Goal: Task Accomplishment & Management: Manage account settings

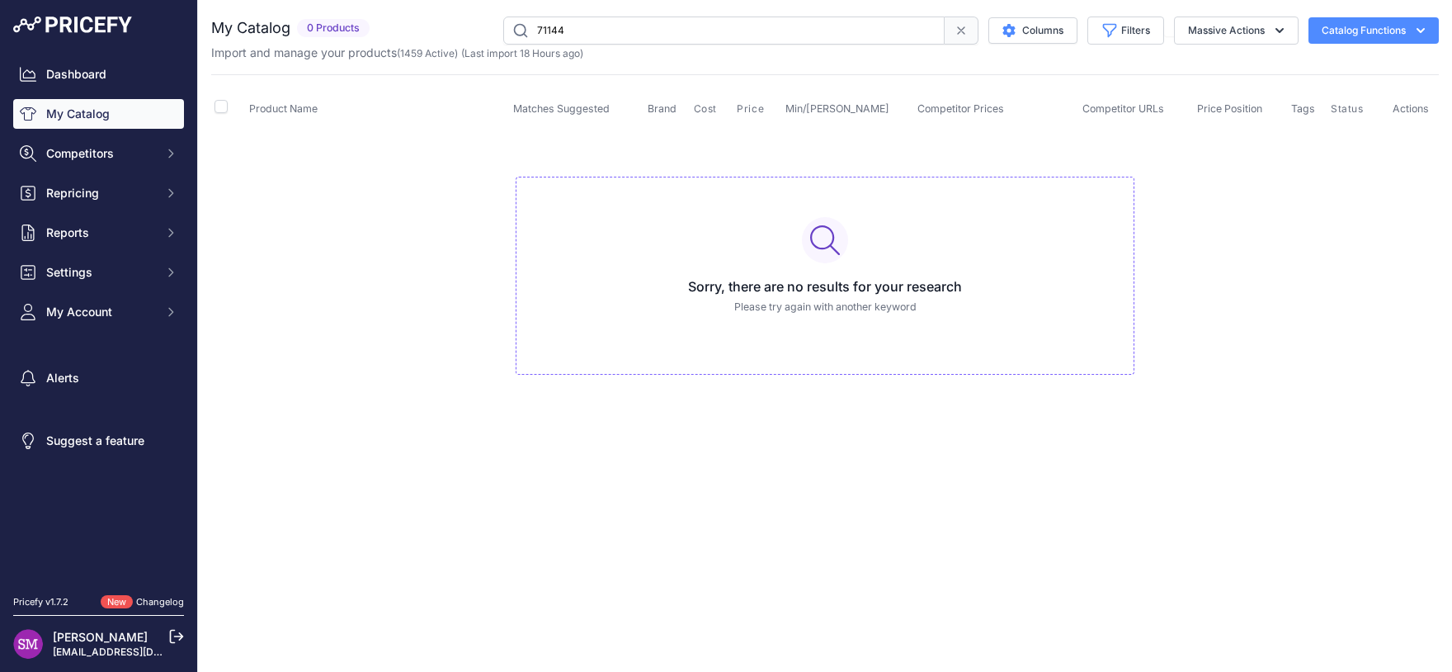
click at [603, 26] on input "71144" at bounding box center [723, 31] width 441 height 28
drag, startPoint x: 625, startPoint y: 31, endPoint x: 447, endPoint y: 15, distance: 178.1
click at [503, 17] on input "71144" at bounding box center [723, 31] width 441 height 28
paste input "-01"
type input "71144-01"
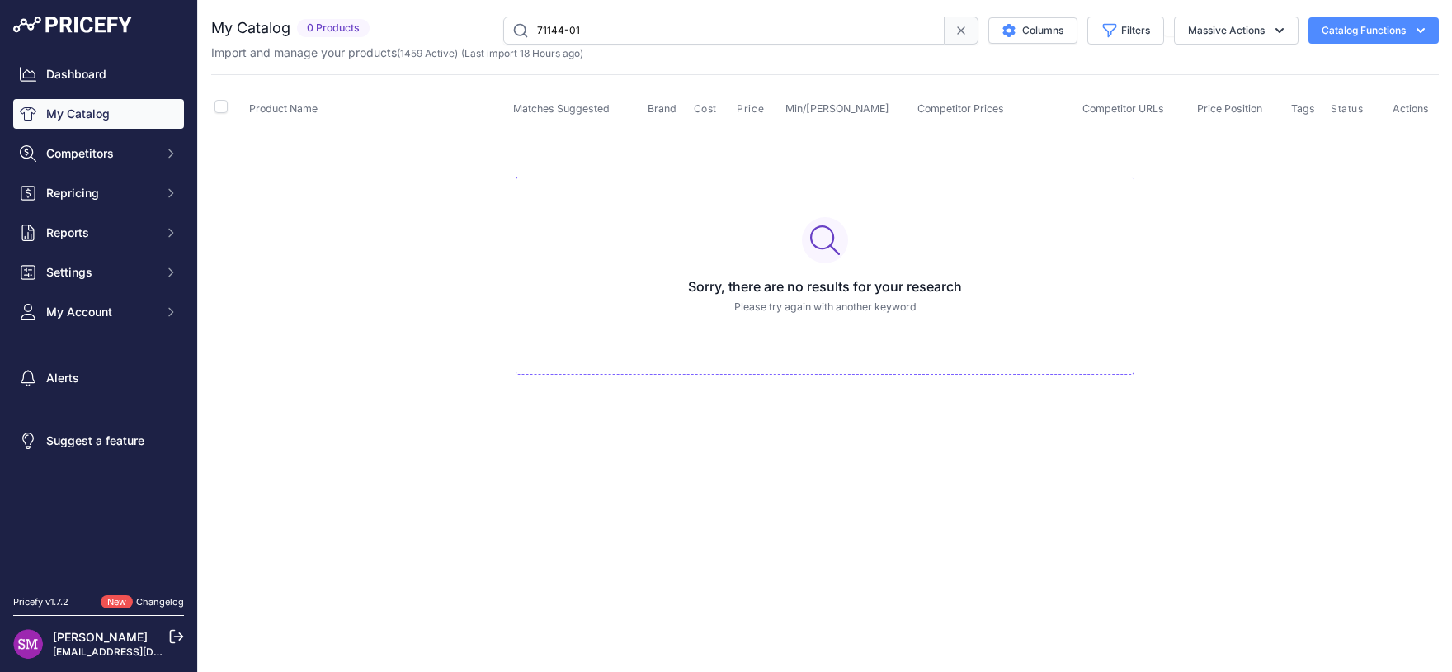
click at [1337, 45] on div "Import and manage your products ( 1459 Active ) (Last import 18 Hours ago)" at bounding box center [825, 53] width 1228 height 17
click at [1348, 31] on button "Catalog Functions" at bounding box center [1373, 30] width 130 height 26
click at [1358, 34] on button "Catalog Functions" at bounding box center [1373, 30] width 130 height 26
click at [1264, 23] on button "Massive Actions" at bounding box center [1236, 31] width 125 height 28
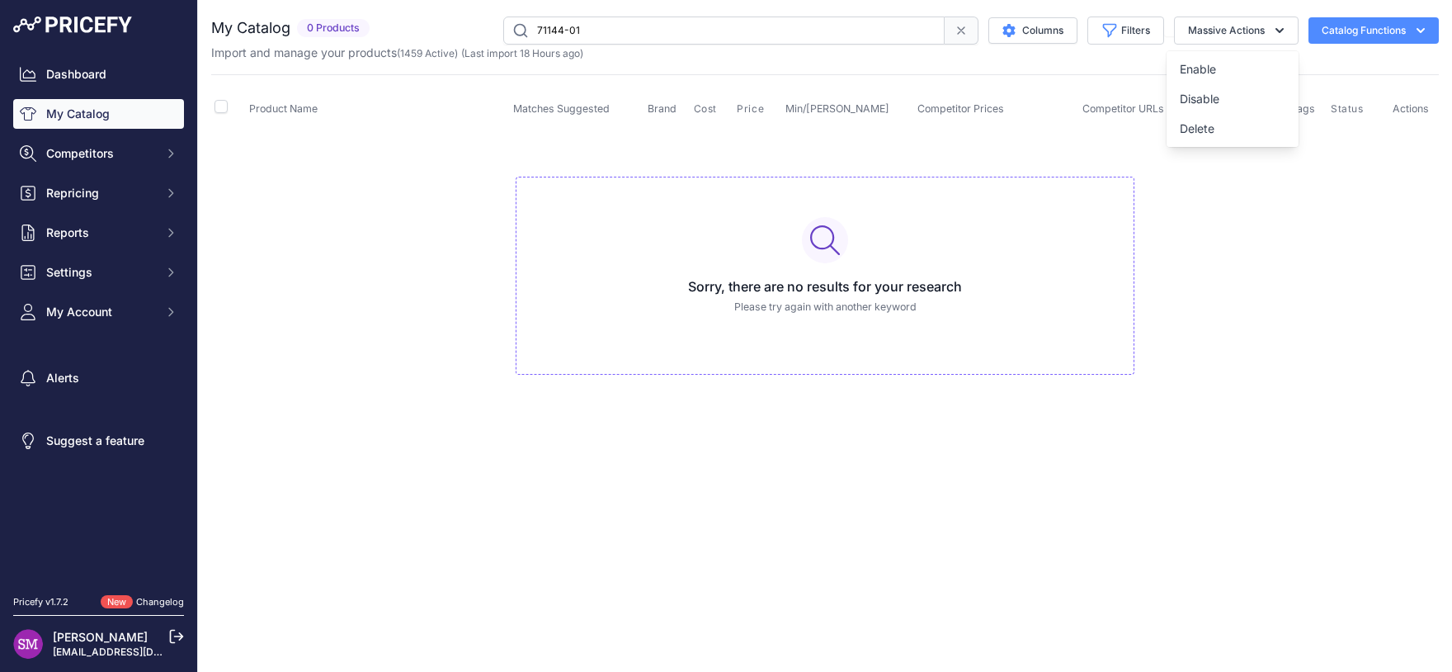
click at [1290, 257] on td "Sorry, there are no results for your research Please try again with another key…" at bounding box center [825, 269] width 1228 height 278
click at [117, 80] on link "Dashboard" at bounding box center [98, 74] width 171 height 30
click at [651, 23] on input "71144" at bounding box center [723, 31] width 441 height 28
type input "71144-01"
click at [130, 271] on span "Settings" at bounding box center [100, 272] width 108 height 17
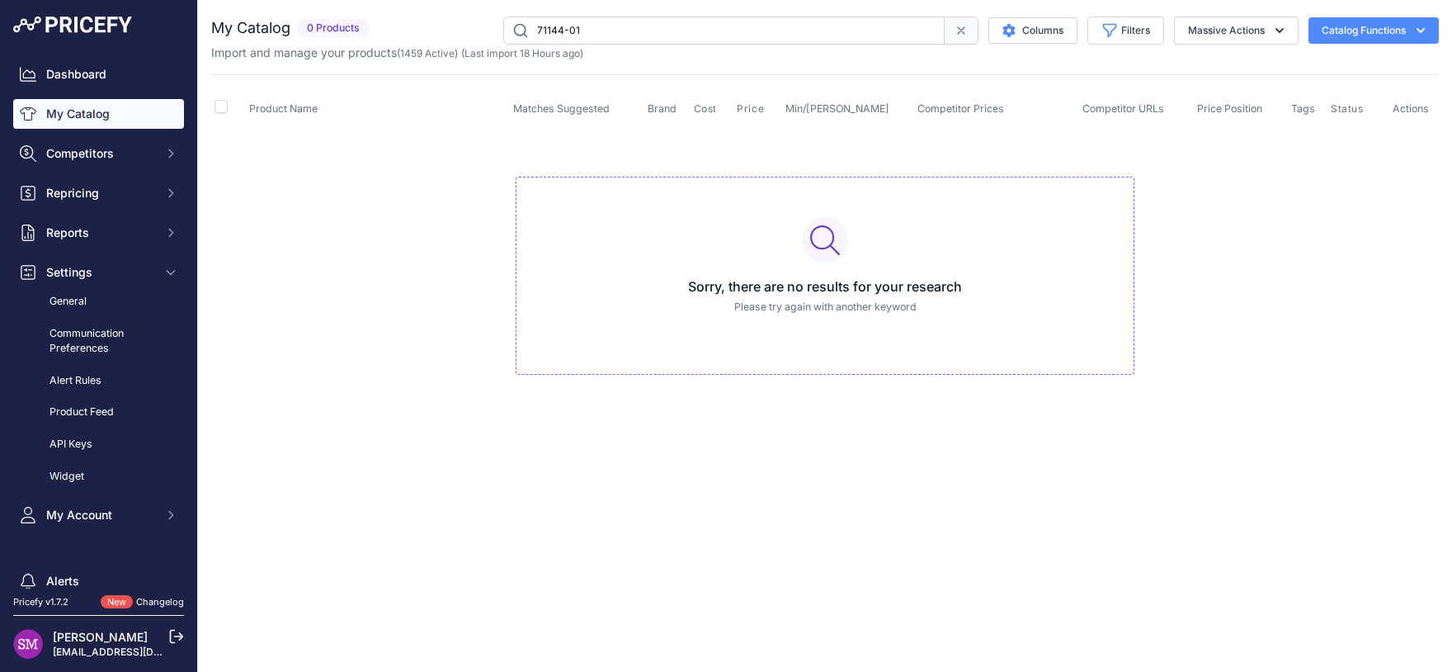
click at [337, 168] on td "Sorry, there are no results for your research Please try again with another key…" at bounding box center [825, 269] width 1228 height 278
click at [1404, 24] on button "Catalog Functions" at bounding box center [1373, 30] width 130 height 26
click at [1260, 32] on button "Massive Actions" at bounding box center [1236, 31] width 125 height 28
drag, startPoint x: 617, startPoint y: 38, endPoint x: 281, endPoint y: 15, distance: 337.4
click at [503, 17] on input "71144-01" at bounding box center [723, 31] width 441 height 28
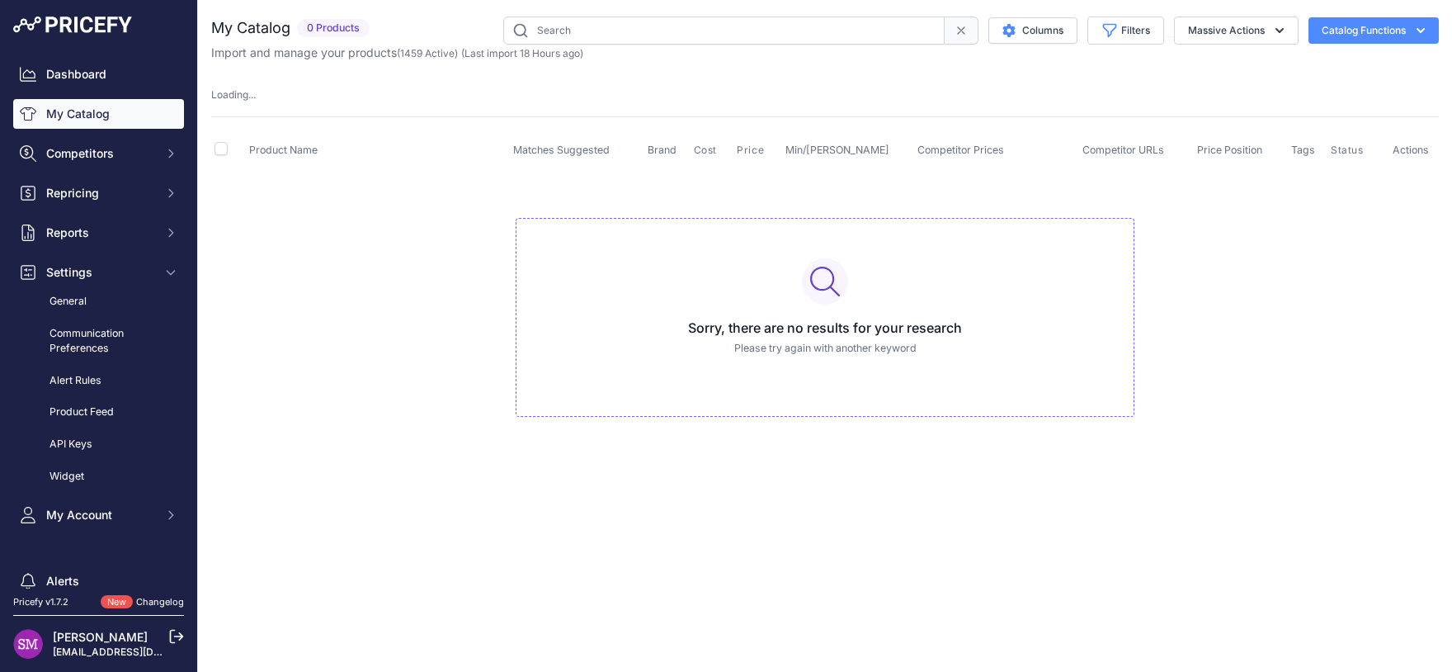
click at [1411, 26] on button "Catalog Functions" at bounding box center [1373, 30] width 130 height 26
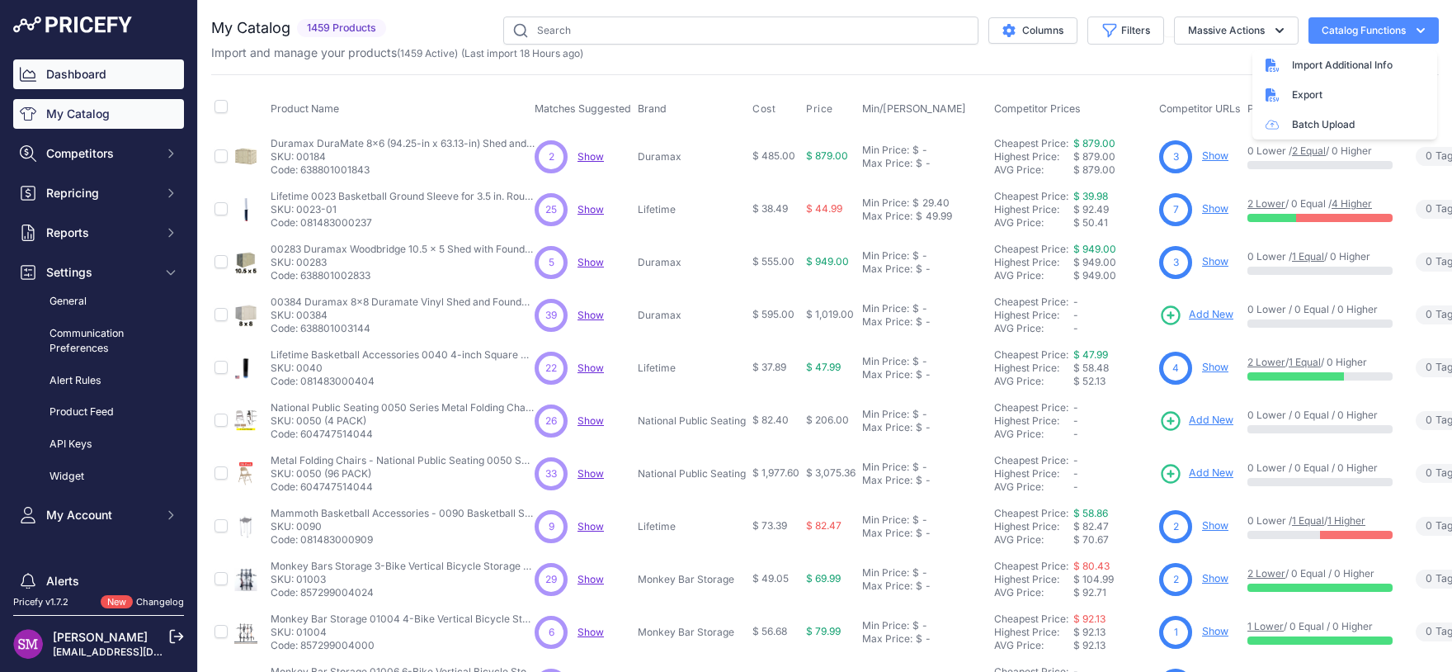
click at [75, 72] on link "Dashboard" at bounding box center [98, 74] width 171 height 30
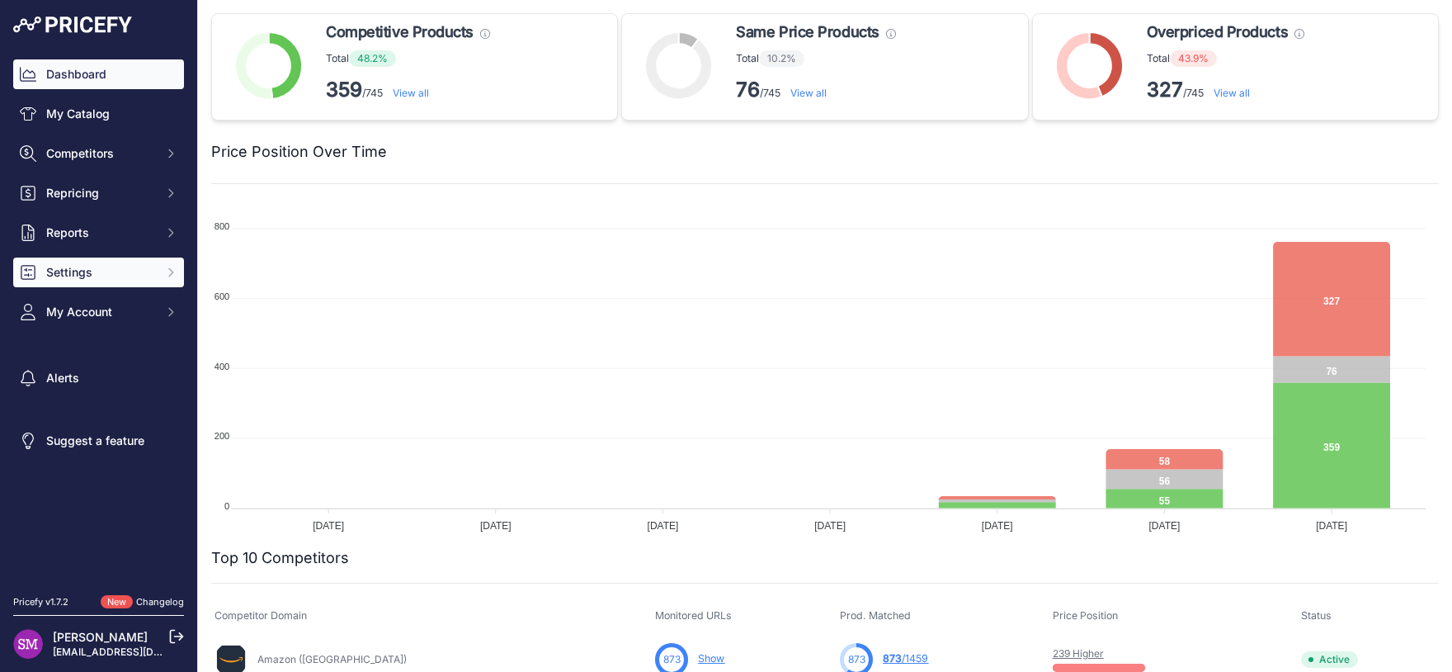
click at [116, 275] on span "Settings" at bounding box center [100, 272] width 108 height 17
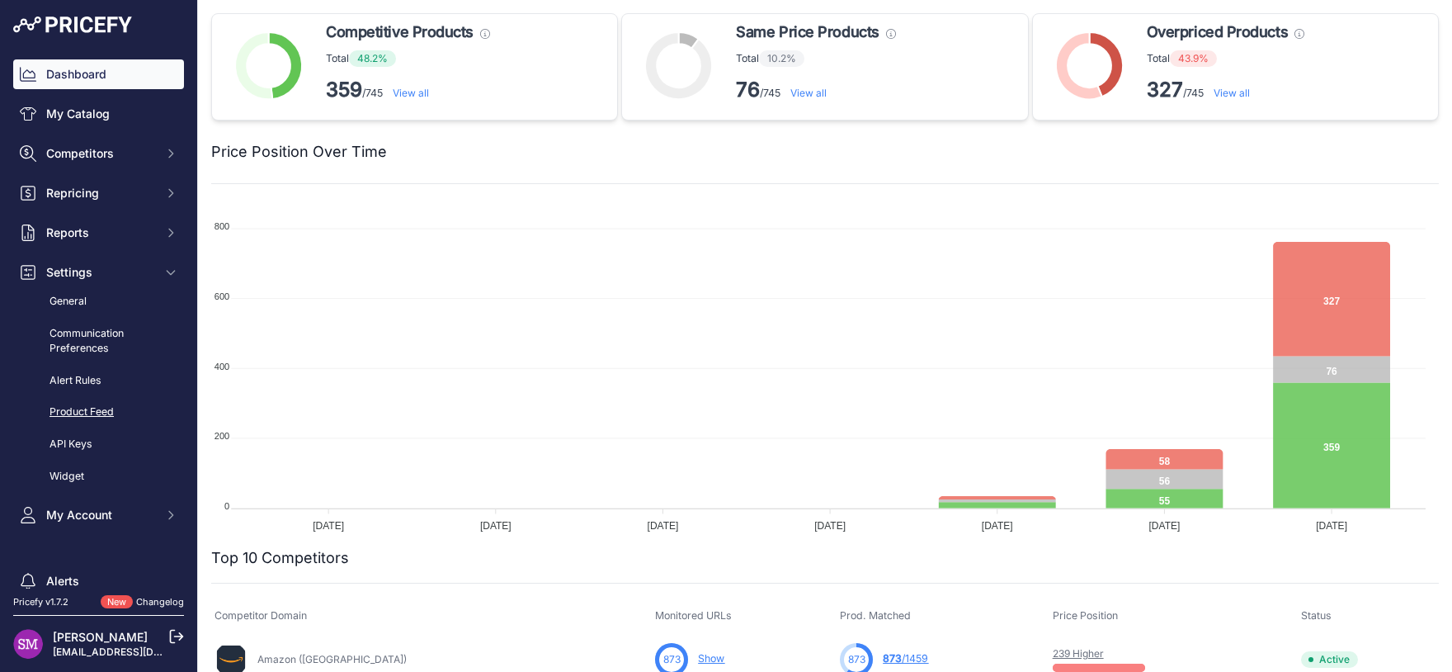
click at [91, 407] on link "Product Feed" at bounding box center [98, 412] width 171 height 29
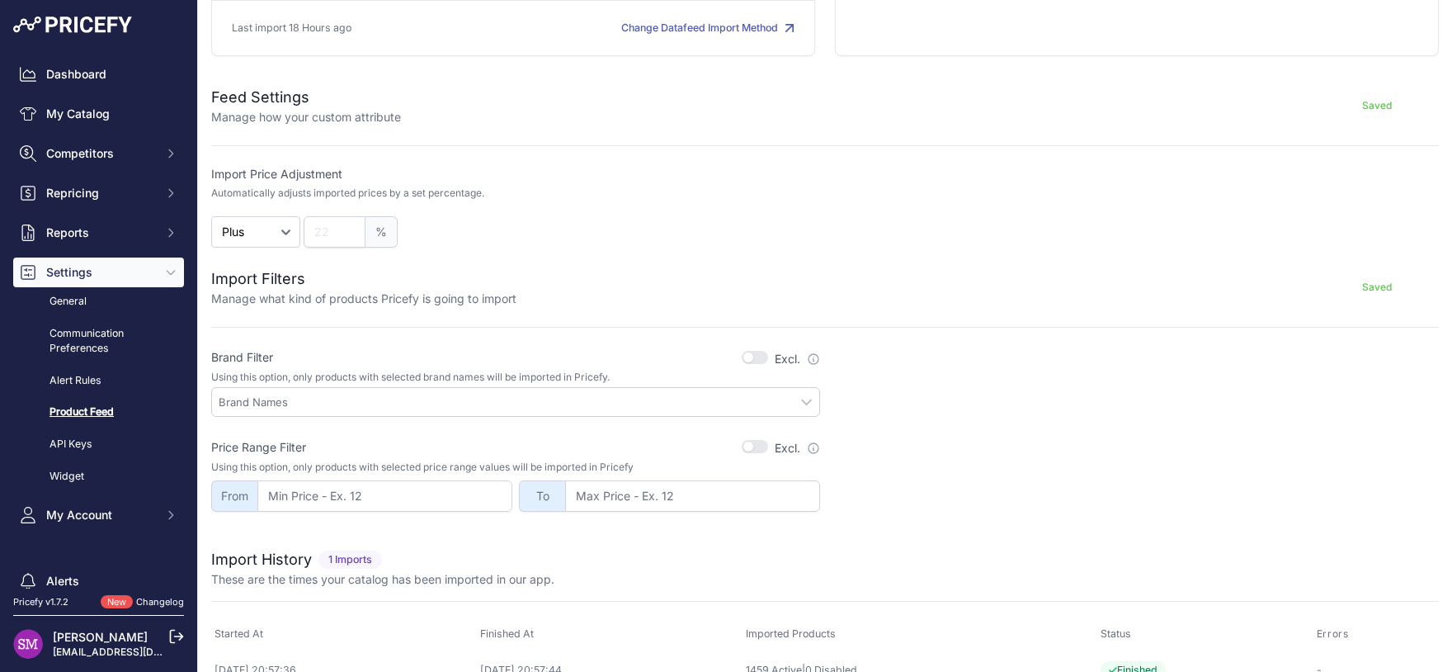
scroll to position [274, 0]
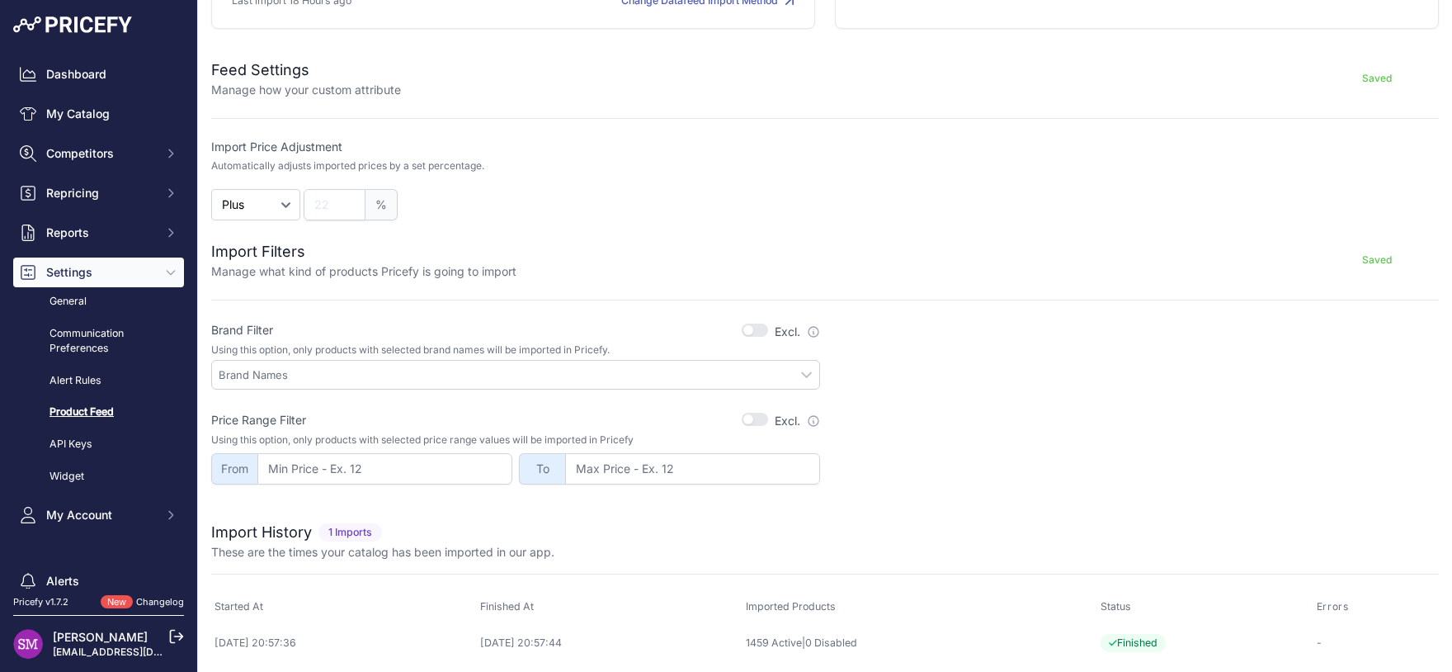
click at [744, 326] on button "button" at bounding box center [755, 329] width 26 height 13
click at [744, 380] on div at bounding box center [515, 375] width 609 height 30
drag, startPoint x: 794, startPoint y: 374, endPoint x: 804, endPoint y: 369, distance: 10.3
click at [804, 369] on input "text" at bounding box center [519, 374] width 601 height 15
click at [799, 372] on input "text" at bounding box center [519, 374] width 601 height 15
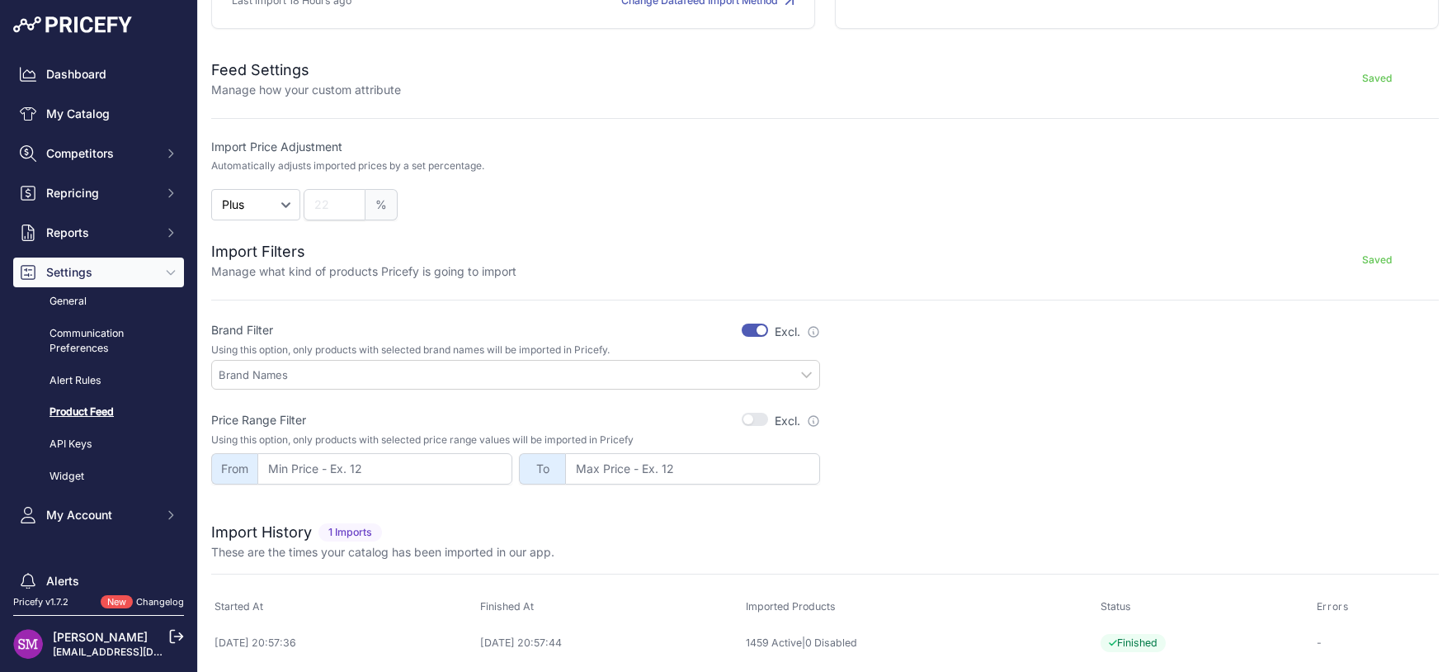
click at [799, 372] on input "text" at bounding box center [519, 374] width 601 height 15
click at [745, 330] on button "button" at bounding box center [755, 329] width 26 height 13
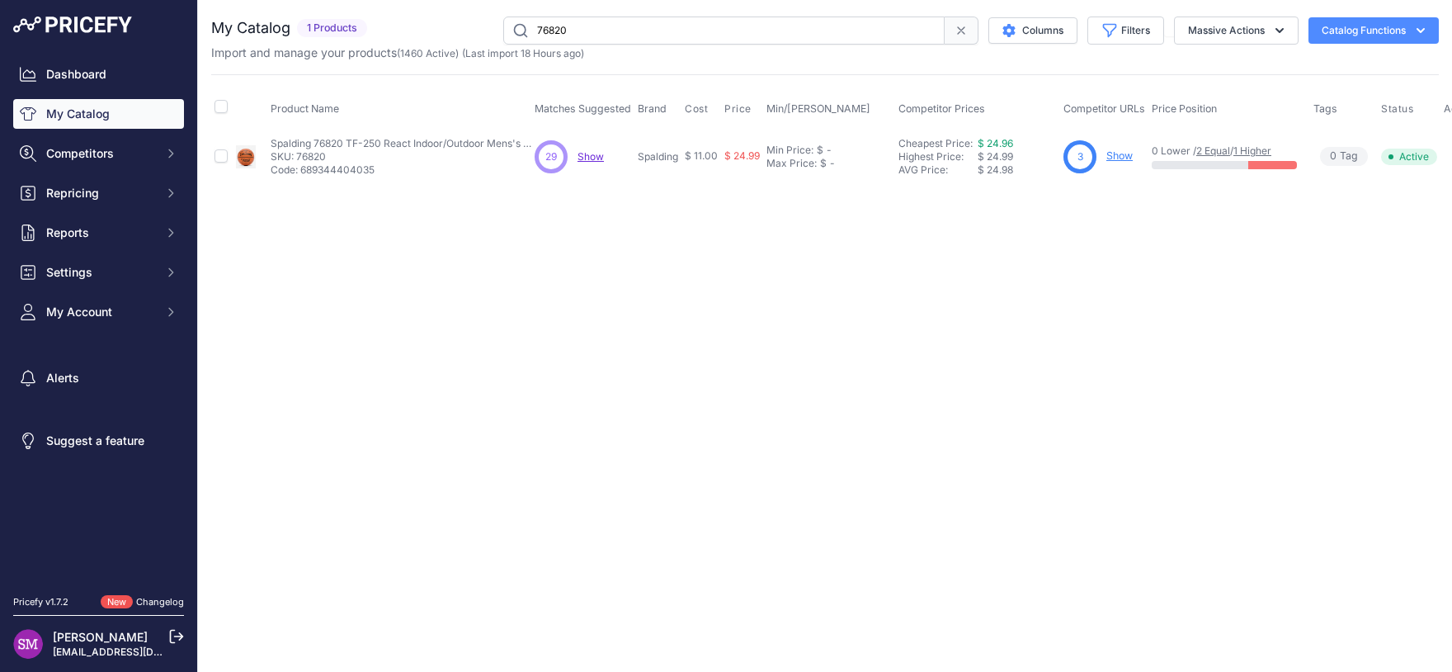
click at [593, 154] on span "Show" at bounding box center [591, 156] width 26 height 12
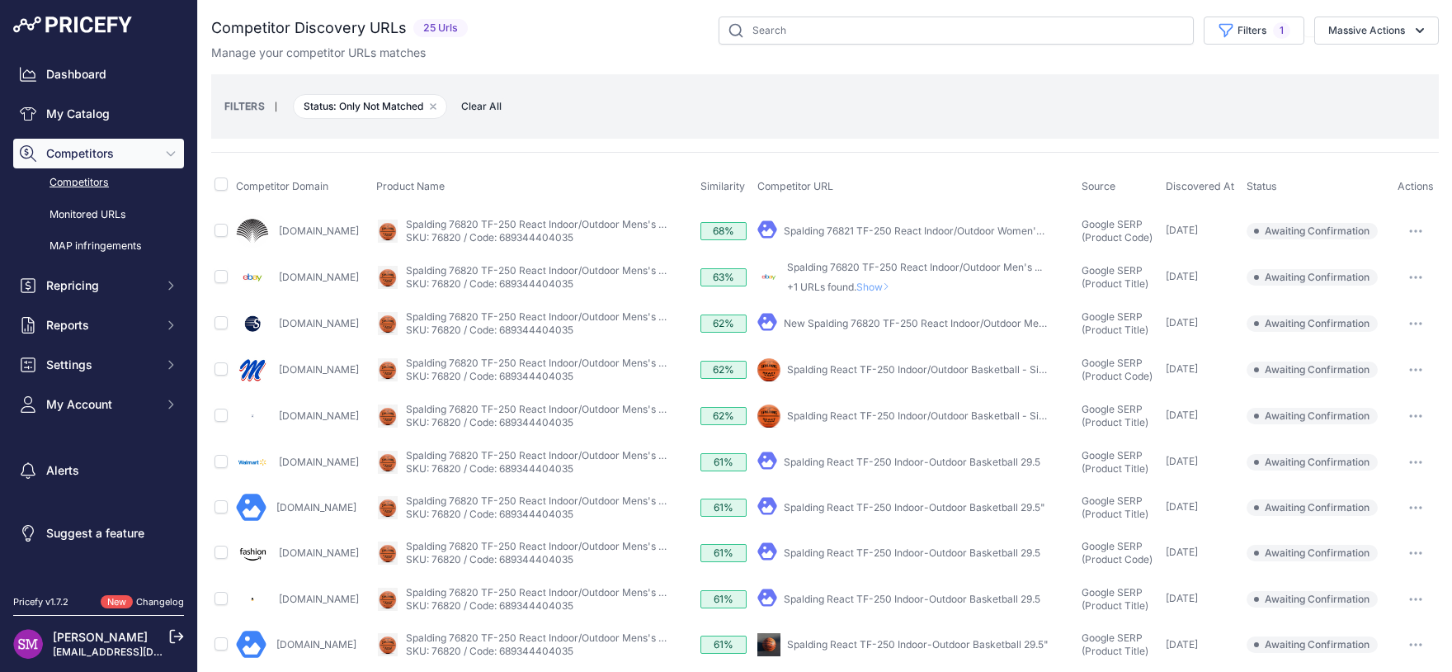
click at [1412, 459] on button "button" at bounding box center [1415, 461] width 33 height 23
click at [0, 0] on button "Confirm match" at bounding box center [0, 0] width 0 height 0
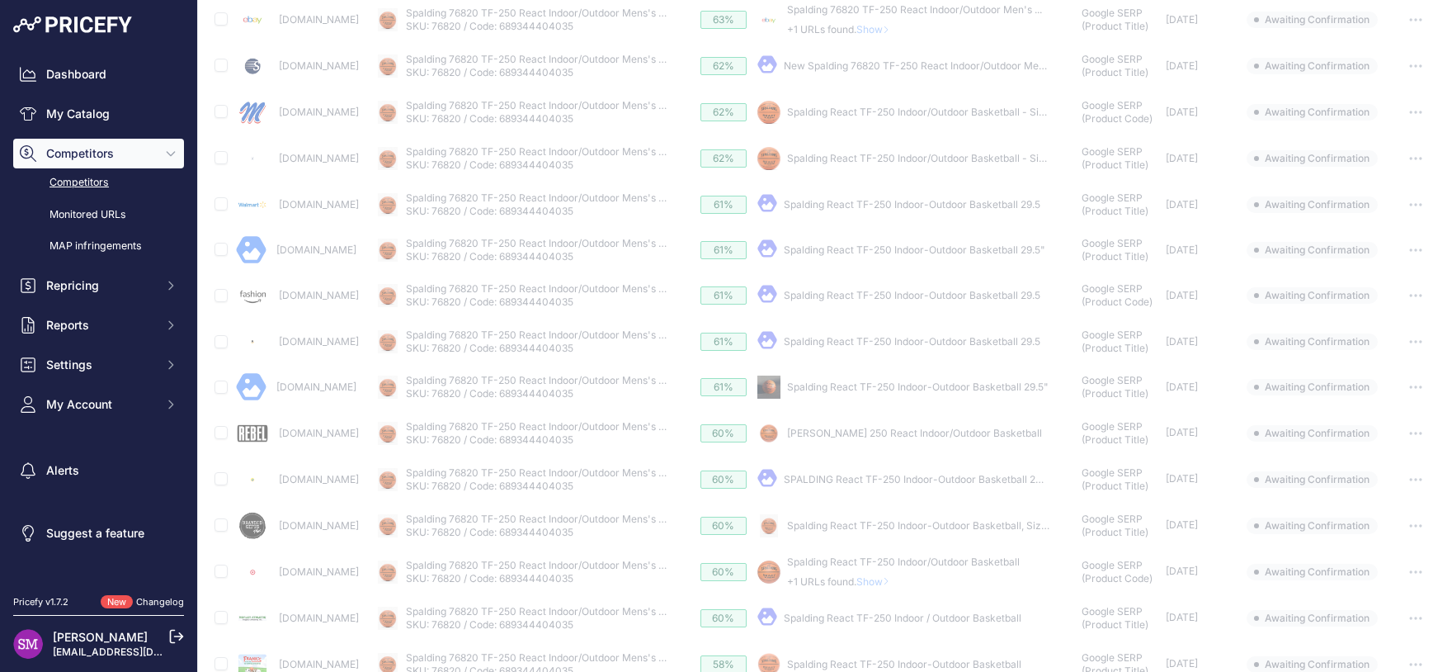
scroll to position [290, 0]
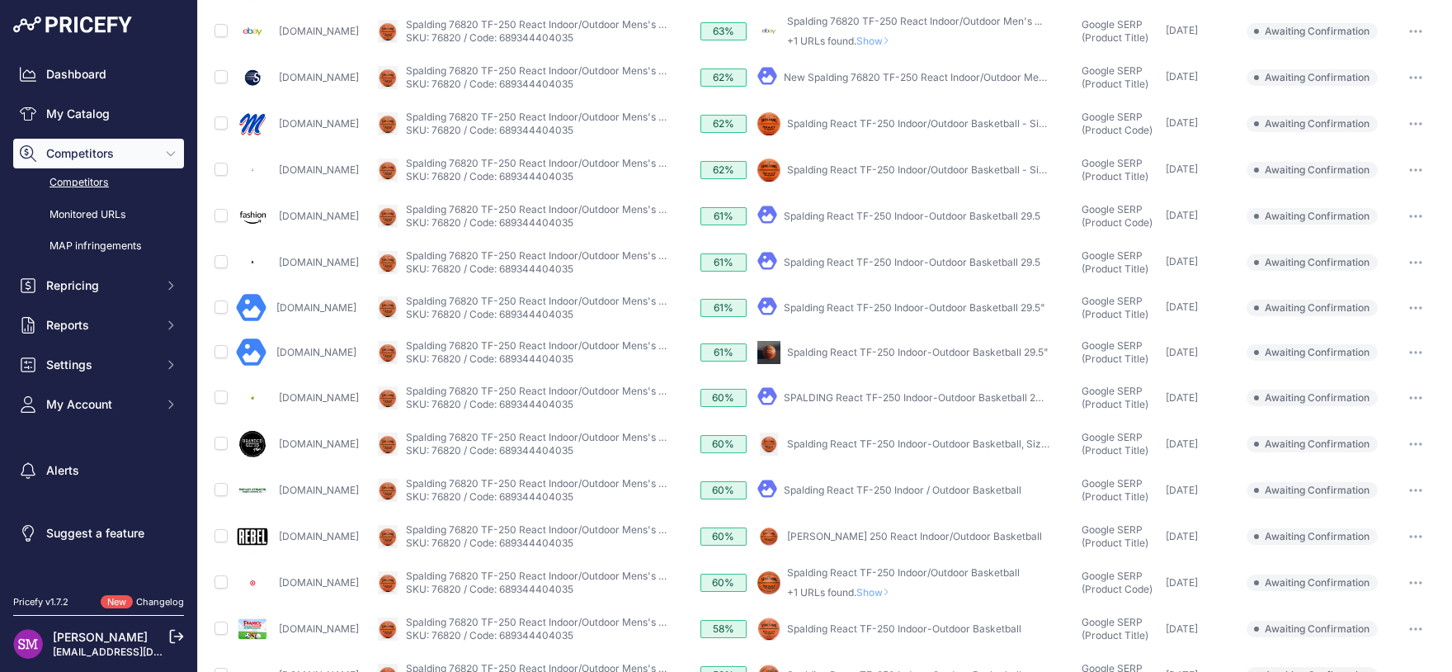
scroll to position [436, 0]
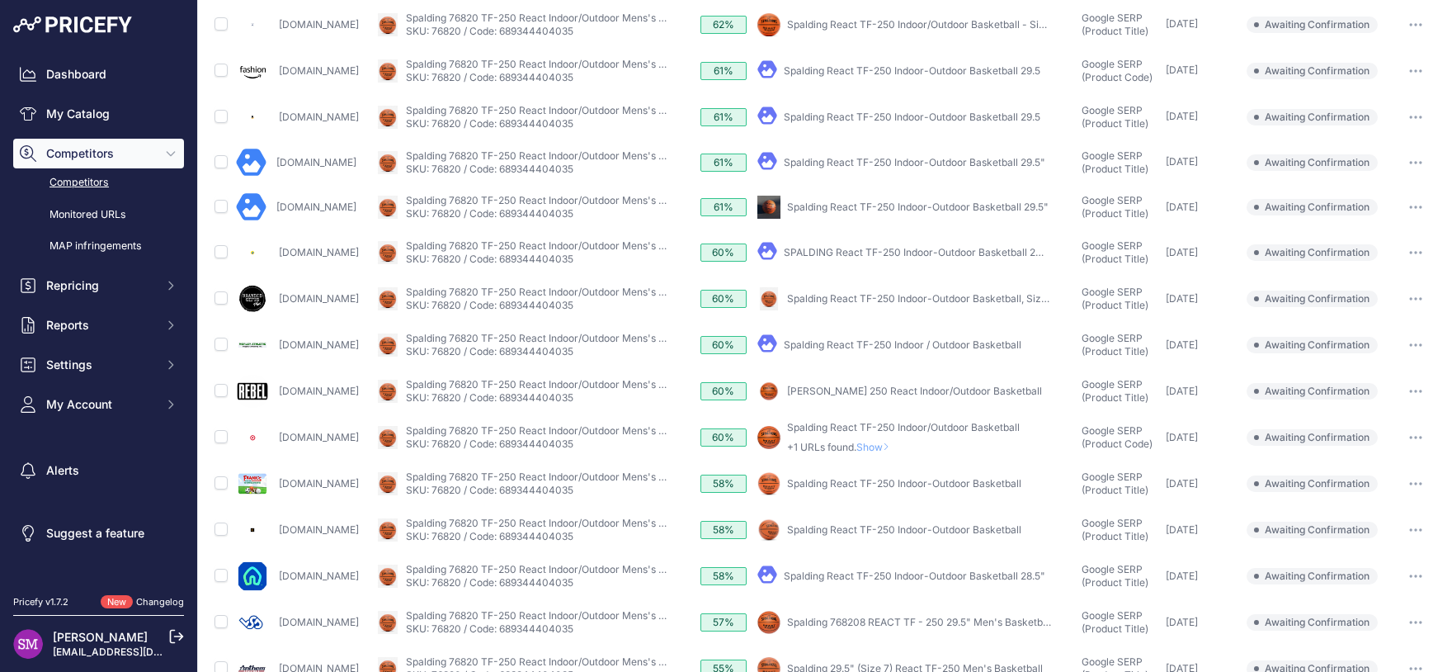
click at [896, 443] on span "Show" at bounding box center [876, 447] width 40 height 12
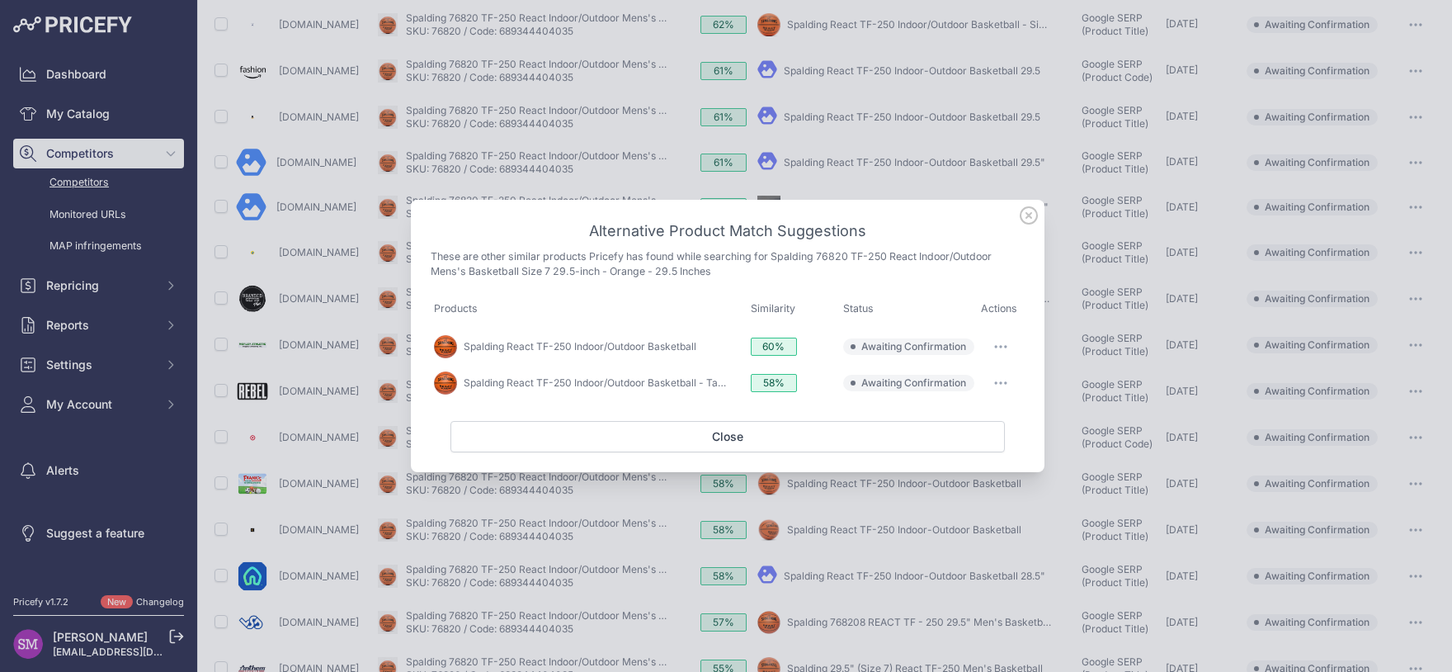
scroll to position [391, 0]
click at [996, 347] on icon "button" at bounding box center [996, 348] width 2 height 2
click at [983, 380] on button "Match This" at bounding box center [969, 381] width 106 height 26
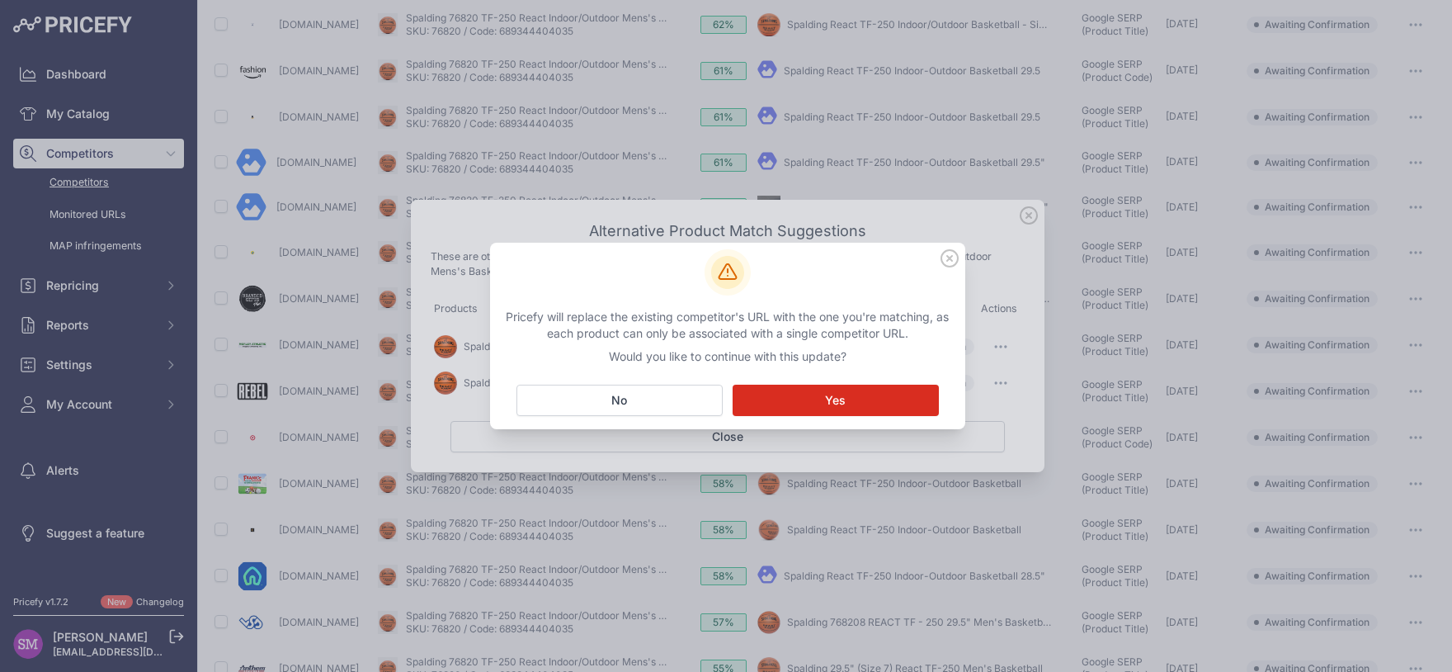
click at [860, 394] on button "Matching... Yes" at bounding box center [836, 399] width 206 height 31
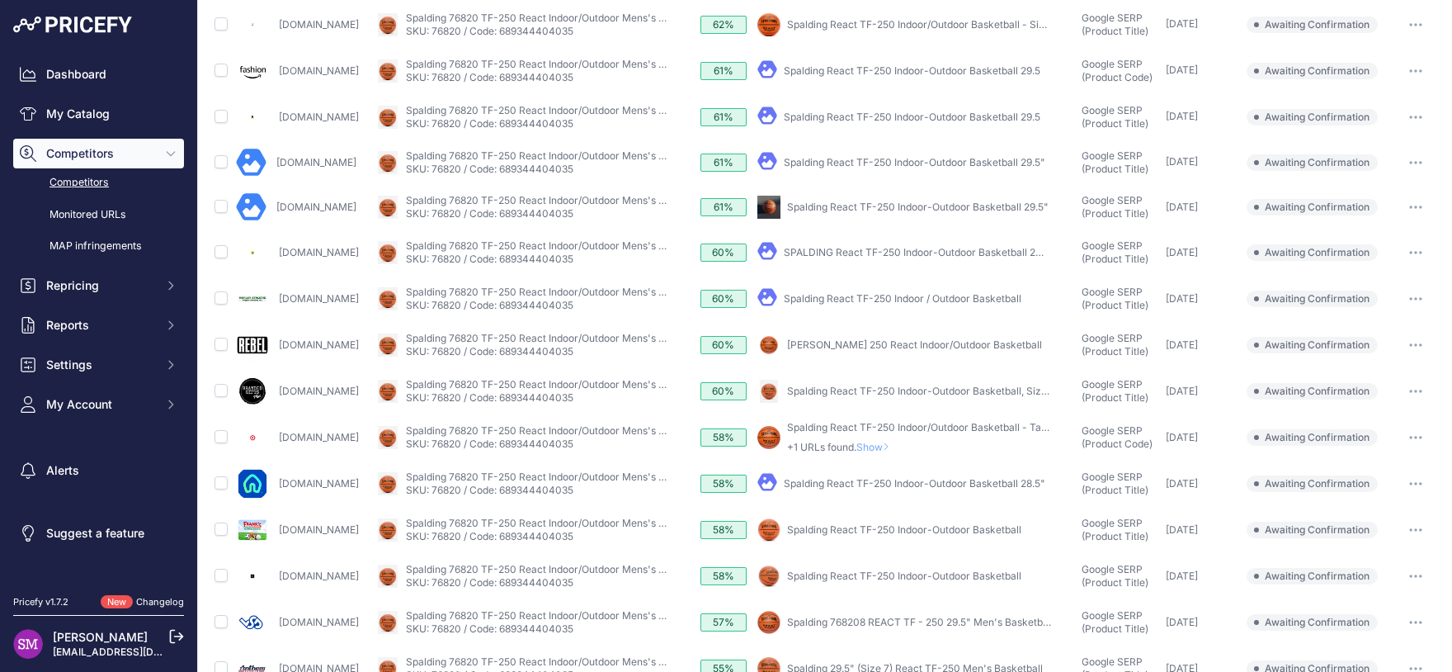
scroll to position [567, 0]
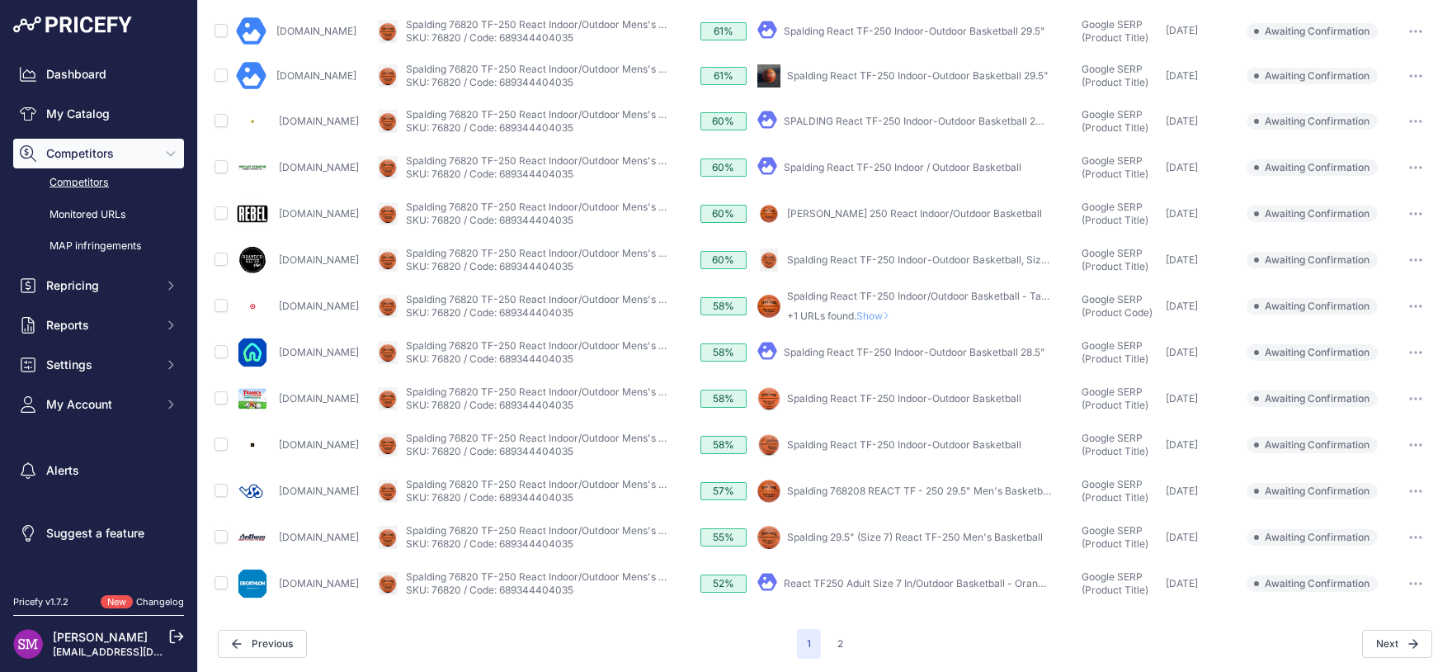
click at [1399, 529] on button "button" at bounding box center [1415, 537] width 33 height 23
click at [0, 0] on button "Confirm match" at bounding box center [0, 0] width 0 height 0
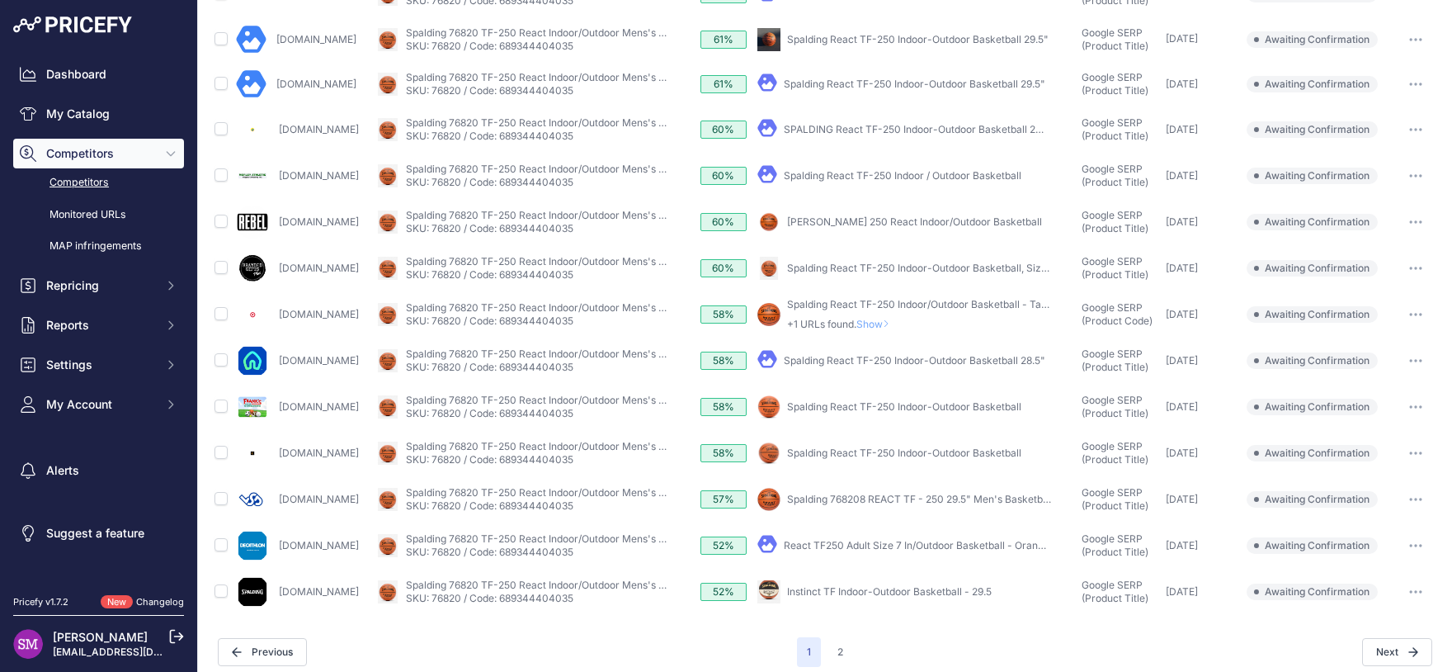
click at [896, 323] on span "Show" at bounding box center [876, 324] width 40 height 12
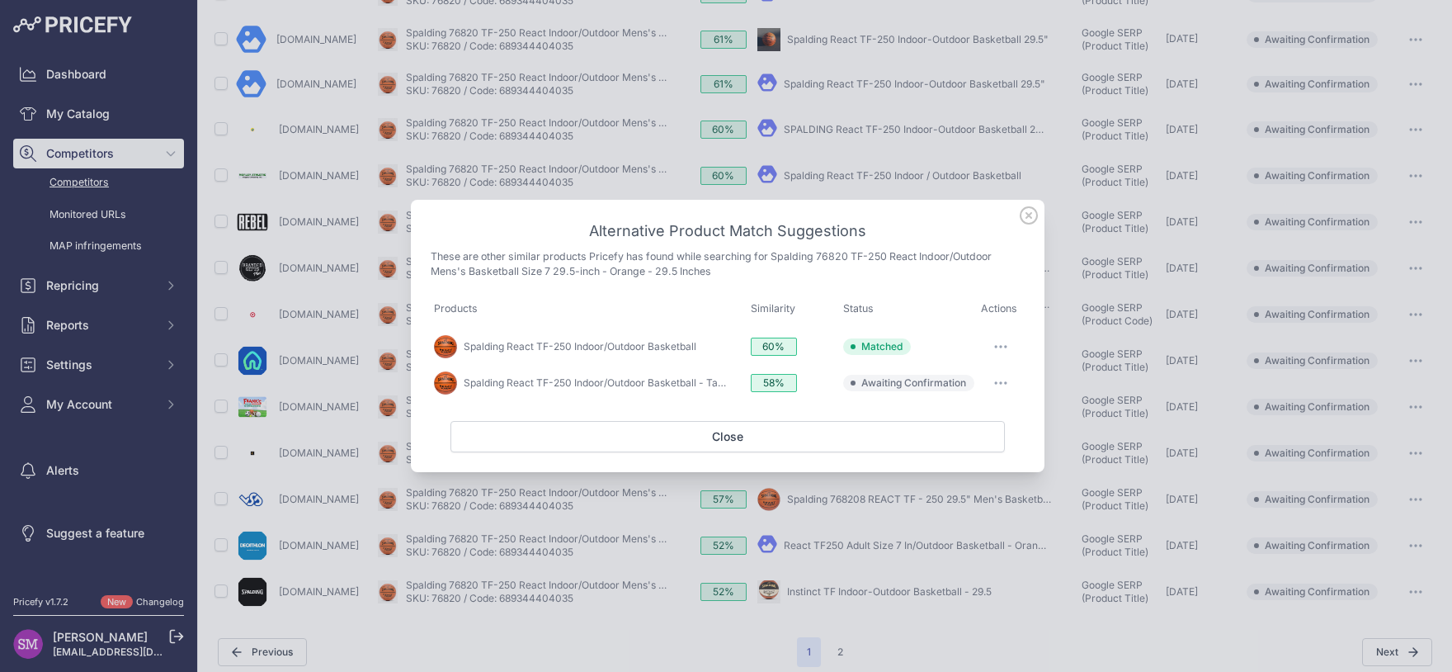
click at [1002, 384] on icon "button" at bounding box center [1001, 384] width 2 height 2
click at [968, 448] on span "Exclude match" at bounding box center [963, 450] width 69 height 12
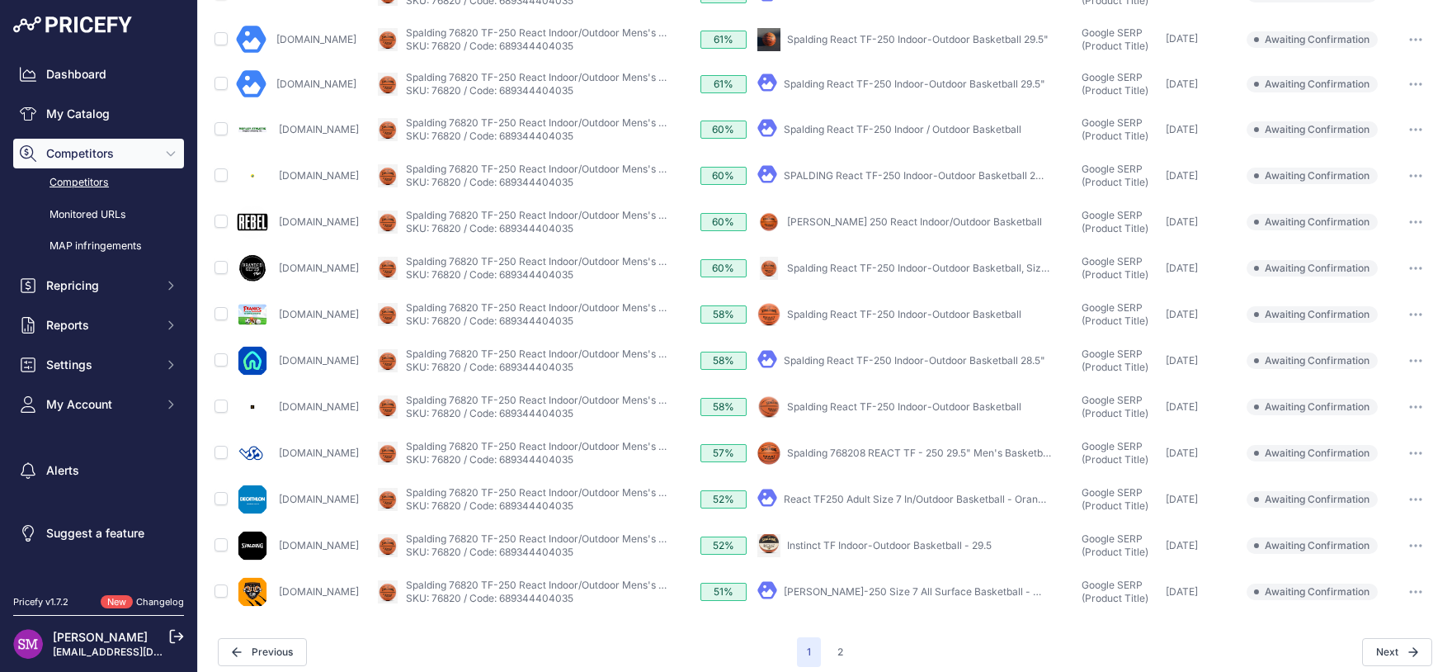
scroll to position [507, 0]
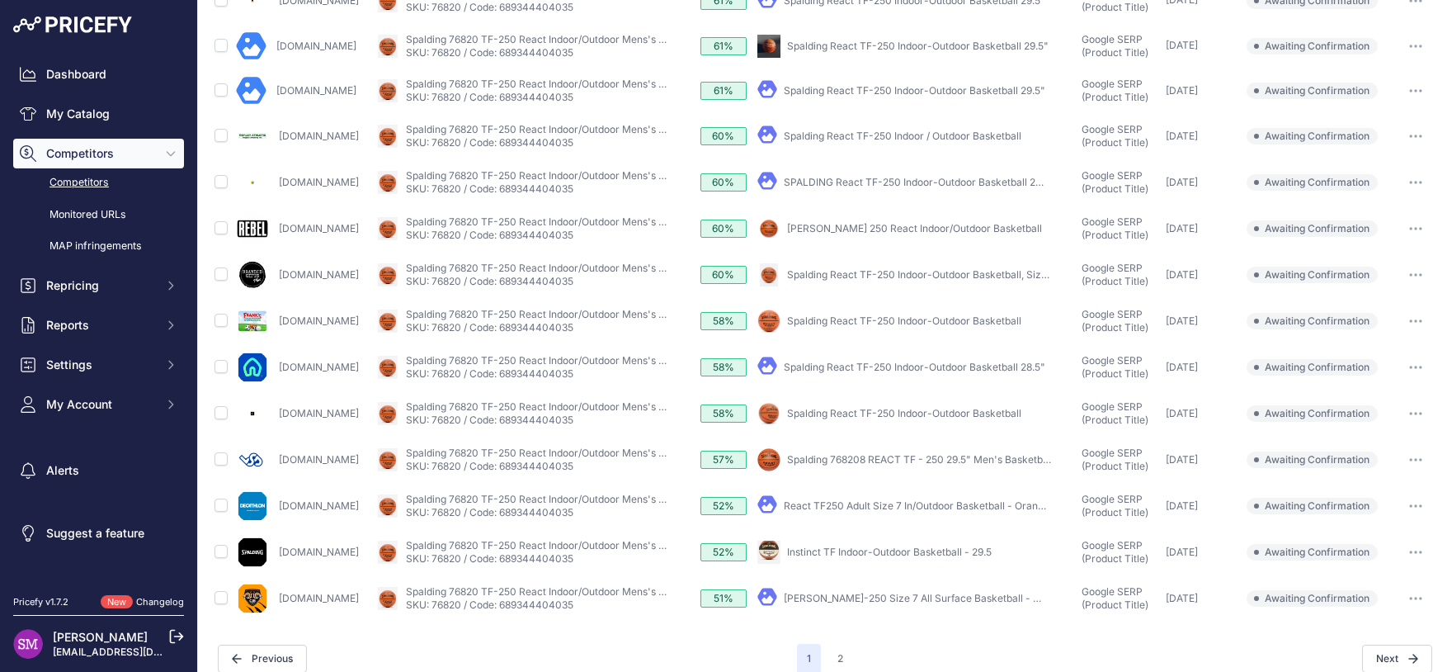
click at [1405, 551] on button "button" at bounding box center [1415, 551] width 33 height 23
click at [0, 0] on button "Confirm match" at bounding box center [0, 0] width 0 height 0
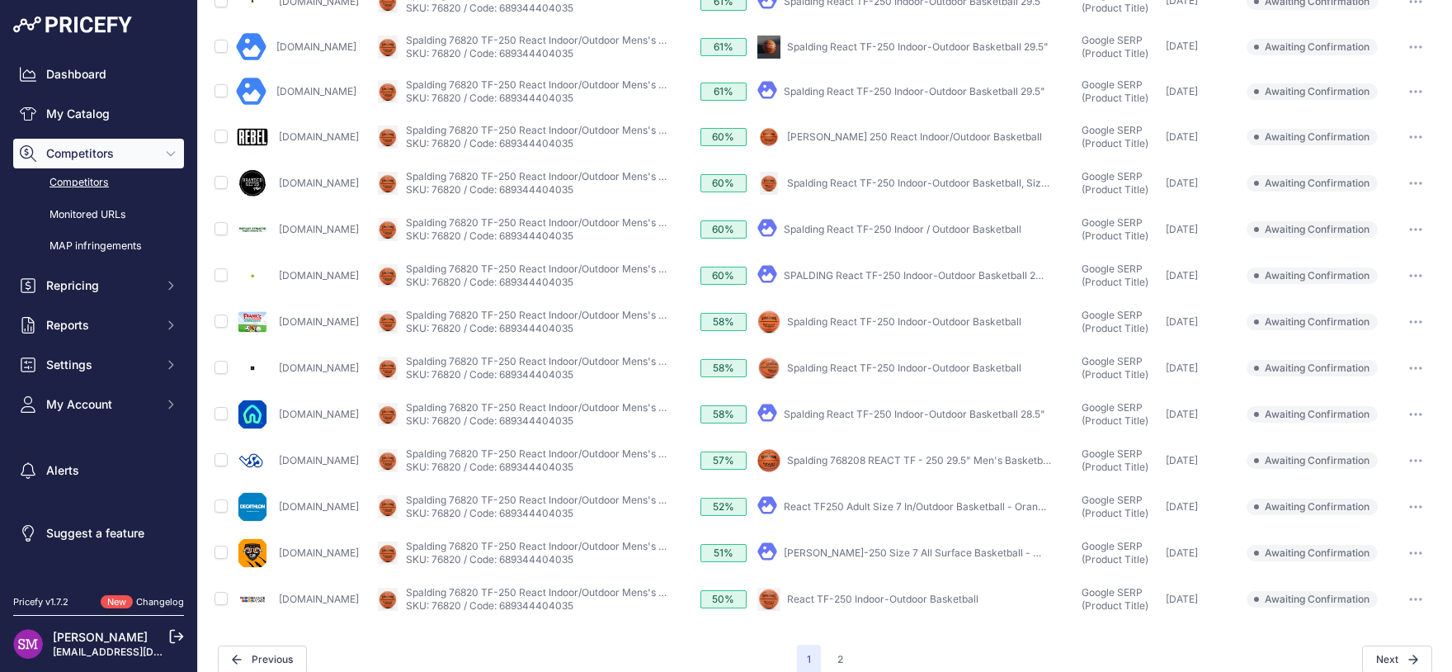
scroll to position [567, 0]
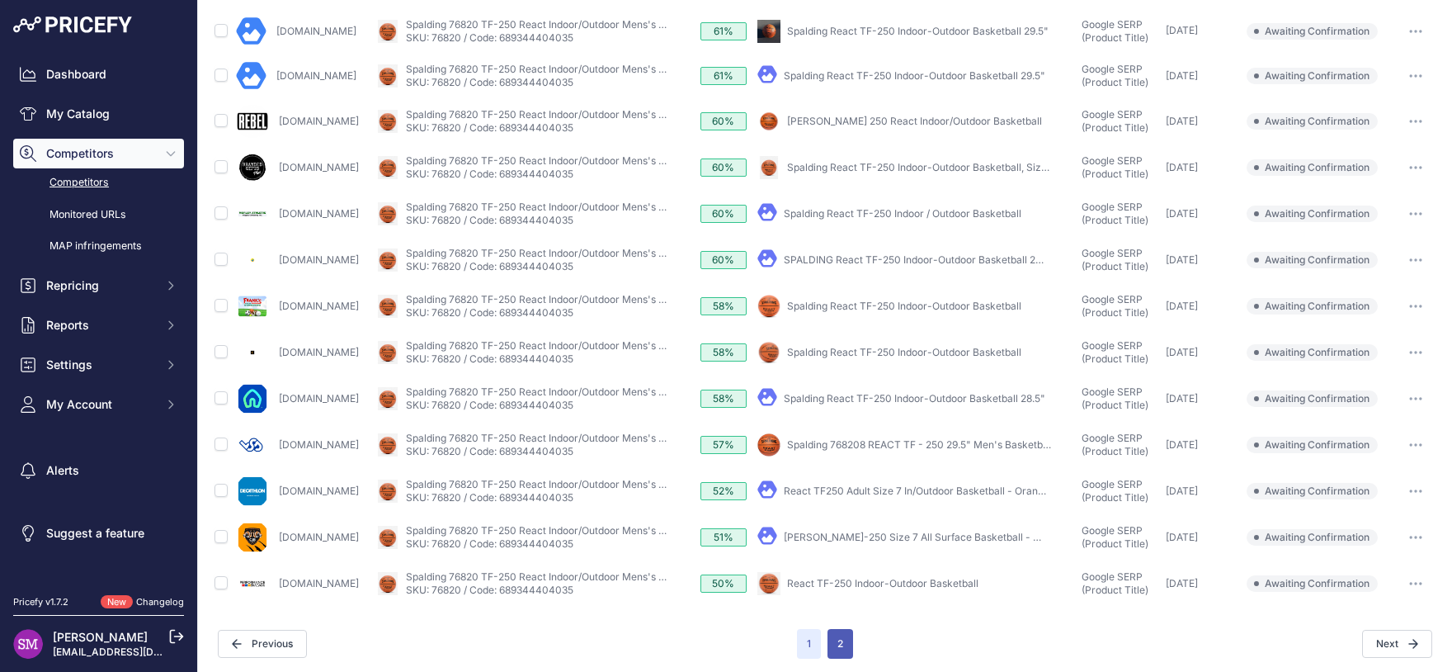
click at [836, 635] on button "2" at bounding box center [840, 644] width 26 height 30
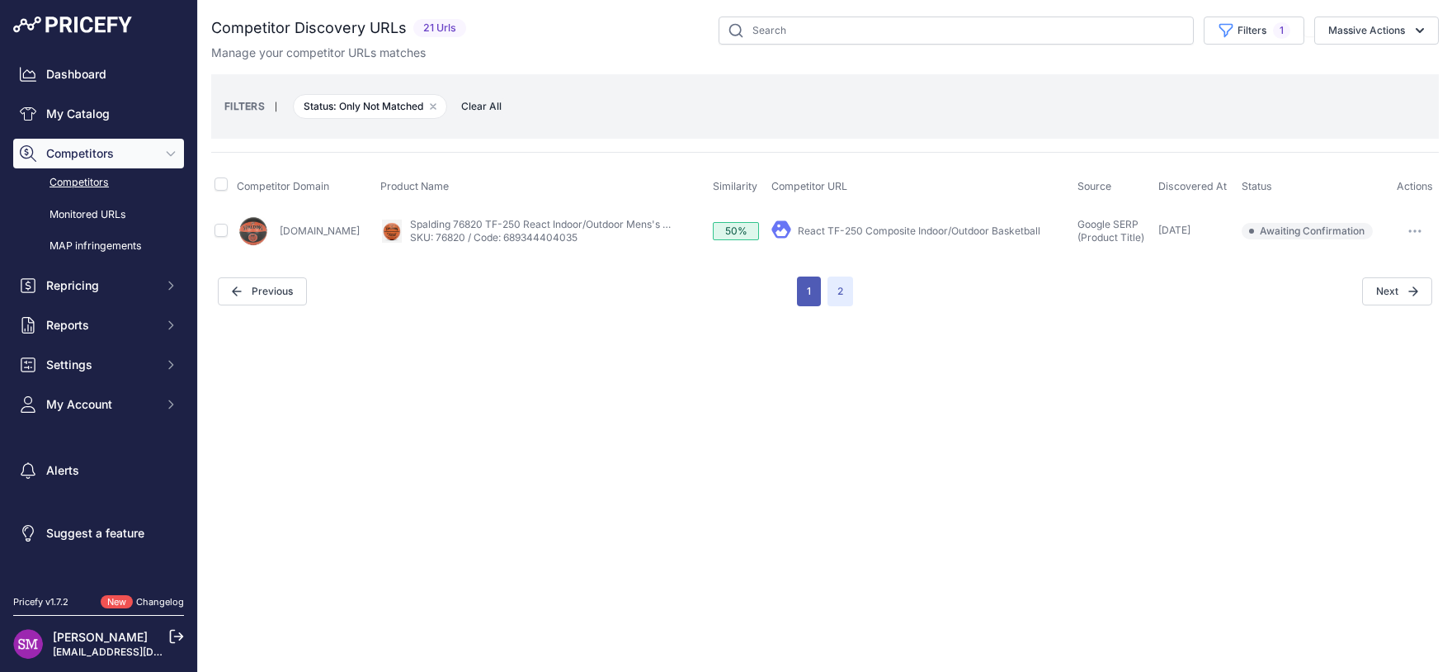
click at [805, 285] on button "1" at bounding box center [809, 291] width 24 height 30
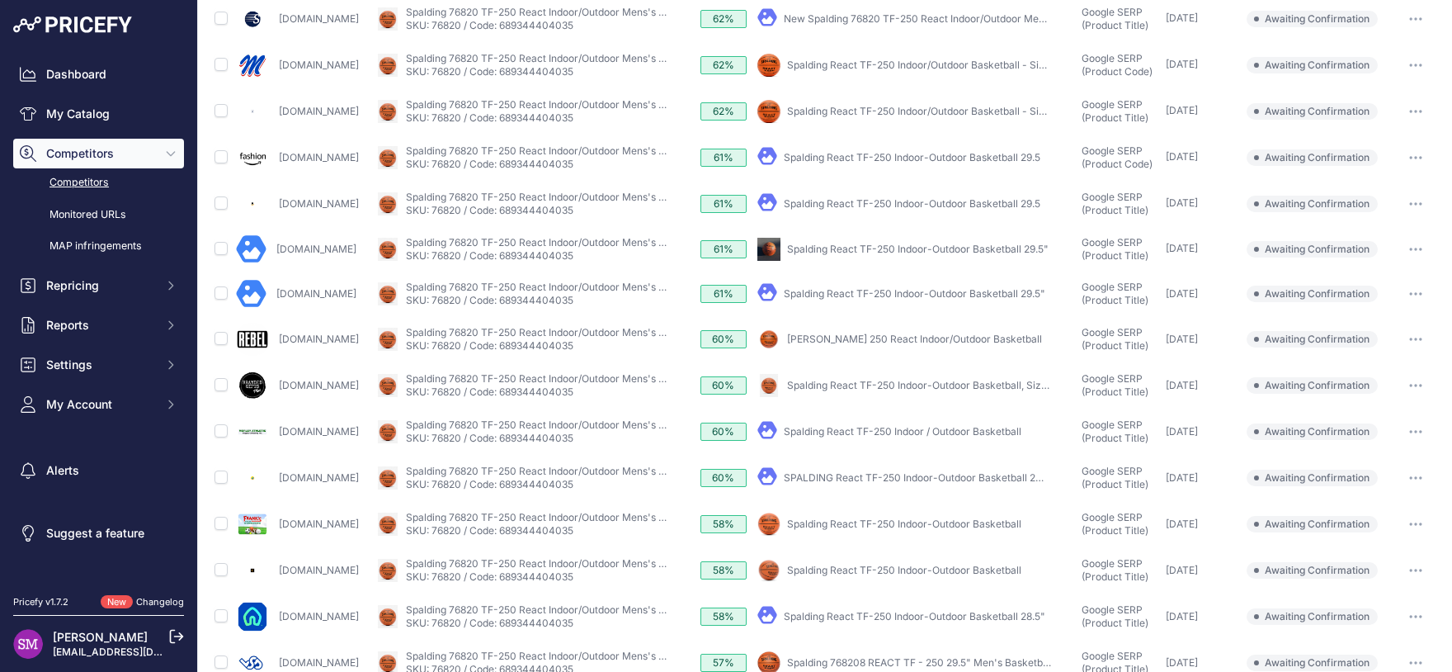
scroll to position [14, 0]
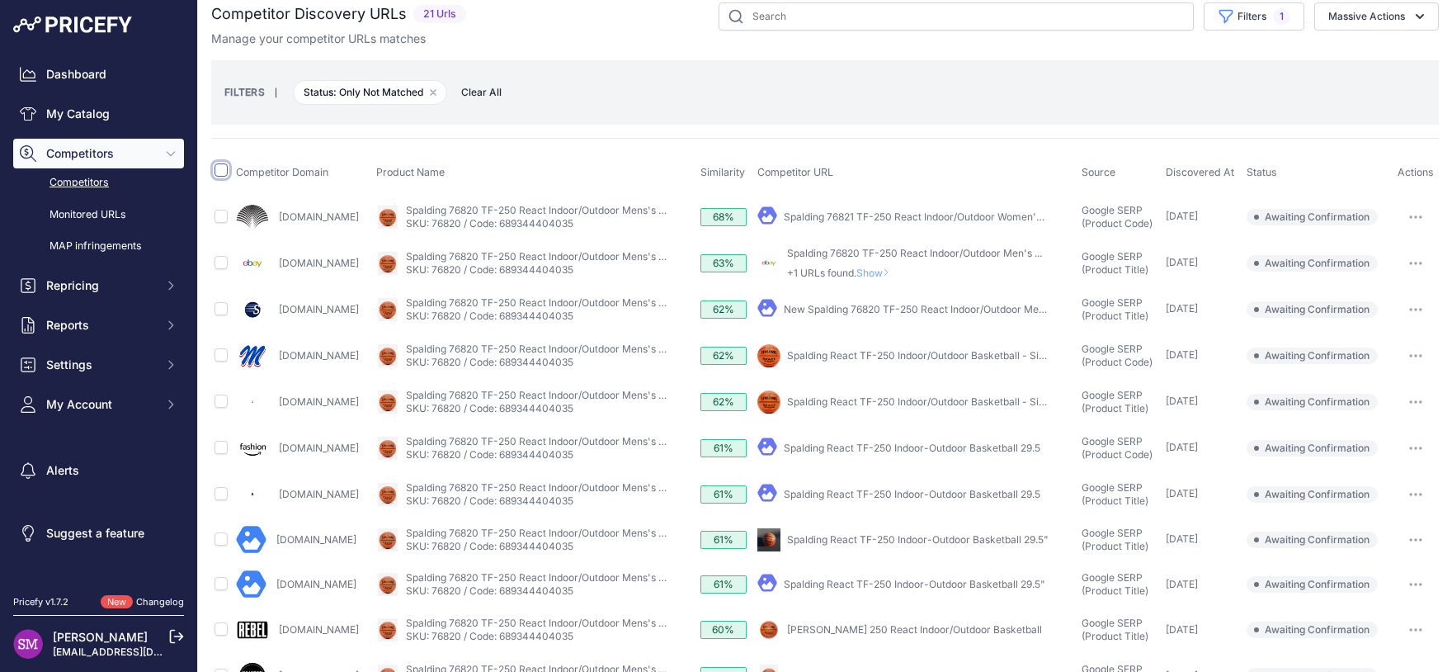
click at [224, 172] on input "checkbox" at bounding box center [221, 169] width 13 height 13
checkbox input "true"
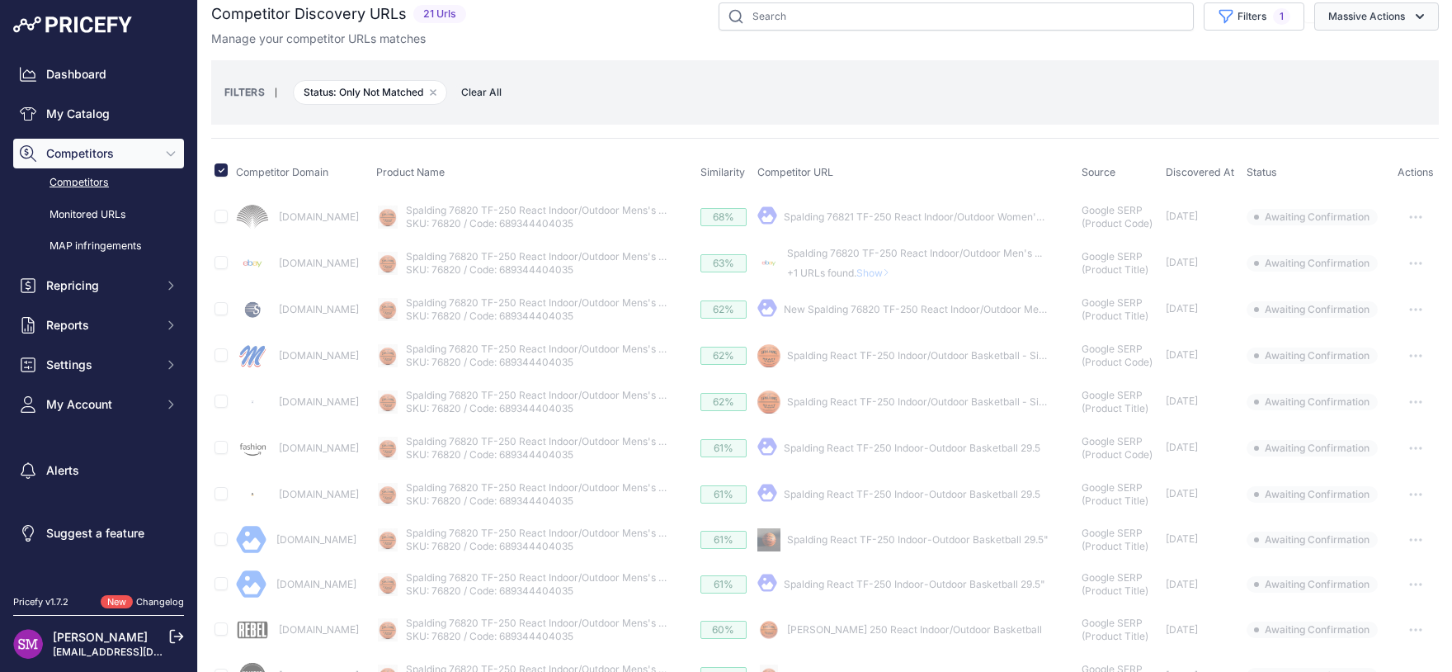
click at [1412, 17] on icon "button" at bounding box center [1420, 16] width 17 height 17
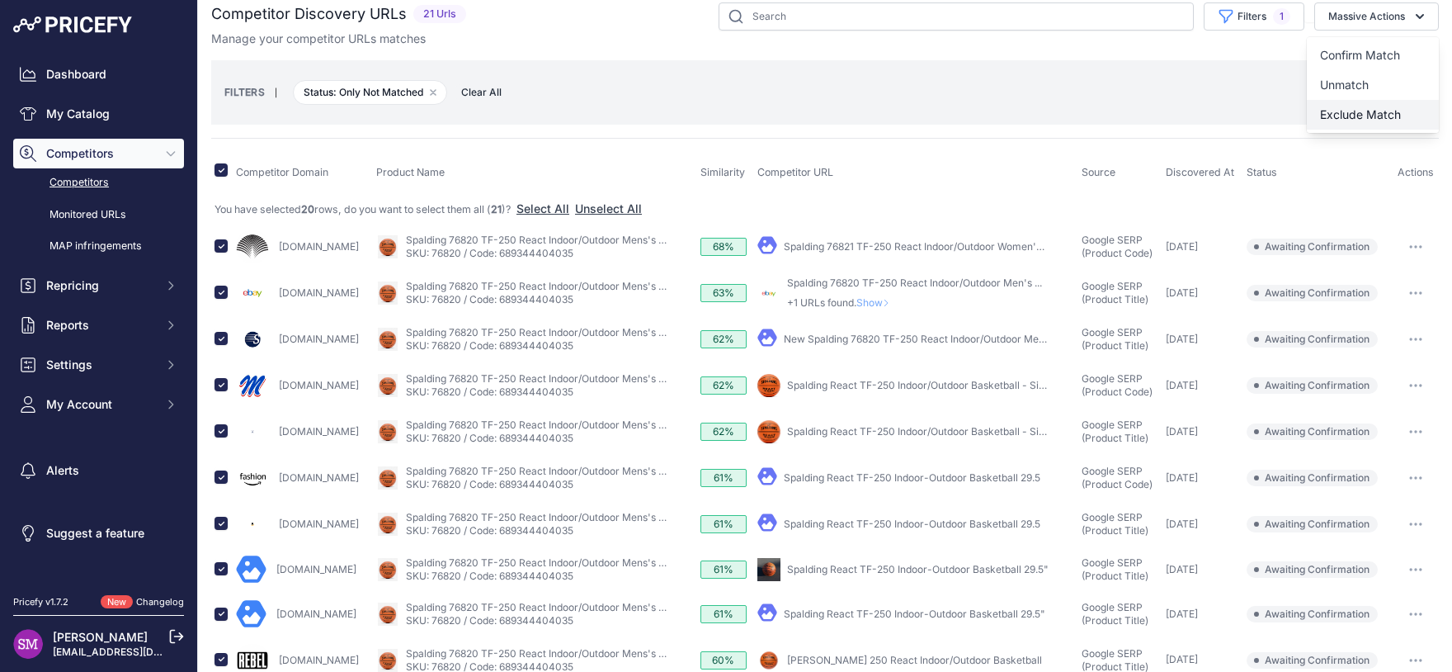
click at [1336, 108] on span "Exclude Match" at bounding box center [1360, 114] width 81 height 14
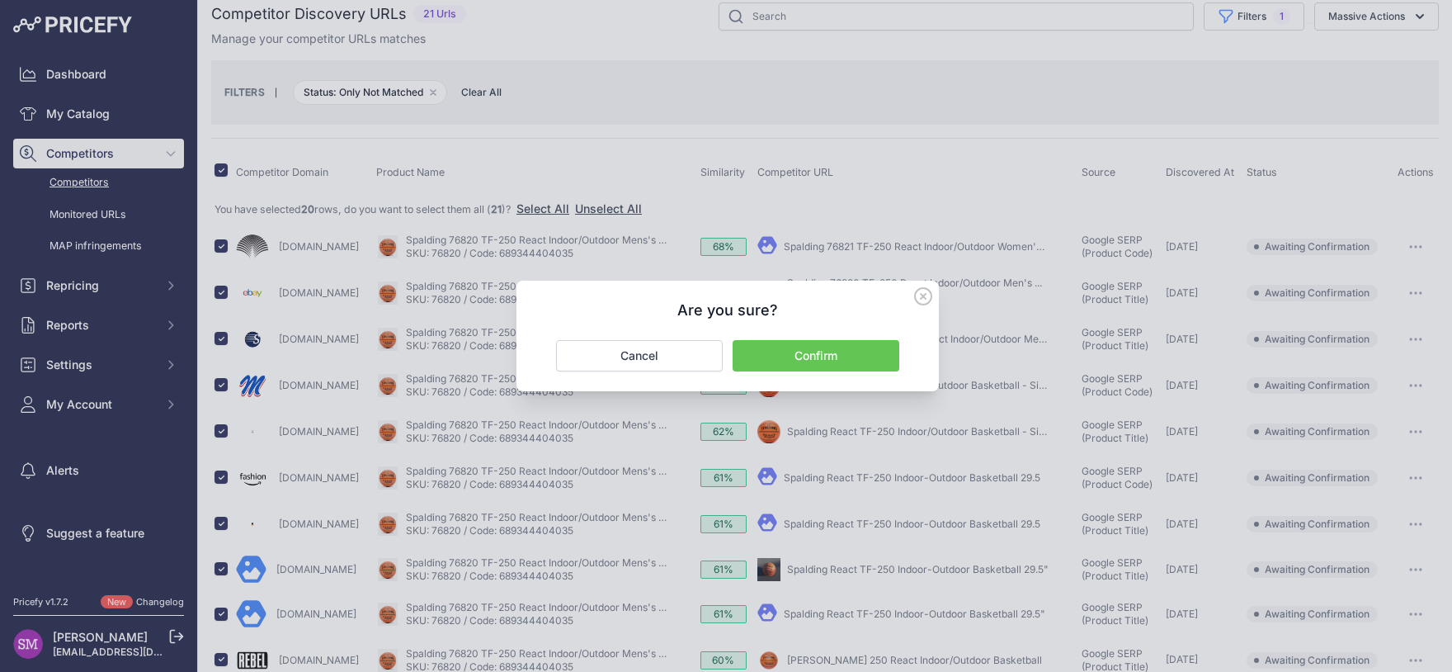
click at [851, 347] on button "Confirm" at bounding box center [816, 355] width 167 height 31
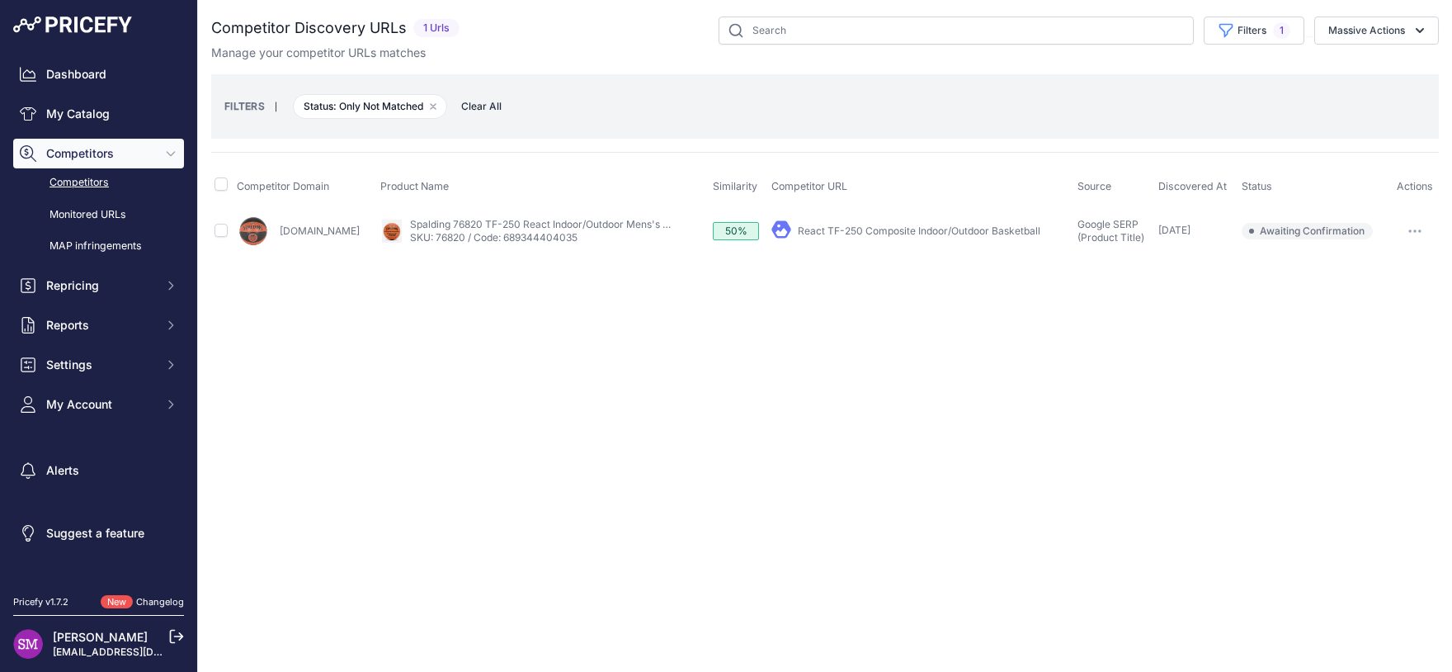
scroll to position [0, 0]
click at [225, 180] on th at bounding box center [222, 186] width 22 height 41
click at [224, 190] on input "checkbox" at bounding box center [221, 183] width 13 height 13
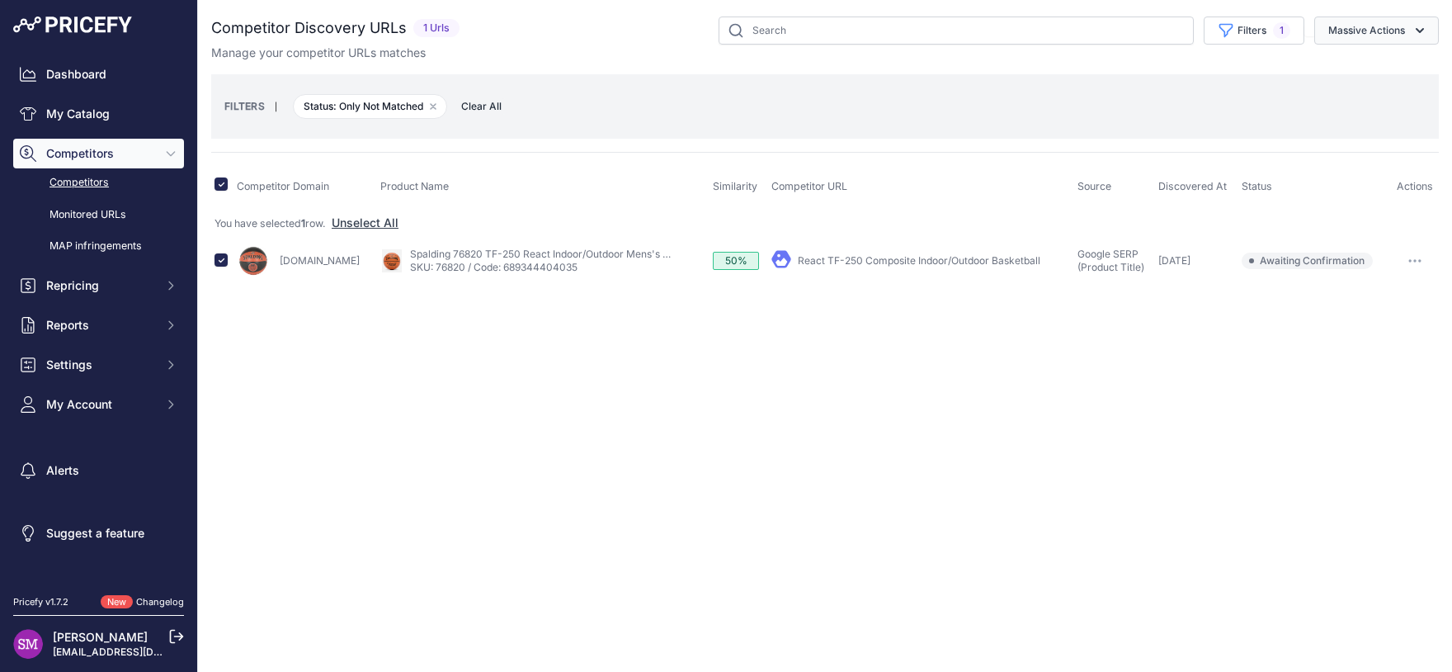
click at [1412, 38] on button "Massive Actions" at bounding box center [1376, 31] width 125 height 28
click at [1366, 126] on span "Exclude Match" at bounding box center [1360, 128] width 81 height 14
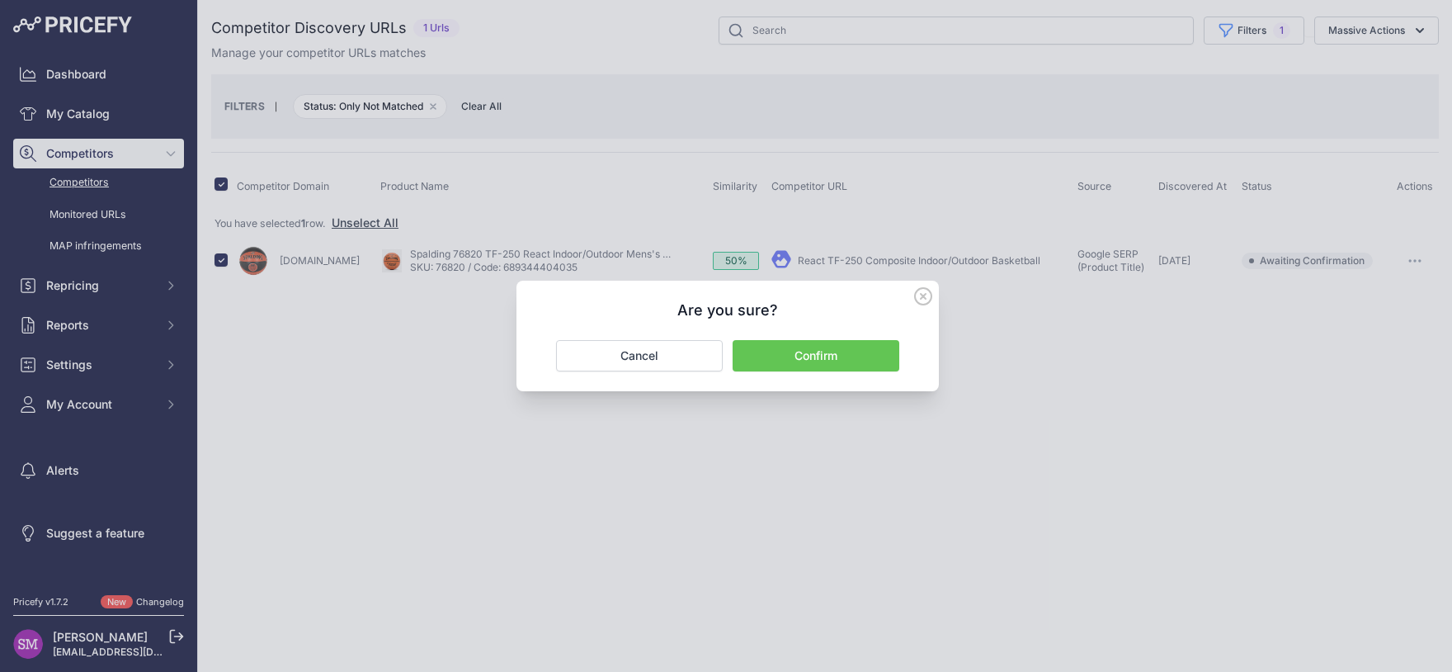
click at [851, 338] on div "Are you sure? Confirm Cancel" at bounding box center [727, 336] width 422 height 111
click at [822, 365] on button "Confirm" at bounding box center [816, 355] width 167 height 31
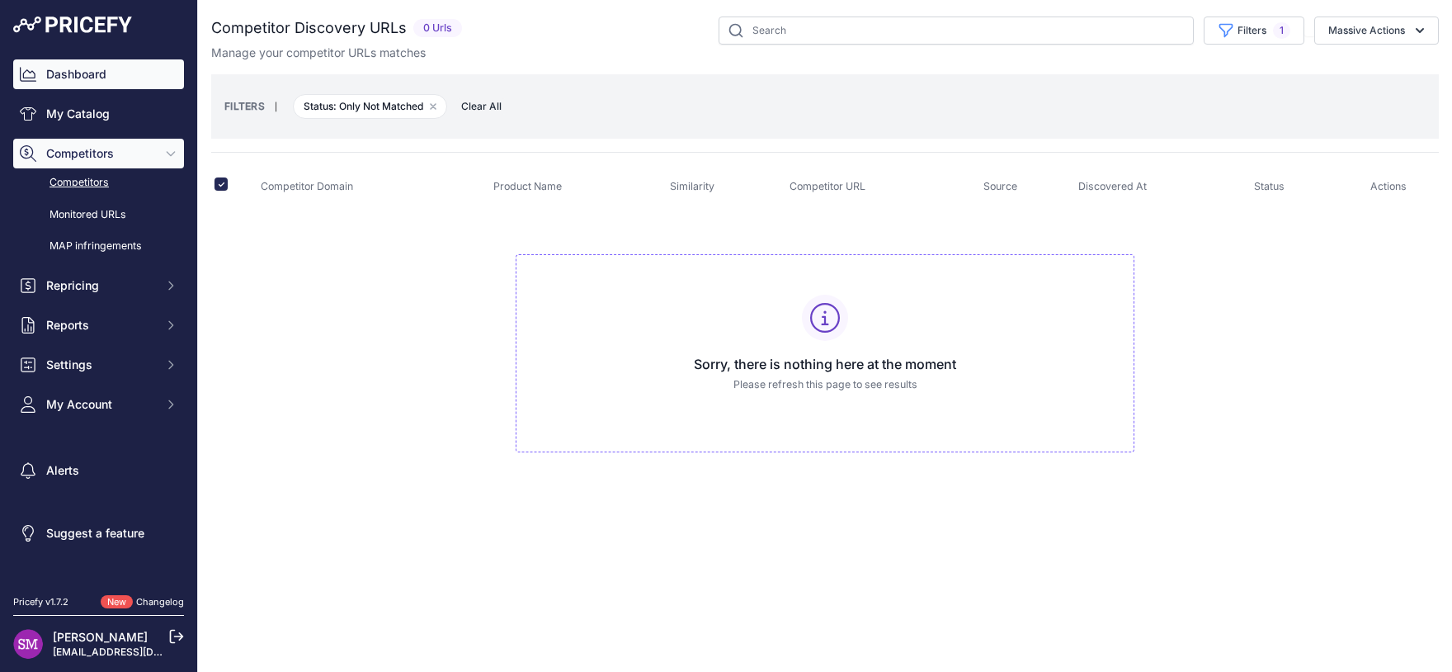
checkbox input "false"
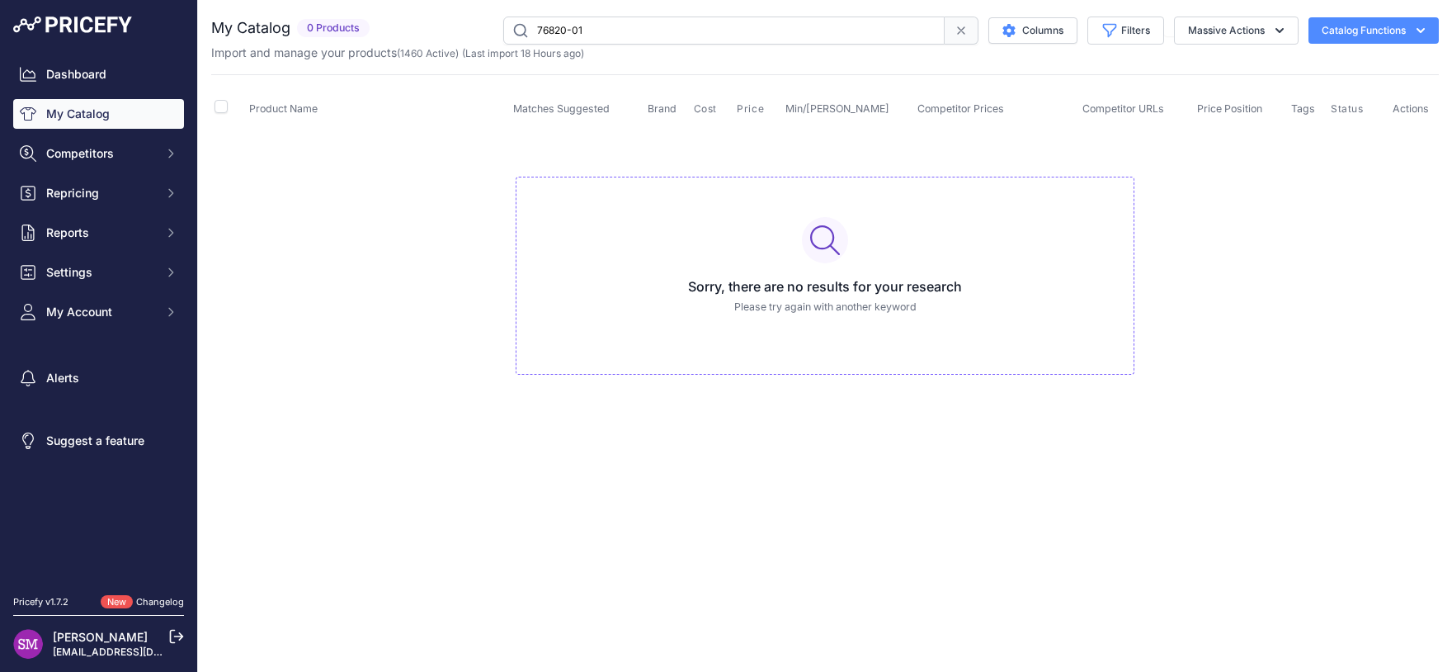
click at [670, 141] on td "Sorry, there are no results for your research Please try again with another key…" at bounding box center [825, 269] width 1228 height 278
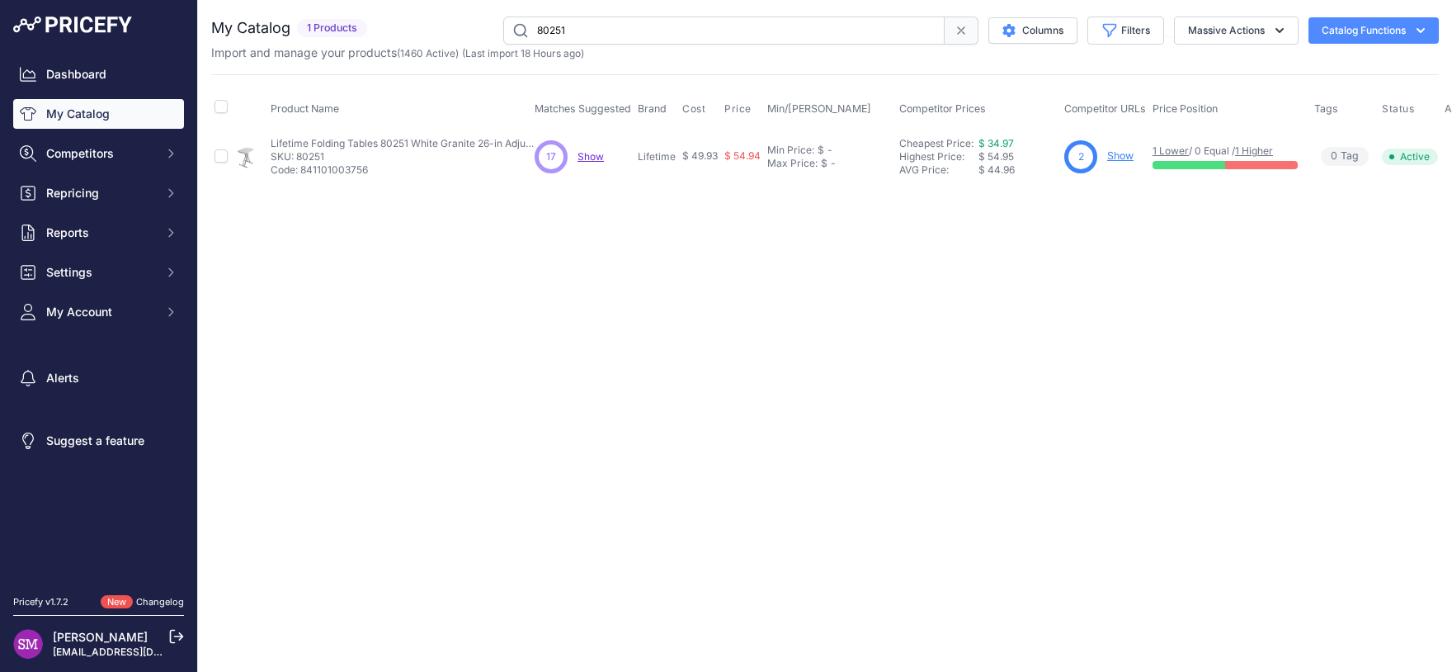
click at [545, 158] on div "17" at bounding box center [551, 156] width 33 height 33
click at [595, 157] on span "Show" at bounding box center [591, 156] width 26 height 12
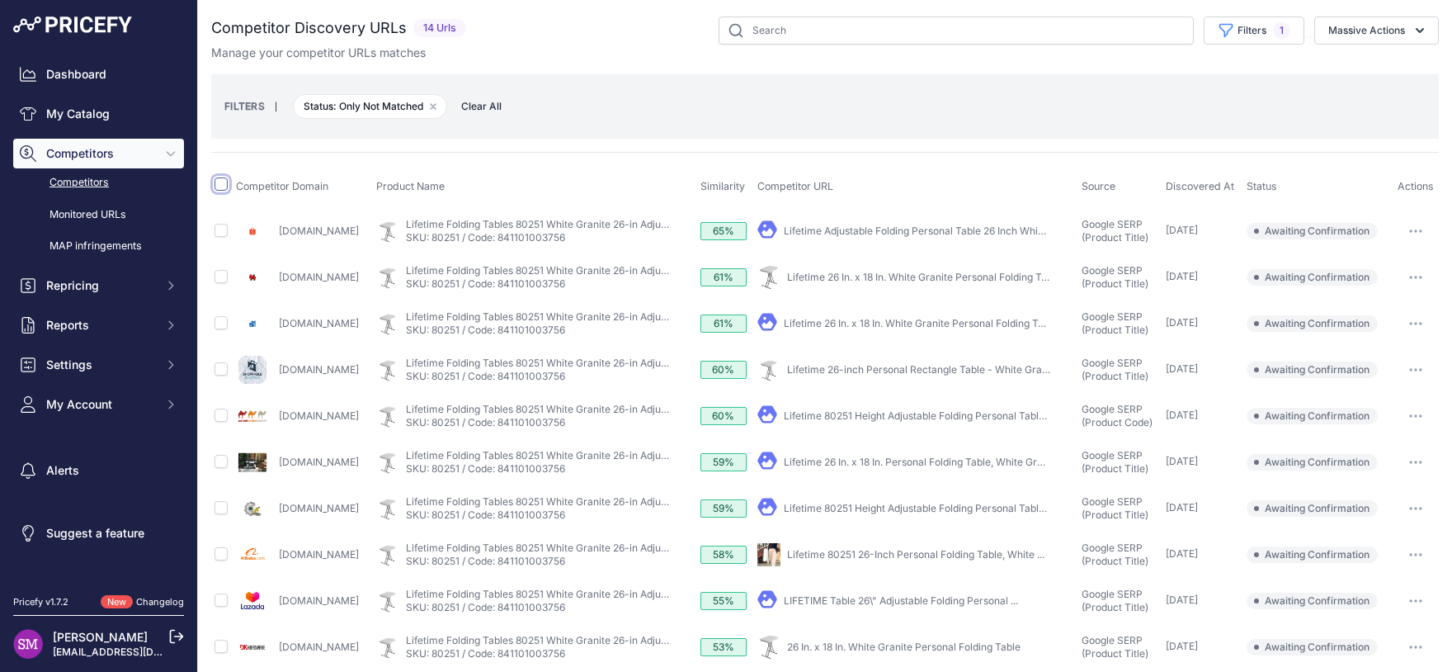
click at [224, 186] on input "checkbox" at bounding box center [221, 183] width 13 height 13
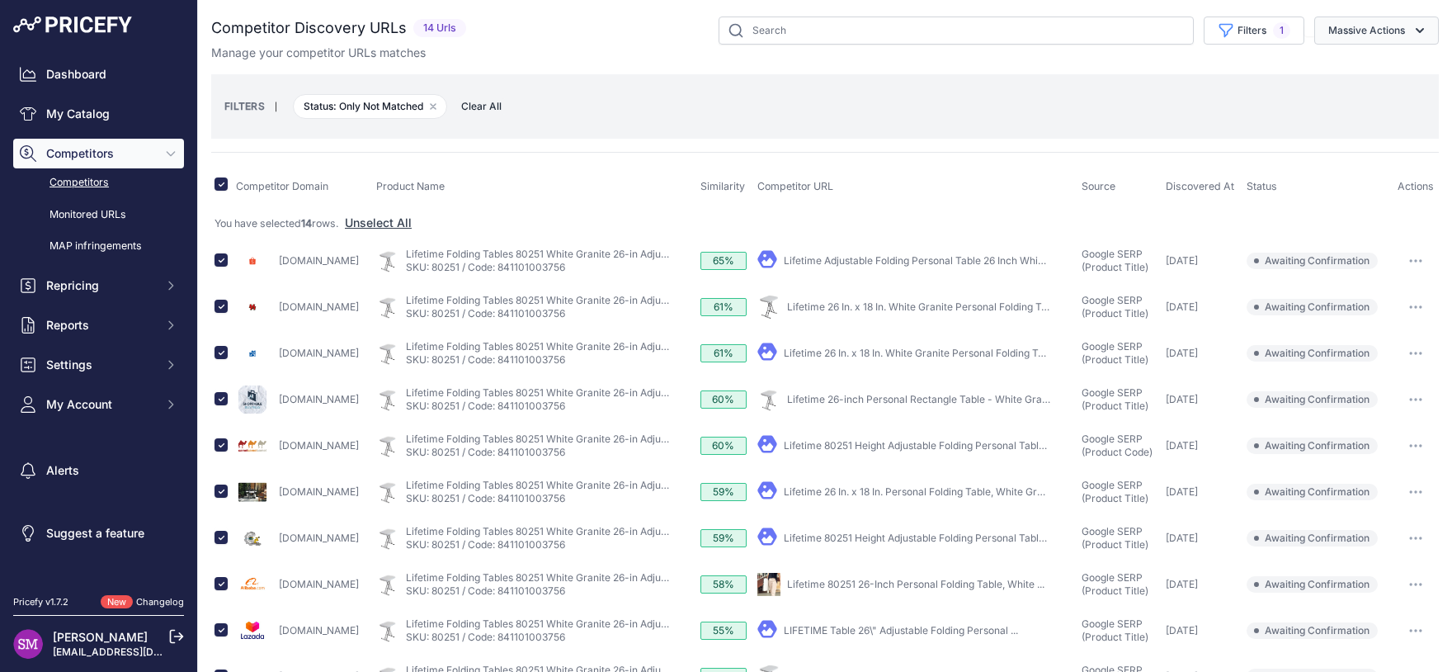
click at [1348, 36] on button "Massive Actions" at bounding box center [1376, 31] width 125 height 28
click at [1330, 123] on span "Exclude Match" at bounding box center [1360, 128] width 81 height 14
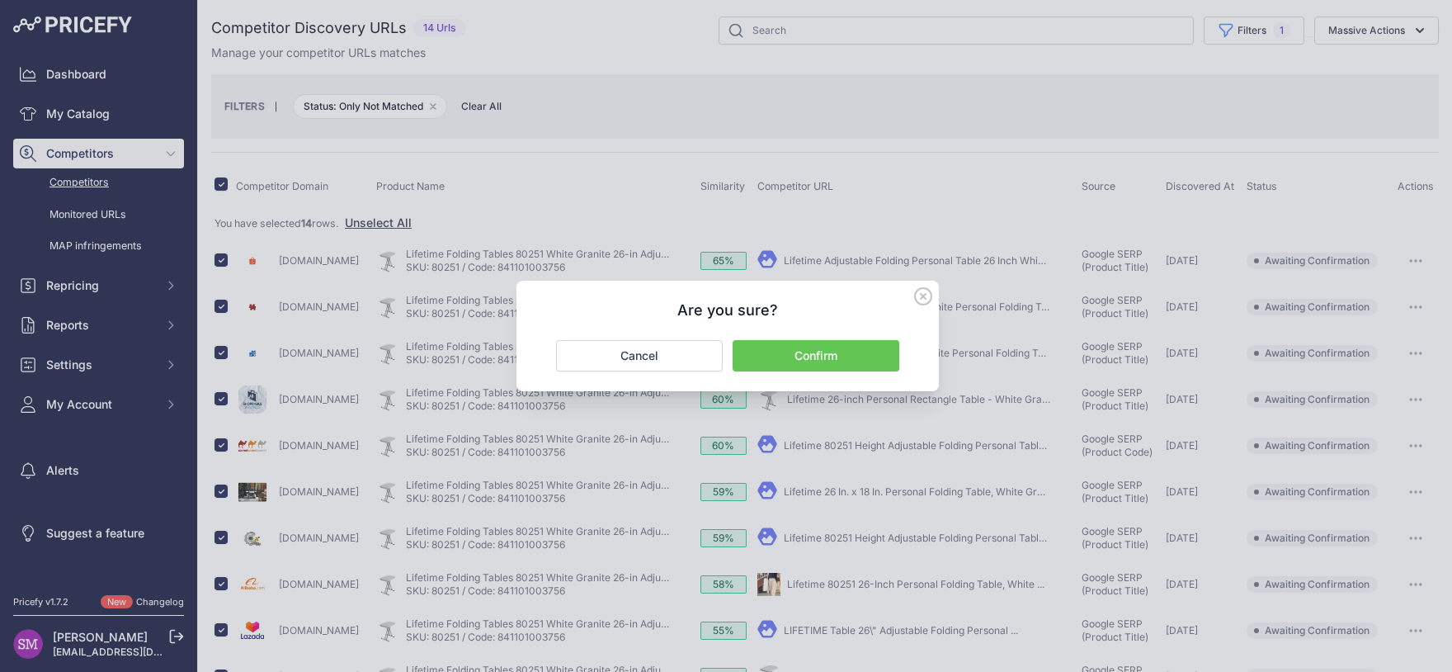
click at [819, 354] on button "Confirm" at bounding box center [816, 355] width 167 height 31
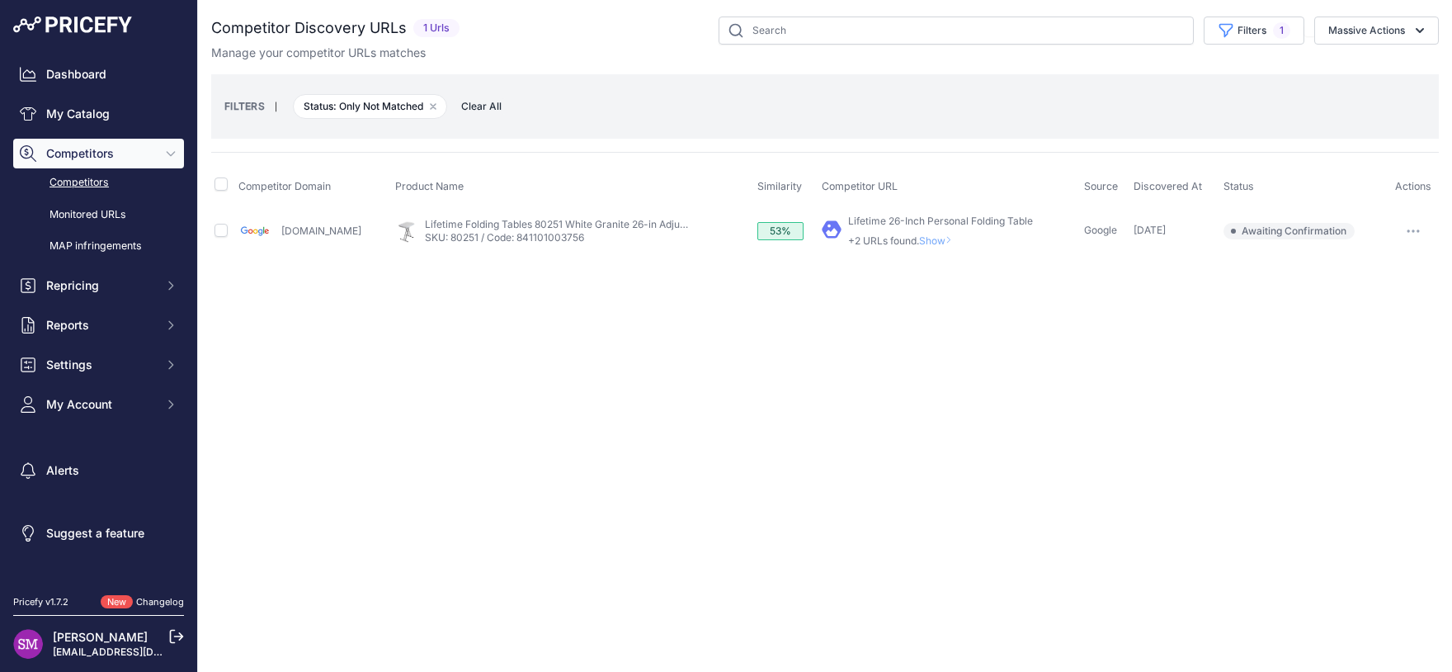
checkbox input "false"
click at [1419, 228] on button "button" at bounding box center [1413, 230] width 33 height 23
click at [1381, 295] on button "Exclude match" at bounding box center [1367, 292] width 135 height 26
drag, startPoint x: 1403, startPoint y: 254, endPoint x: 1414, endPoint y: 233, distance: 23.2
click at [1410, 245] on div "You are not connected to the internet. Competitor Discovery URLs" at bounding box center [825, 135] width 1228 height 271
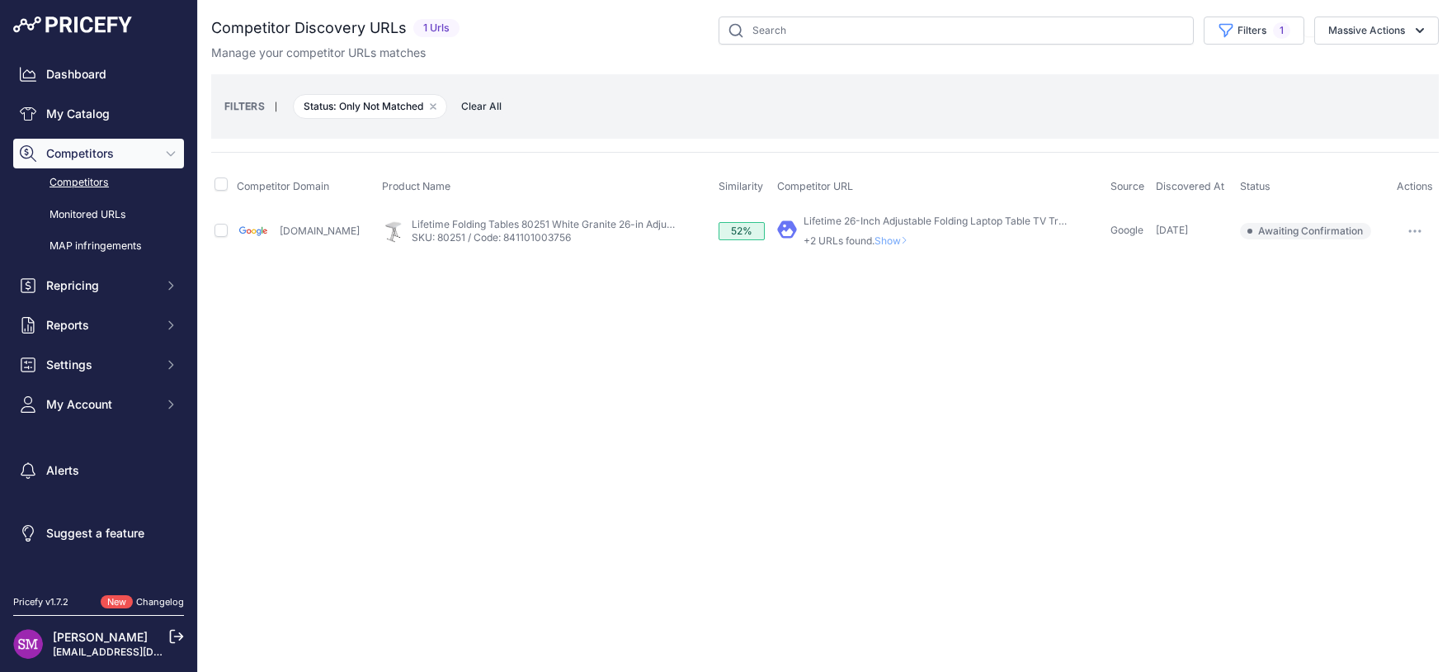
click at [1414, 232] on button "button" at bounding box center [1414, 230] width 33 height 23
click at [1385, 288] on button "Exclude match" at bounding box center [1367, 292] width 135 height 26
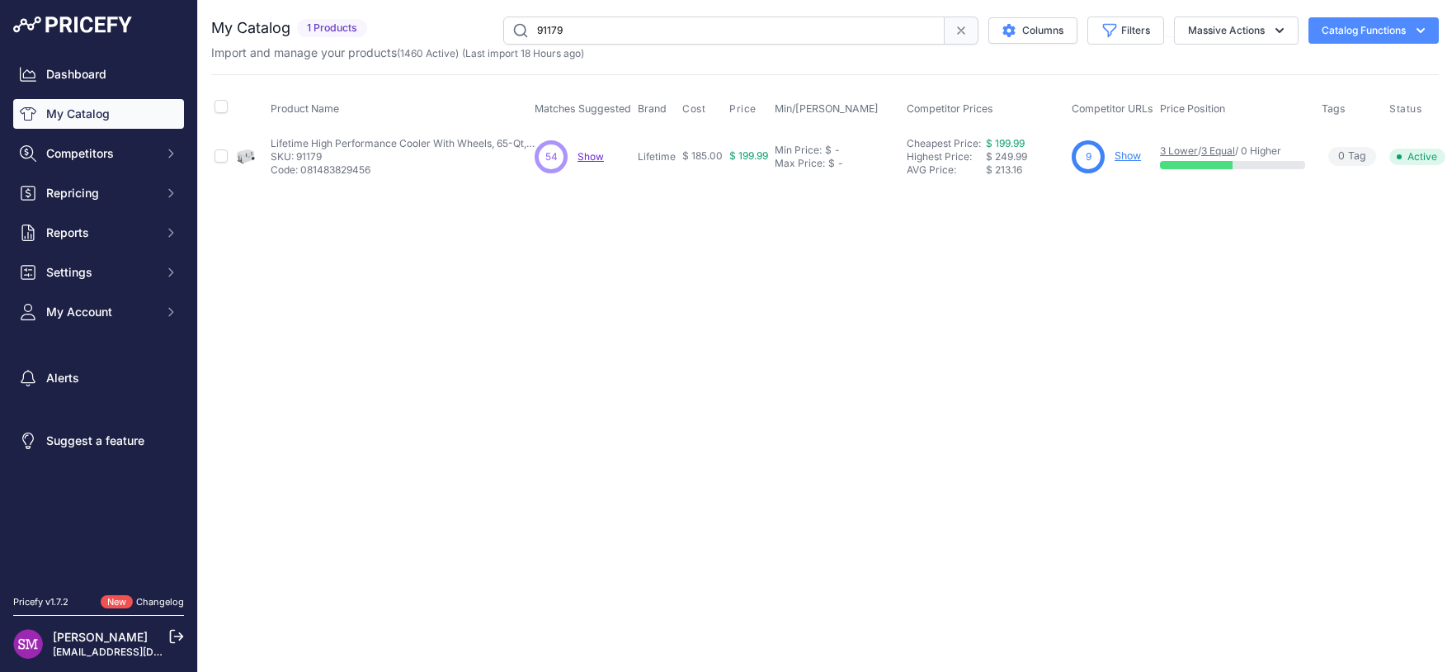
click at [589, 163] on div "54 54 Show Discovering..." at bounding box center [583, 156] width 97 height 33
click at [591, 158] on span "Show" at bounding box center [591, 156] width 26 height 12
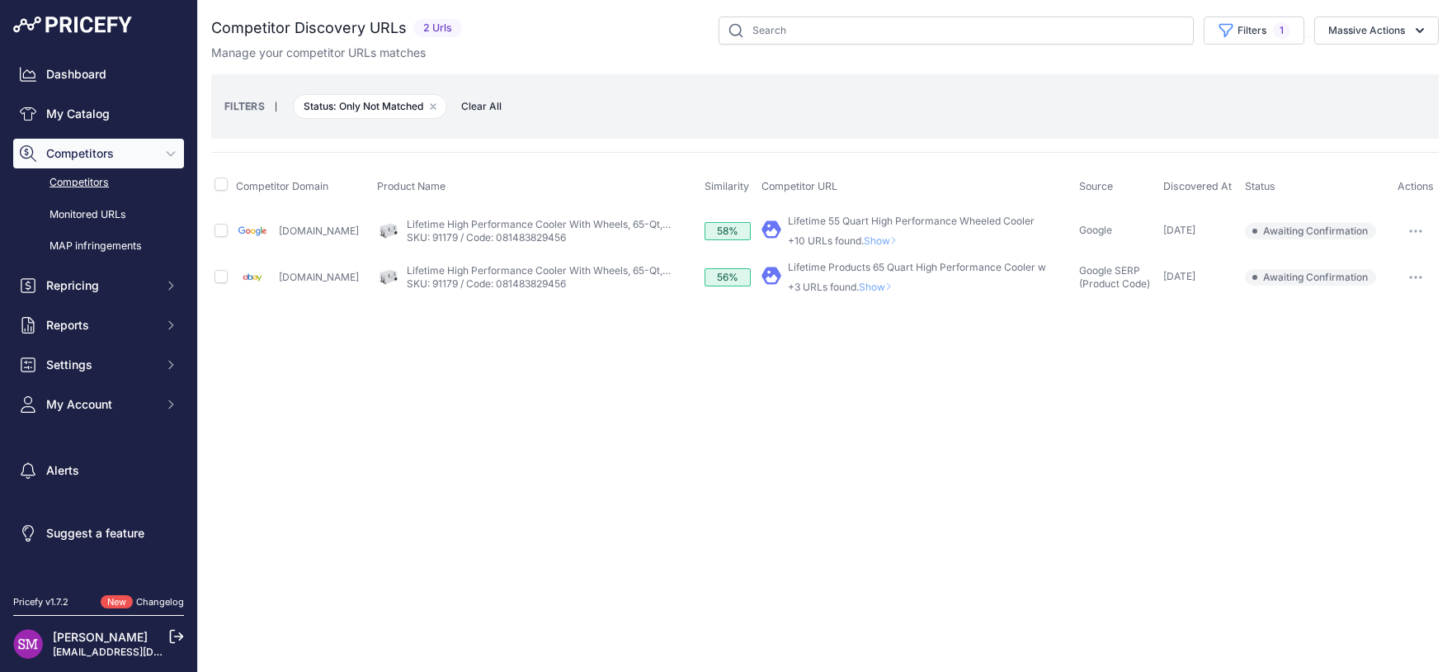
click at [477, 104] on span "Clear All" at bounding box center [481, 106] width 57 height 17
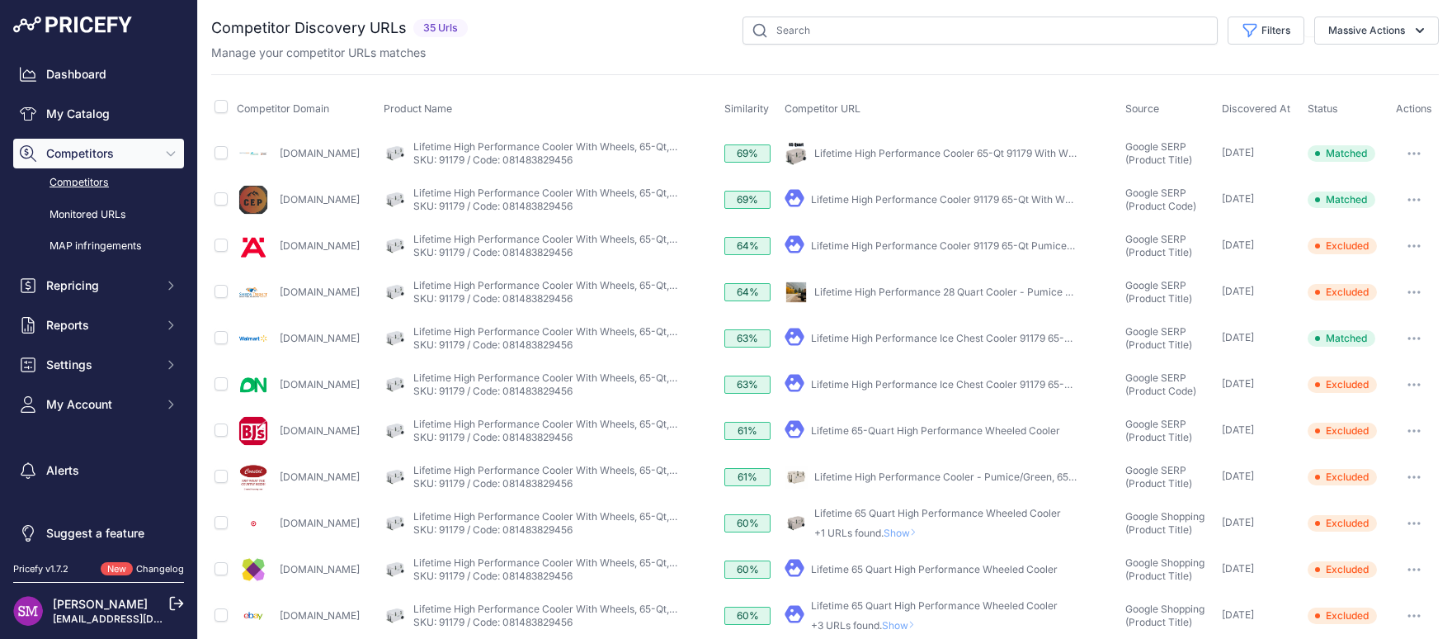
scroll to position [483, 0]
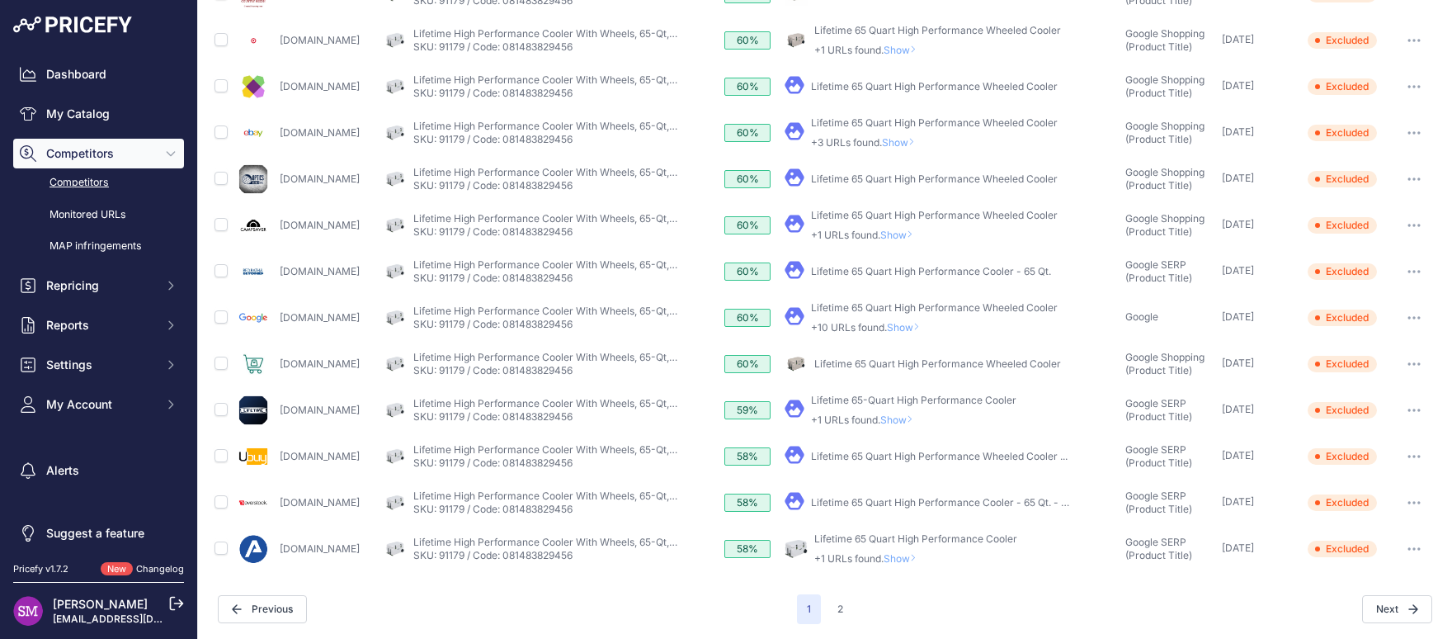
click at [923, 559] on span "Show" at bounding box center [904, 558] width 40 height 12
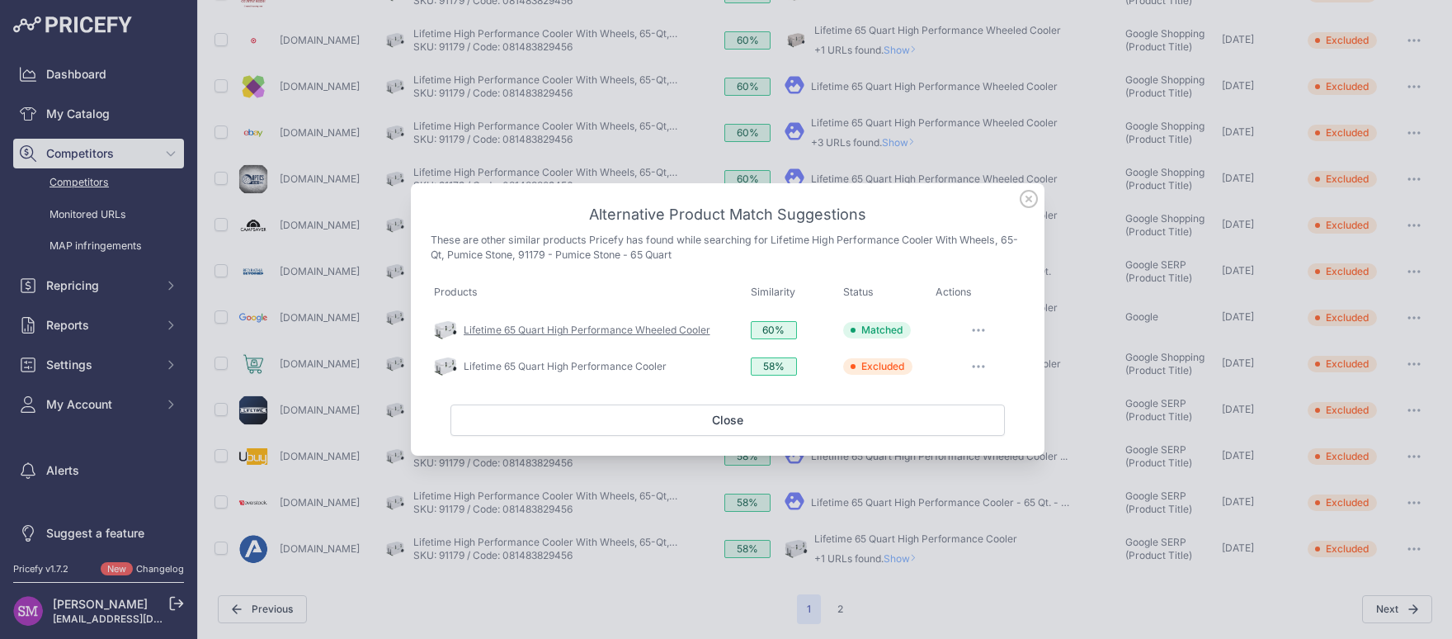
click at [669, 328] on link "Lifetime 65 Quart High Performance Wheeled Cooler" at bounding box center [587, 329] width 247 height 12
click at [1030, 197] on icon at bounding box center [1029, 199] width 17 height 17
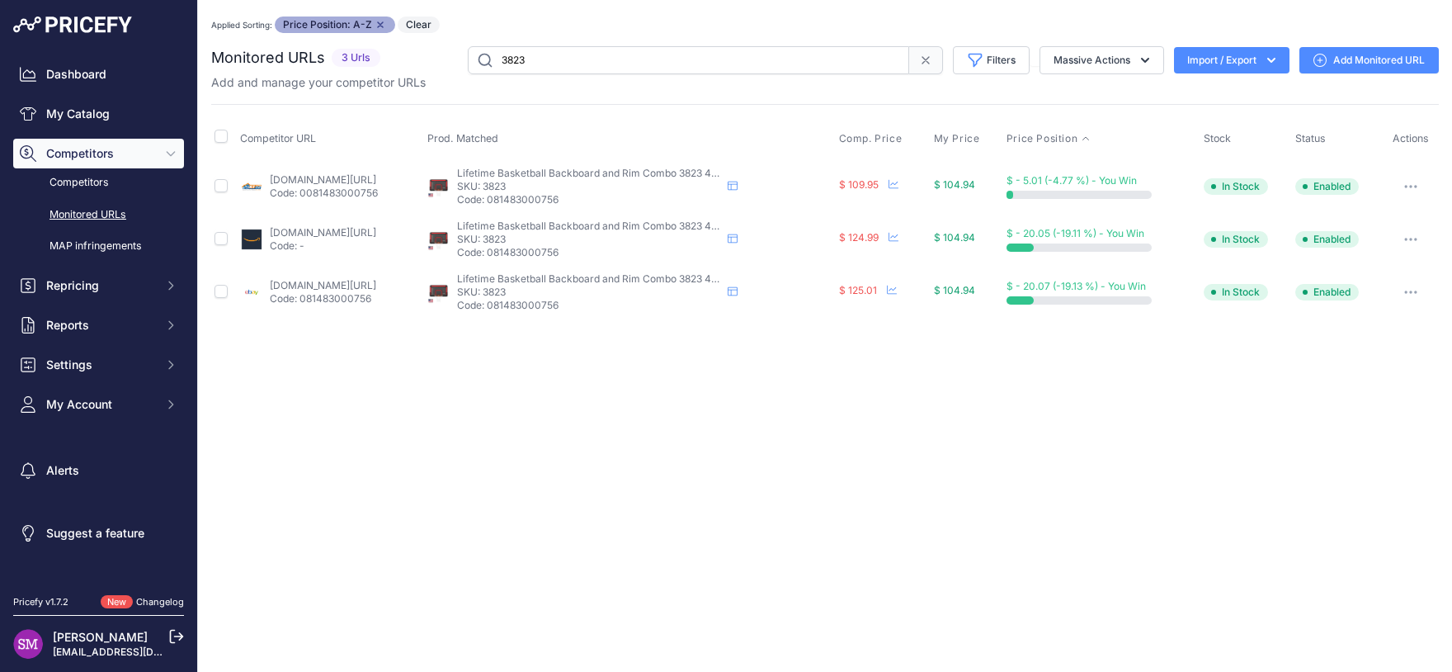
click at [1219, 22] on div "Applied Sorting: Price Position: A-Z Remove sort option Clear" at bounding box center [825, 25] width 1228 height 17
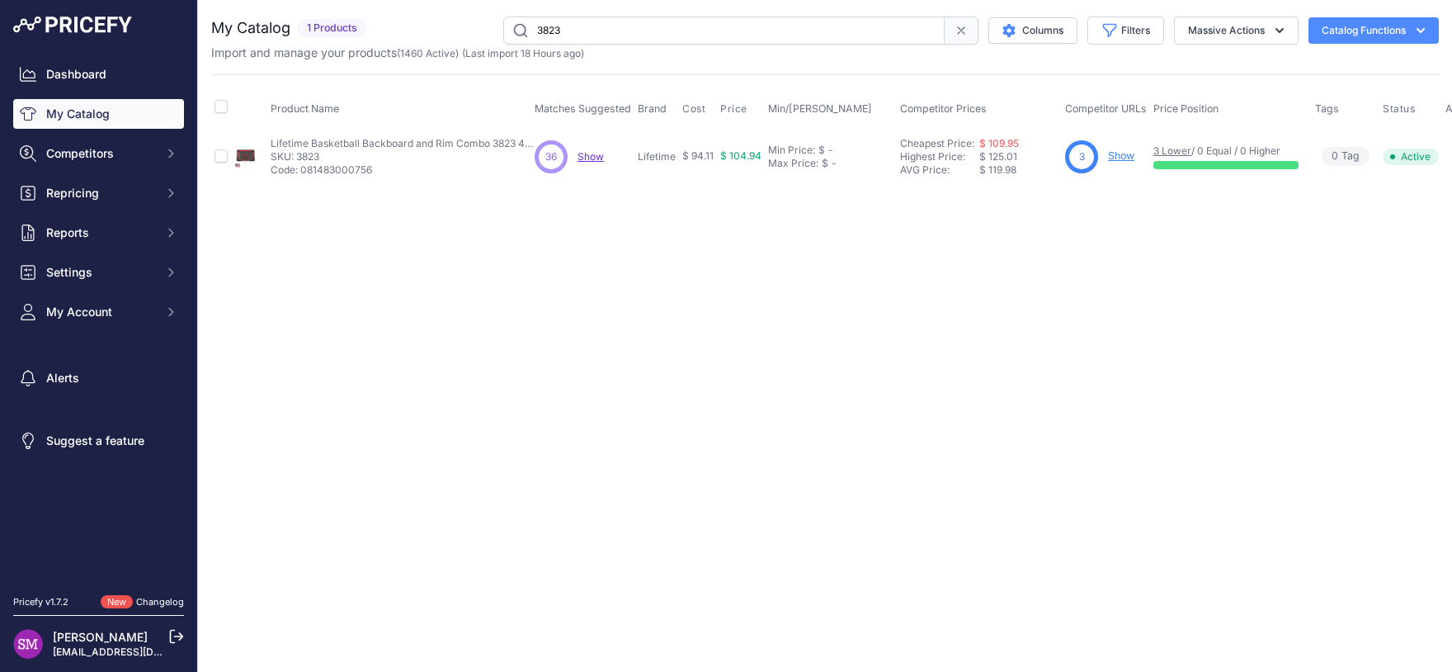
click at [582, 158] on span "Show" at bounding box center [591, 156] width 26 height 12
click at [924, 255] on div "Close You are not connected to the internet. 3823" at bounding box center [825, 336] width 1254 height 672
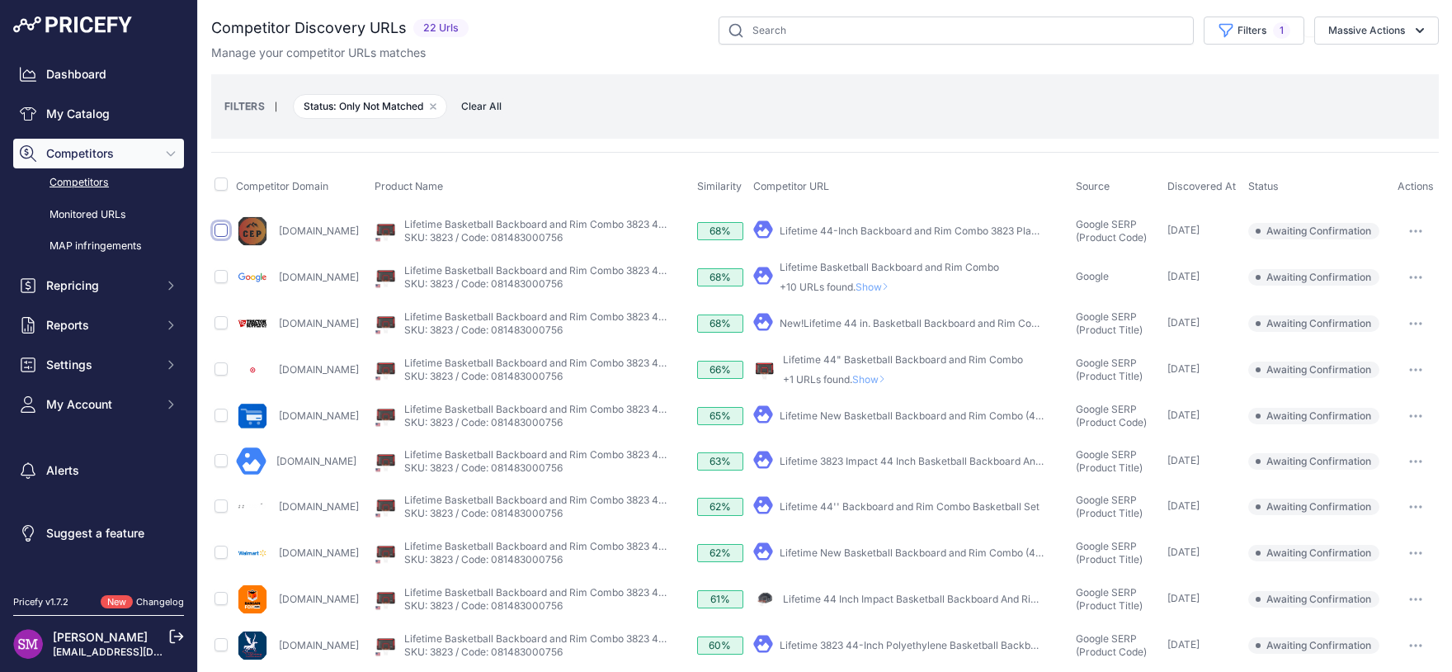
click at [221, 232] on input "checkbox" at bounding box center [221, 230] width 13 height 13
checkbox input "true"
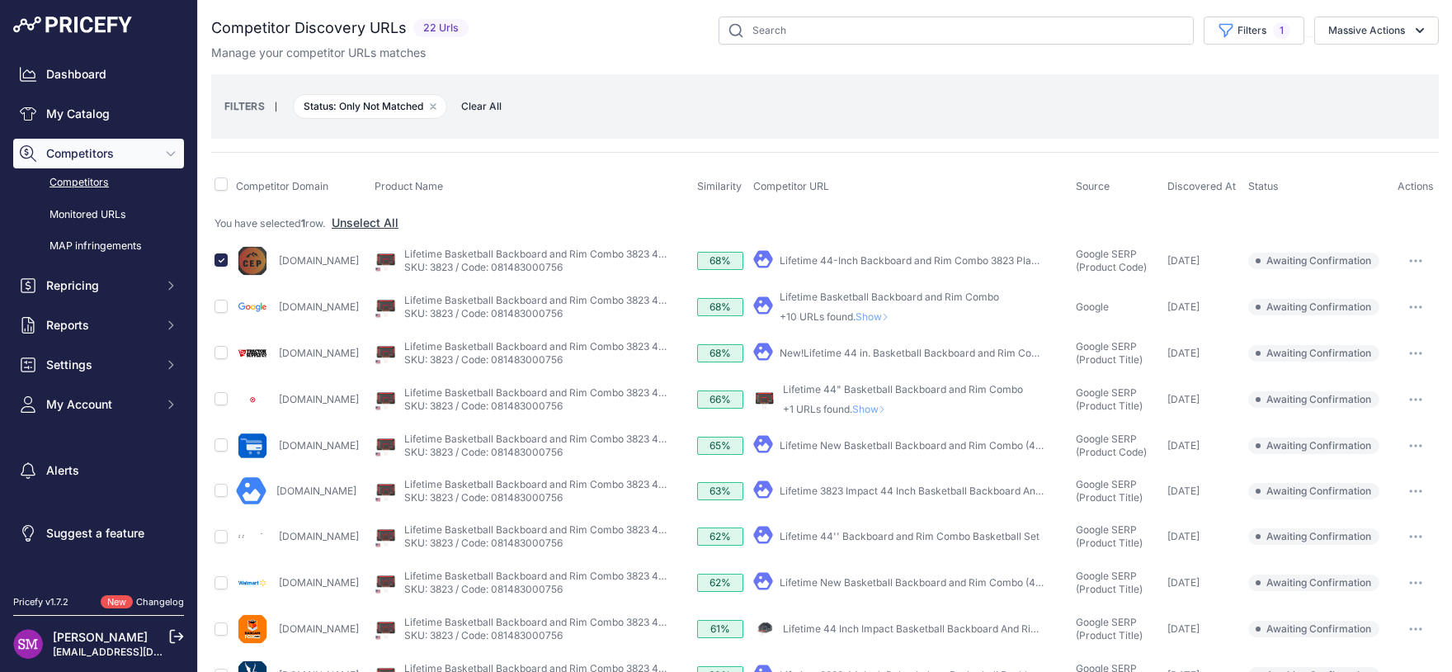
click at [1000, 356] on link "New!Lifetime 44 in. Basketball Backboard and Rim Combo" at bounding box center [916, 353] width 272 height 12
click at [223, 353] on input "checkbox" at bounding box center [221, 352] width 13 height 13
checkbox input "true"
click at [892, 407] on span "Show" at bounding box center [872, 409] width 40 height 12
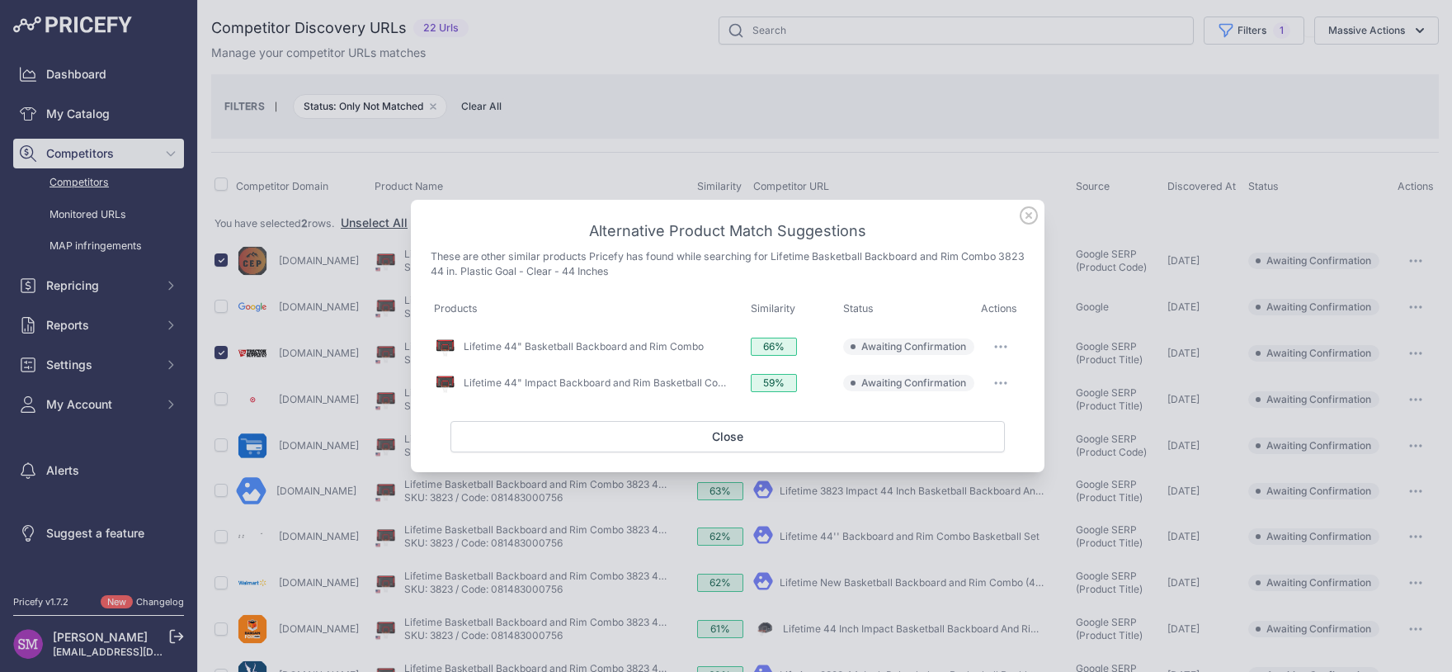
click at [992, 349] on button "button" at bounding box center [1000, 346] width 33 height 23
click at [980, 377] on button "Match This" at bounding box center [969, 381] width 106 height 26
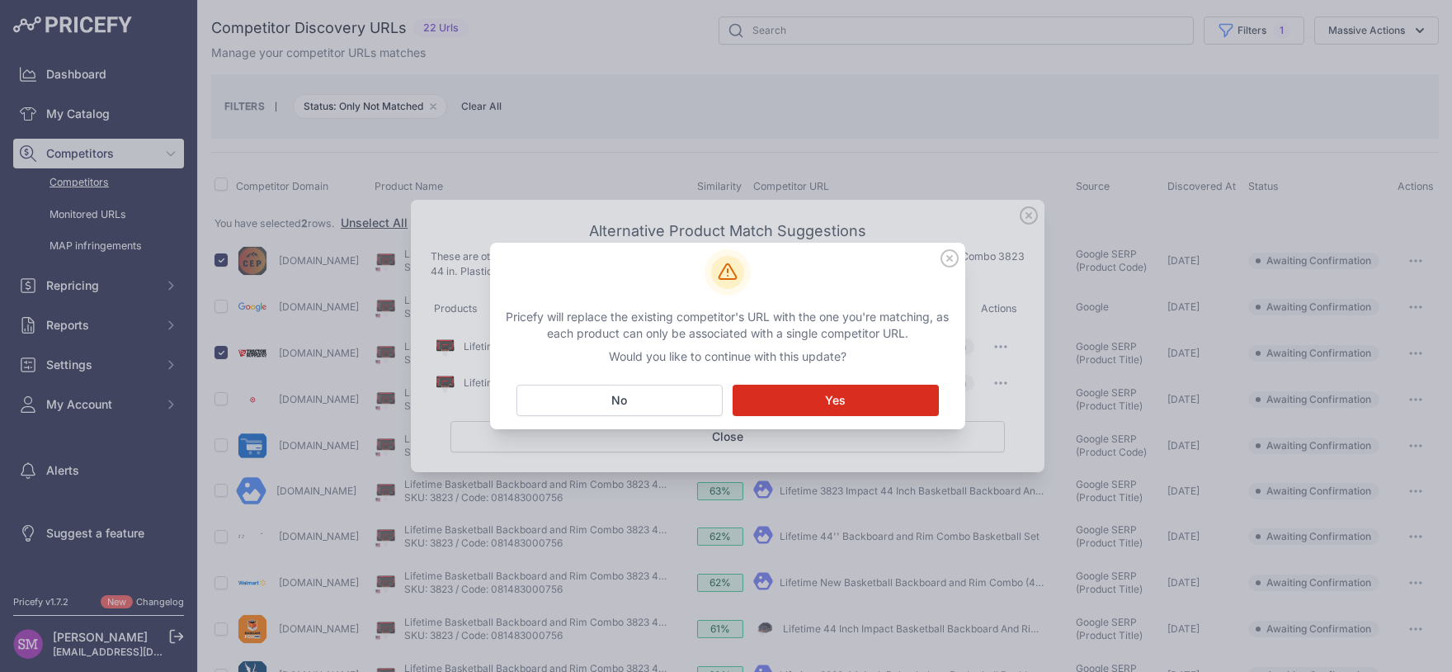
click at [871, 392] on button "Matching... Yes" at bounding box center [836, 399] width 206 height 31
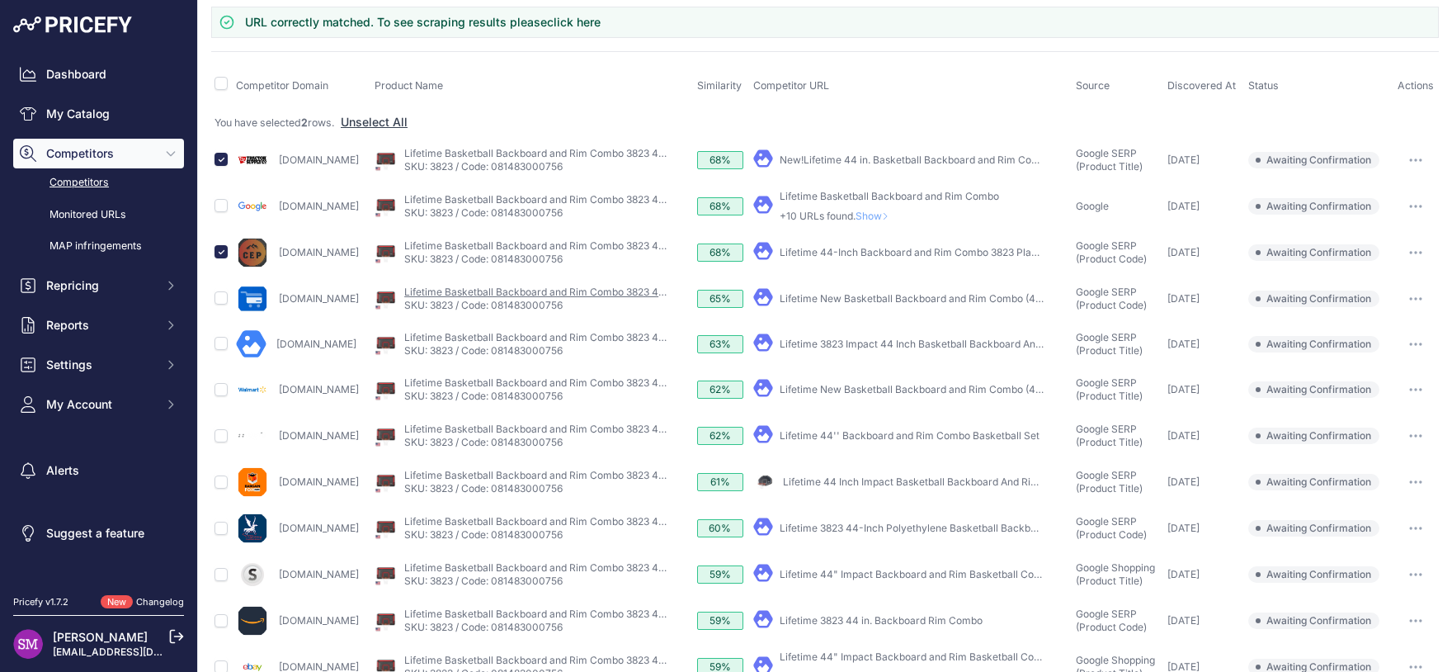
scroll to position [218, 0]
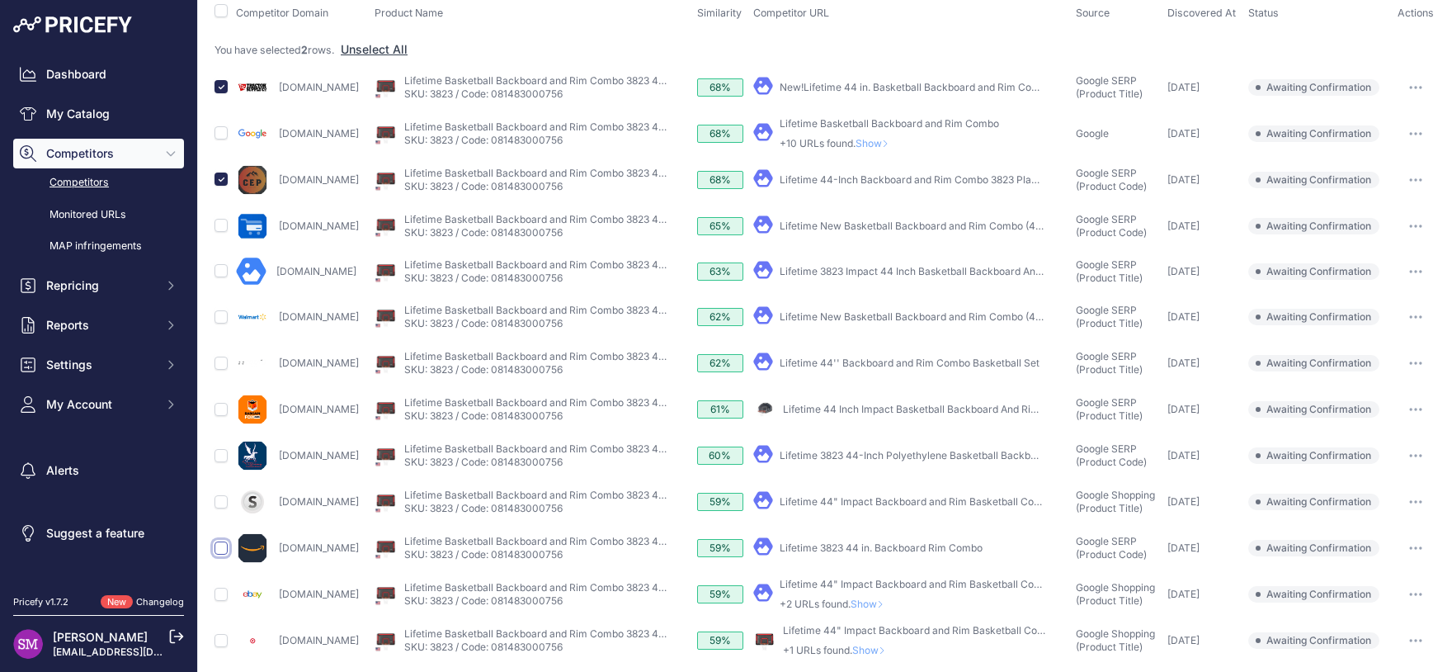
click at [222, 544] on input "checkbox" at bounding box center [221, 547] width 13 height 13
checkbox input "true"
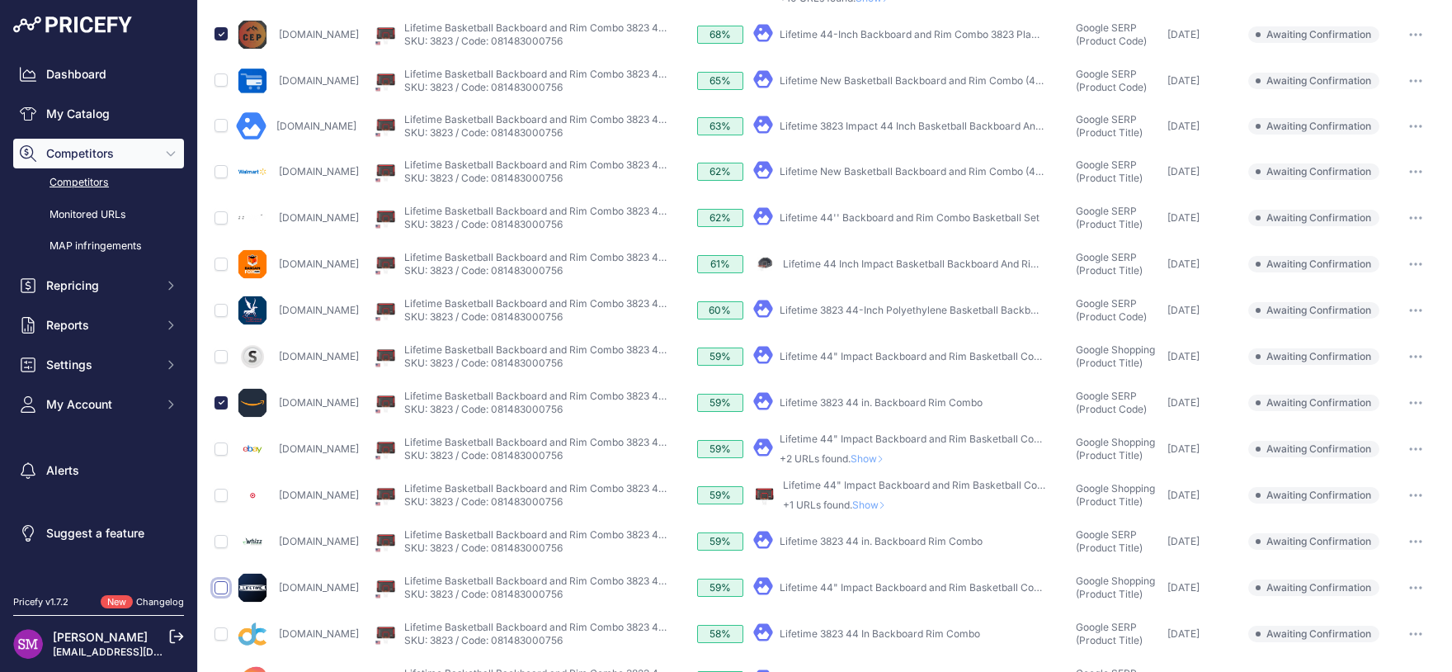
click at [223, 581] on input "checkbox" at bounding box center [221, 587] width 13 height 13
checkbox input "true"
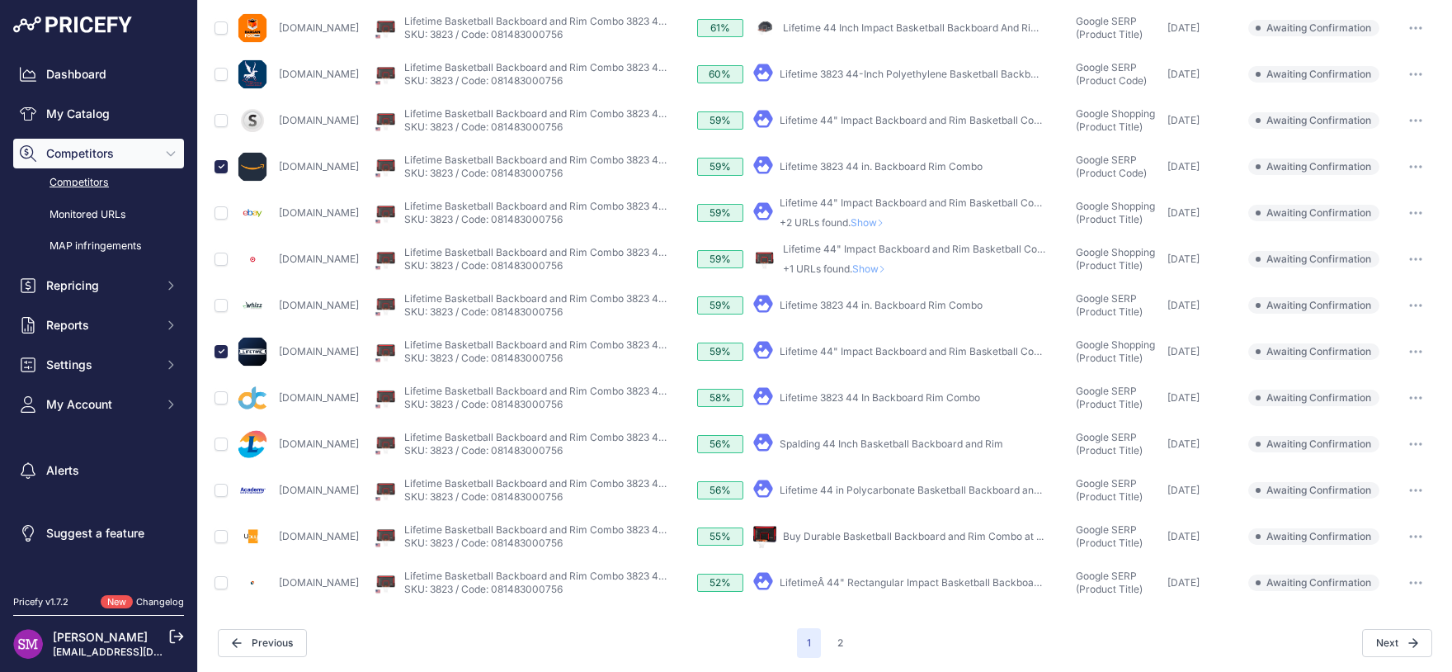
scroll to position [554, 0]
click at [857, 487] on link "Lifetime 44 in Polycarbonate Basketball Backboard and ..." at bounding box center [915, 489] width 270 height 12
click at [218, 486] on input "checkbox" at bounding box center [221, 489] width 13 height 13
checkbox input "true"
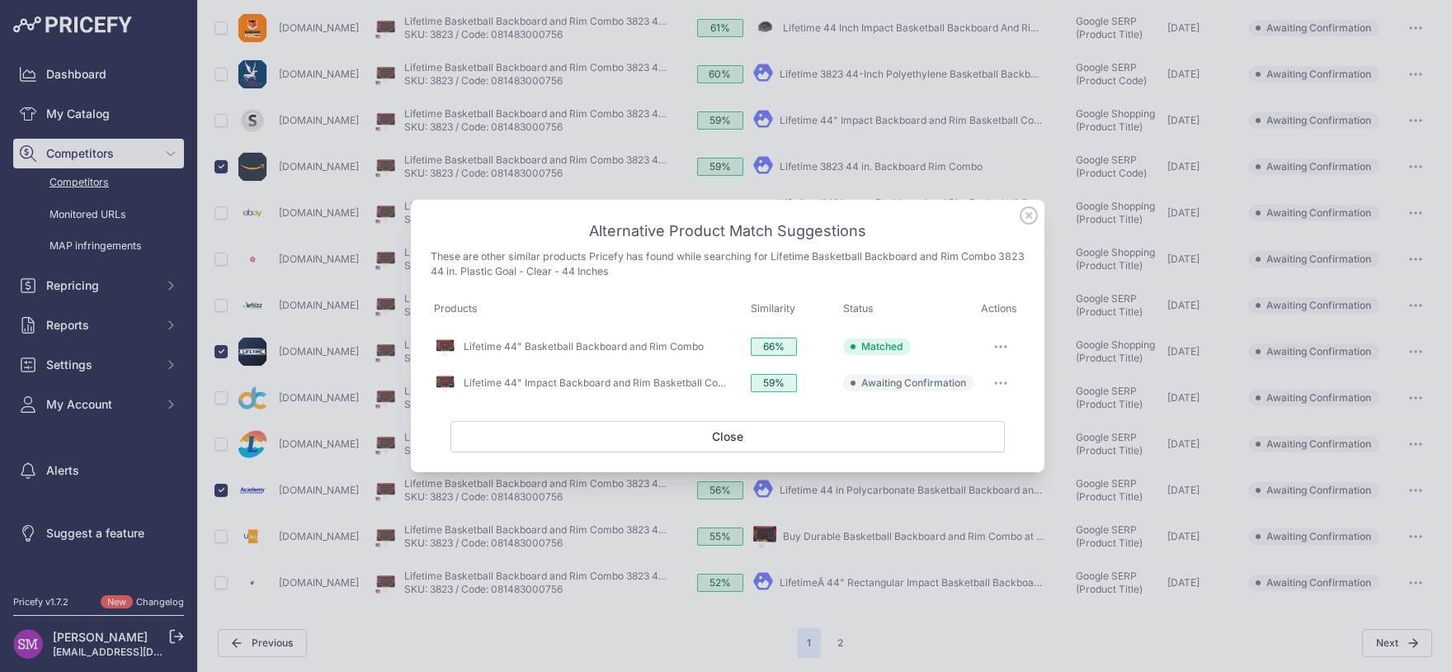
click at [932, 380] on span "Awaiting Confirmation" at bounding box center [913, 382] width 105 height 13
click at [1001, 382] on icon "button" at bounding box center [1000, 382] width 13 height 3
click at [955, 448] on span "Exclude match" at bounding box center [963, 450] width 69 height 12
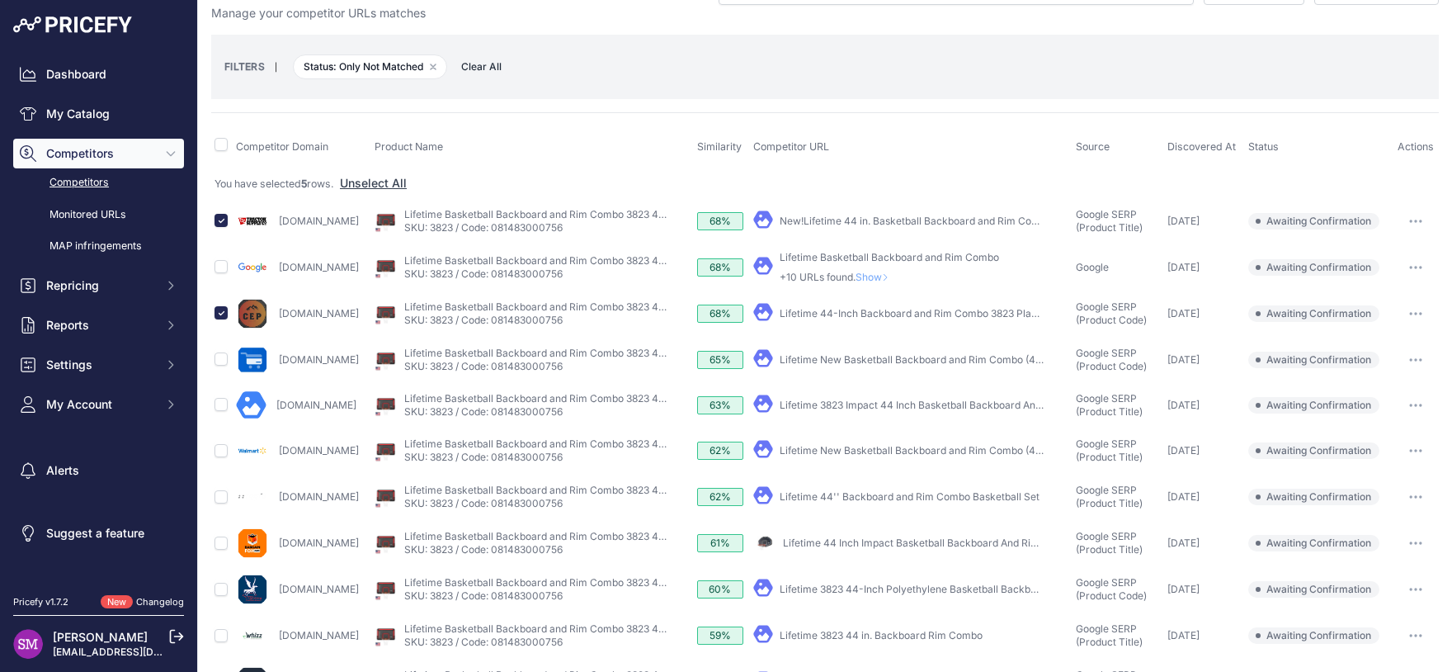
scroll to position [0, 0]
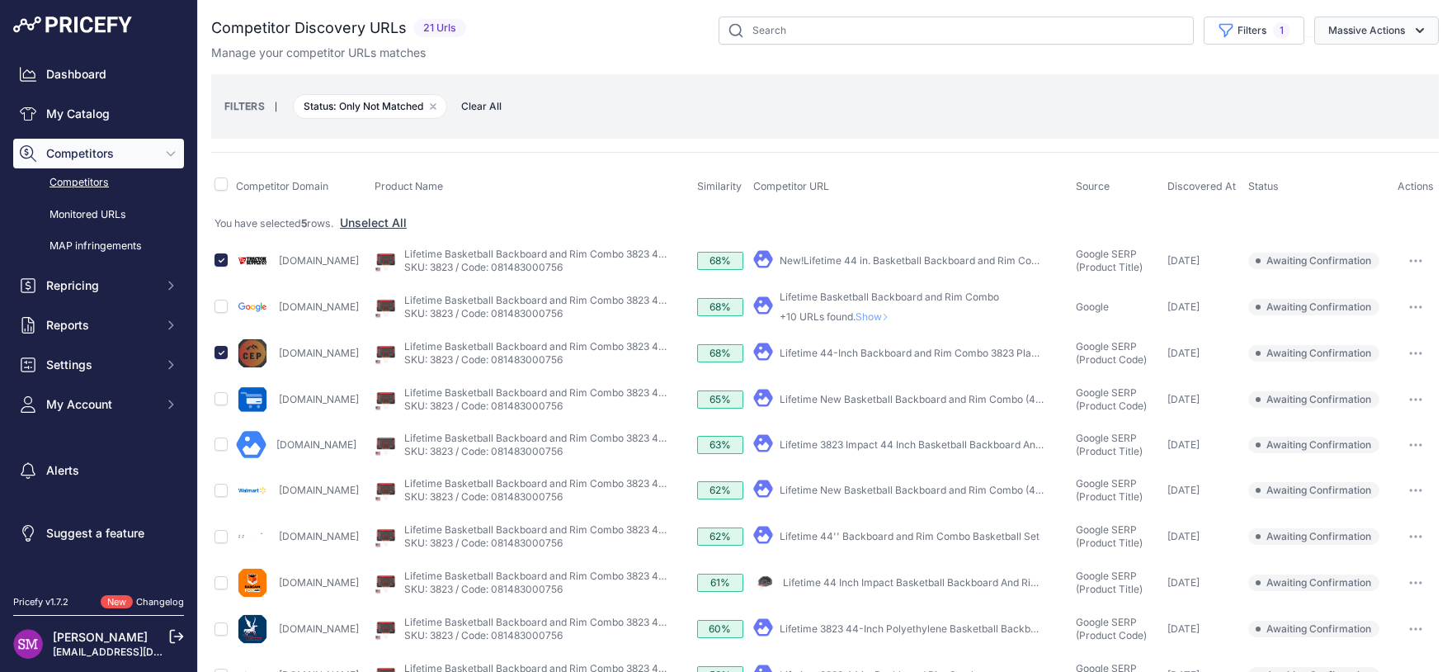
click at [1367, 32] on button "Massive Actions" at bounding box center [1376, 31] width 125 height 28
click at [1354, 64] on span "Confirm Match" at bounding box center [1360, 69] width 80 height 14
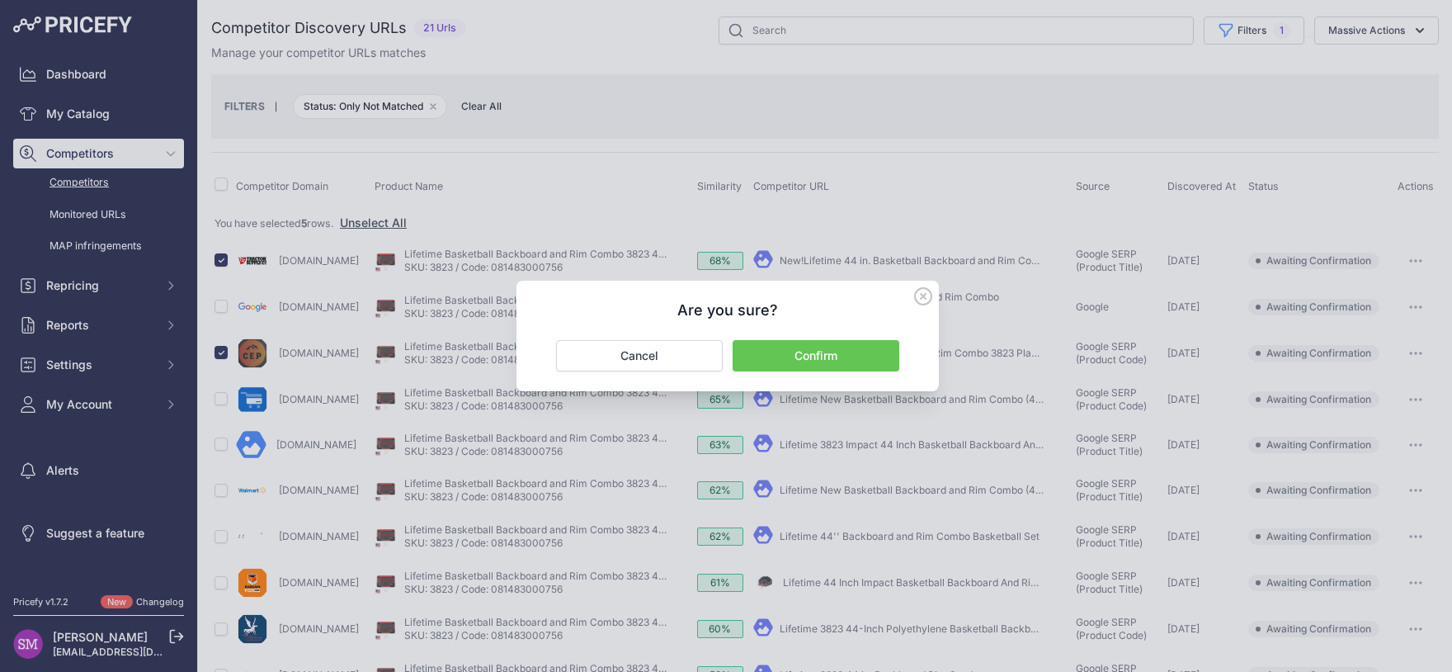
click at [793, 365] on button "Confirm" at bounding box center [816, 355] width 167 height 31
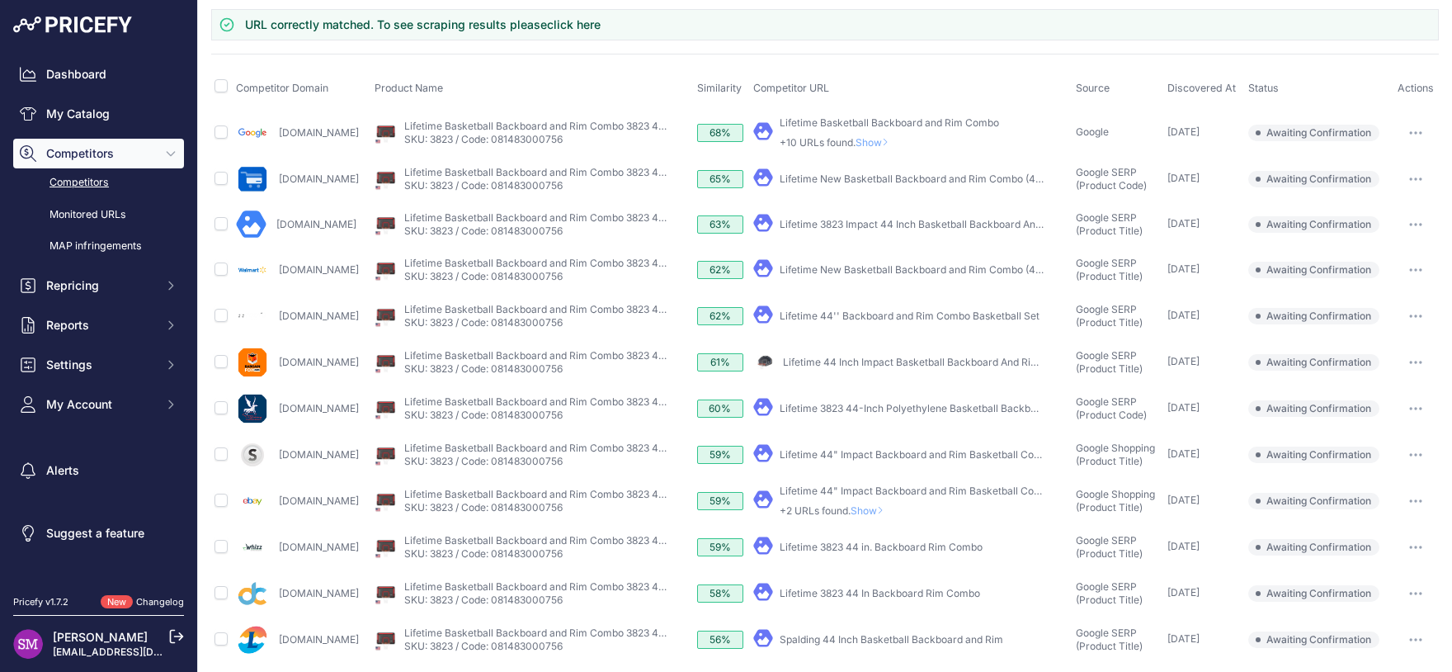
scroll to position [132, 0]
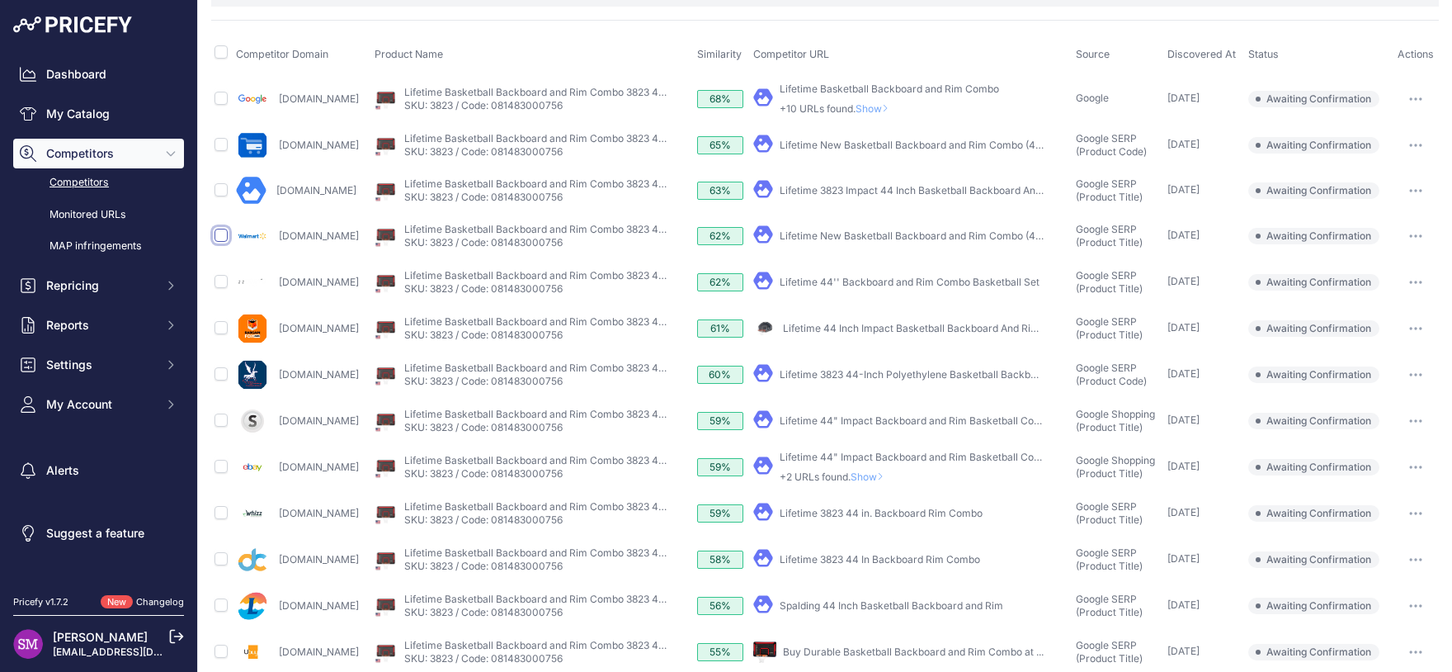
click at [219, 232] on input "checkbox" at bounding box center [221, 235] width 13 height 13
checkbox input "true"
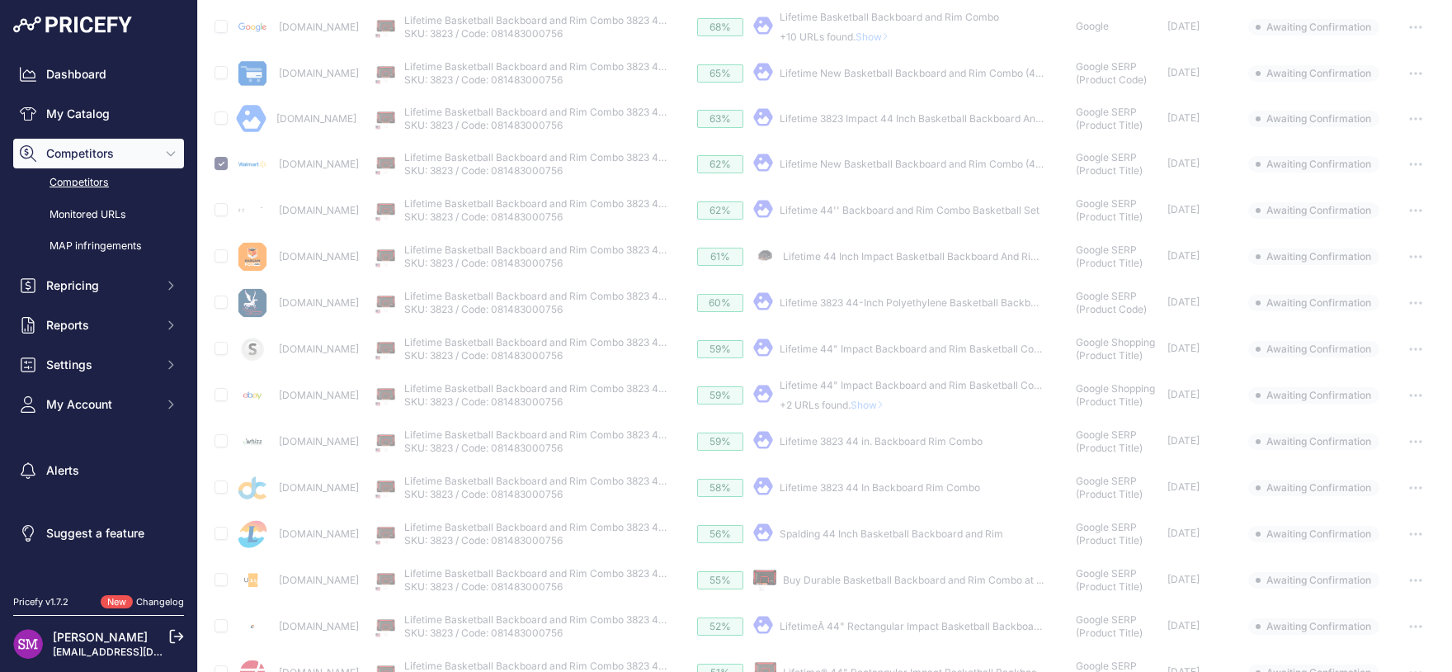
scroll to position [205, 0]
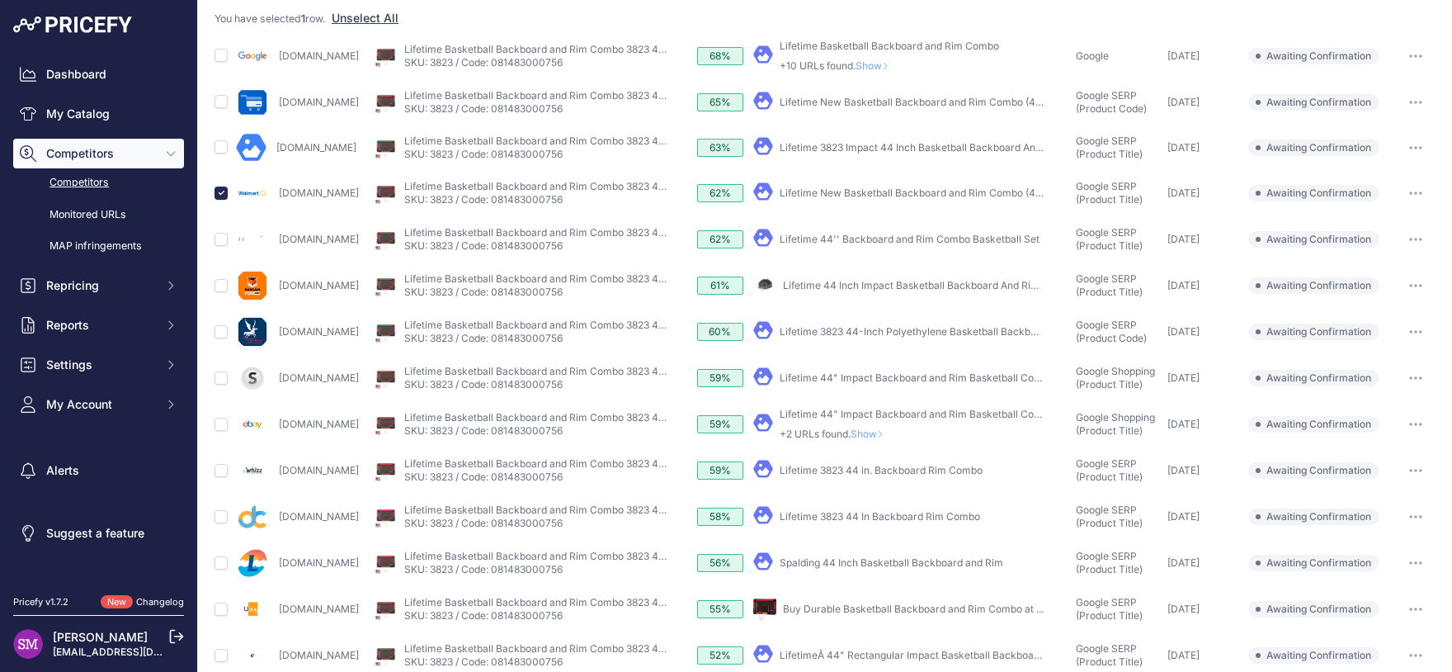
click at [875, 428] on span "Show" at bounding box center [871, 433] width 40 height 12
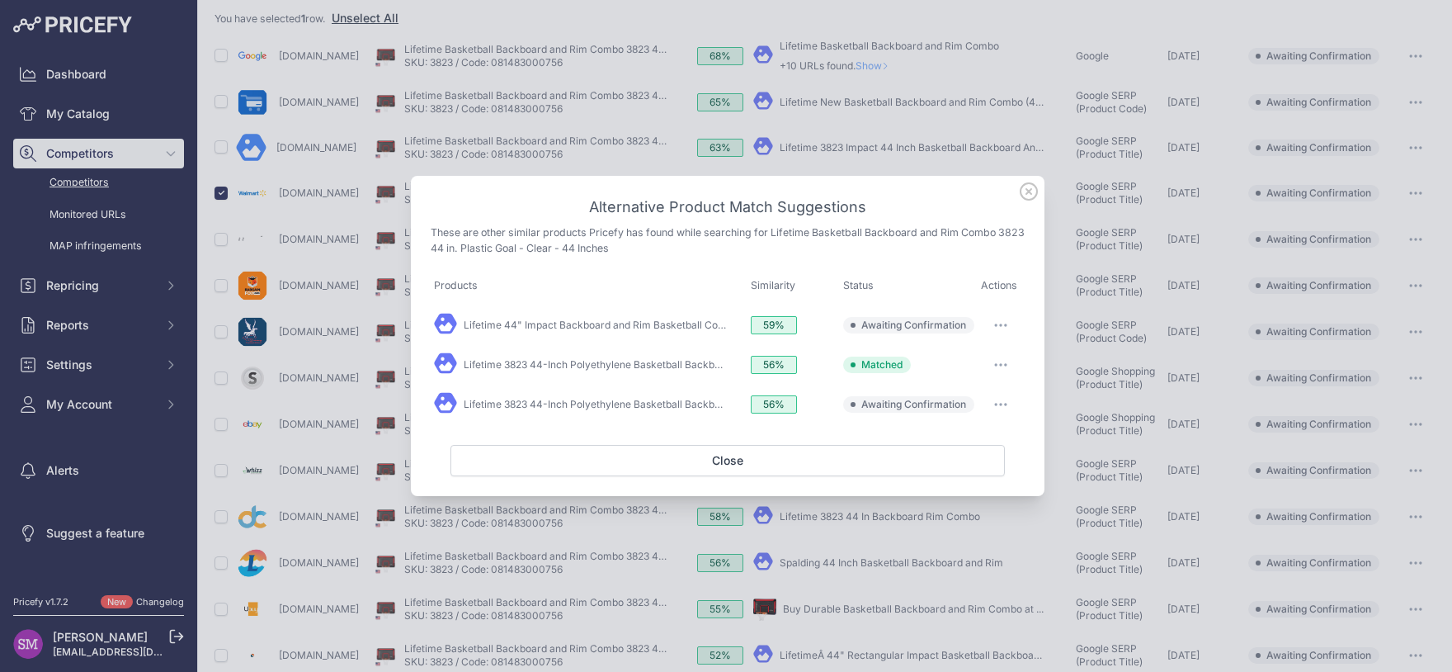
click at [889, 332] on span "Awaiting Confirmation" at bounding box center [913, 324] width 105 height 13
click at [999, 327] on icon "button" at bounding box center [1000, 324] width 13 height 3
click at [959, 394] on span "Exclude match" at bounding box center [963, 392] width 69 height 12
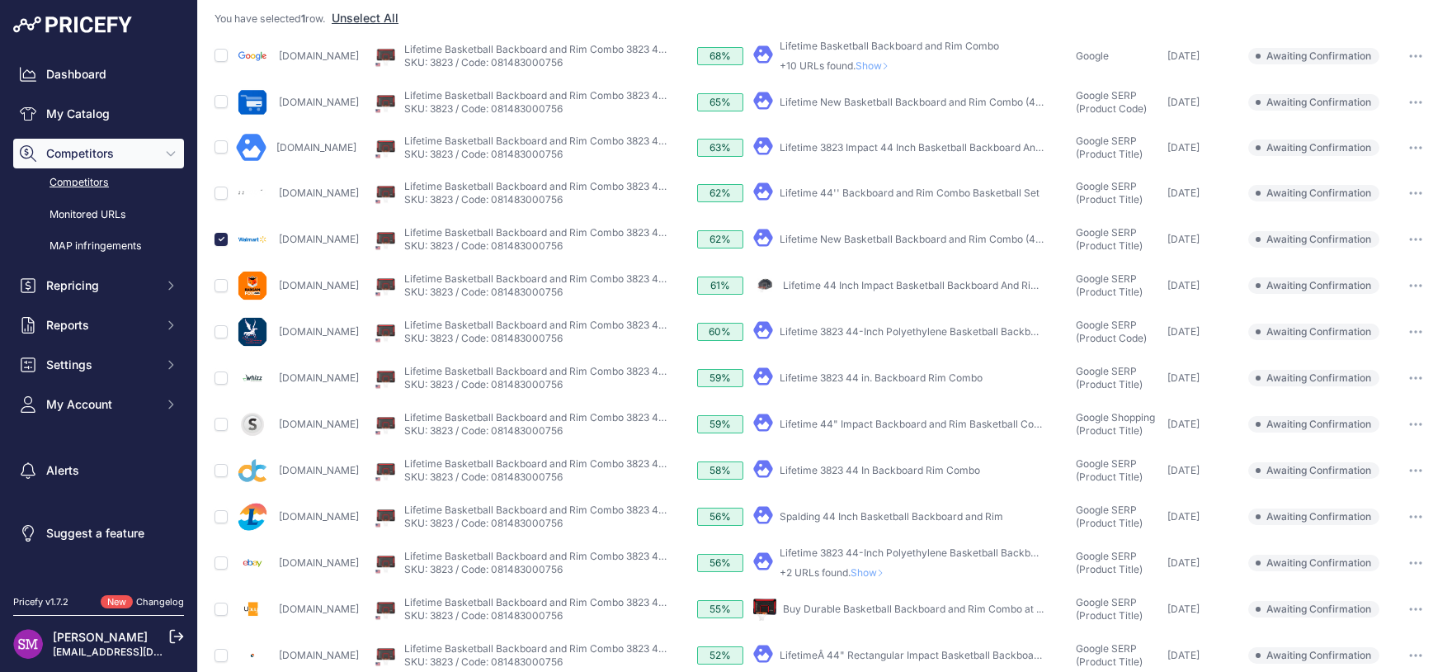
click at [878, 570] on span "Show" at bounding box center [871, 572] width 40 height 12
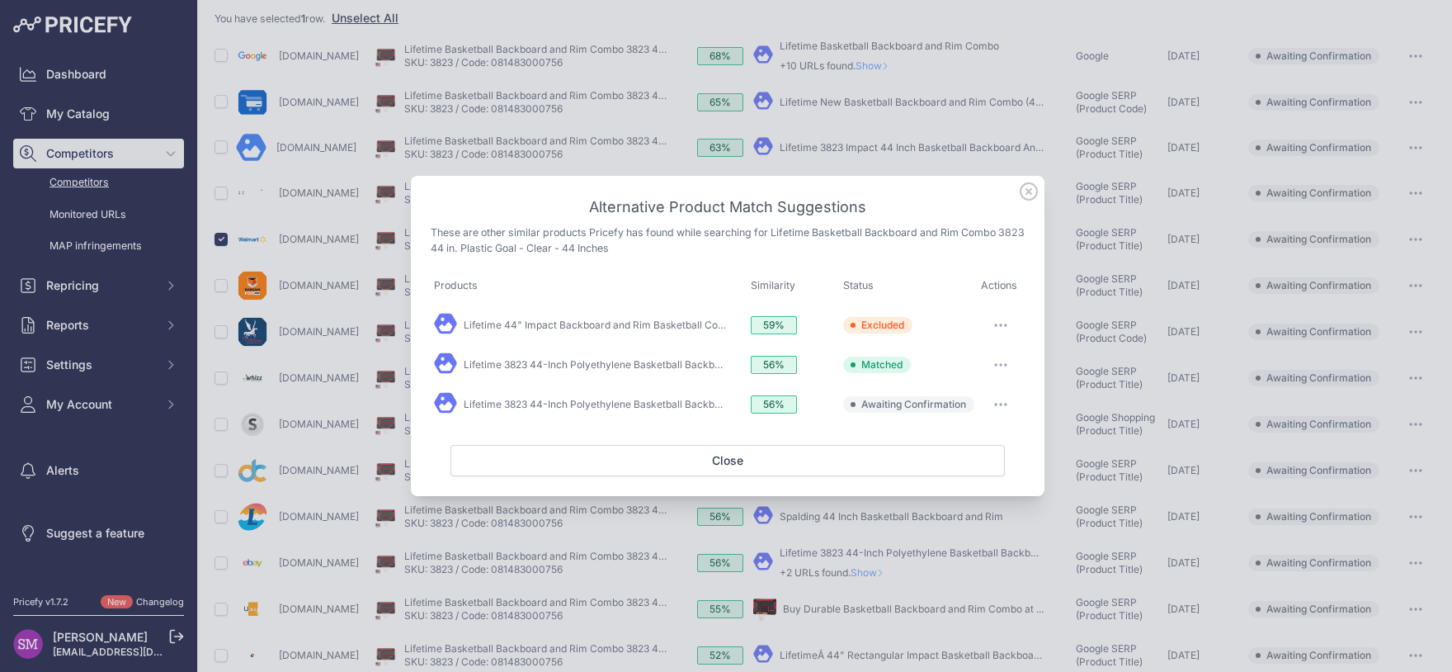
click at [994, 411] on button "button" at bounding box center [1000, 404] width 33 height 23
click at [979, 438] on span "Match This" at bounding box center [955, 438] width 52 height 12
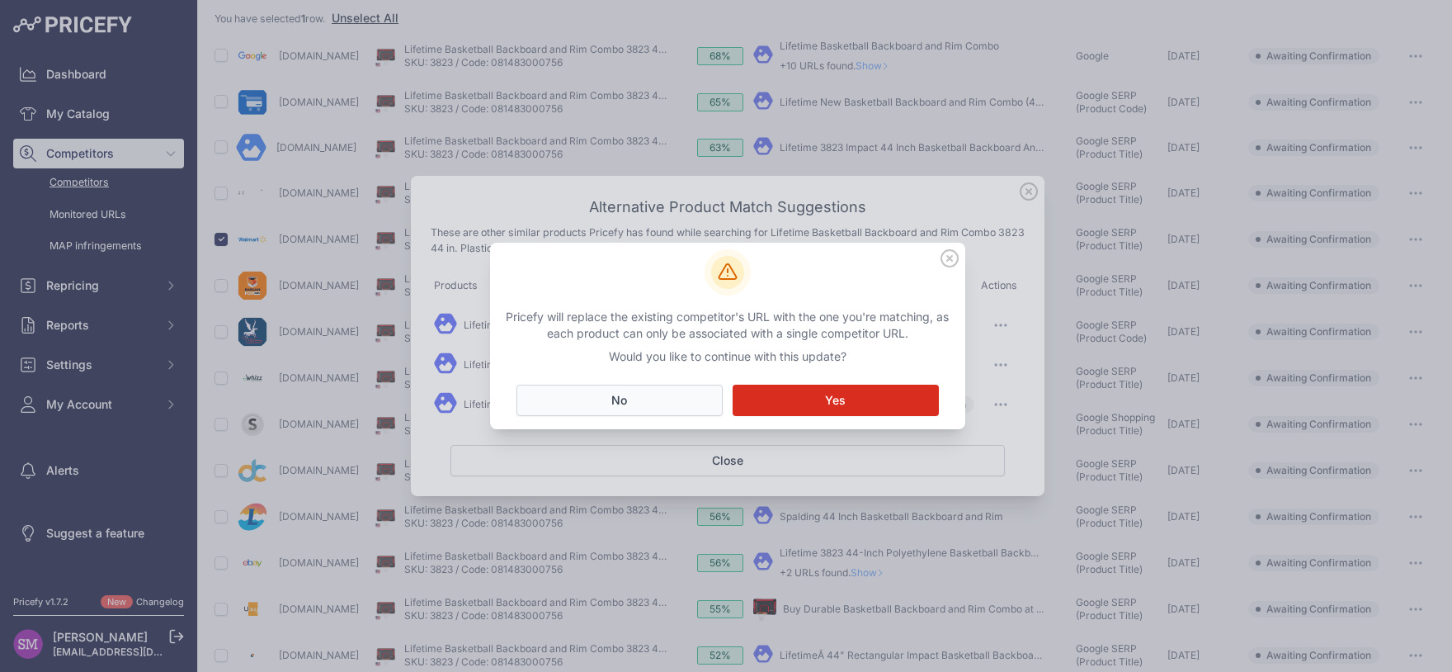
click at [657, 400] on button "No Close" at bounding box center [619, 399] width 206 height 31
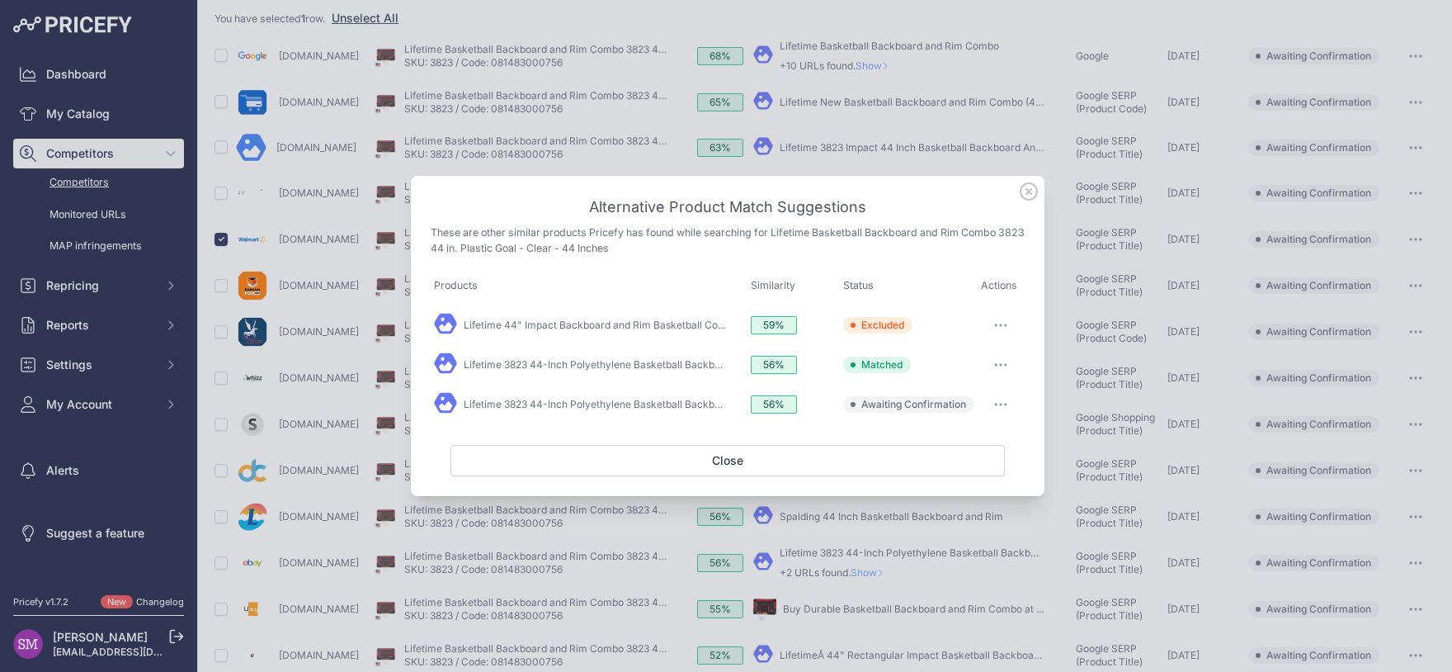
click at [1001, 408] on button "button" at bounding box center [1000, 404] width 33 height 23
click at [966, 466] on button "Exclude match" at bounding box center [969, 472] width 106 height 26
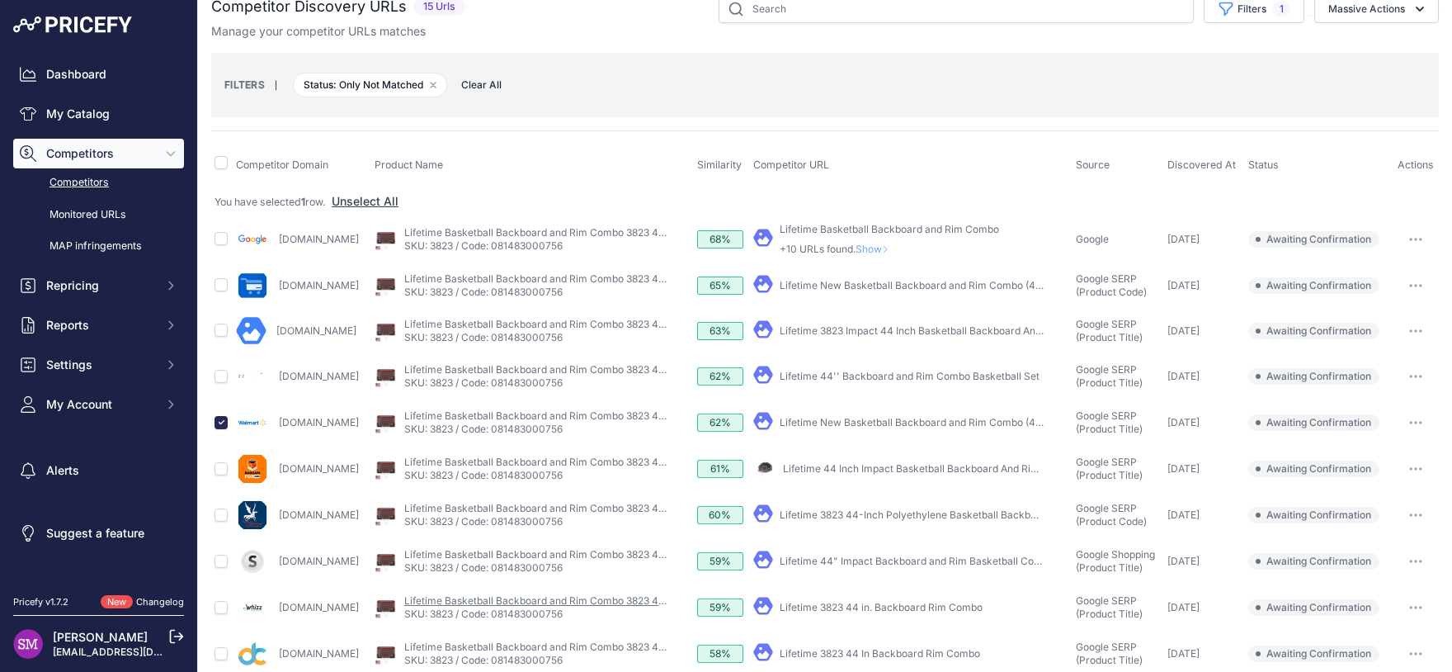
scroll to position [0, 0]
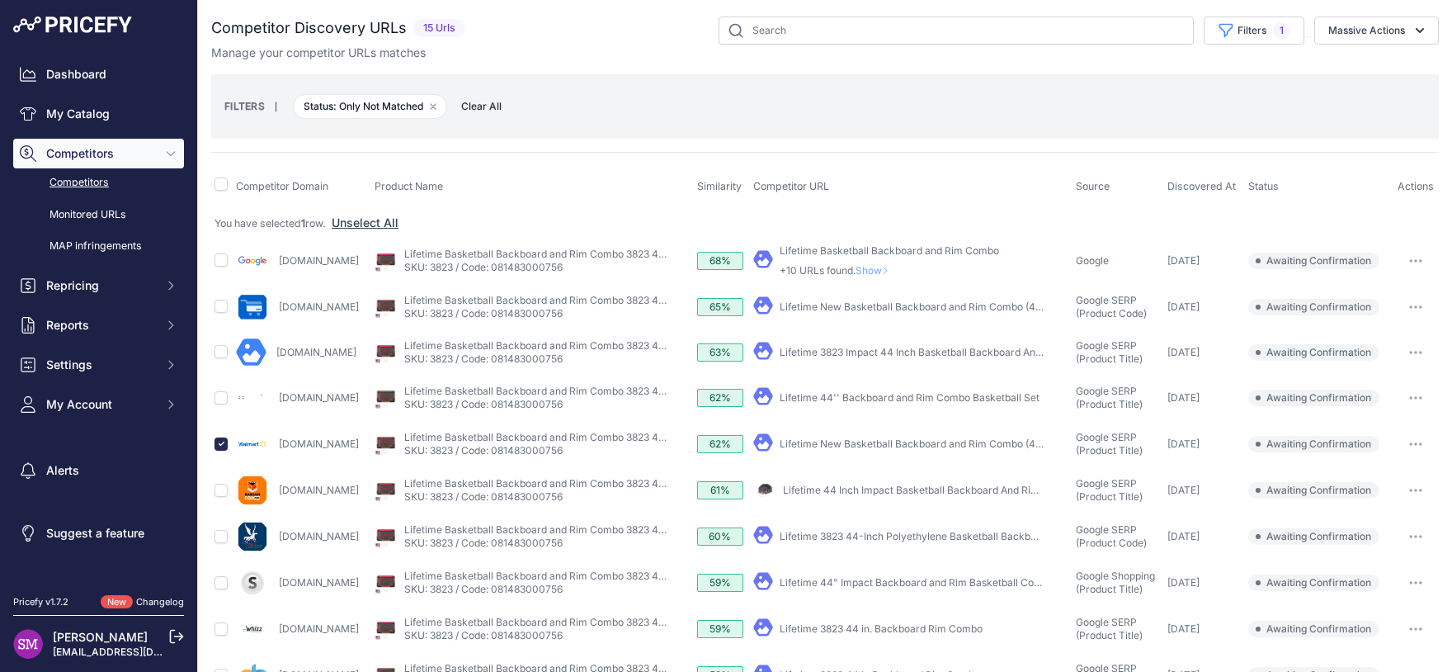
click at [1403, 440] on button "button" at bounding box center [1415, 443] width 33 height 23
click at [0, 0] on button "Confirm match" at bounding box center [0, 0] width 0 height 0
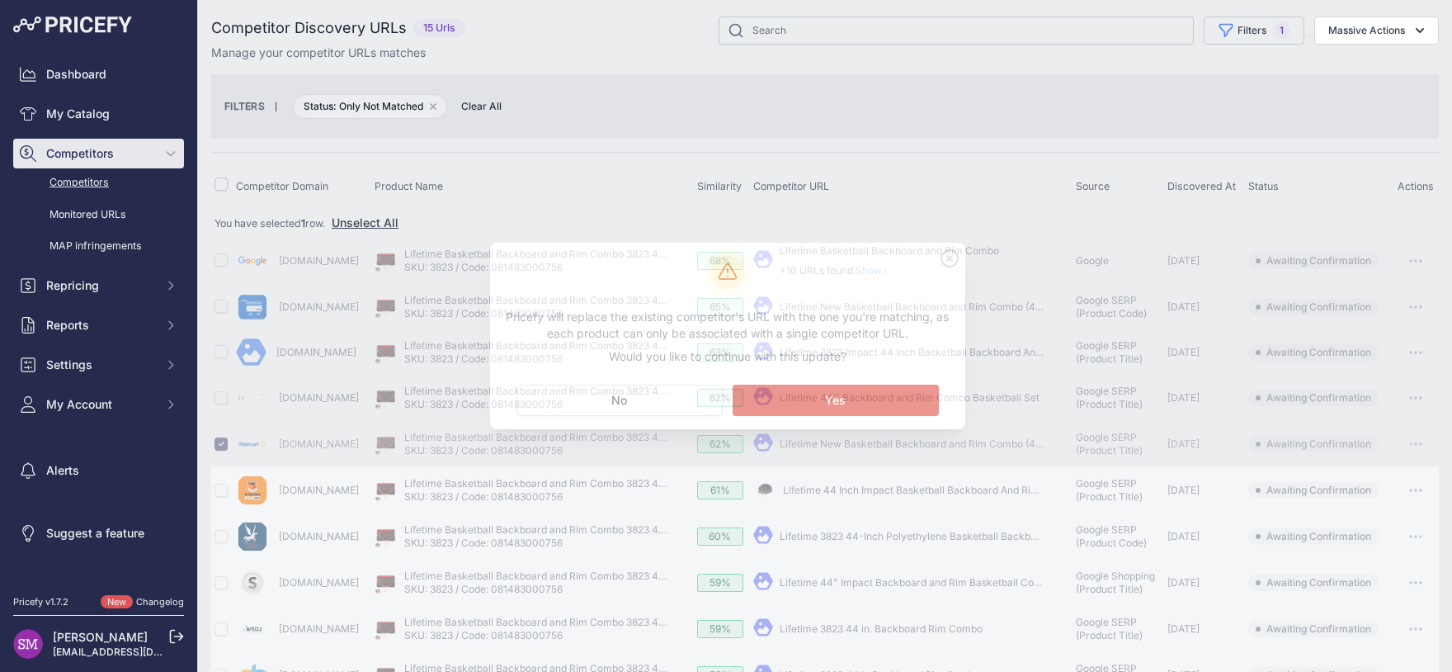
click at [908, 398] on button "Matching... Yes" at bounding box center [836, 399] width 206 height 31
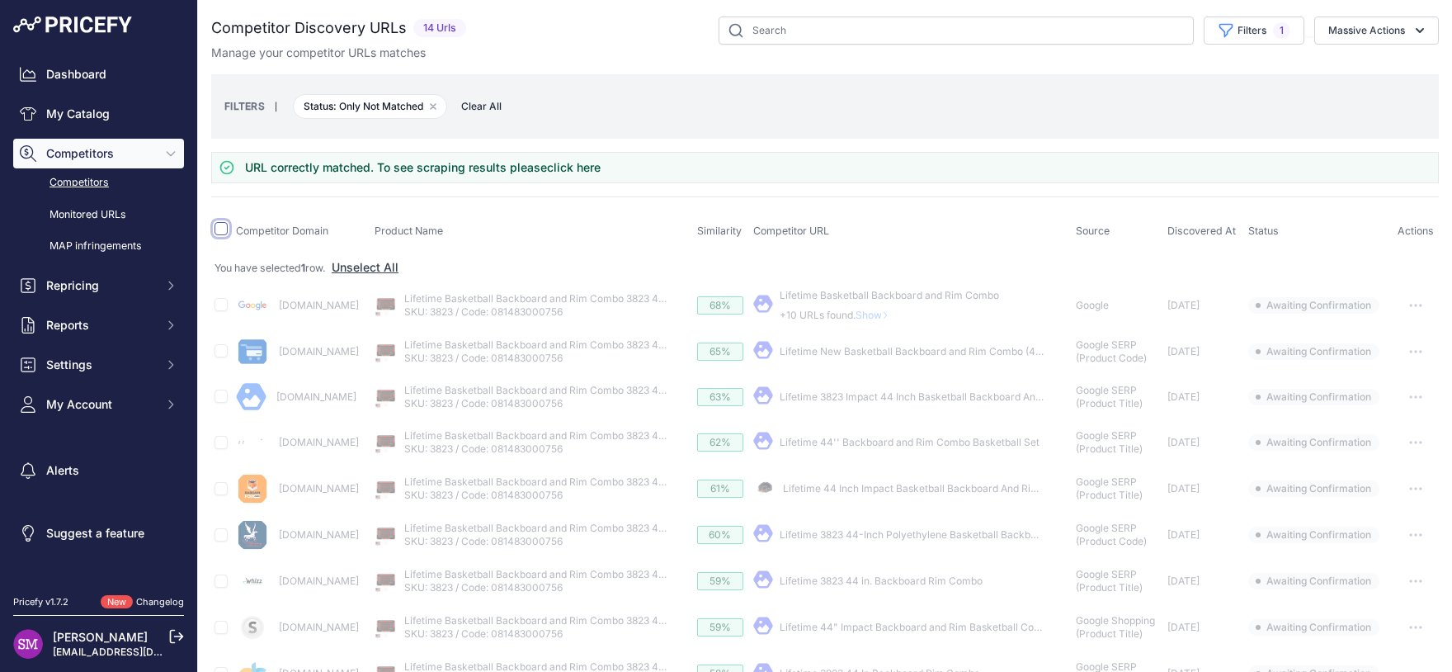
click at [223, 229] on input "checkbox" at bounding box center [221, 228] width 13 height 13
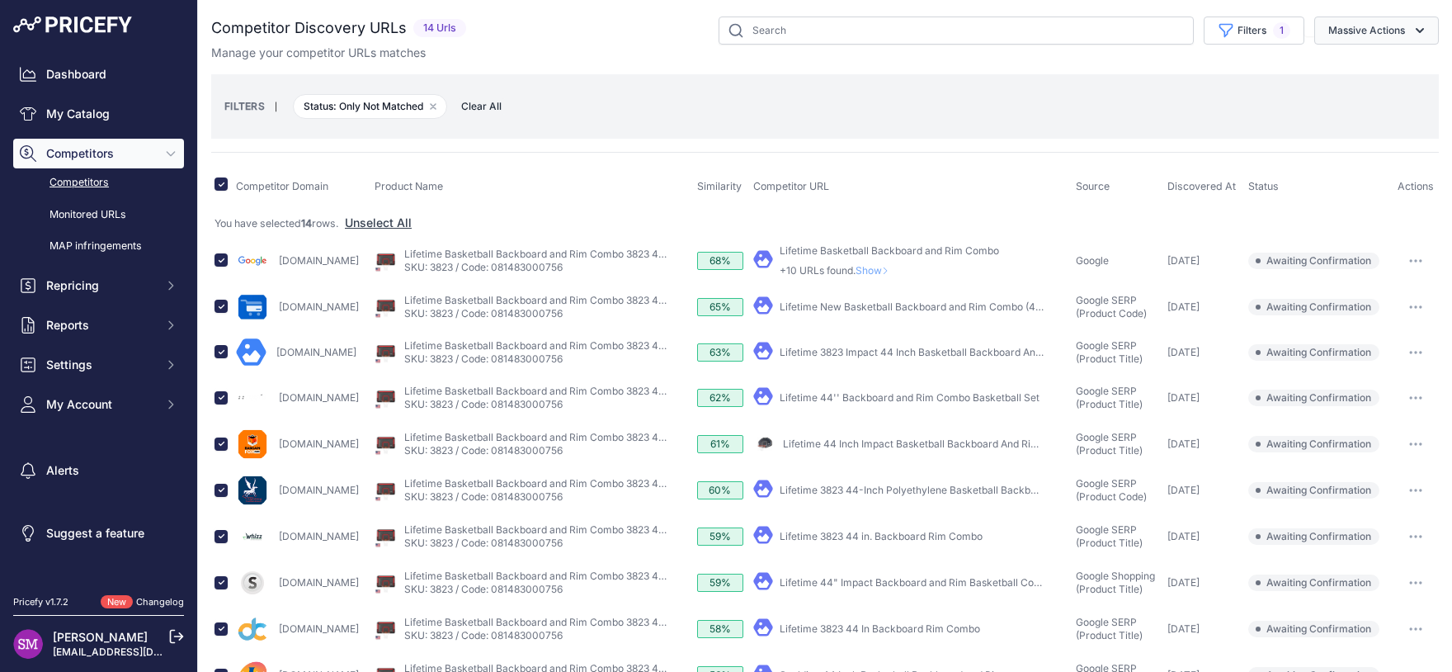
click at [1391, 35] on button "Massive Actions" at bounding box center [1376, 31] width 125 height 28
click at [1346, 125] on span "Exclude Match" at bounding box center [1360, 128] width 81 height 14
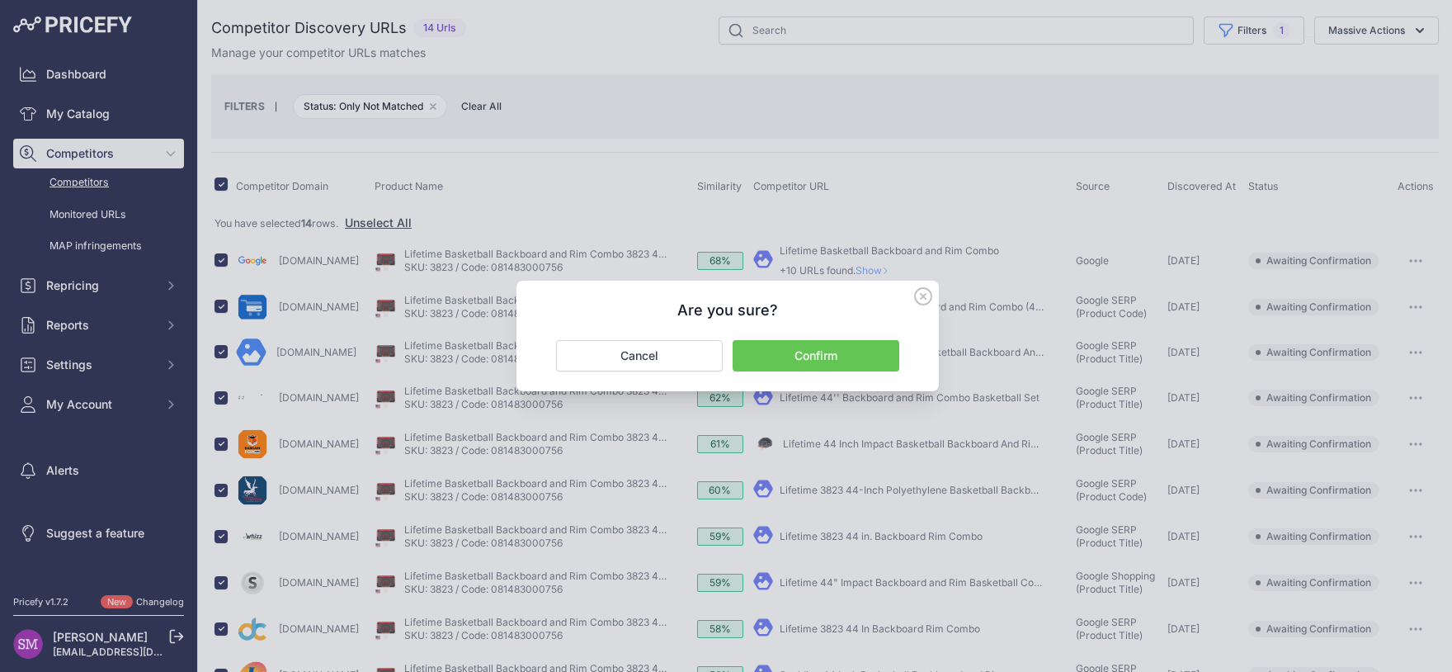
click at [831, 354] on button "Confirm" at bounding box center [816, 355] width 167 height 31
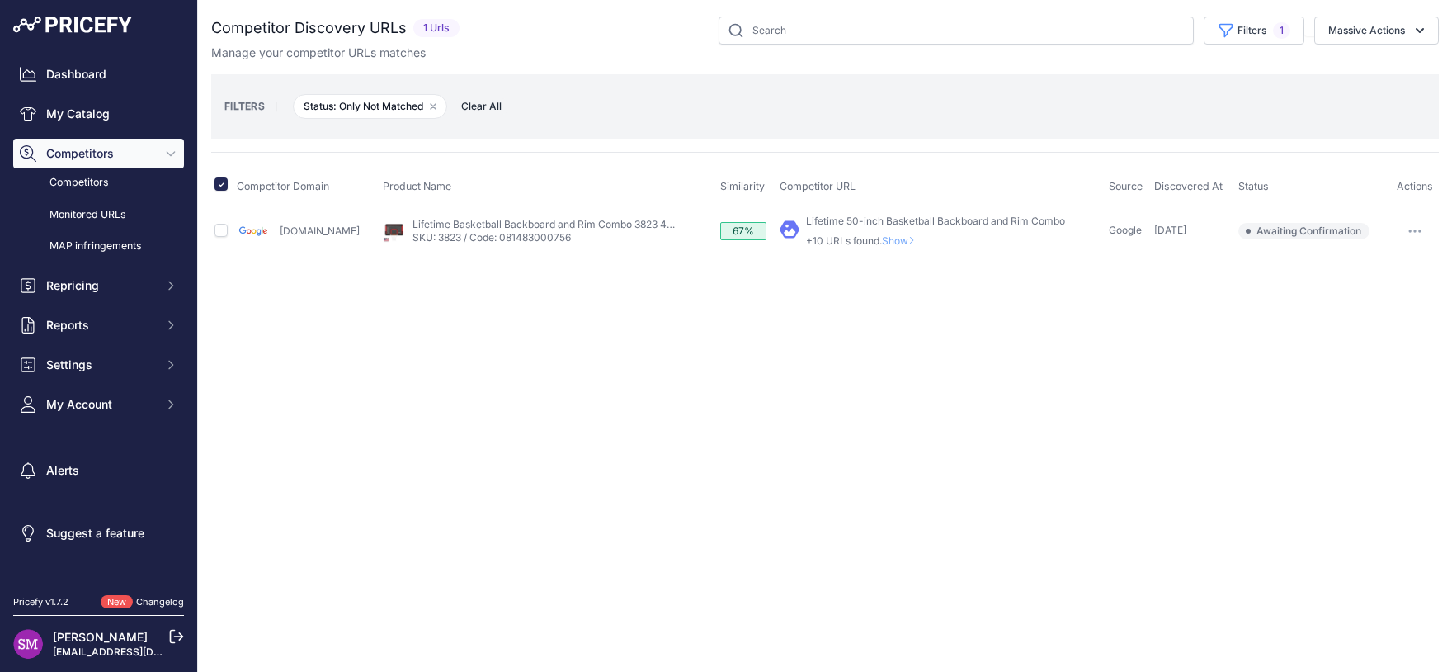
checkbox input "false"
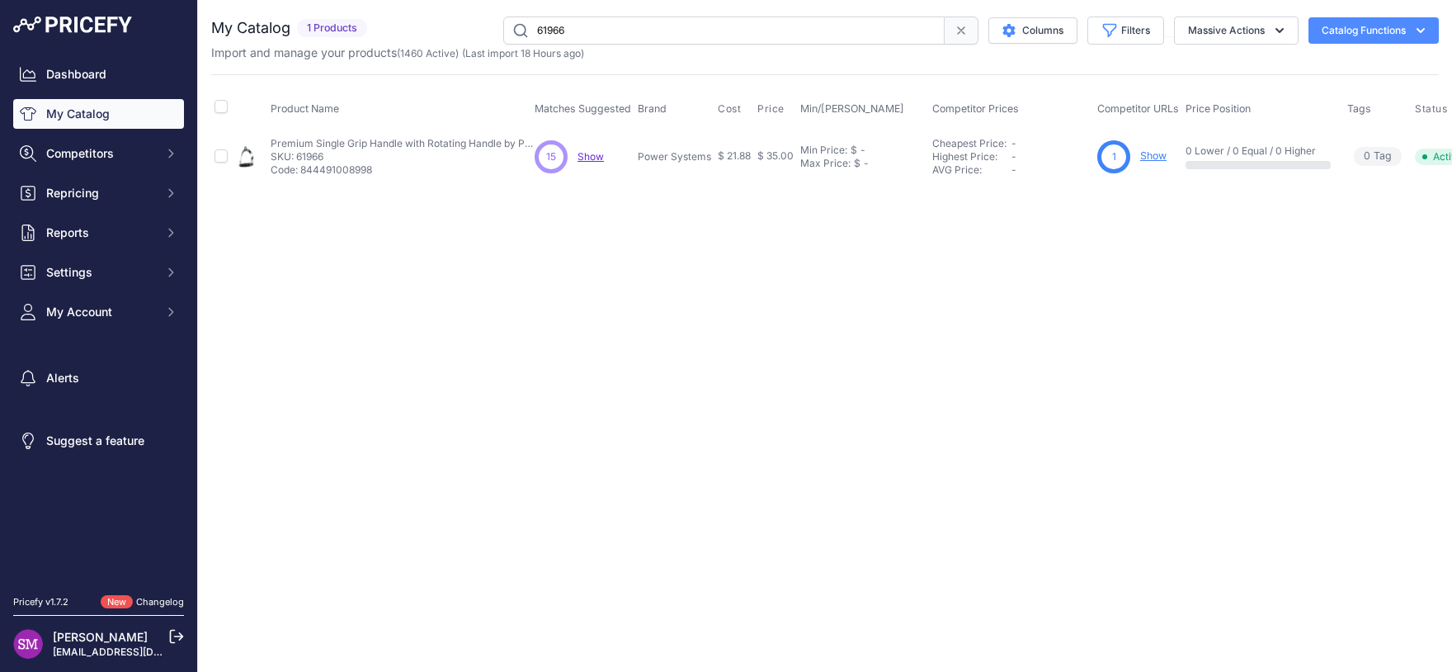
click at [602, 160] on span "Show" at bounding box center [591, 156] width 26 height 12
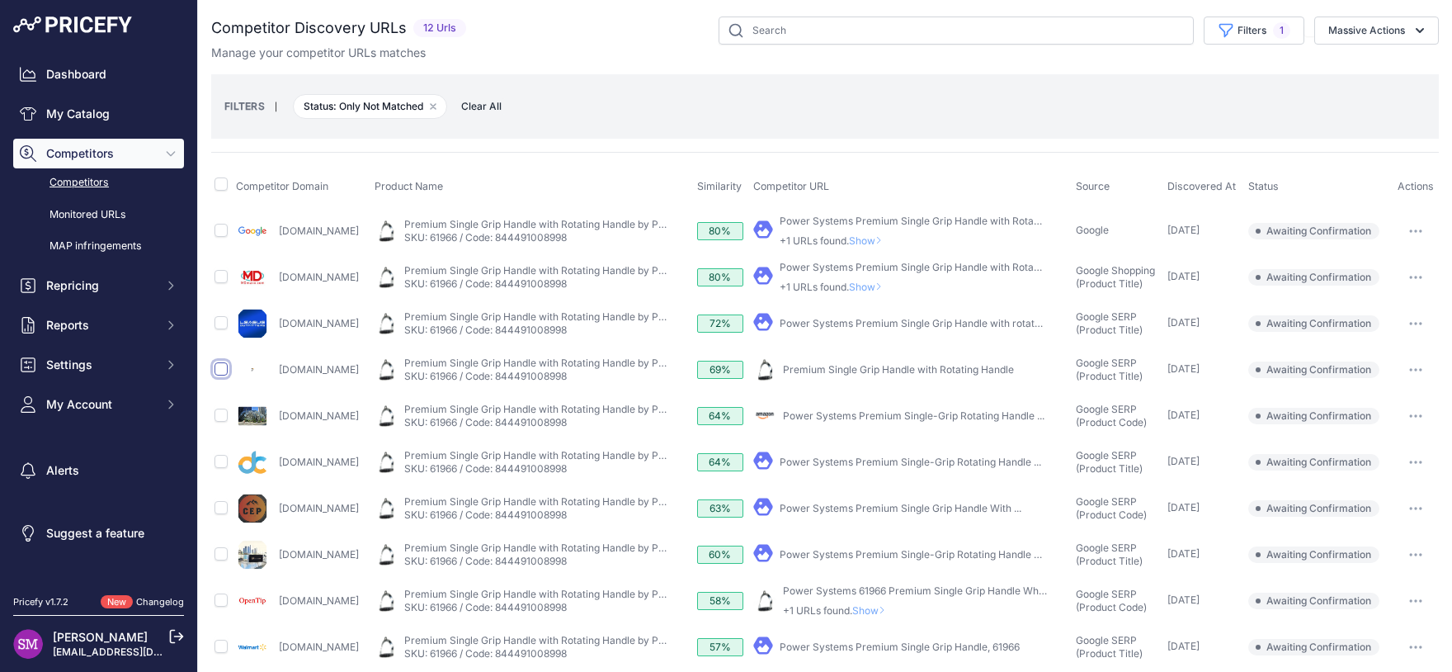
click at [216, 370] on input "checkbox" at bounding box center [221, 368] width 13 height 13
checkbox input "true"
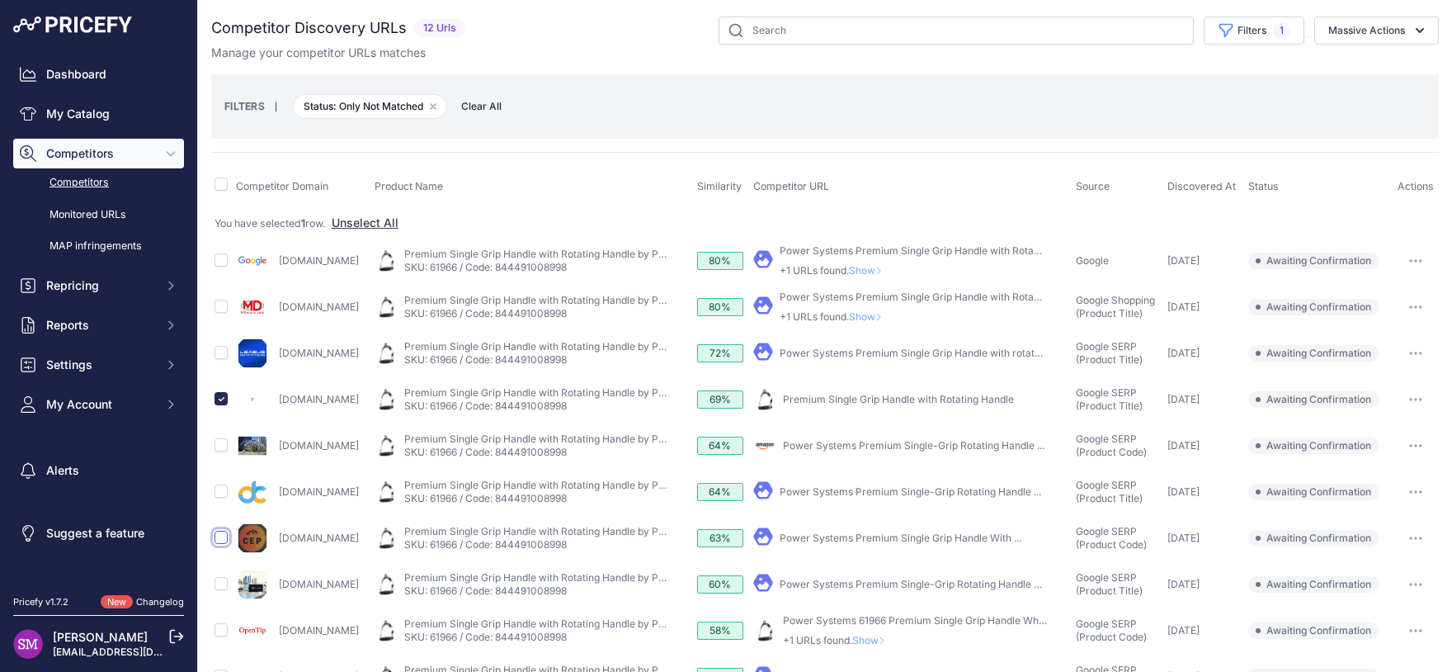
click at [223, 539] on input "checkbox" at bounding box center [221, 536] width 13 height 13
checkbox input "true"
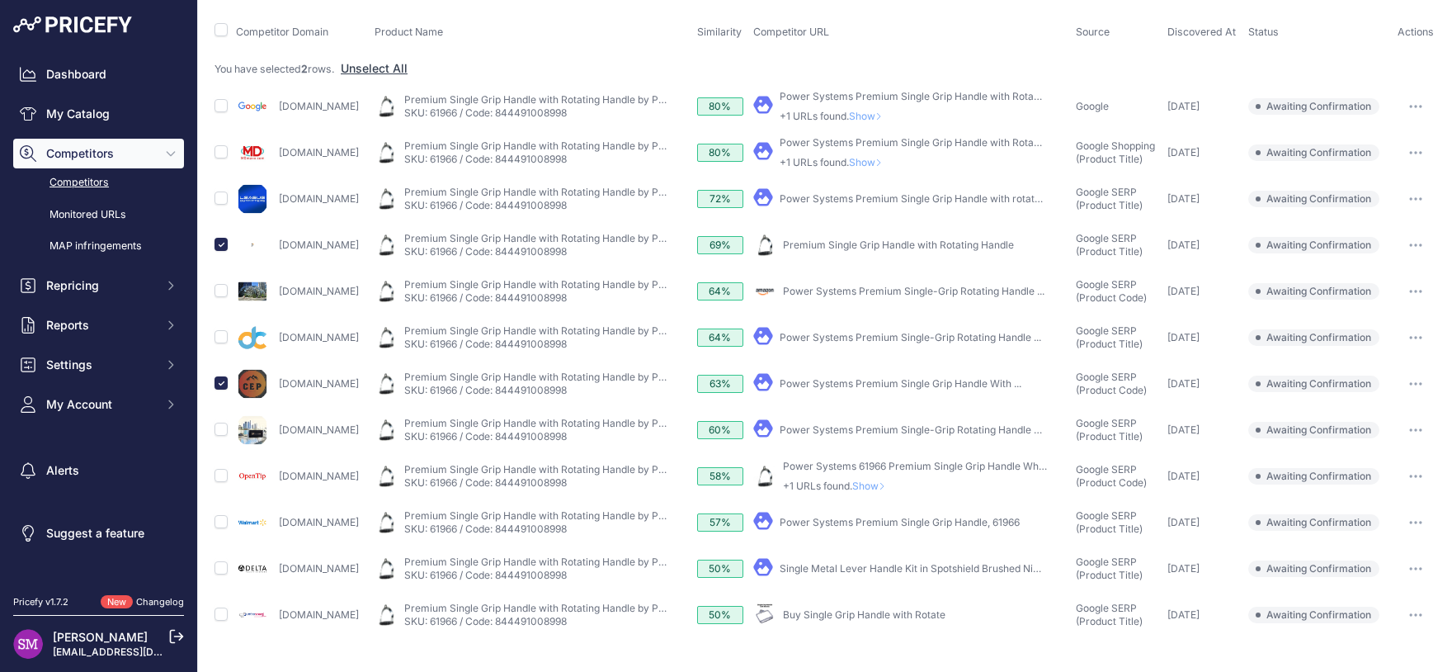
scroll to position [135, 0]
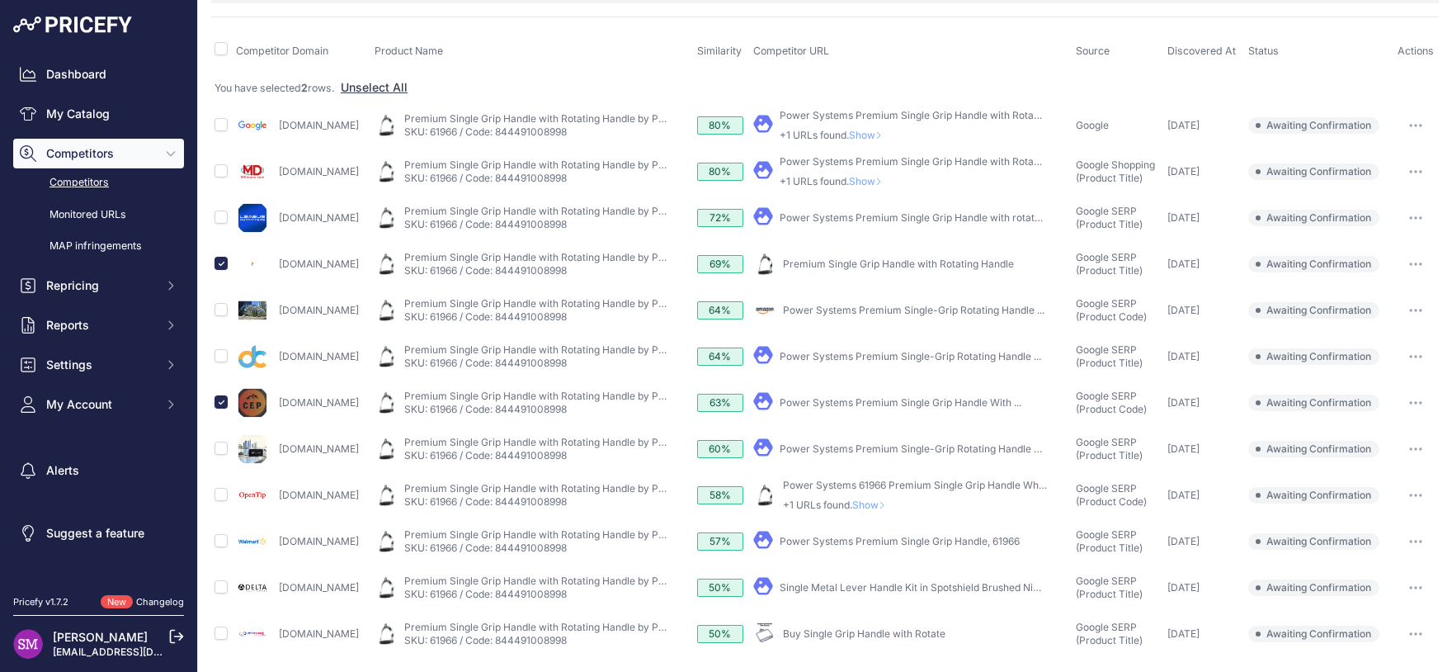
click at [859, 540] on link "Power Systems Premium Single Grip Handle, 61966" at bounding box center [900, 541] width 240 height 12
click at [221, 537] on input "checkbox" at bounding box center [221, 540] width 13 height 13
checkbox input "true"
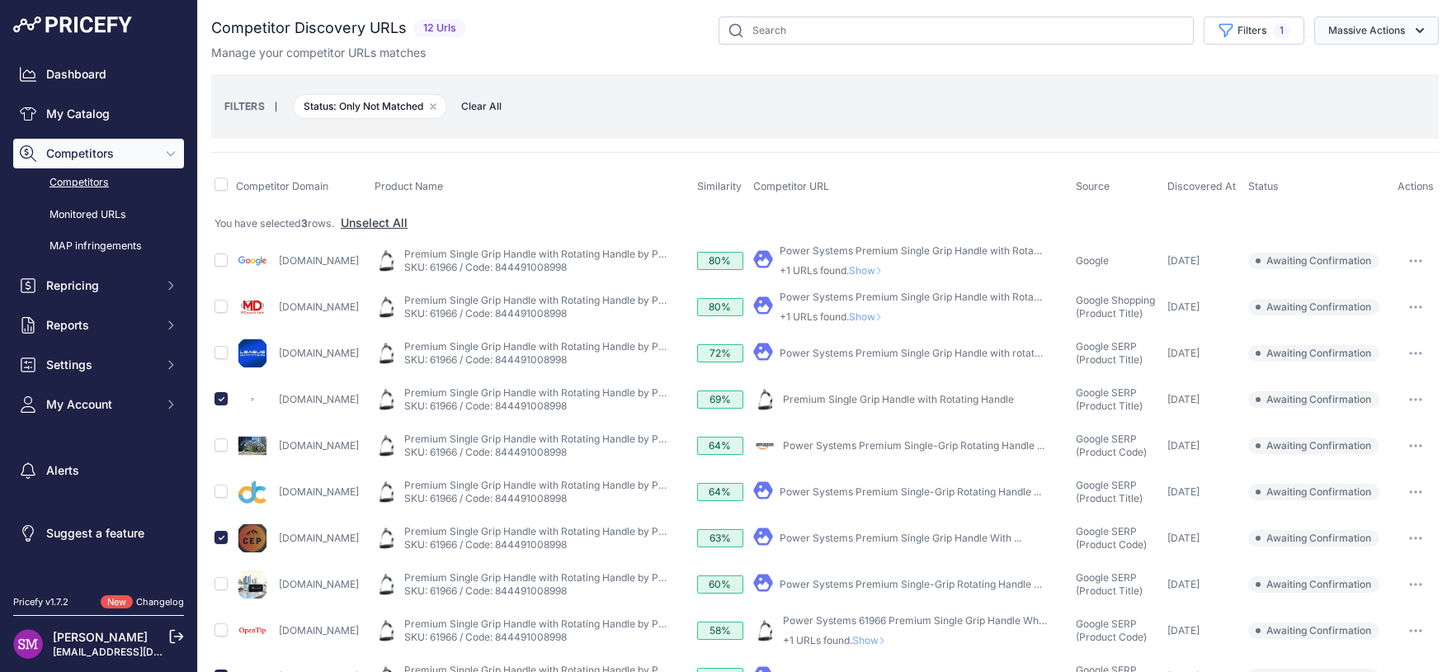
click at [1355, 26] on button "Massive Actions" at bounding box center [1376, 31] width 125 height 28
click at [1346, 70] on span "Confirm Match" at bounding box center [1360, 69] width 80 height 14
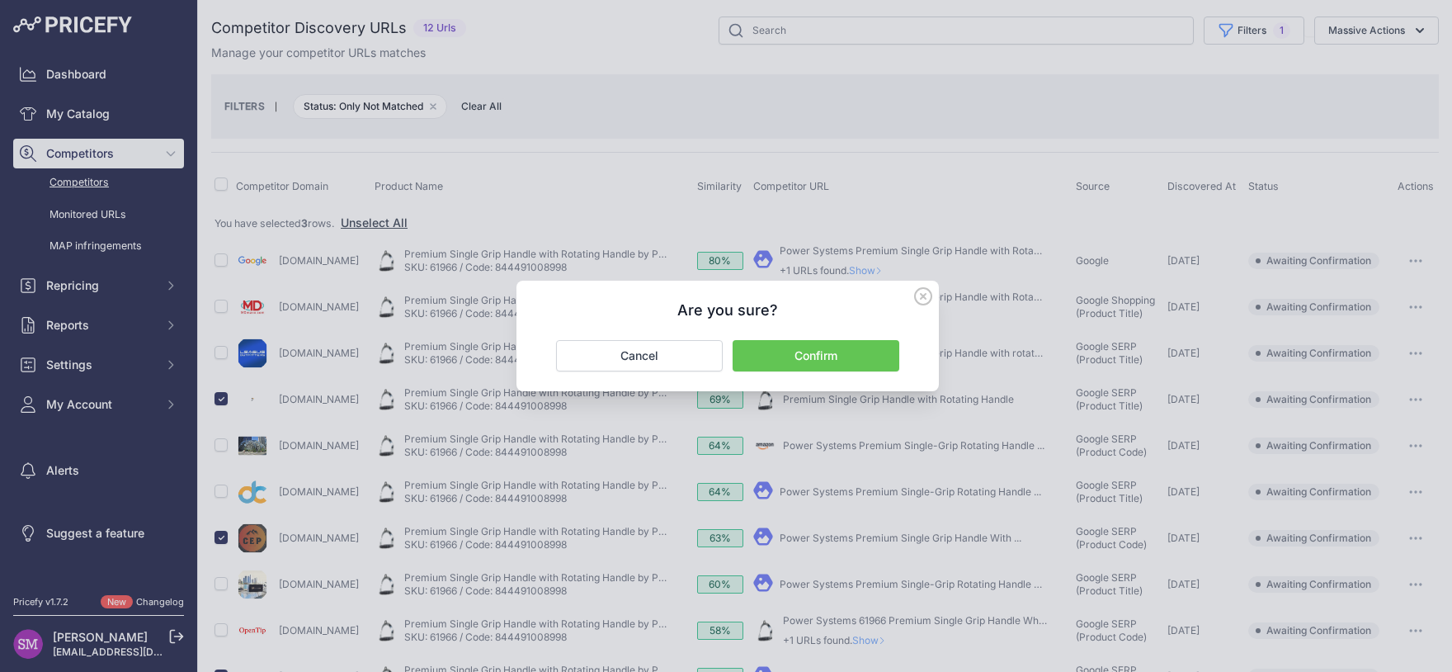
click at [800, 367] on button "Confirm" at bounding box center [816, 355] width 167 height 31
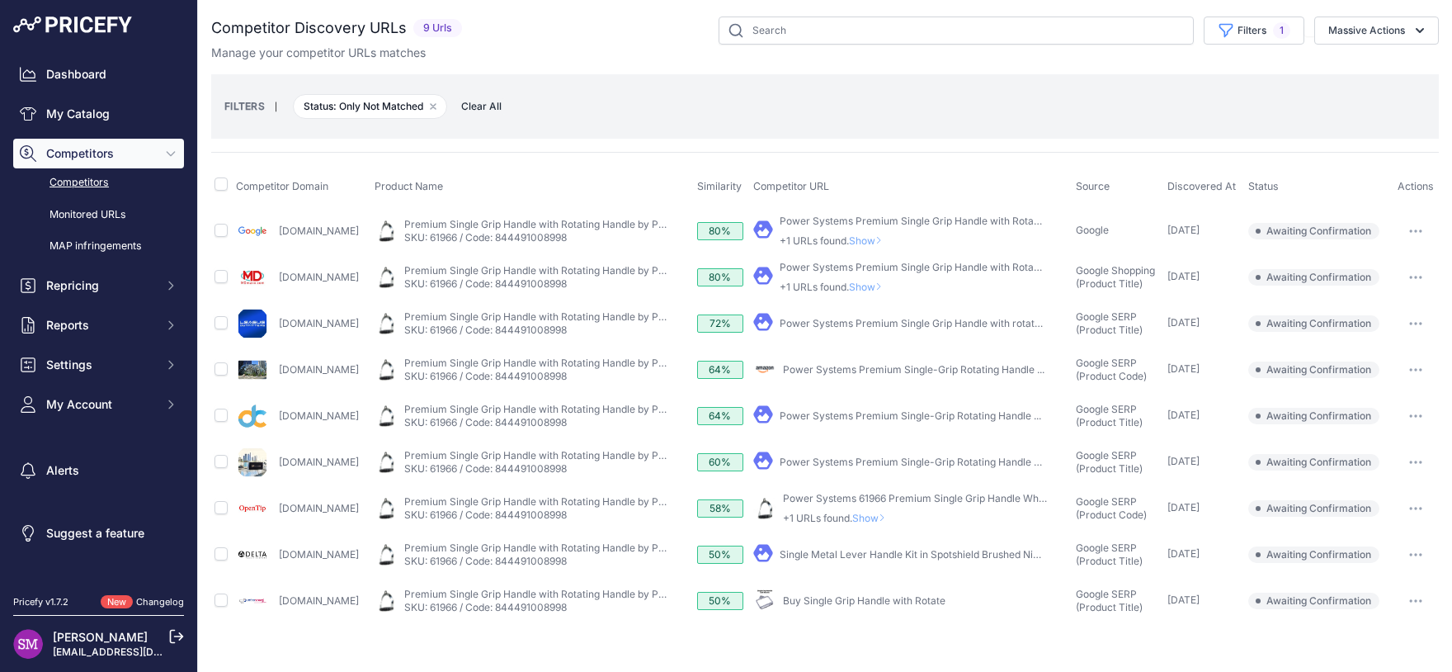
click at [880, 235] on span "Show" at bounding box center [869, 240] width 40 height 12
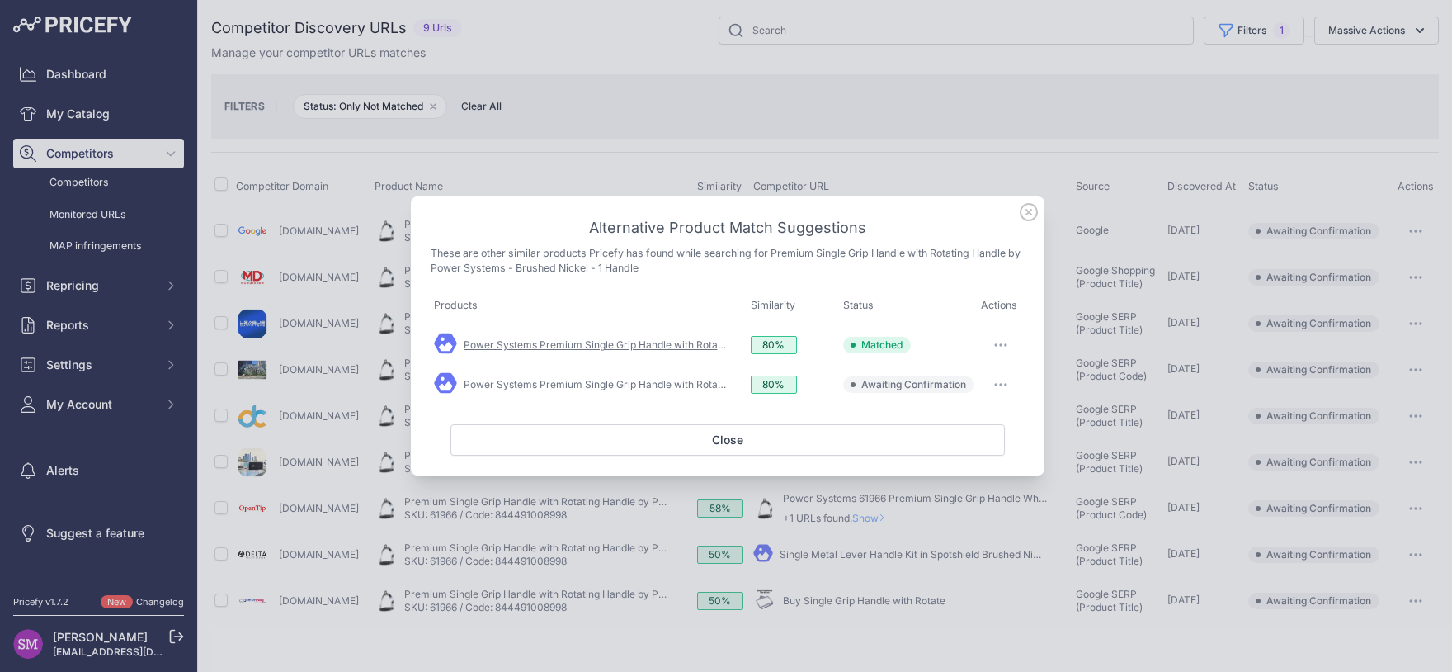
click at [636, 348] on link "Power Systems Premium Single Grip Handle with Rotating Handle" at bounding box center [617, 344] width 307 height 12
click at [998, 383] on button "button" at bounding box center [1000, 384] width 33 height 23
click at [974, 450] on span "Exclude match" at bounding box center [963, 452] width 69 height 12
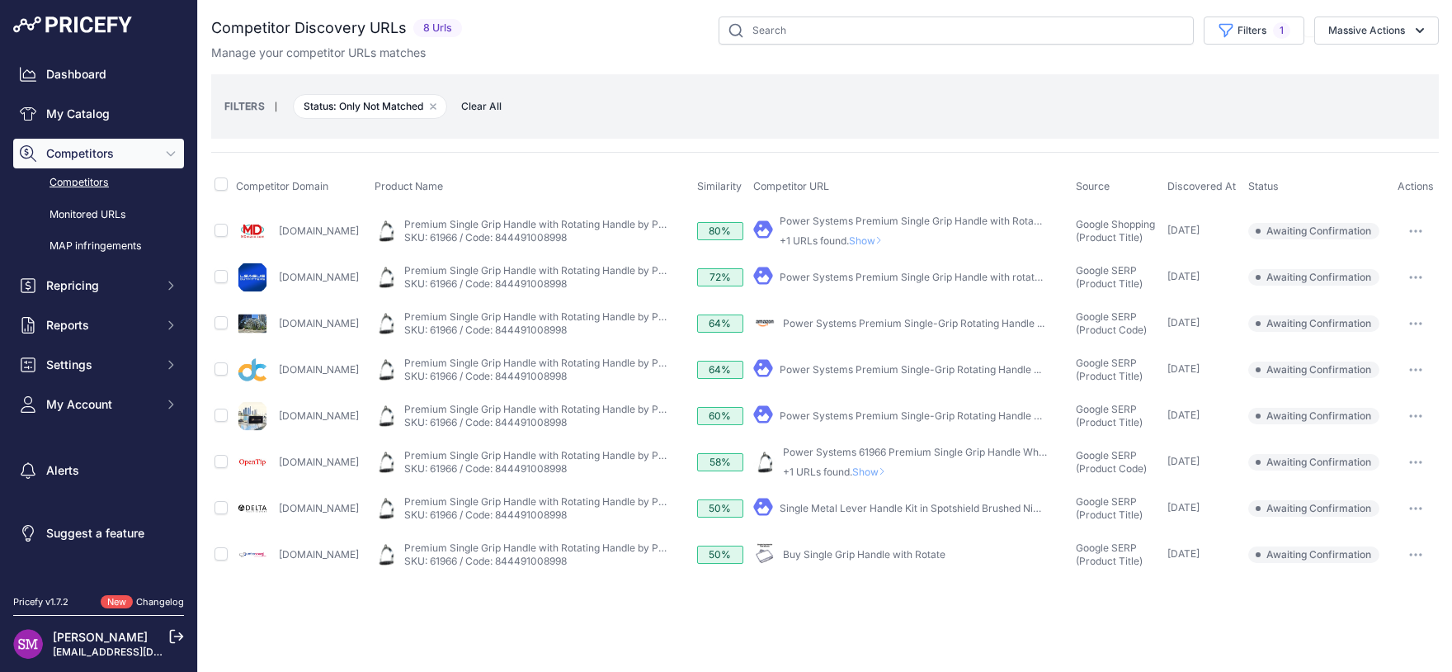
click at [882, 240] on span "Show" at bounding box center [869, 240] width 40 height 12
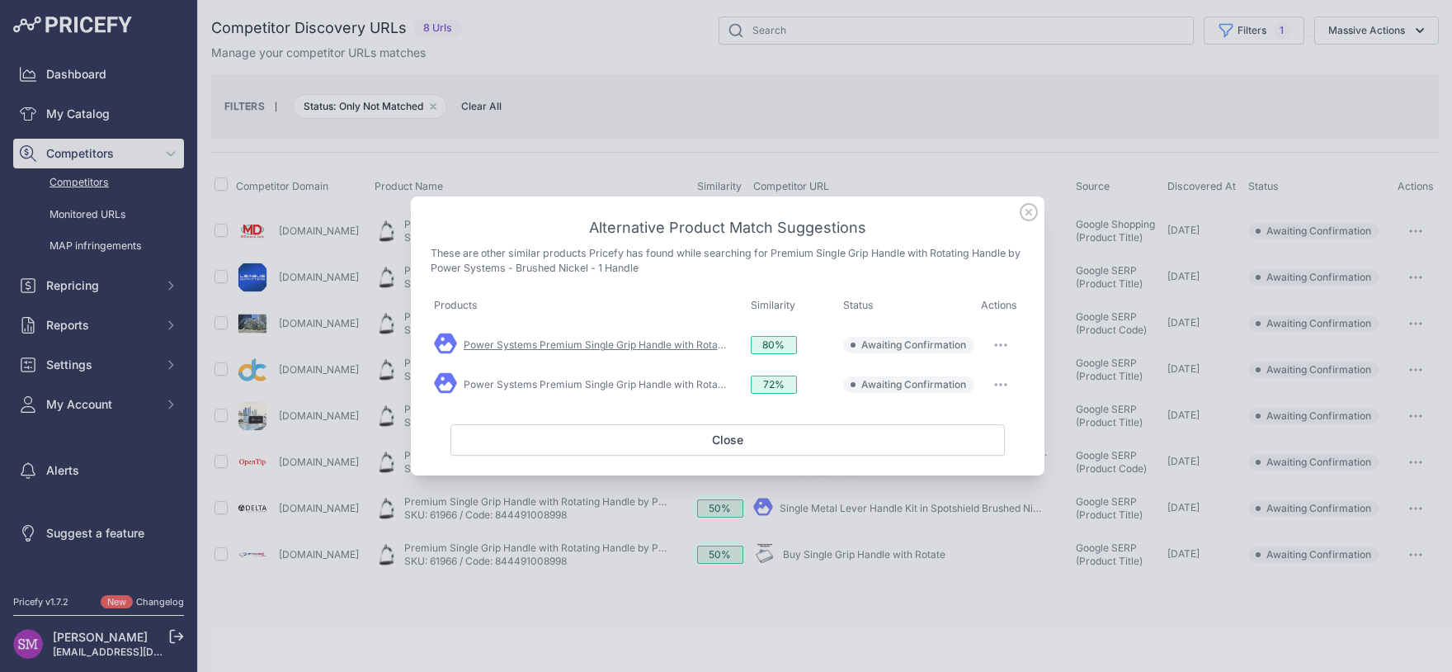
click at [680, 347] on link "Power Systems Premium Single Grip Handle with Rotating Handle" at bounding box center [617, 344] width 307 height 12
click at [1009, 344] on button "button" at bounding box center [1000, 344] width 33 height 23
click at [1002, 350] on button "button" at bounding box center [1000, 344] width 33 height 23
click at [978, 384] on span "Match This" at bounding box center [955, 379] width 52 height 12
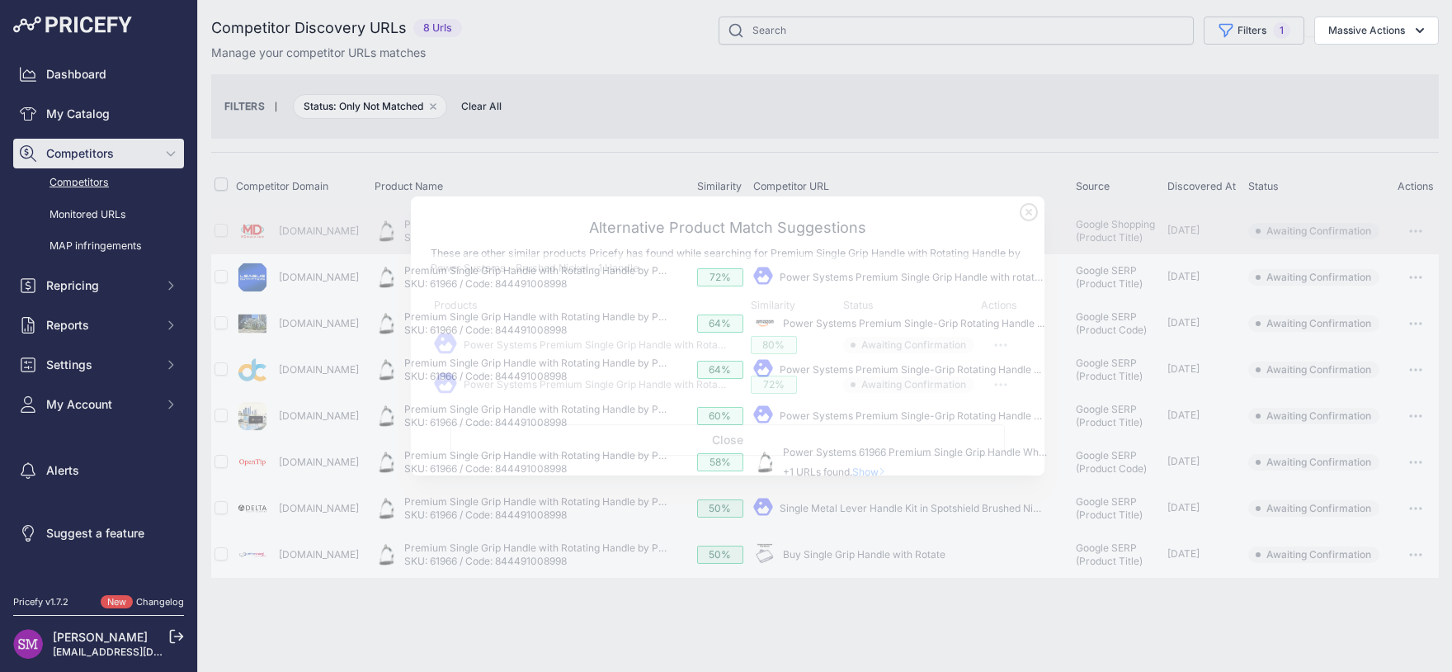
click at [996, 388] on td "​ Pricefy will replace the existing competitor's URL with the one you're matchi…" at bounding box center [911, 370] width 323 height 46
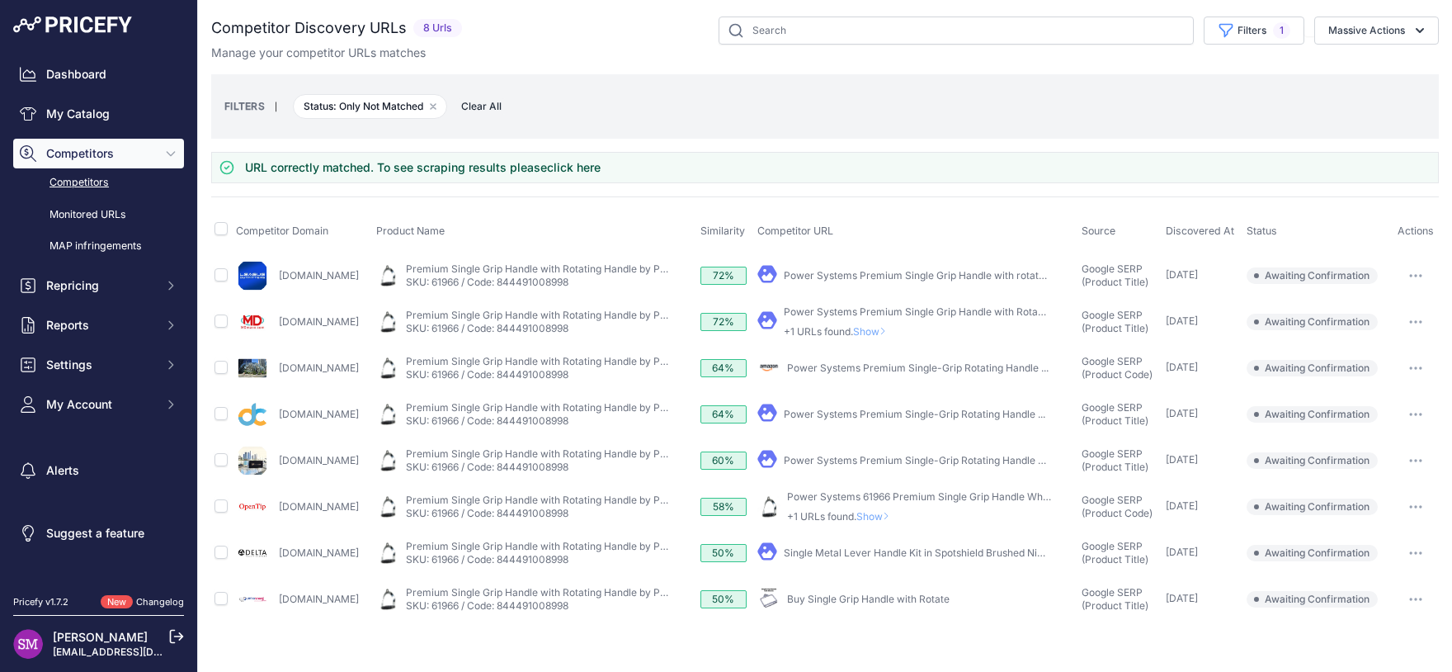
click at [891, 328] on span "Show" at bounding box center [873, 331] width 40 height 12
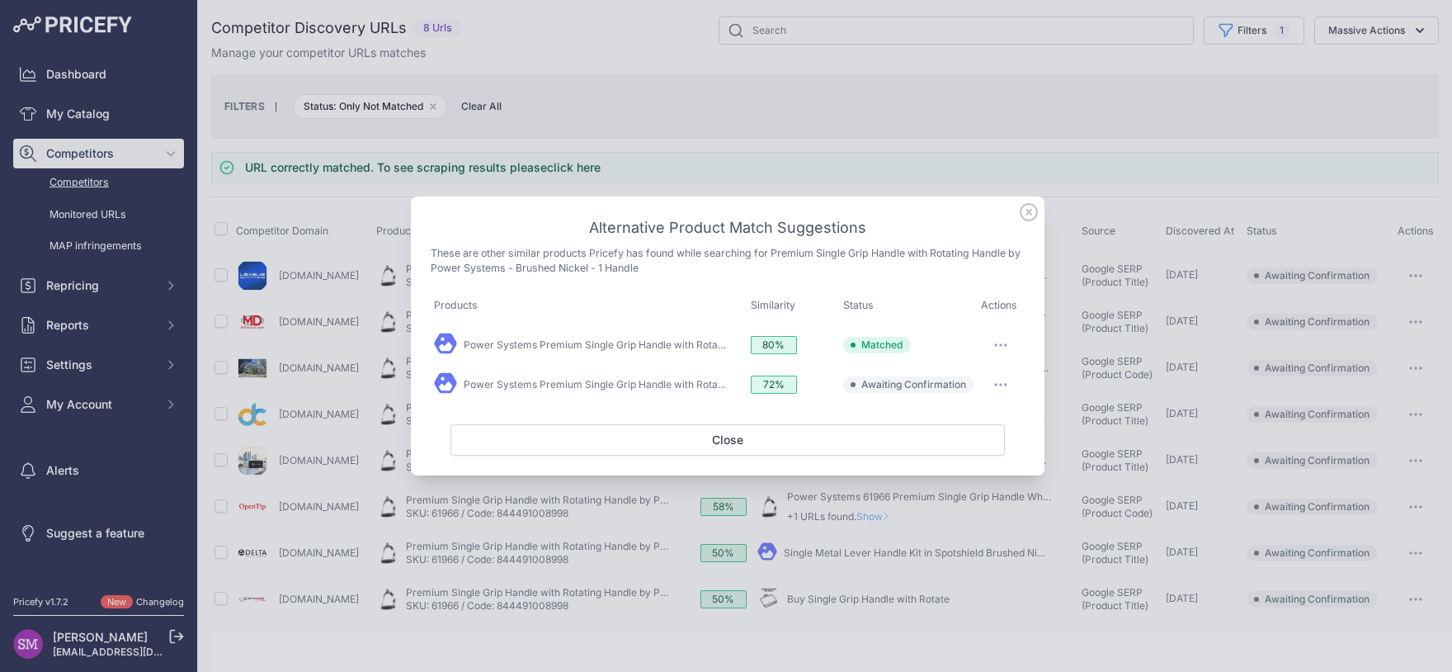
click at [1005, 384] on icon "button" at bounding box center [1006, 385] width 2 height 2
click at [958, 448] on span "Exclude match" at bounding box center [963, 452] width 69 height 12
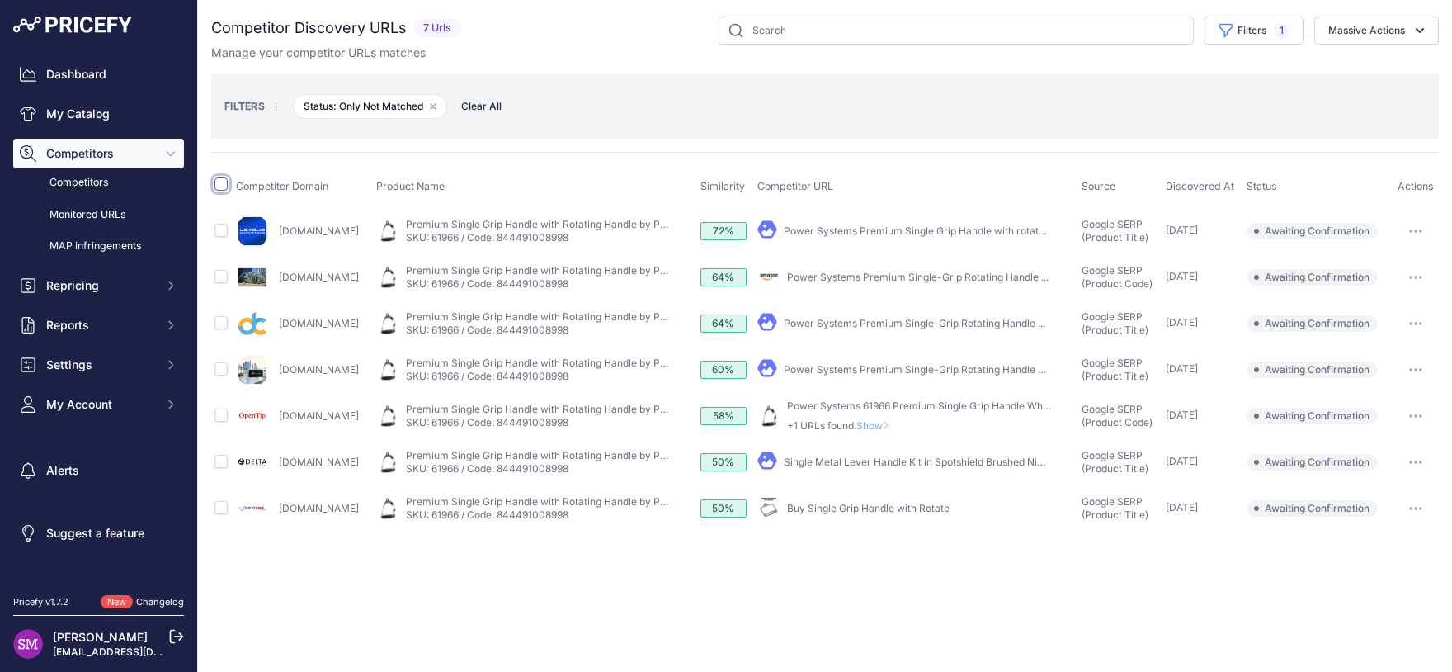
click at [219, 184] on input "checkbox" at bounding box center [221, 183] width 13 height 13
checkbox input "true"
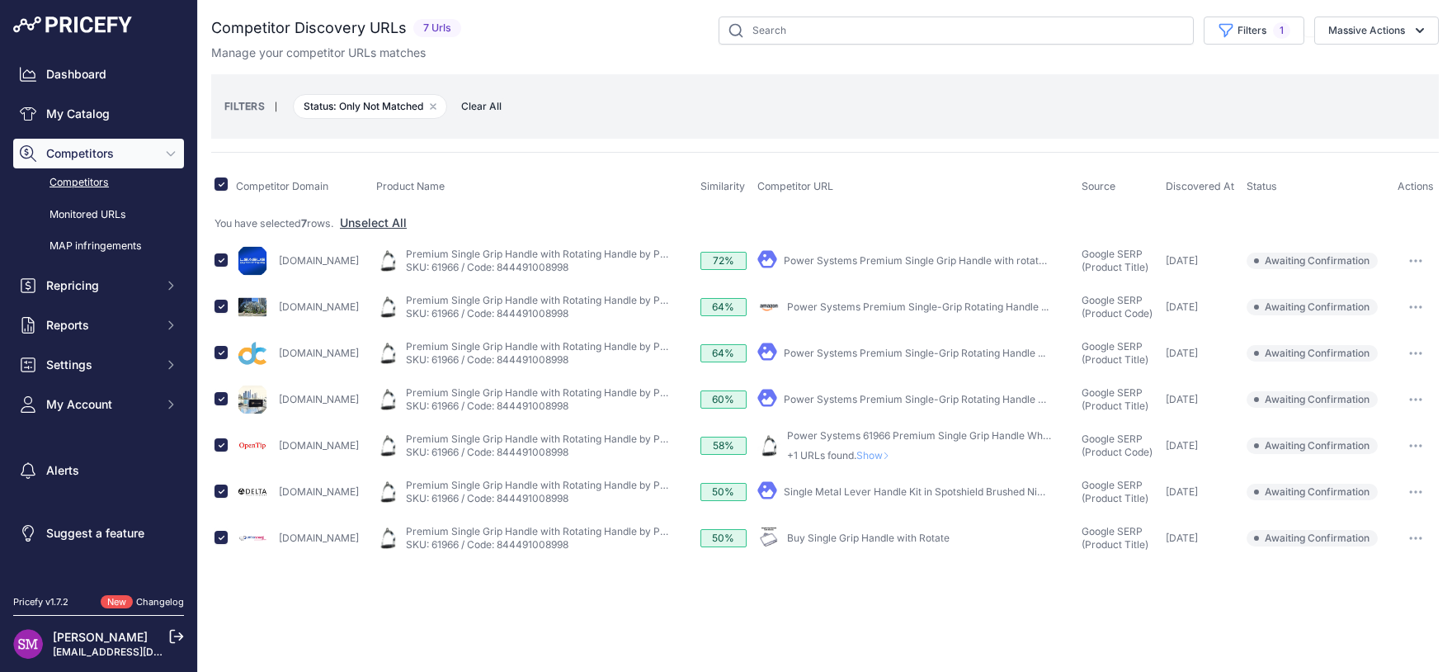
click at [827, 258] on link "Power Systems Premium Single Grip Handle with rotating ..." at bounding box center [923, 260] width 279 height 12
click at [1360, 39] on button "Massive Actions" at bounding box center [1376, 31] width 125 height 28
click at [1341, 122] on span "Exclude Match" at bounding box center [1360, 128] width 81 height 14
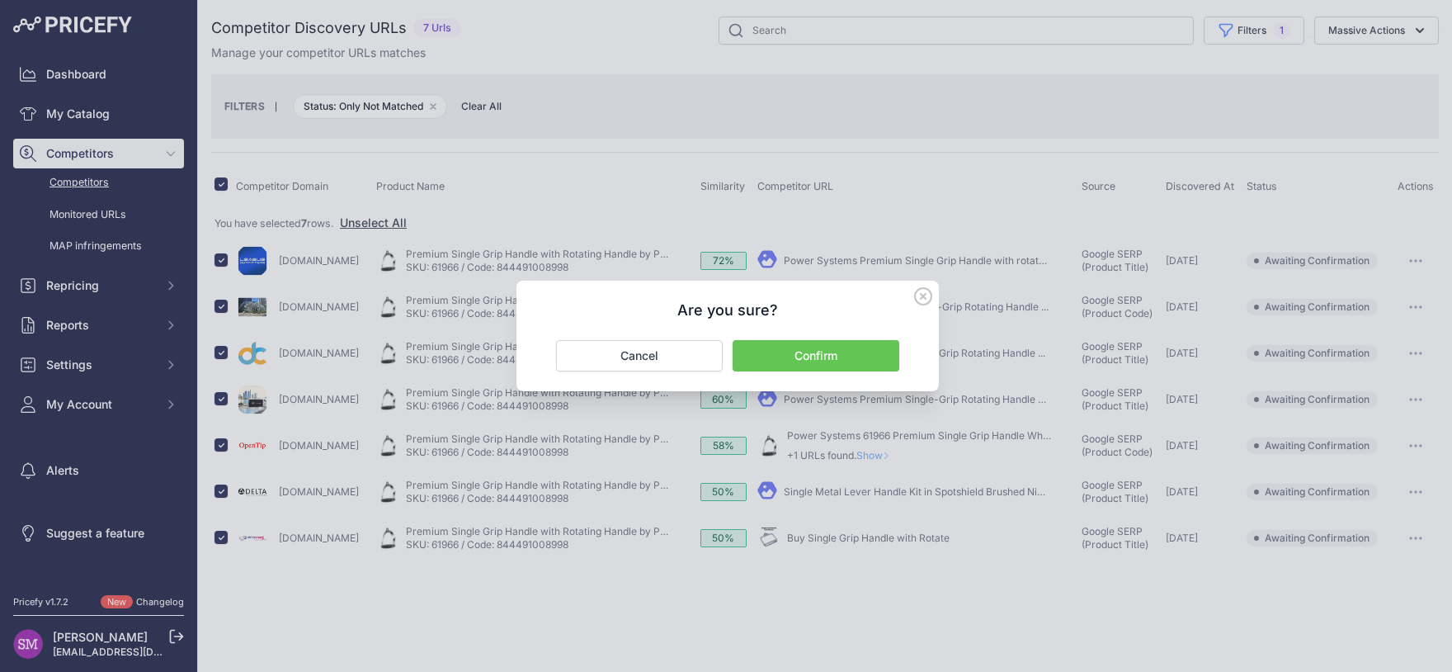
click at [831, 356] on button "Confirm" at bounding box center [816, 355] width 167 height 31
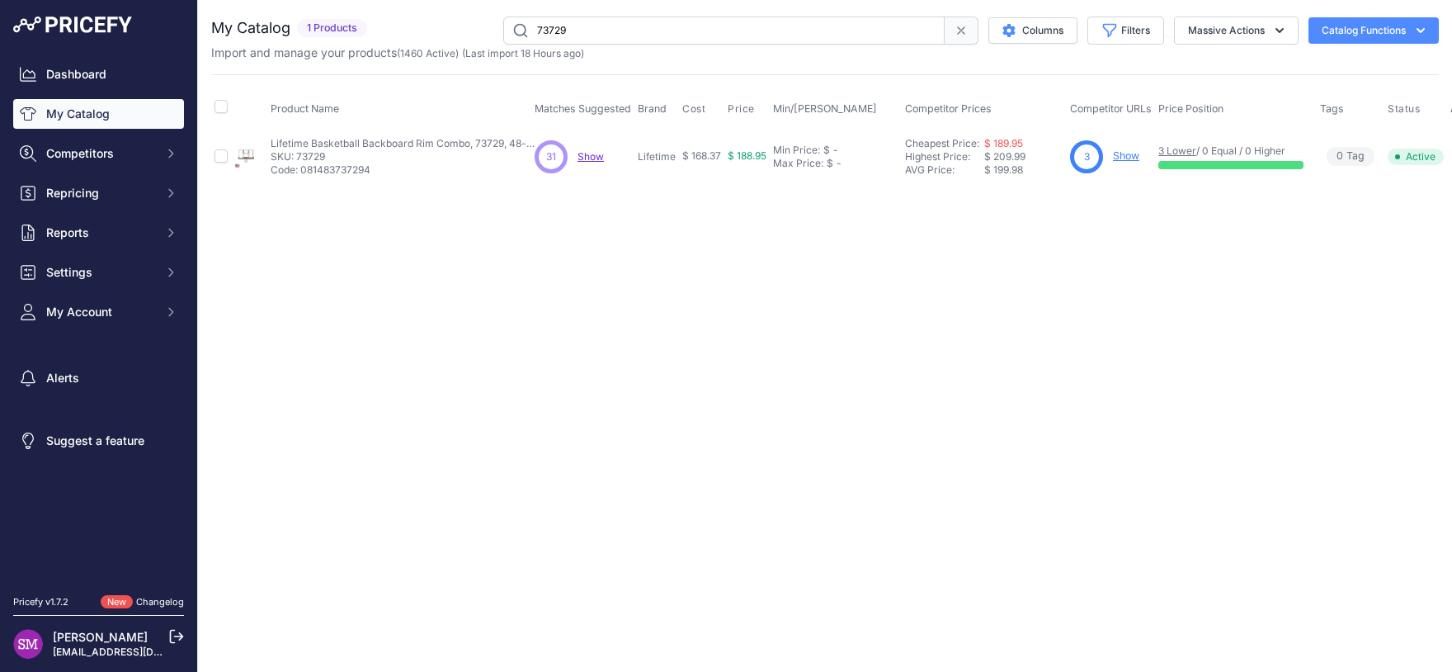
click at [587, 159] on span "Show" at bounding box center [591, 156] width 26 height 12
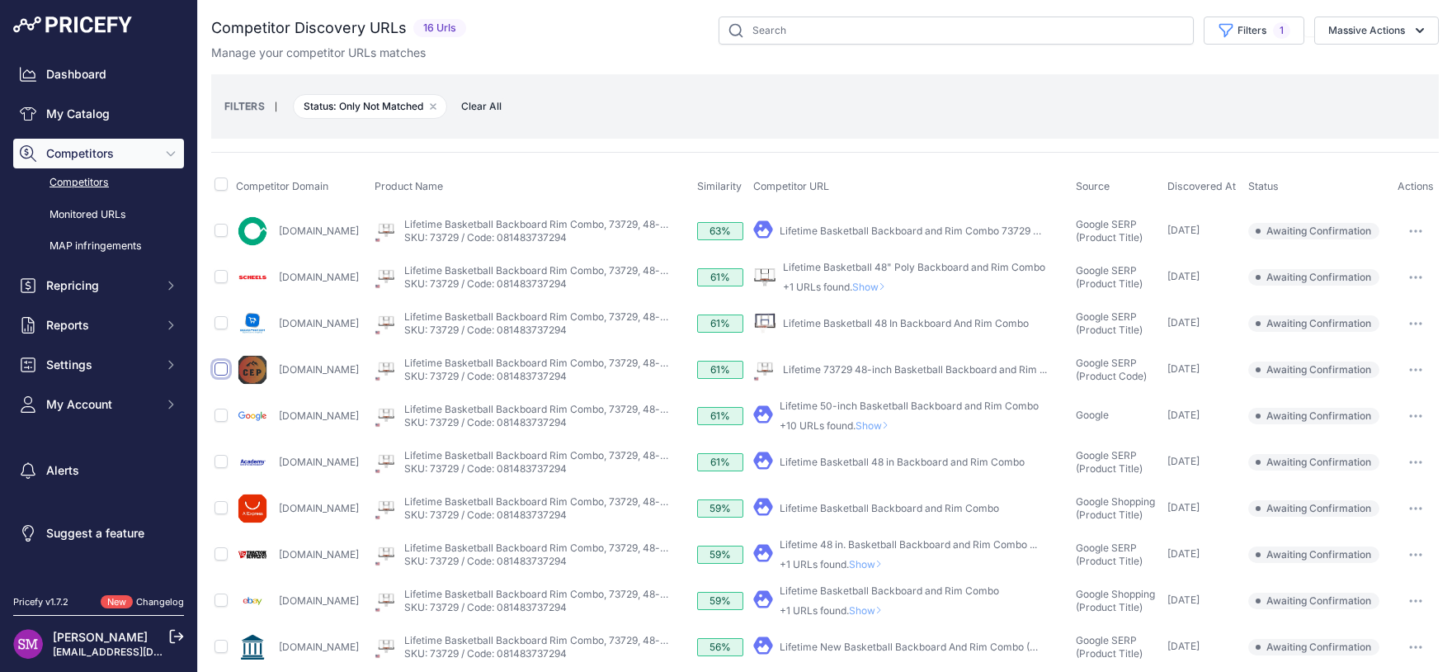
click at [215, 372] on input "checkbox" at bounding box center [221, 368] width 13 height 13
checkbox input "true"
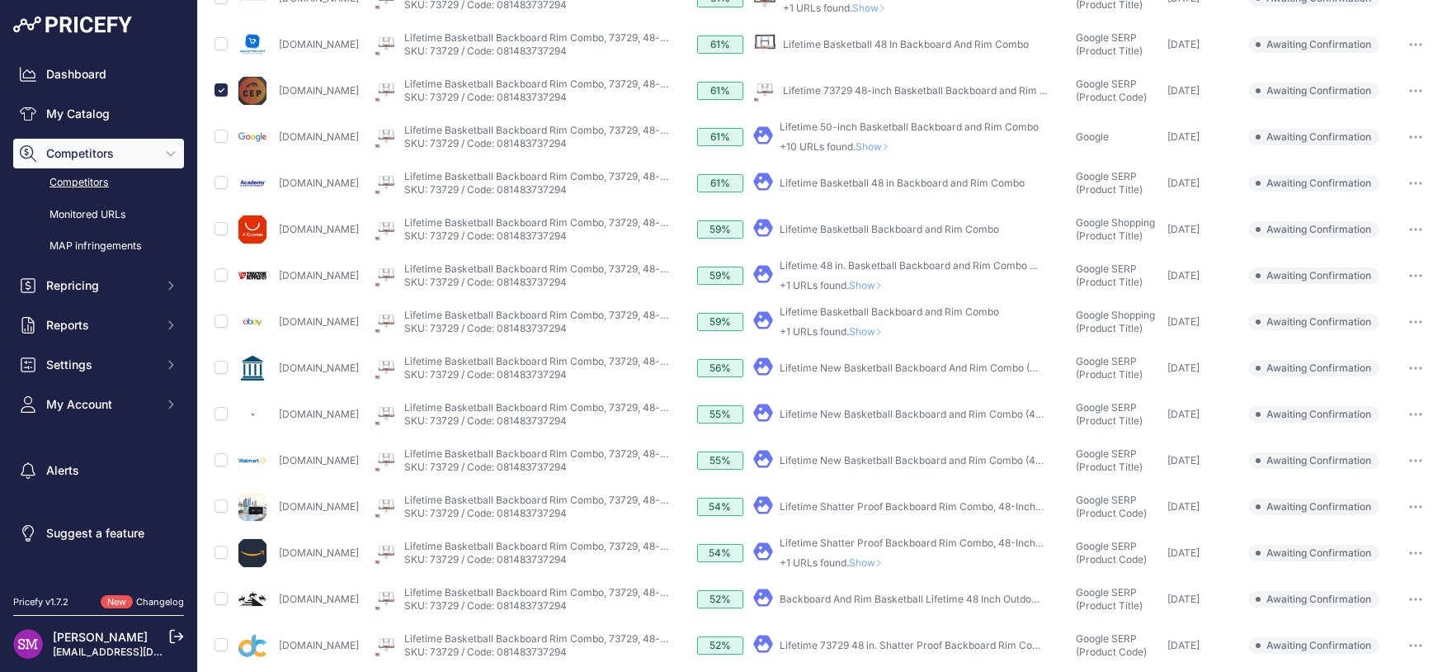
scroll to position [320, 0]
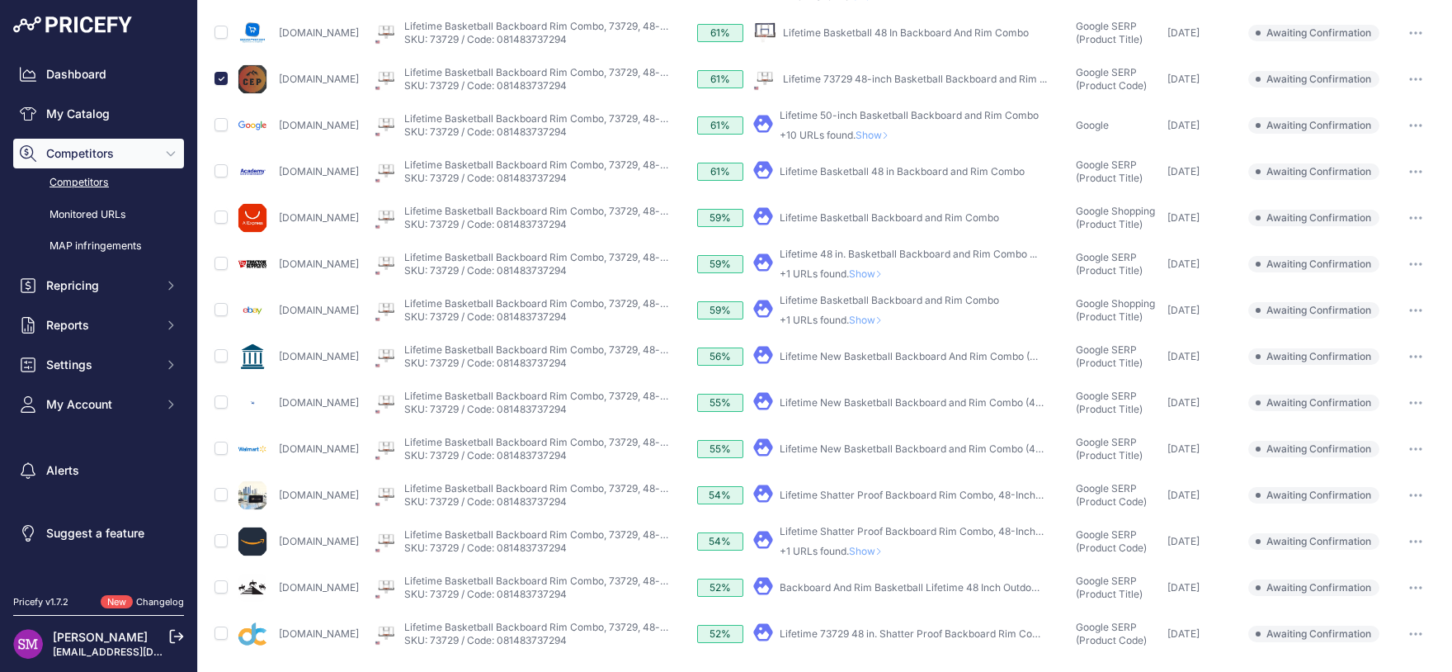
click at [918, 446] on link "Lifetime New Basketball Backboard and Rim Combo (48 ..." at bounding box center [915, 448] width 271 height 12
click at [215, 443] on input "checkbox" at bounding box center [221, 447] width 13 height 13
checkbox input "true"
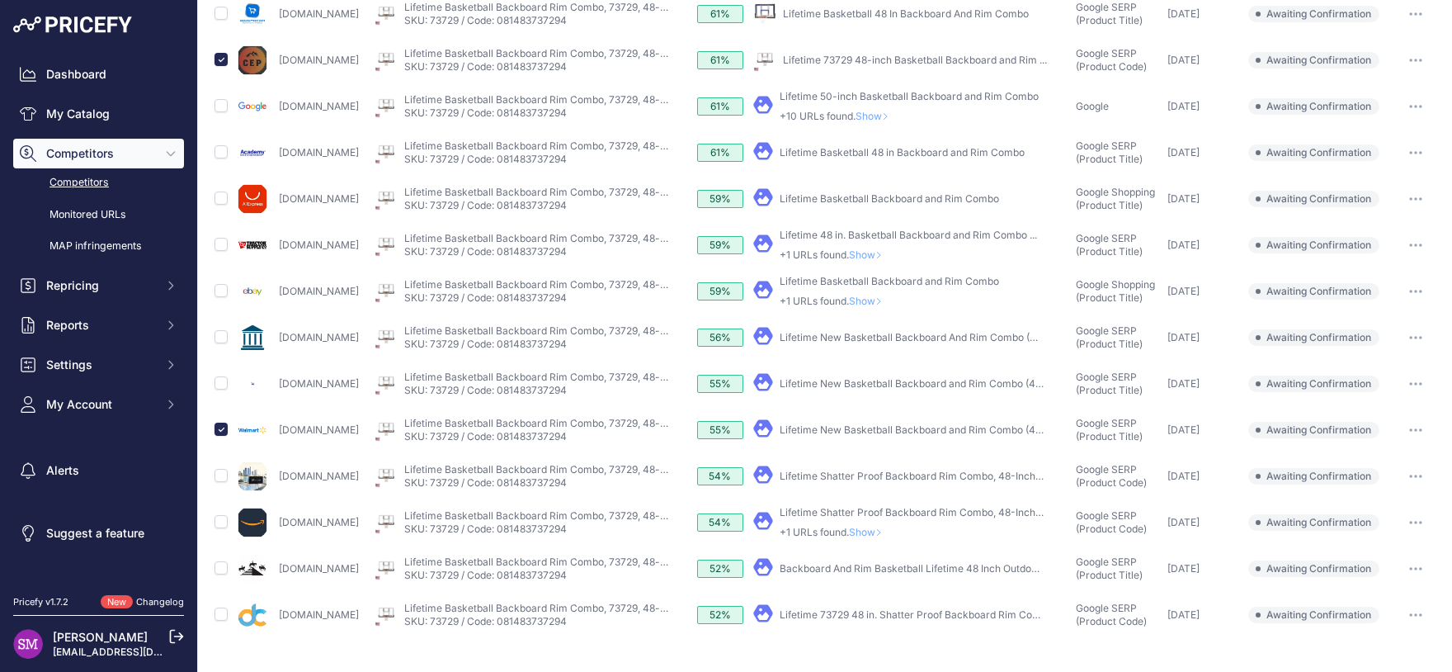
scroll to position [319, 0]
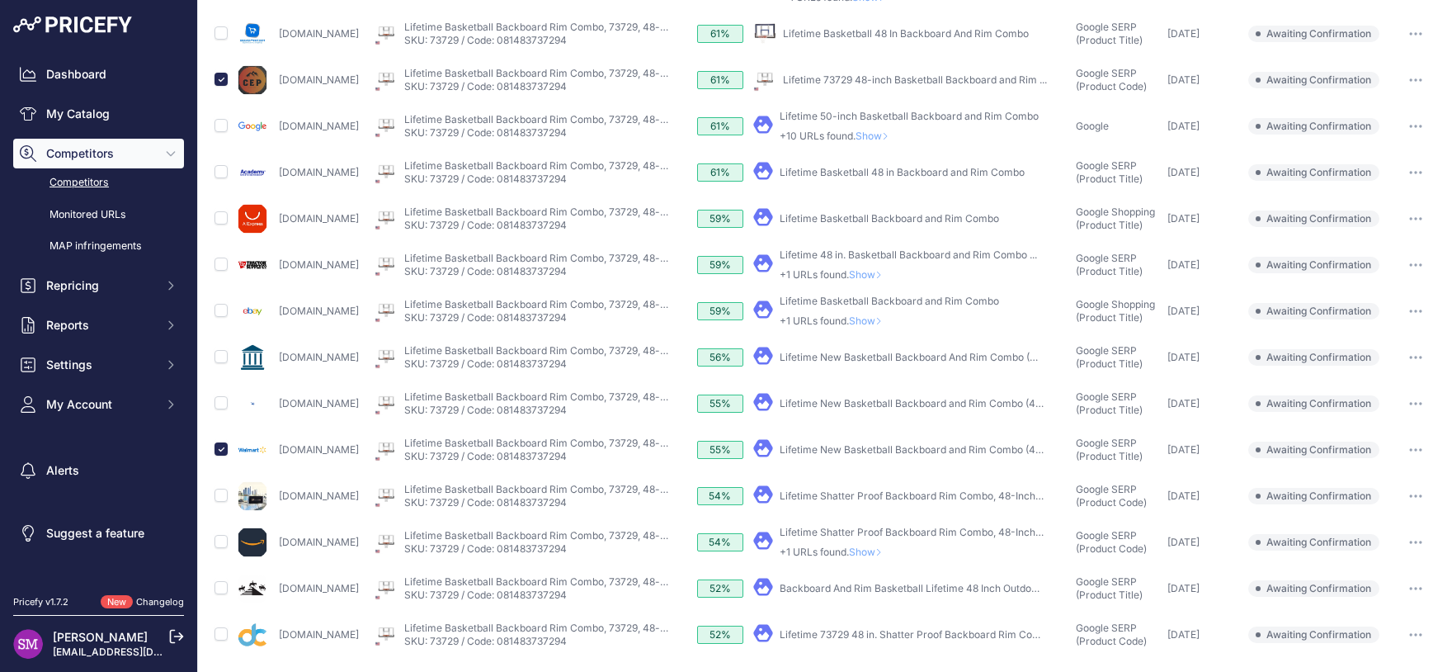
click at [844, 167] on link "Lifetime Basketball 48 in Backboard and Rim Combo" at bounding box center [902, 172] width 245 height 12
click at [949, 167] on link "Lifetime Basketball 48 in Backboard and Rim Combo" at bounding box center [902, 172] width 245 height 12
click at [889, 268] on span "Show" at bounding box center [869, 274] width 40 height 12
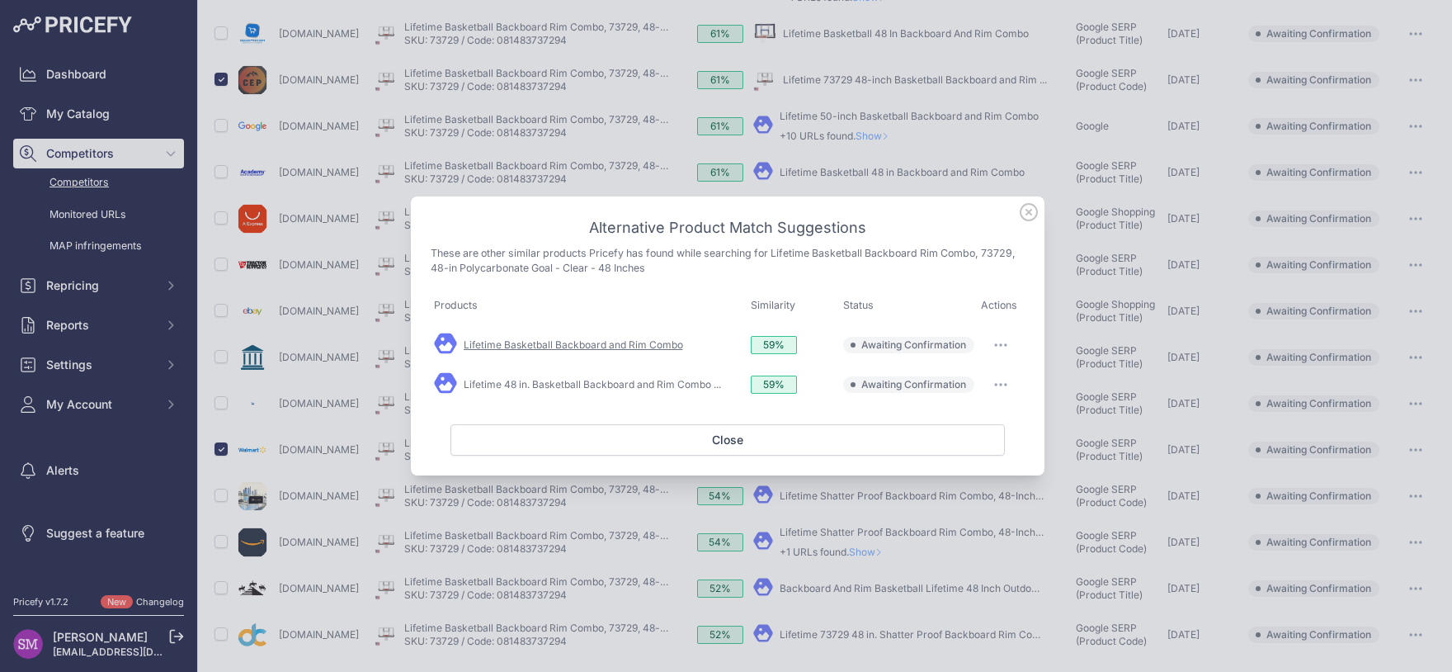
click at [656, 343] on link "Lifetime Basketball Backboard and Rim Combo" at bounding box center [573, 344] width 219 height 12
click at [938, 346] on span "Awaiting Confirmation" at bounding box center [913, 344] width 105 height 13
click at [1001, 342] on button "button" at bounding box center [1000, 344] width 33 height 23
click at [979, 381] on span "Match This" at bounding box center [955, 379] width 52 height 12
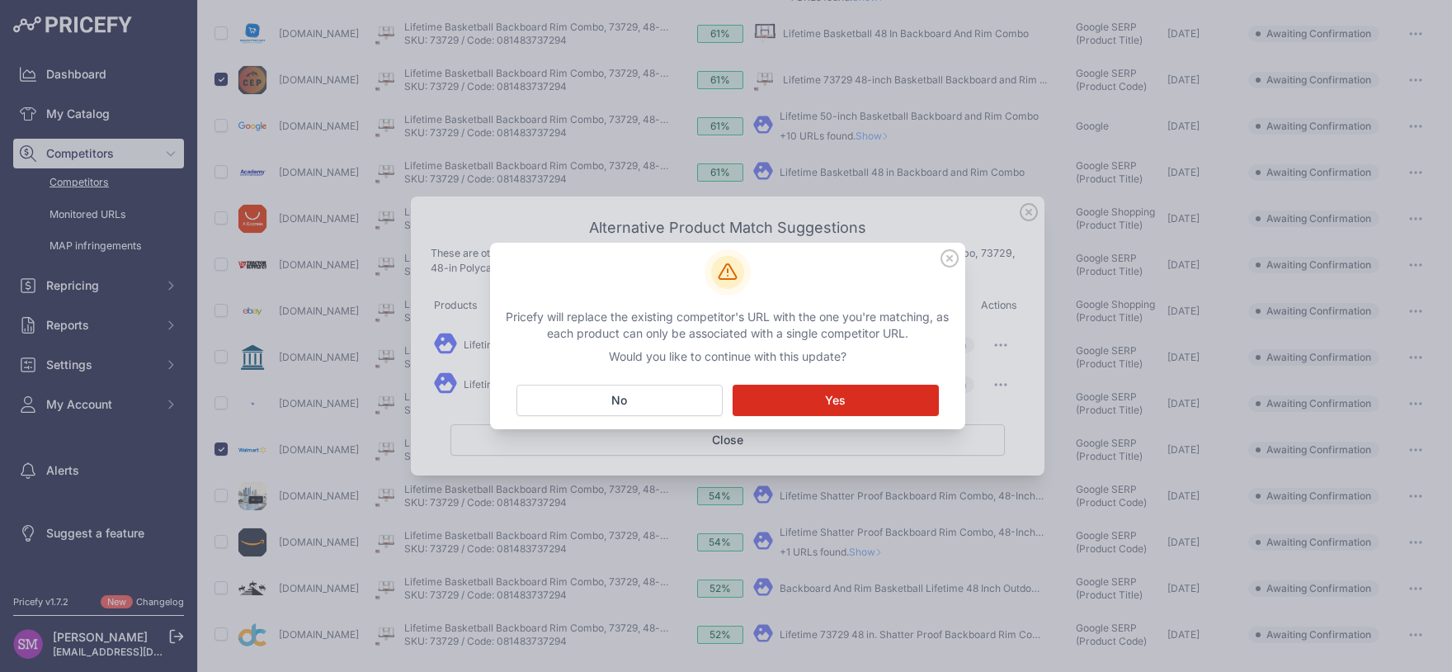
click at [862, 405] on button "Matching... Yes" at bounding box center [836, 399] width 206 height 31
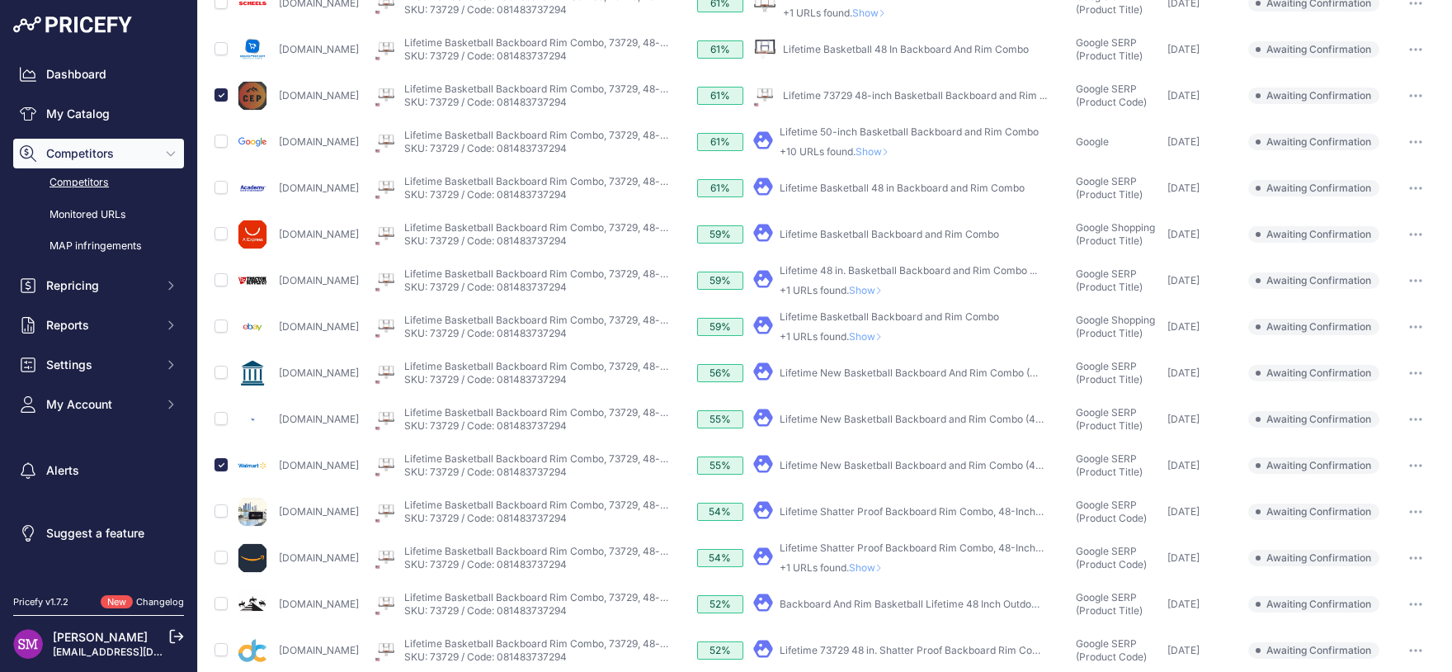
click at [882, 288] on icon at bounding box center [878, 290] width 7 height 10
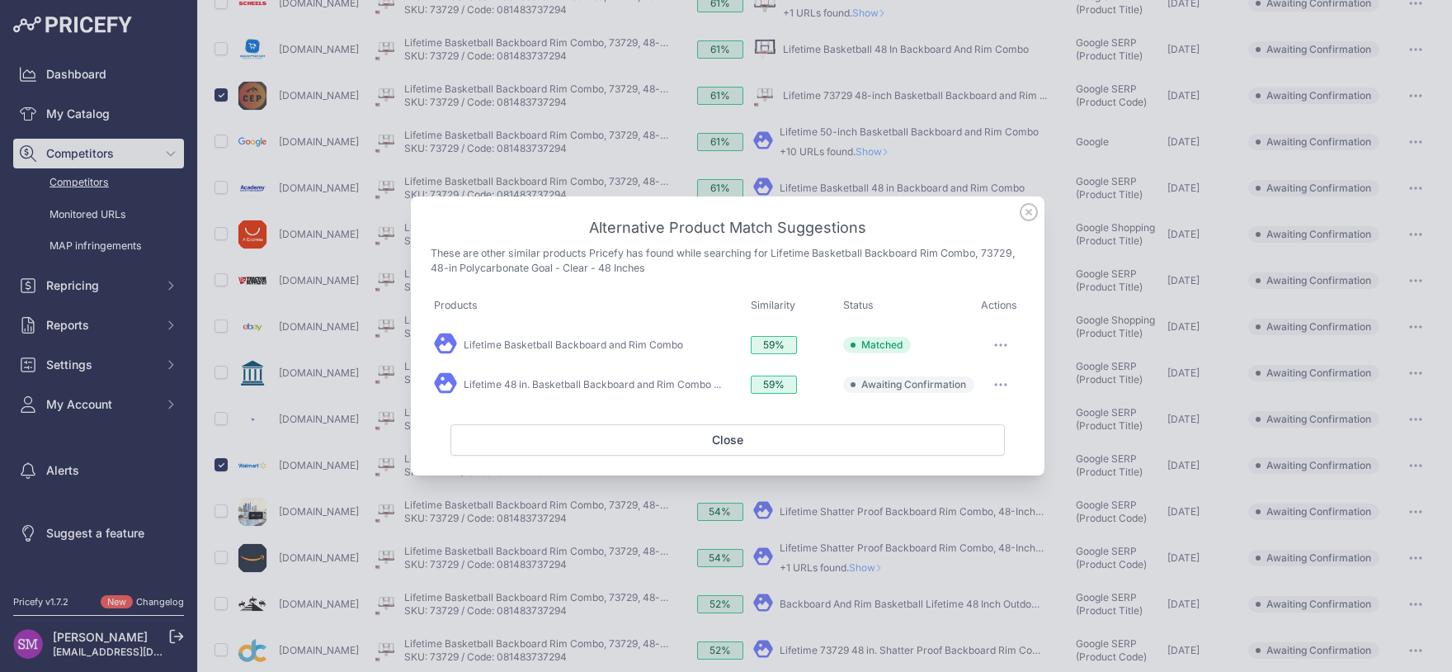
click at [1007, 380] on button "button" at bounding box center [1000, 384] width 33 height 23
click at [970, 456] on span "Exclude match" at bounding box center [963, 452] width 69 height 12
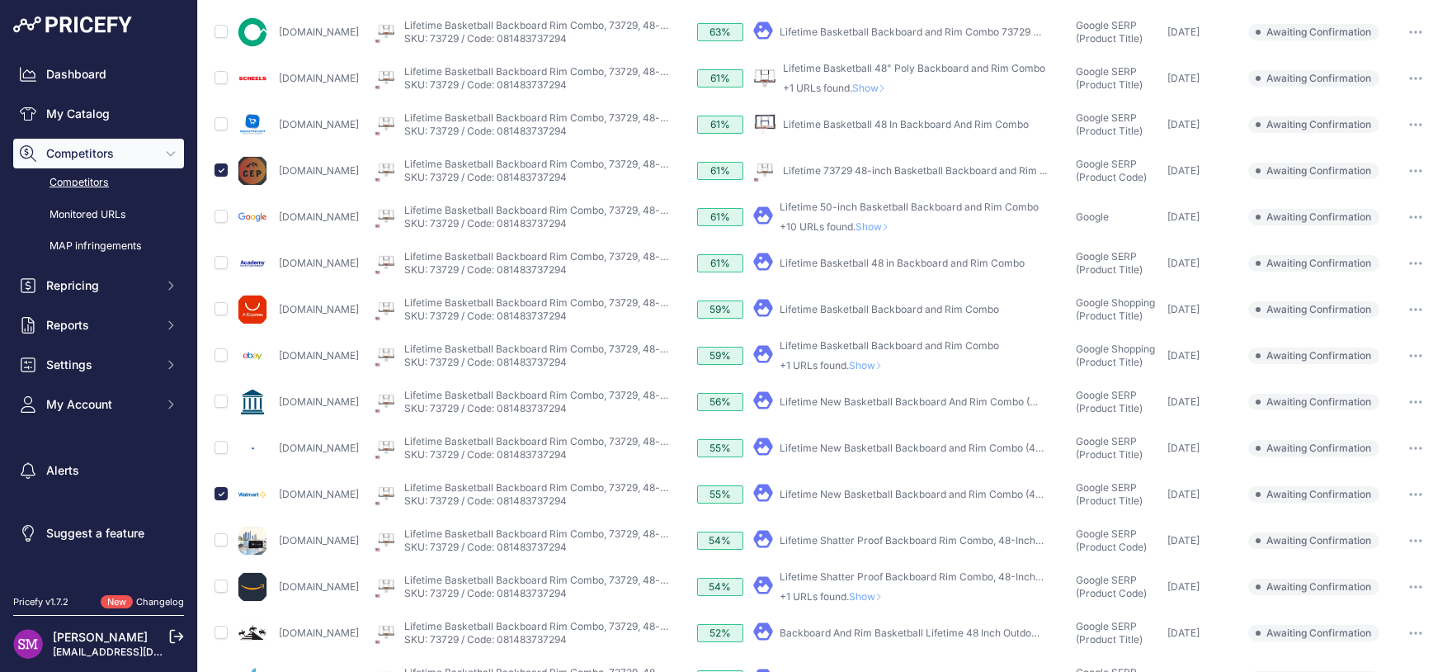
scroll to position [200, 0]
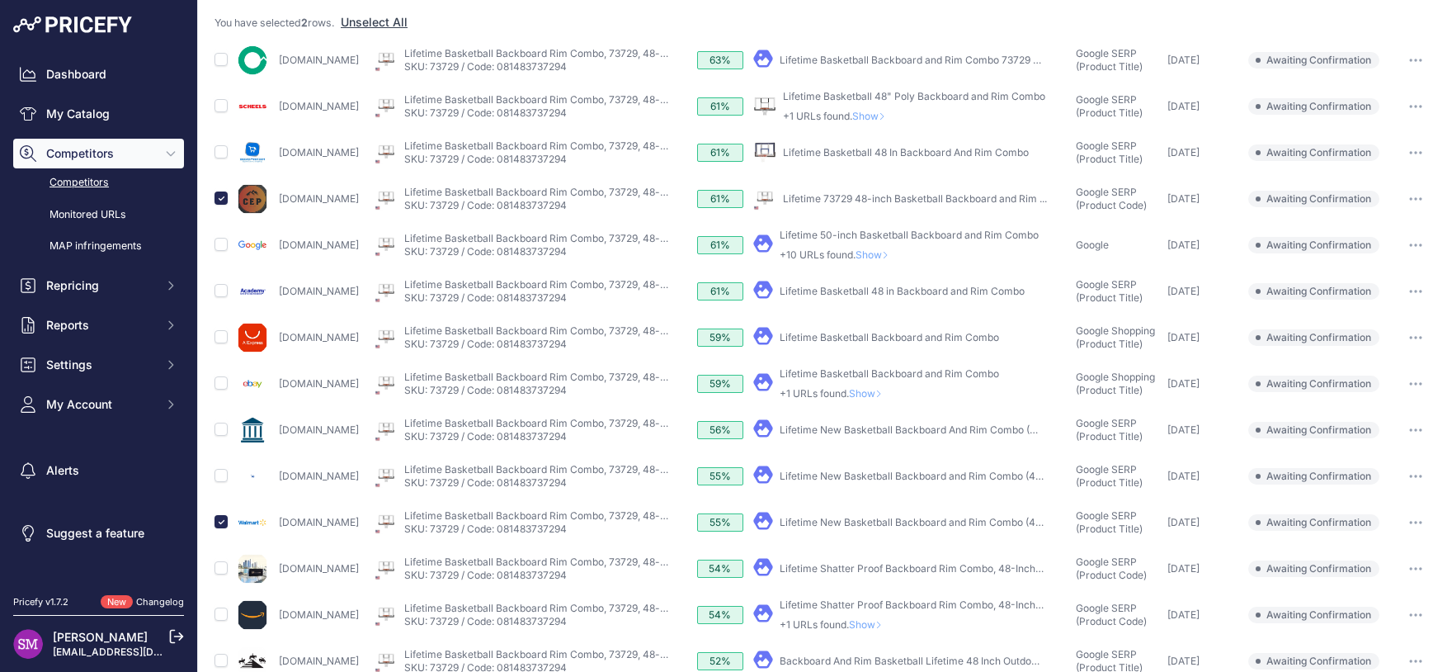
click at [892, 115] on span "Show" at bounding box center [872, 116] width 40 height 12
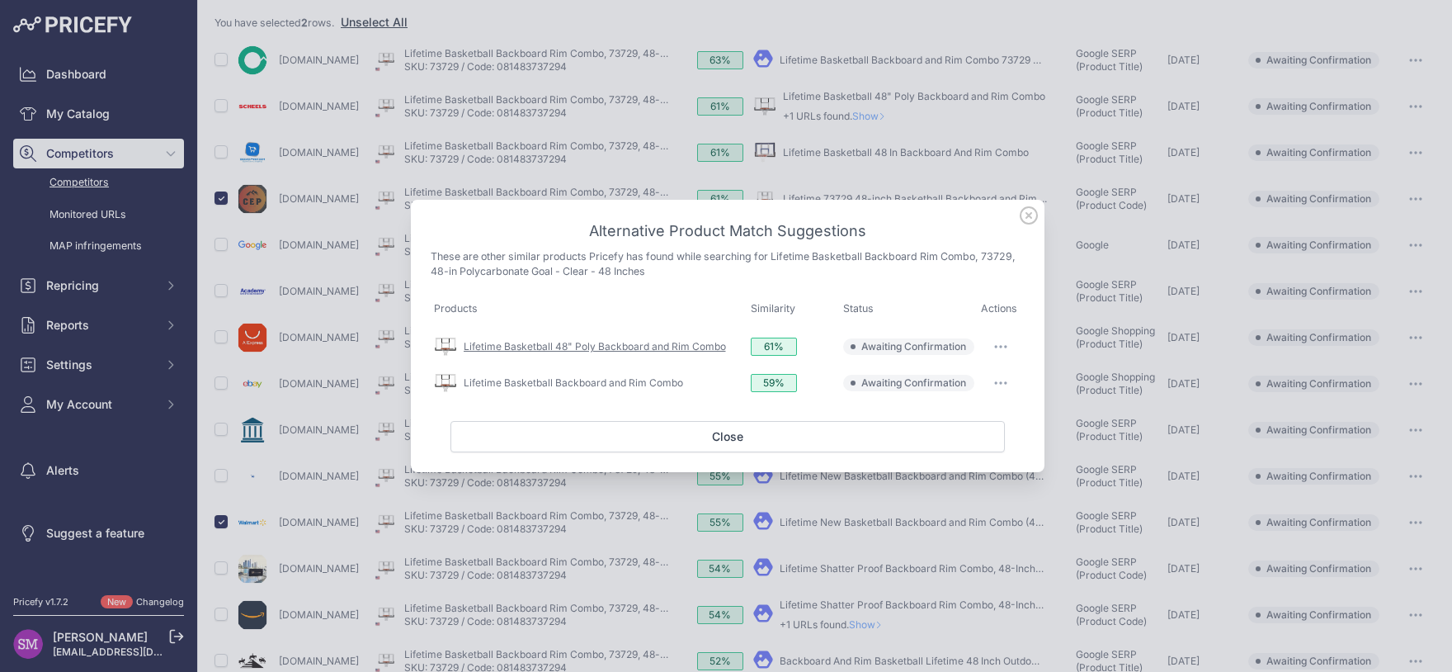
click at [652, 343] on link "Lifetime Basketball 48" Poly Backboard and Rim Combo" at bounding box center [595, 346] width 262 height 12
click at [1008, 342] on button "button" at bounding box center [1000, 346] width 33 height 23
click at [978, 383] on button "Match This" at bounding box center [969, 381] width 106 height 26
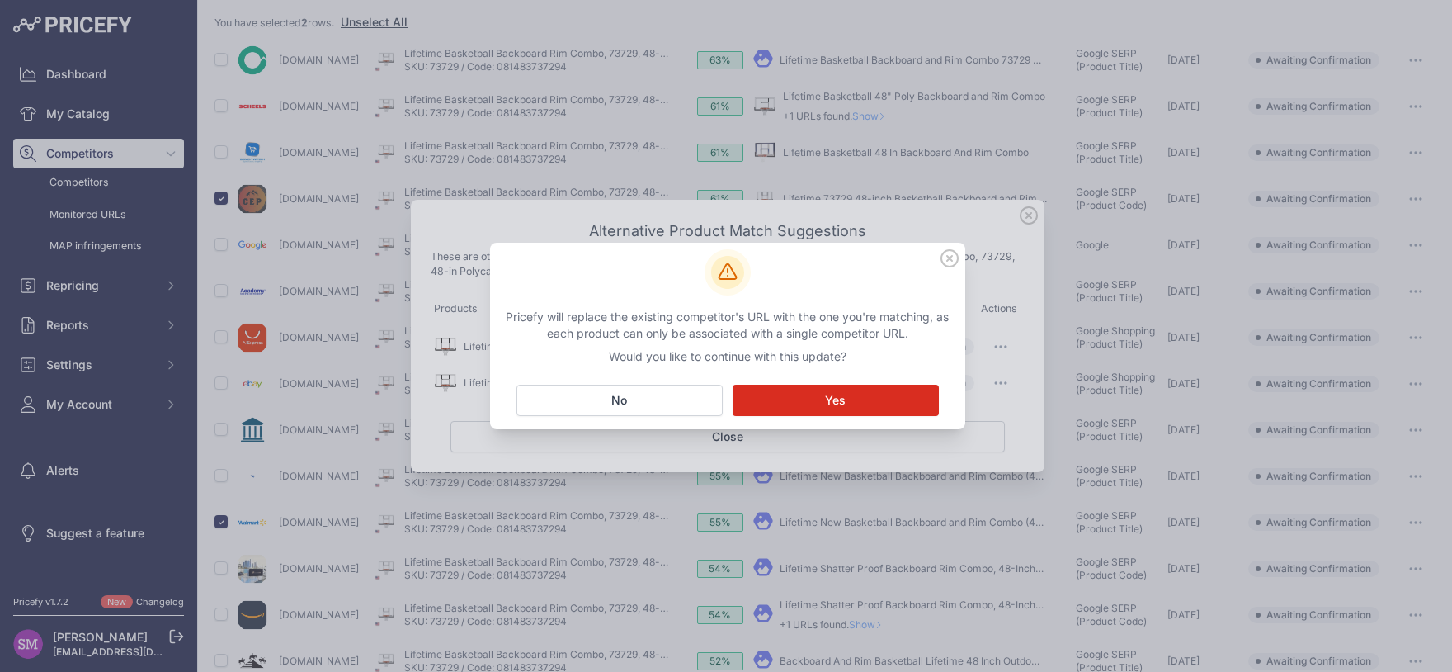
click at [837, 404] on span "Yes" at bounding box center [835, 400] width 21 height 17
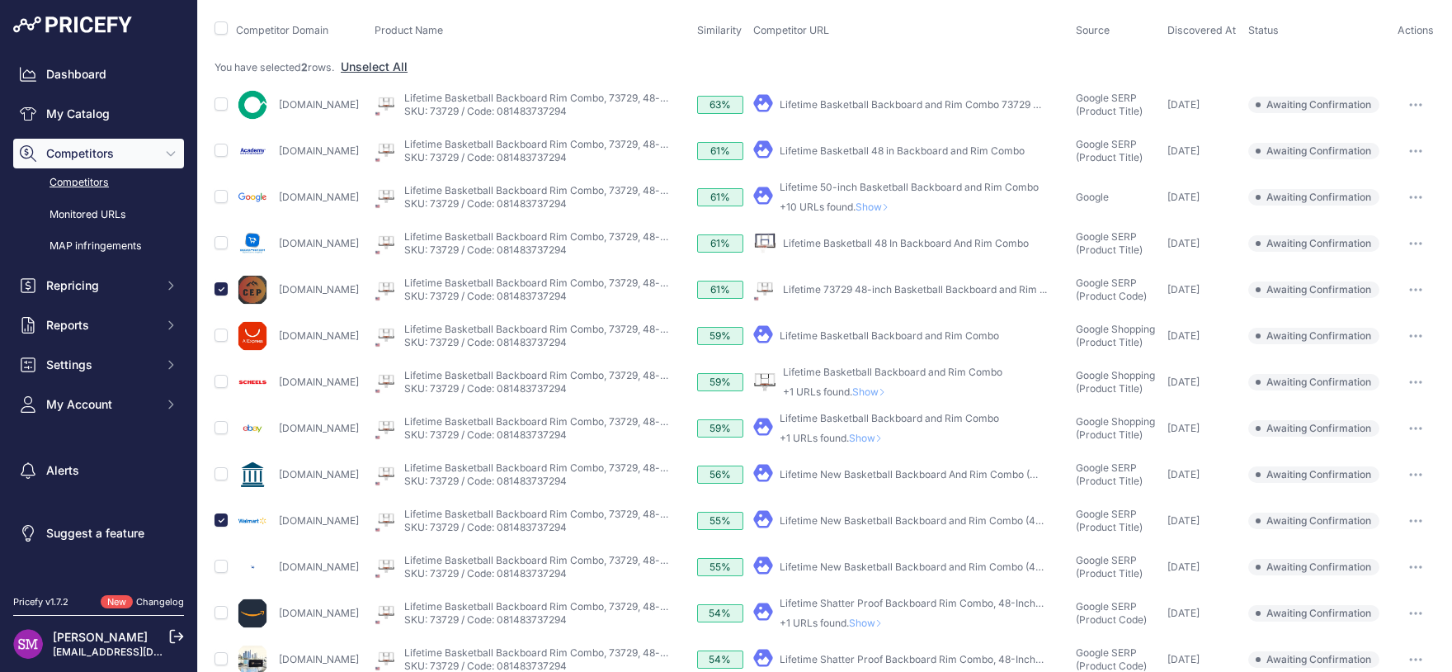
scroll to position [318, 0]
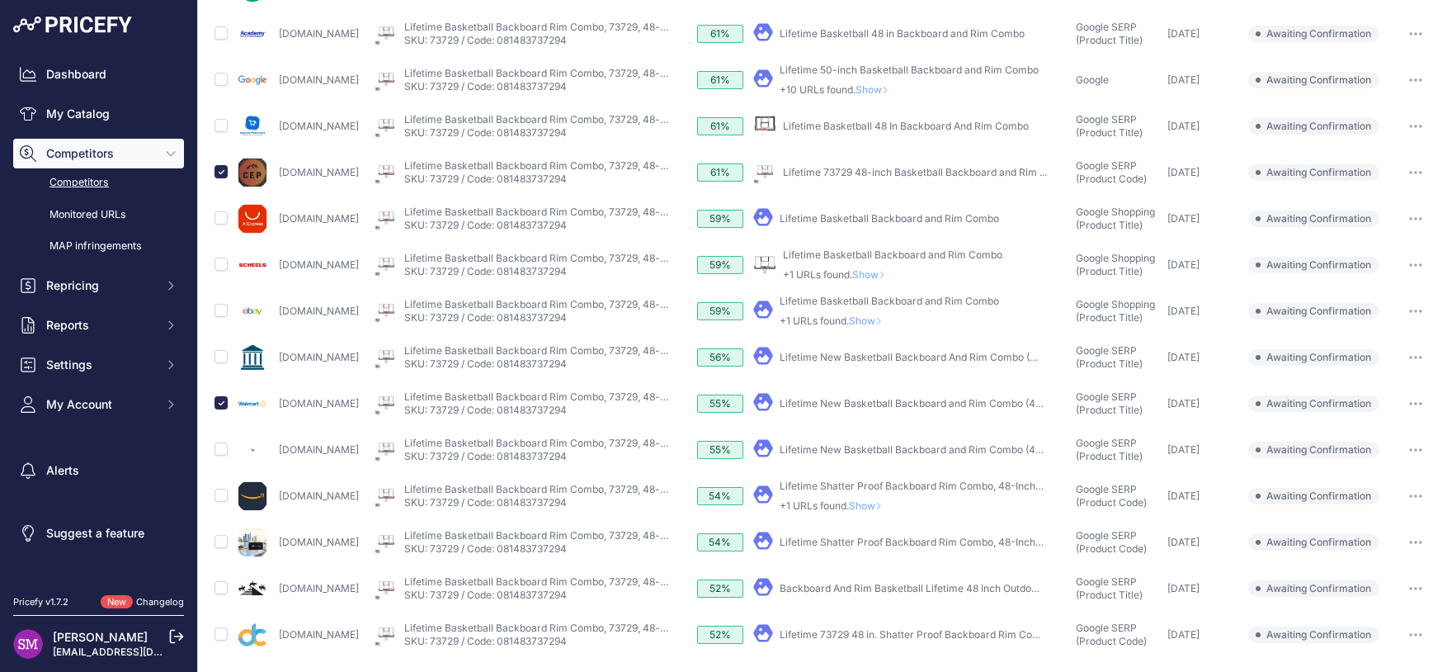
click at [892, 275] on span "Show" at bounding box center [872, 274] width 40 height 12
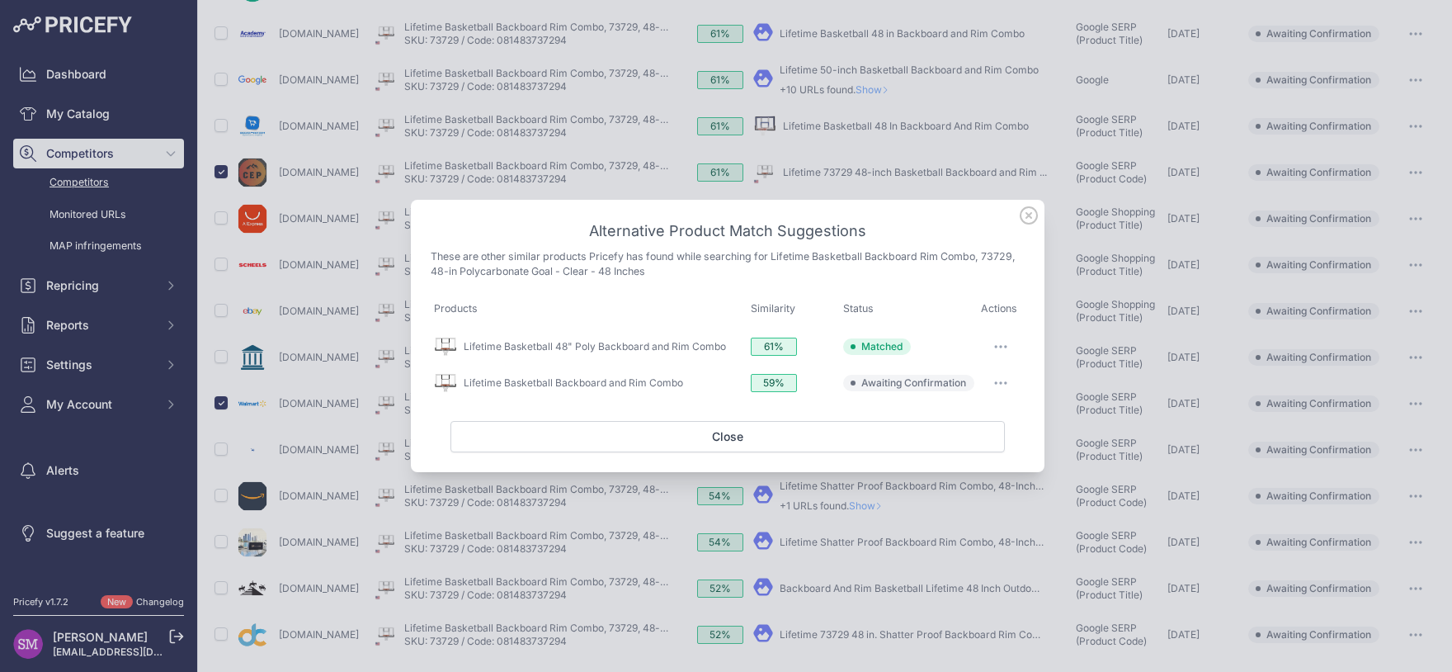
click at [1007, 379] on button "button" at bounding box center [1000, 382] width 33 height 23
click at [974, 450] on span "Exclude match" at bounding box center [963, 450] width 69 height 12
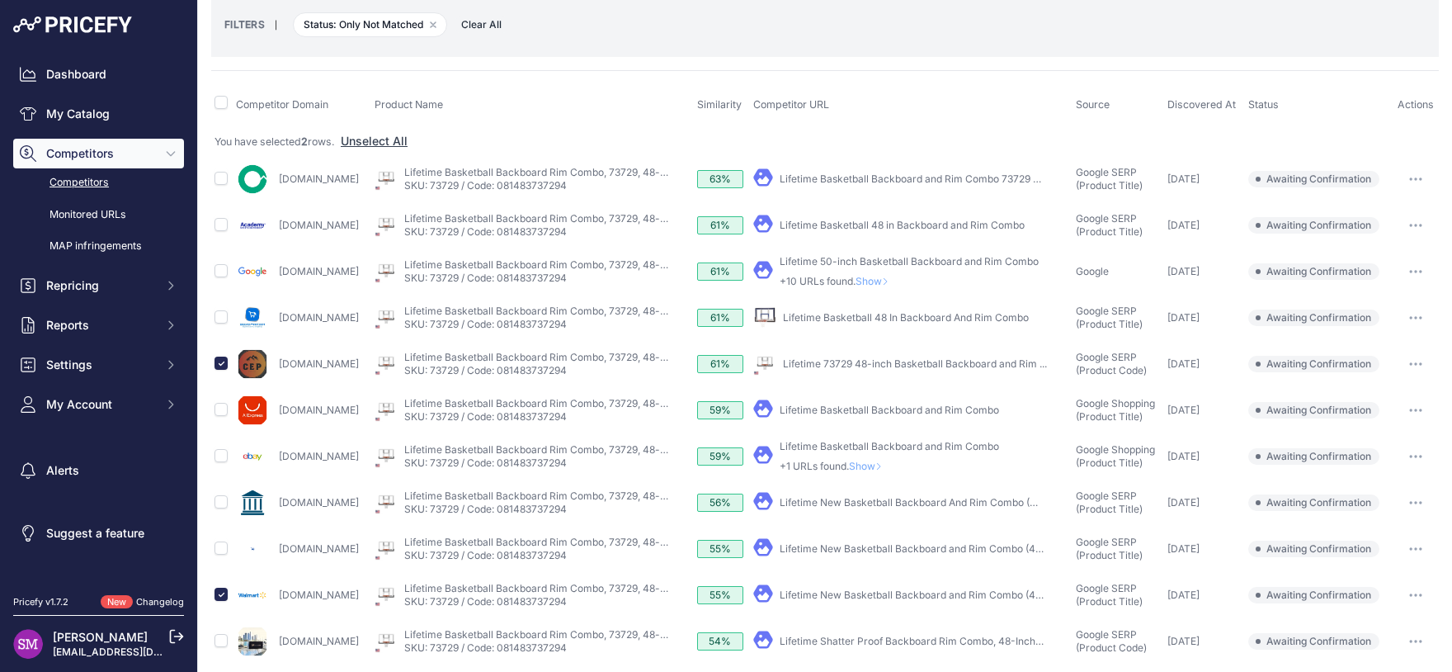
scroll to position [0, 0]
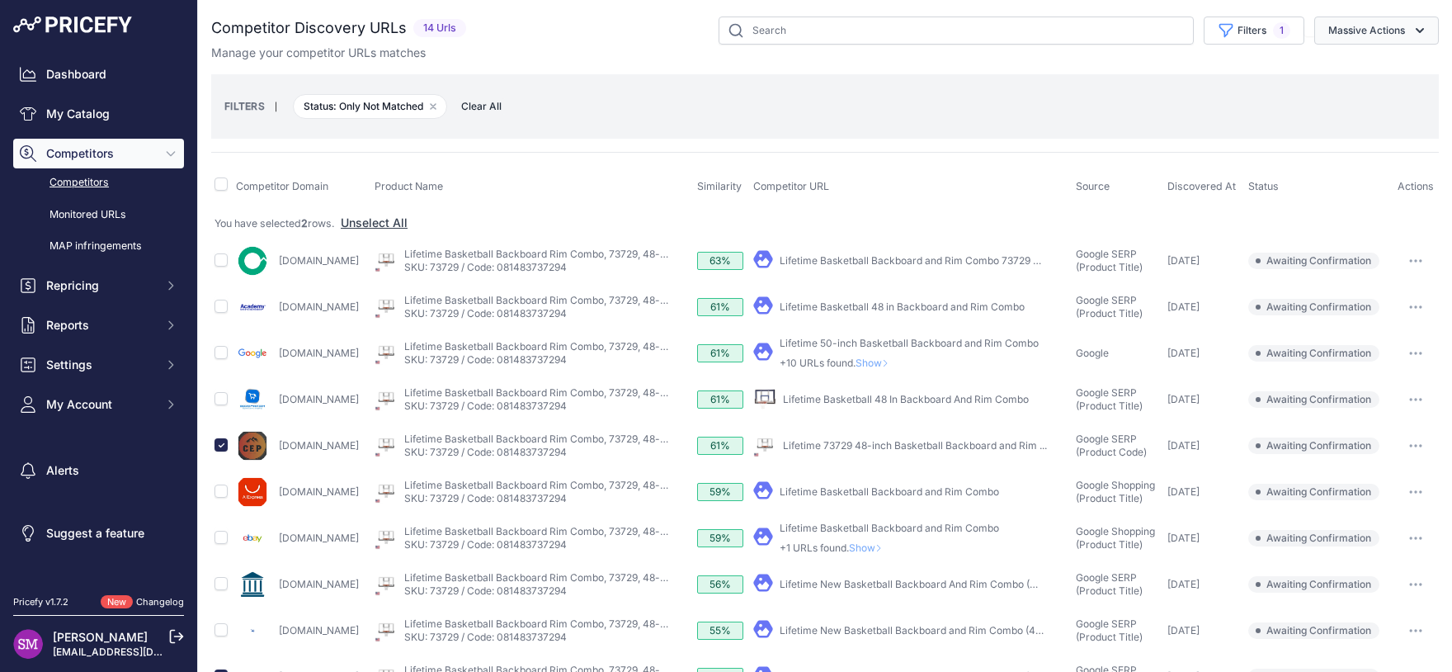
click at [1388, 30] on button "Massive Actions" at bounding box center [1376, 31] width 125 height 28
click at [1344, 66] on span "Confirm Match" at bounding box center [1360, 69] width 80 height 14
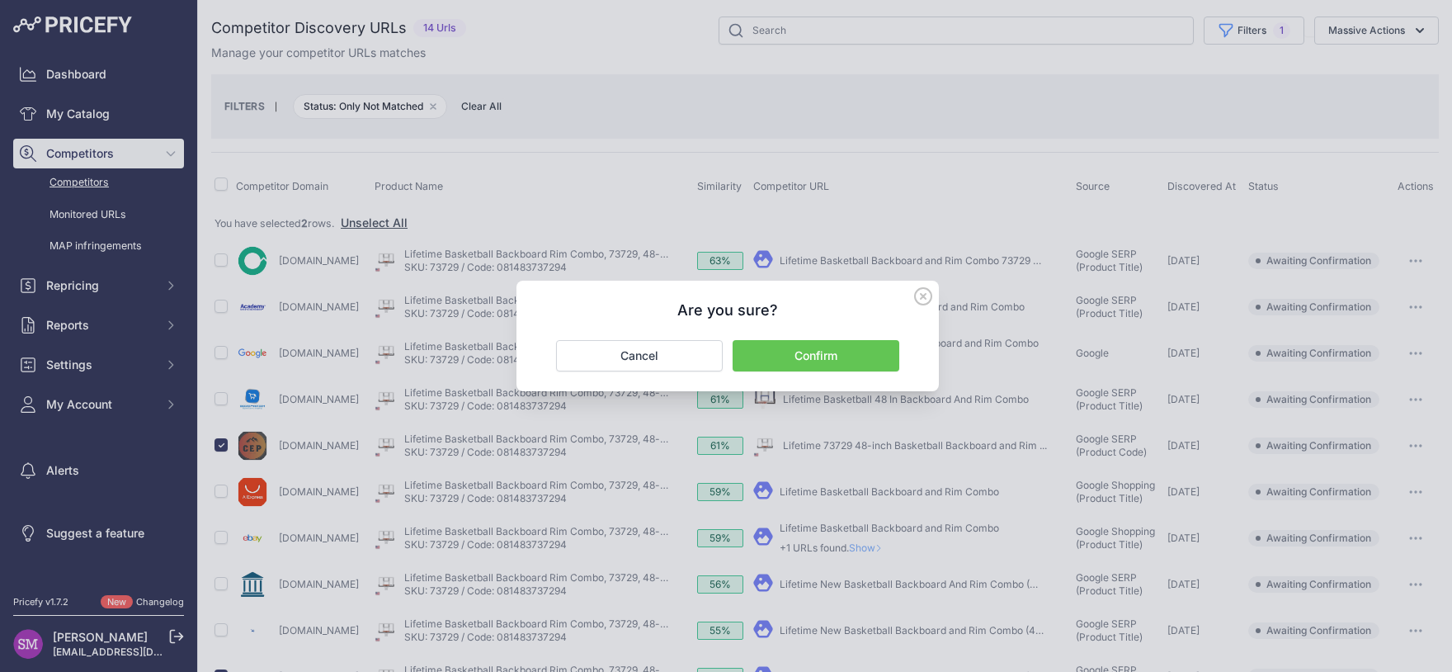
click at [817, 349] on button "Confirm" at bounding box center [816, 355] width 167 height 31
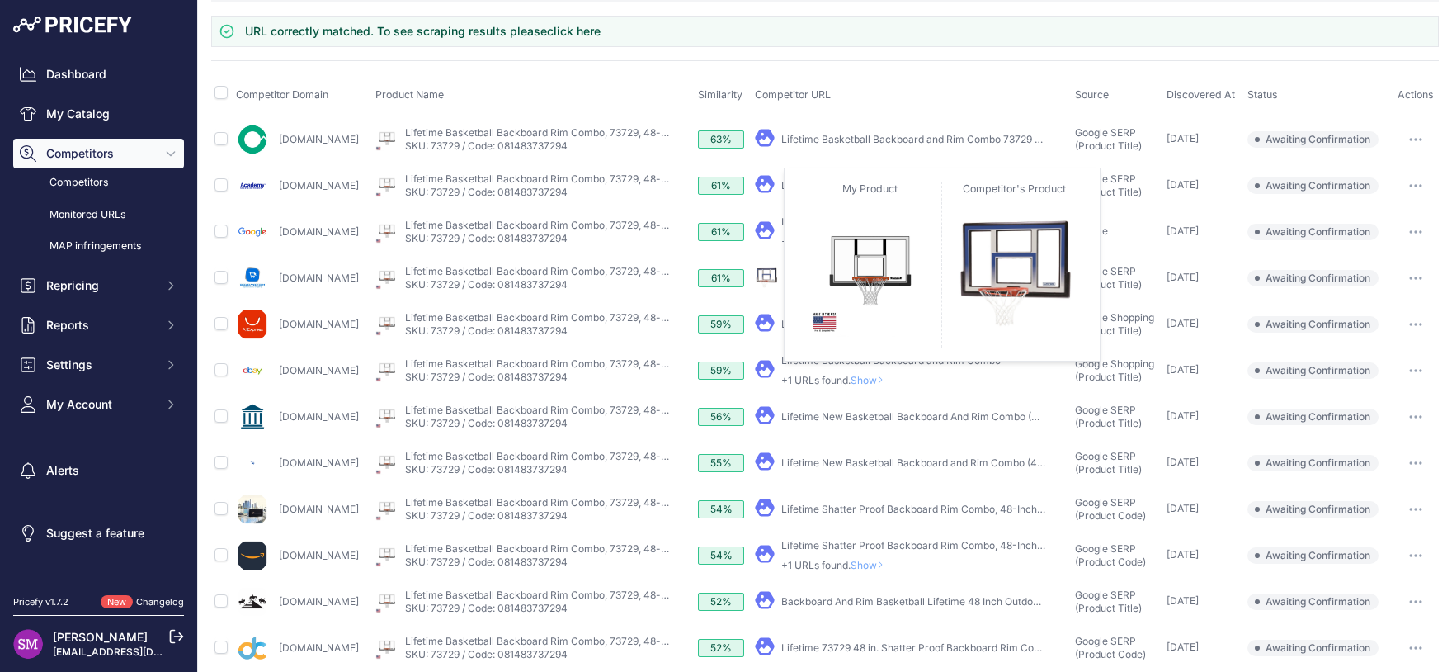
scroll to position [150, 0]
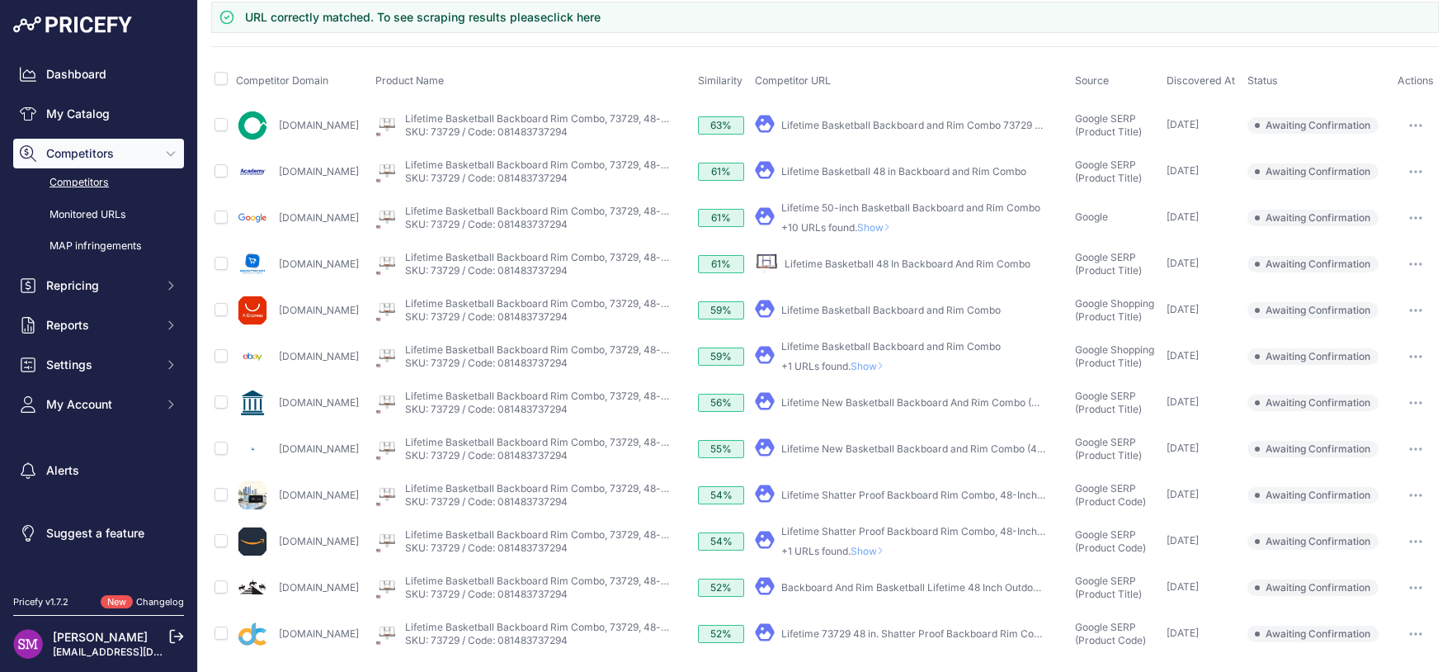
click at [880, 549] on span "Show" at bounding box center [871, 551] width 40 height 12
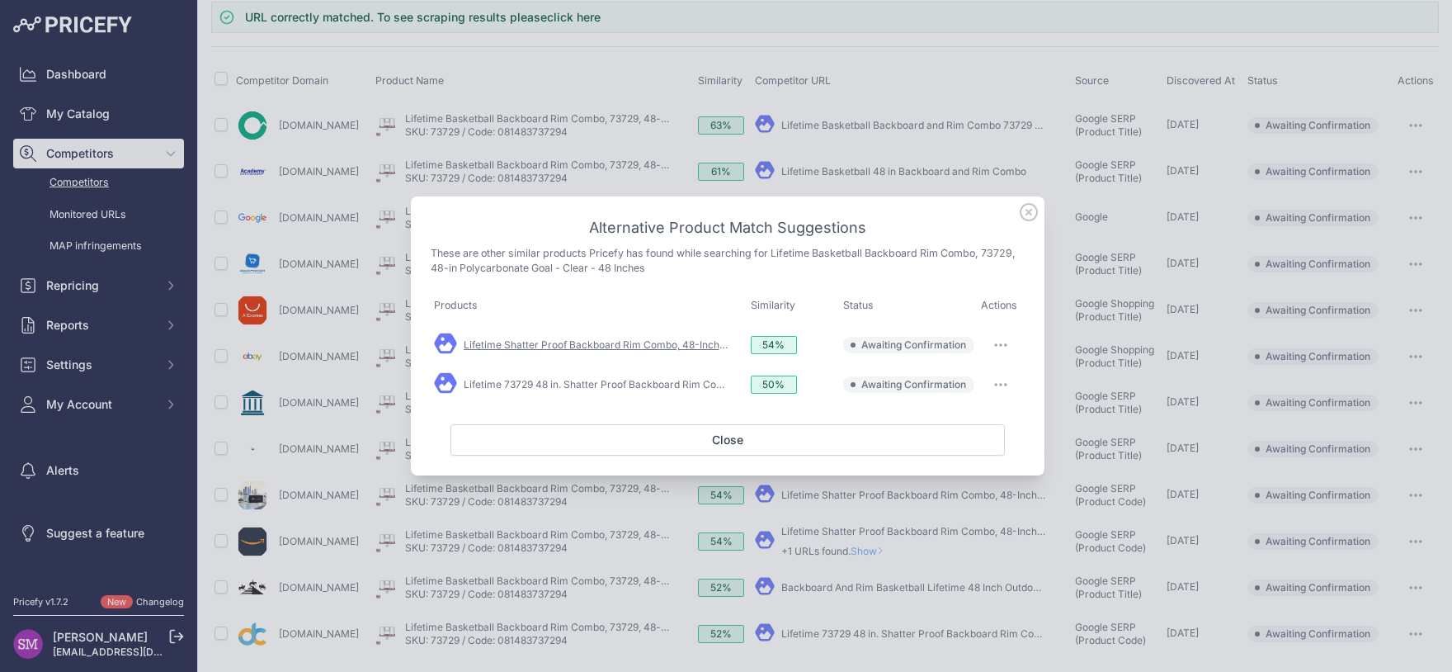
click at [678, 343] on link "Lifetime Shatter Proof Backboard Rim Combo, 48-Inch ..." at bounding box center [597, 344] width 266 height 12
click at [691, 386] on link "Lifetime 73729 48 in. Shatter Proof Backboard Rim Combo ..." at bounding box center [605, 384] width 283 height 12
click at [645, 345] on link "Lifetime Shatter Proof Backboard Rim Combo, 48-Inch ..." at bounding box center [597, 344] width 266 height 12
click at [1005, 345] on icon "button" at bounding box center [1006, 346] width 2 height 2
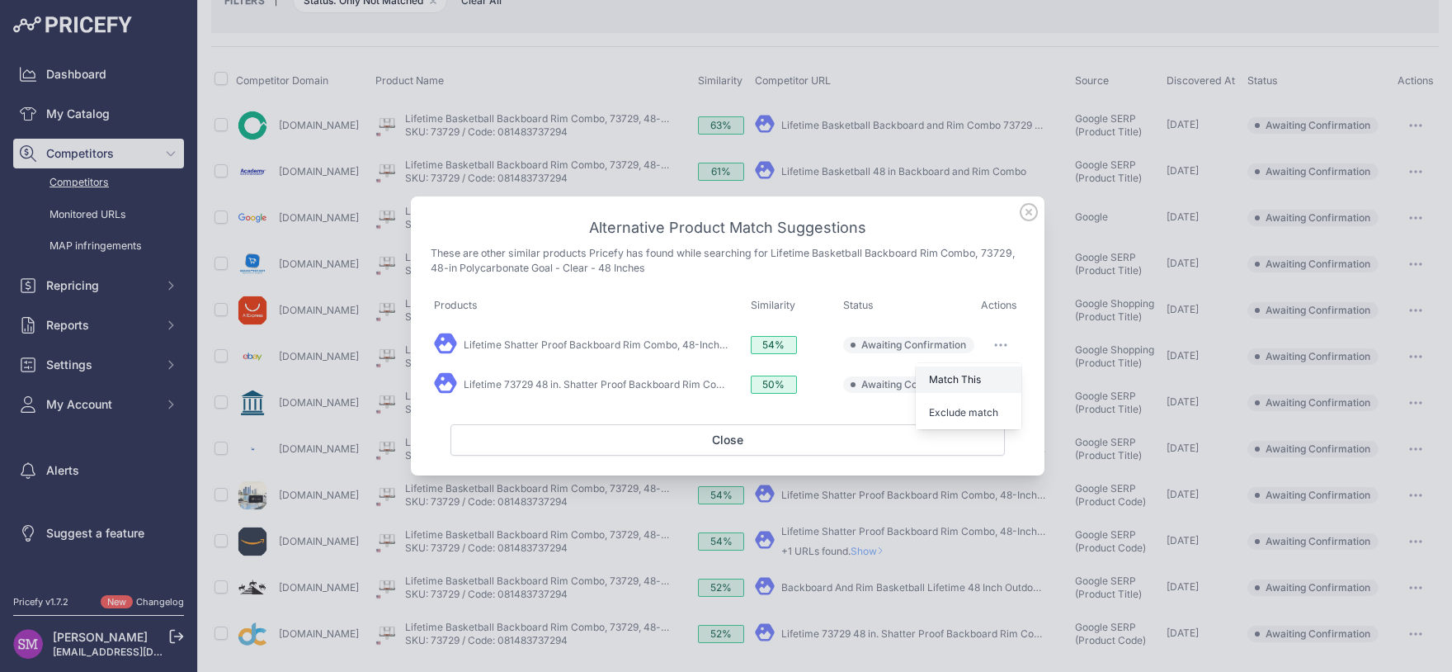
click at [983, 381] on button "Match This" at bounding box center [969, 379] width 106 height 26
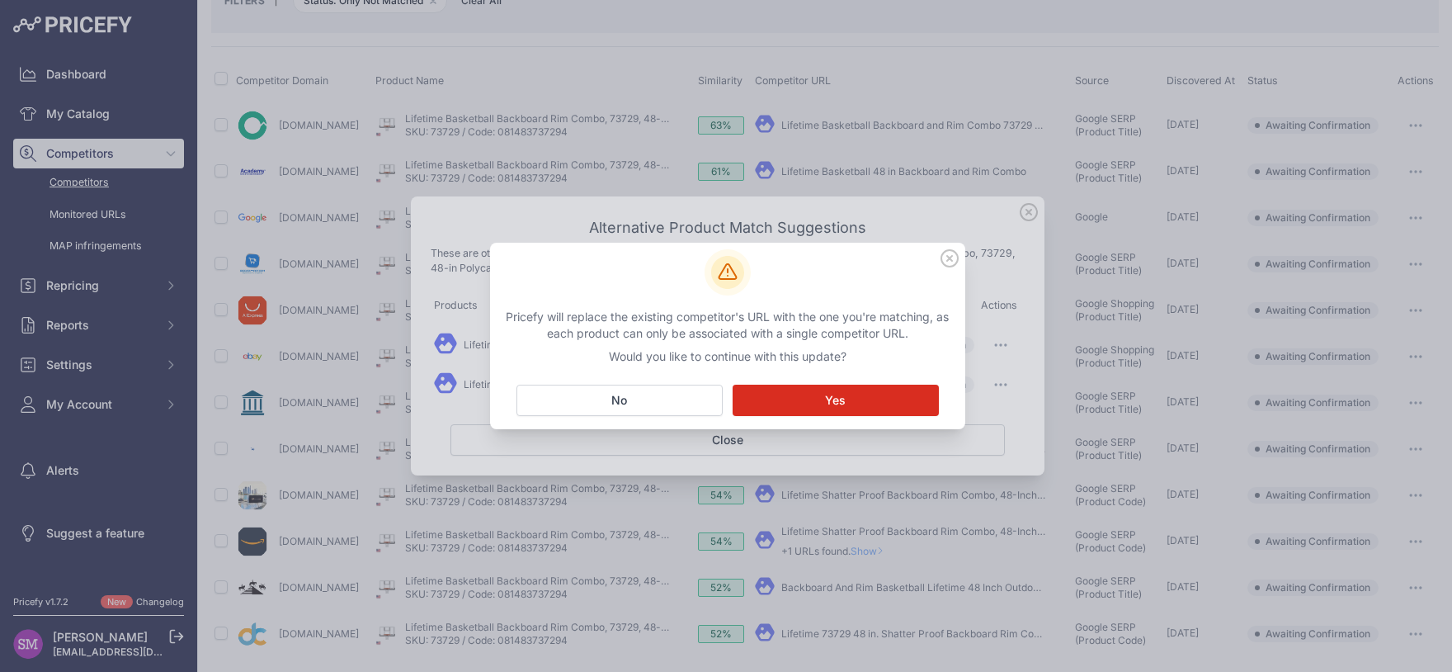
click at [846, 398] on button "Matching... Yes" at bounding box center [836, 399] width 206 height 31
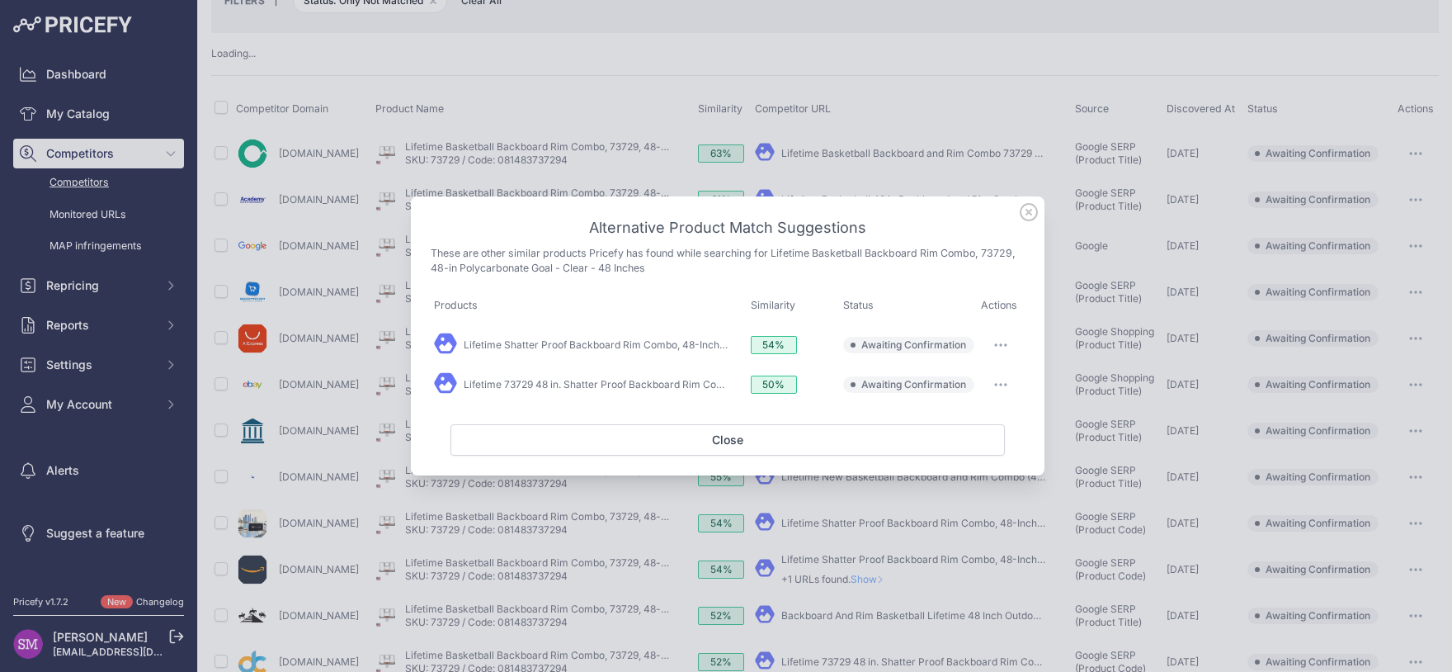
scroll to position [134, 0]
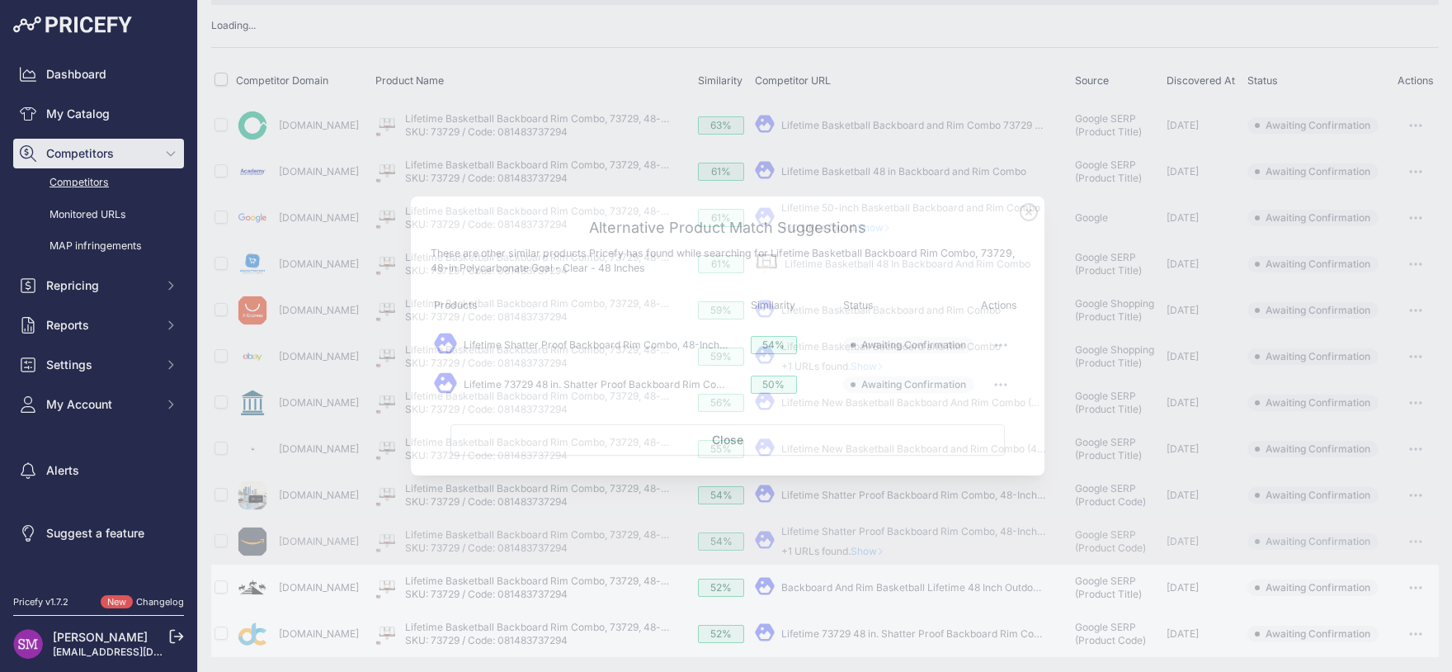
click at [1030, 214] on icon at bounding box center [1029, 212] width 17 height 17
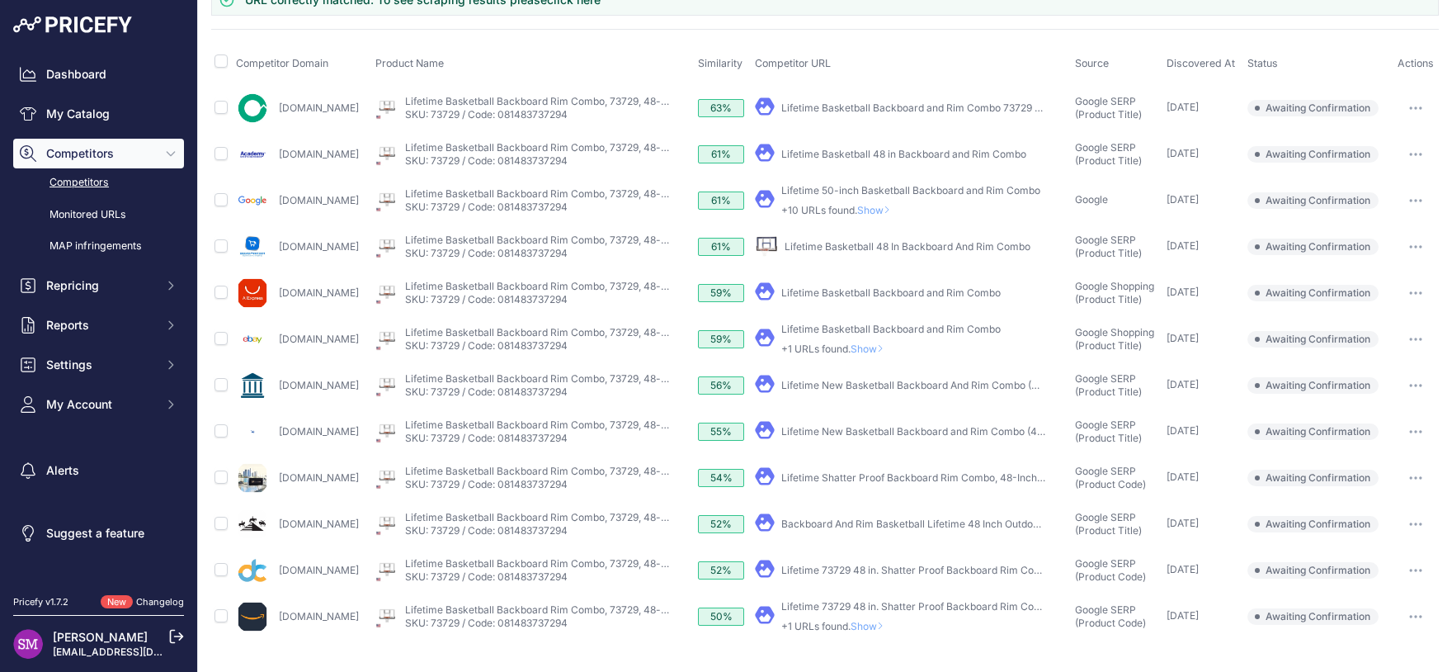
scroll to position [123, 0]
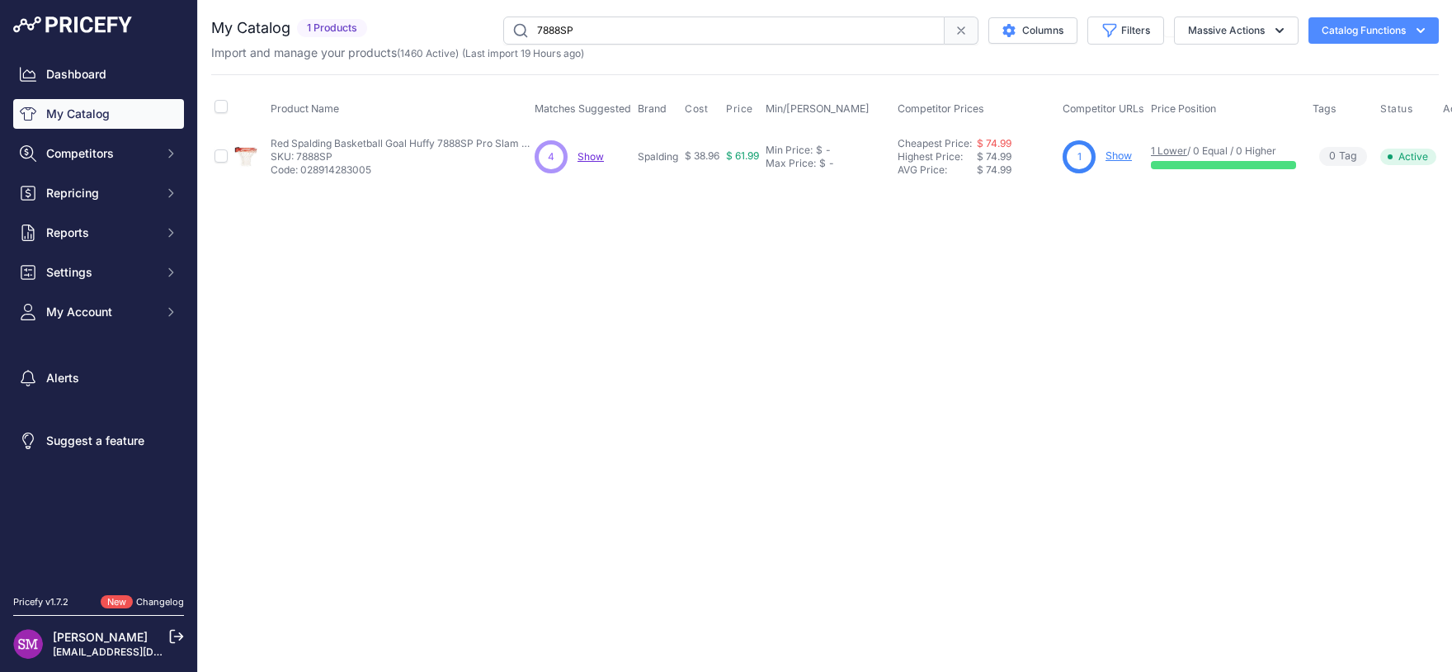
click at [586, 156] on span "Show" at bounding box center [591, 156] width 26 height 12
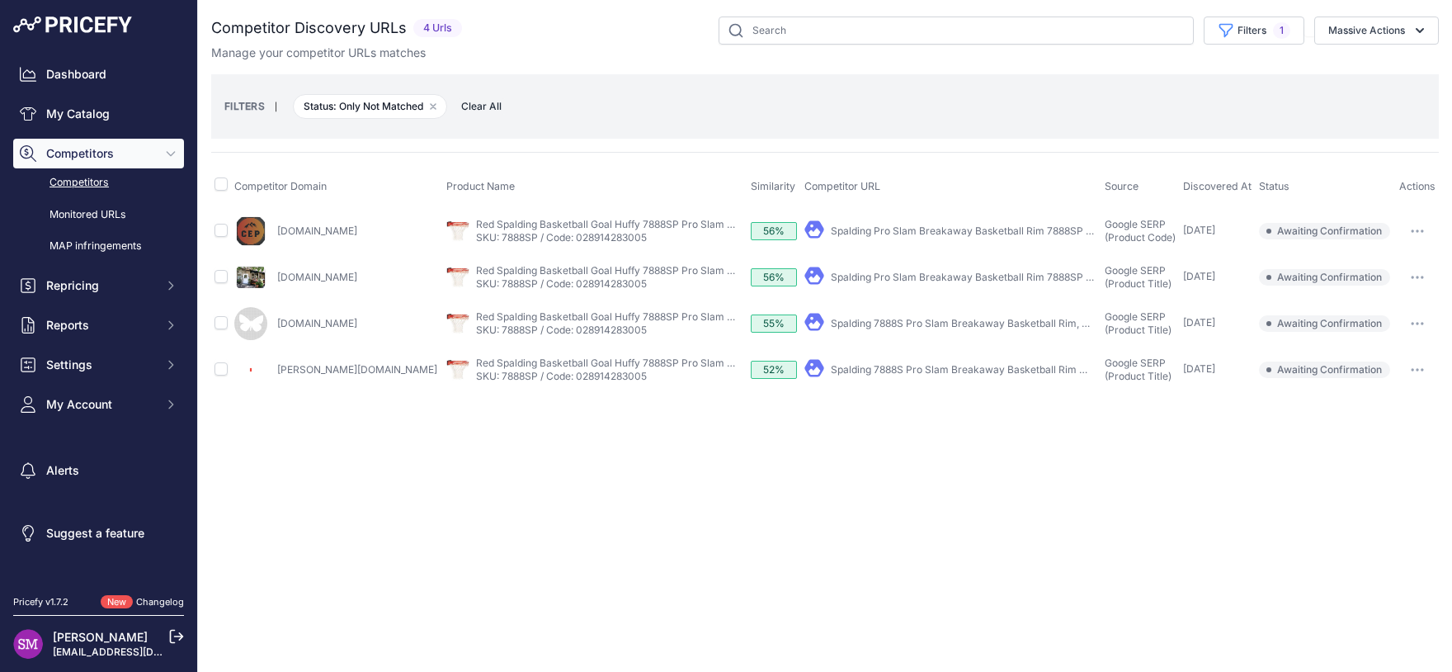
click at [1424, 232] on button "button" at bounding box center [1417, 230] width 33 height 23
click at [1404, 265] on button "Confirm match" at bounding box center [1367, 265] width 135 height 26
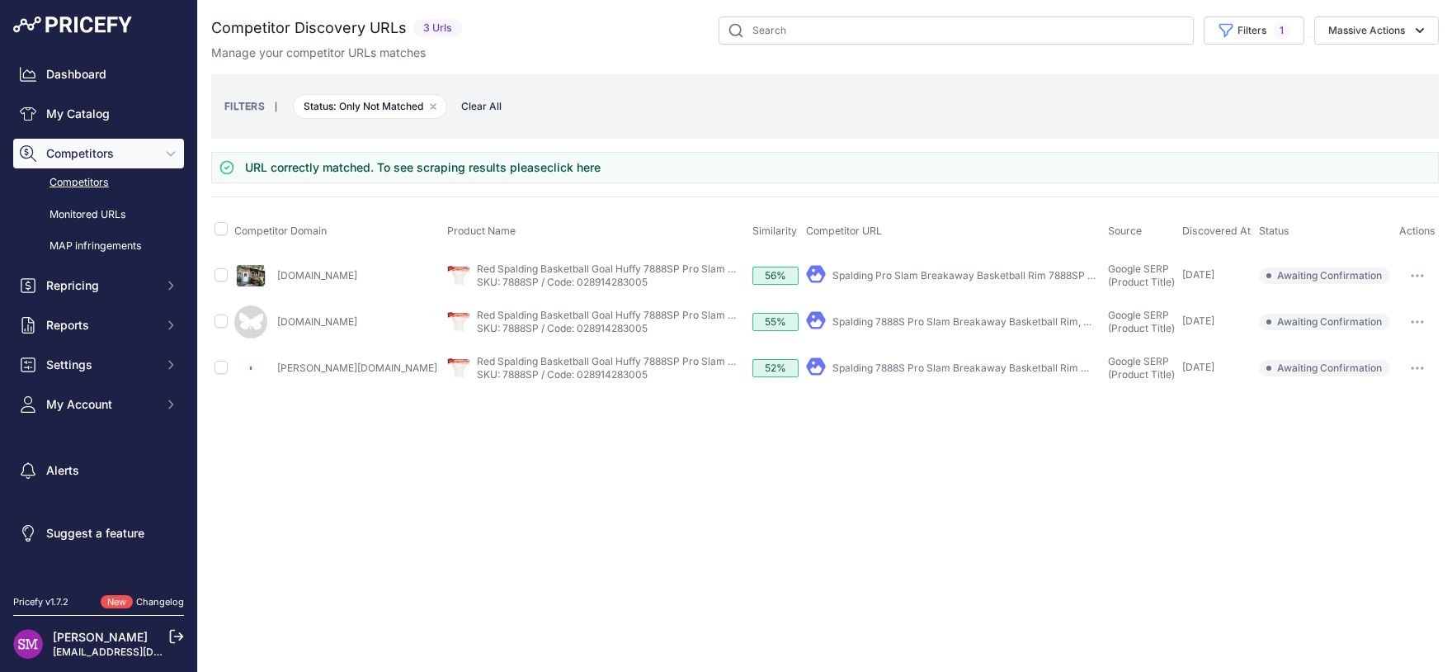
click at [954, 272] on link "Spalding Pro Slam Breakaway Basketball Rim 7888SP Red" at bounding box center [968, 275] width 273 height 12
click at [214, 232] on th at bounding box center [221, 230] width 20 height 41
click at [222, 228] on input "checkbox" at bounding box center [221, 228] width 13 height 13
checkbox input "true"
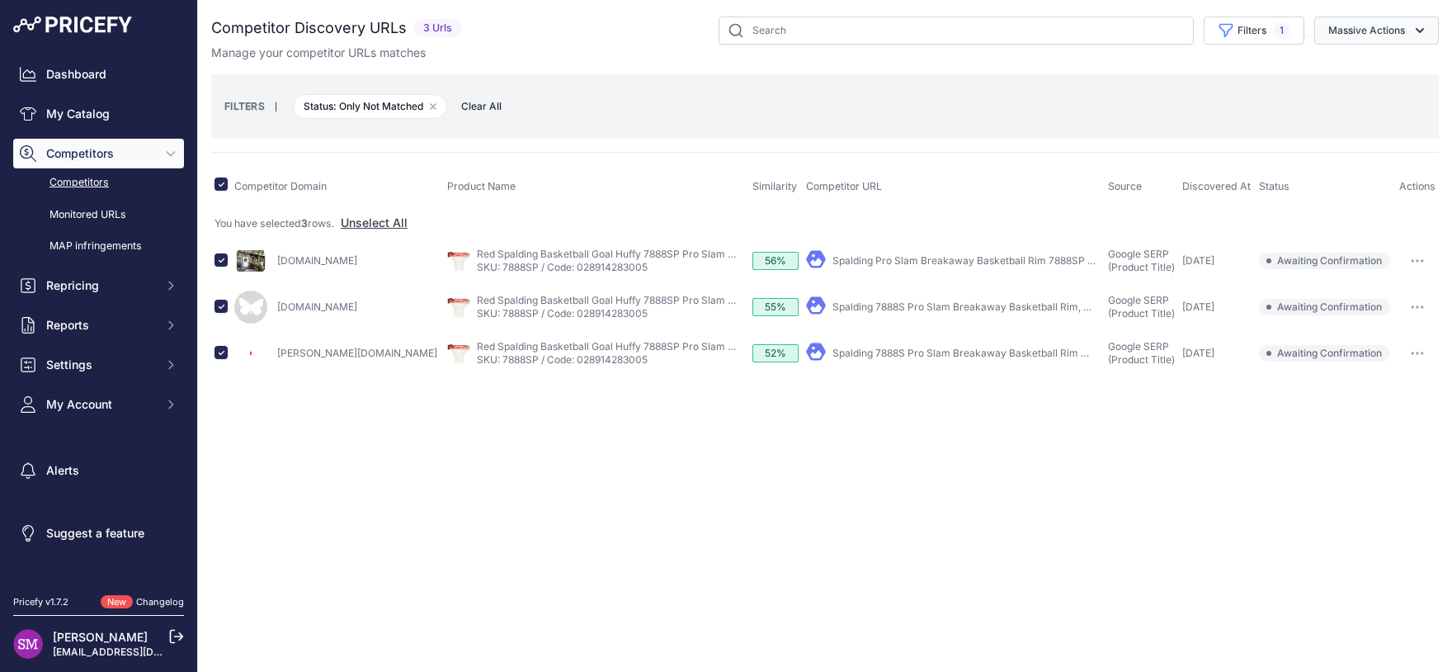
click at [1403, 34] on button "Massive Actions" at bounding box center [1376, 31] width 125 height 28
click at [1360, 123] on span "Exclude Match" at bounding box center [1360, 128] width 81 height 14
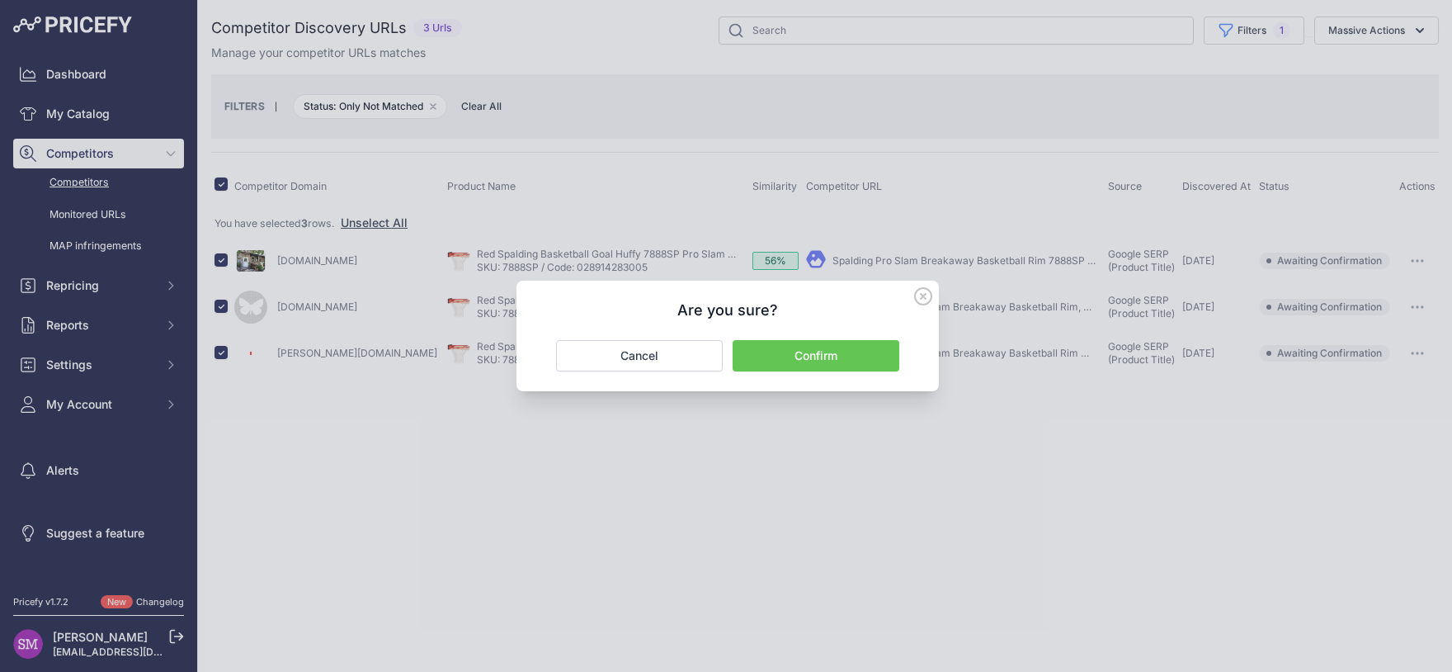
click at [837, 350] on button "Confirm" at bounding box center [816, 355] width 167 height 31
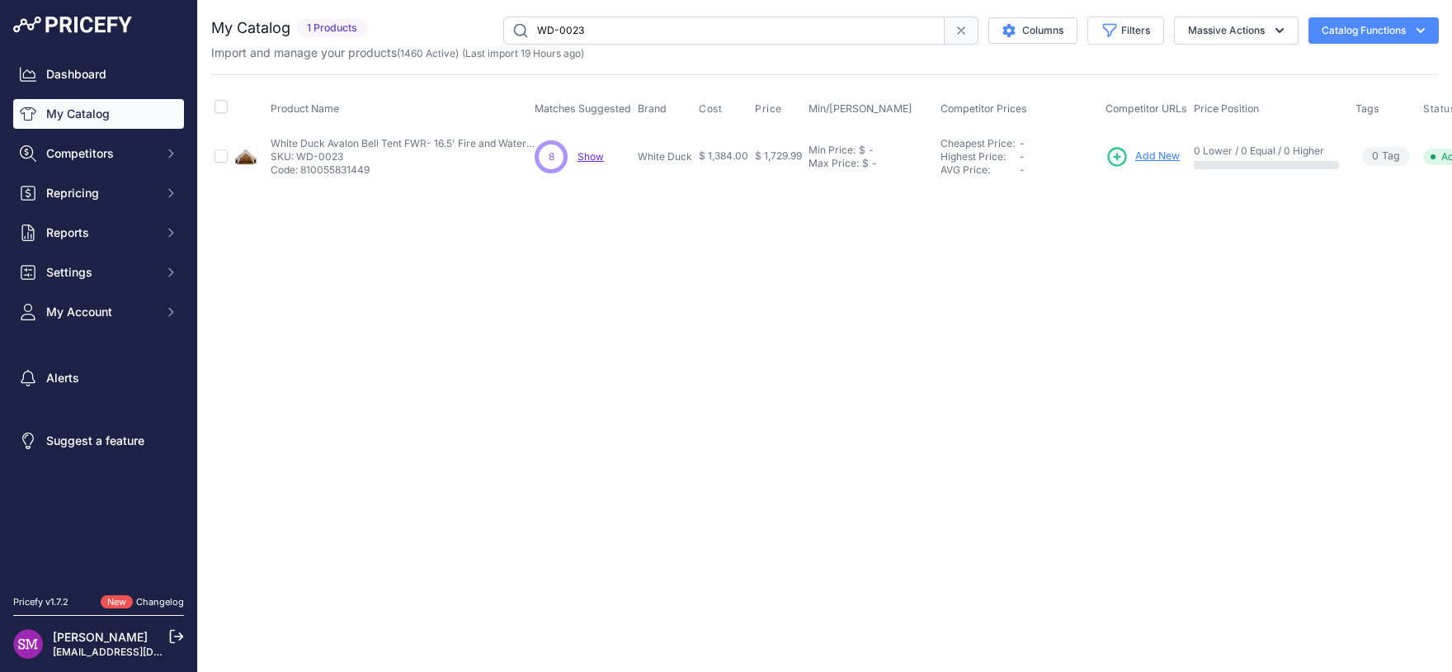
click at [592, 159] on span "Show" at bounding box center [591, 156] width 26 height 12
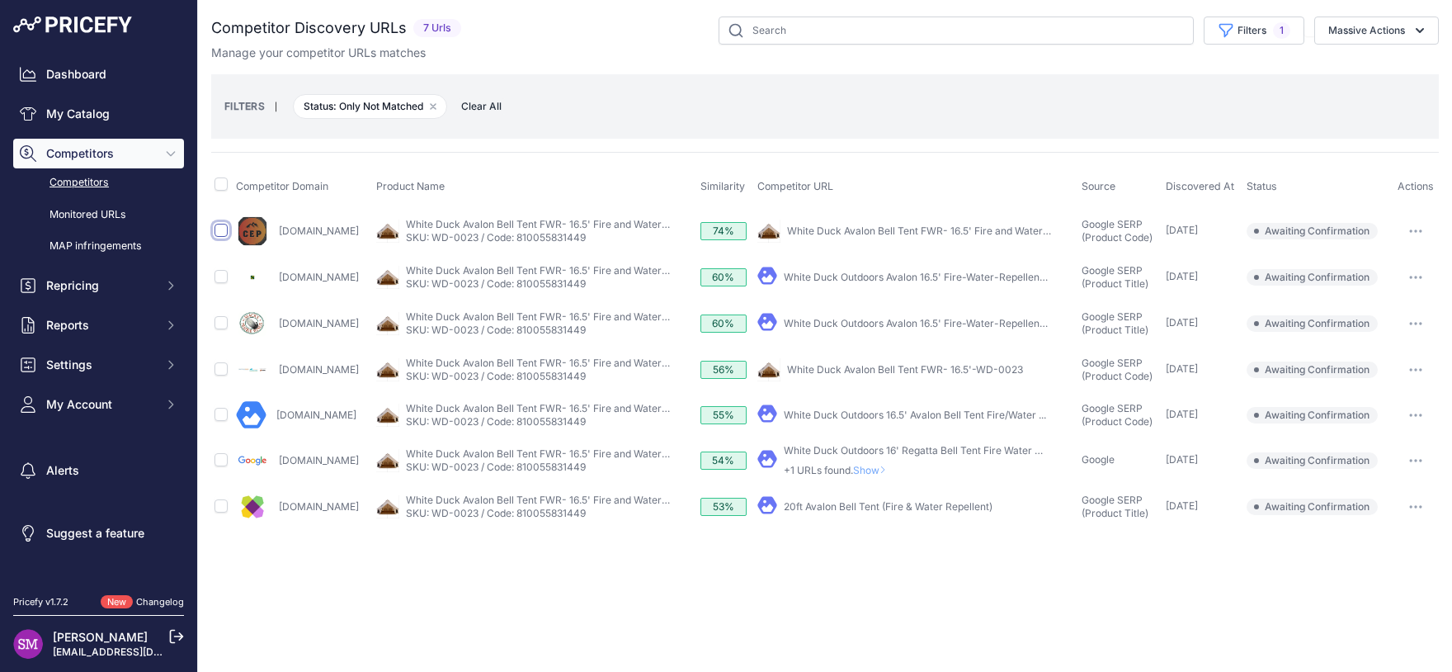
click at [220, 229] on input "checkbox" at bounding box center [221, 230] width 13 height 13
checkbox input "true"
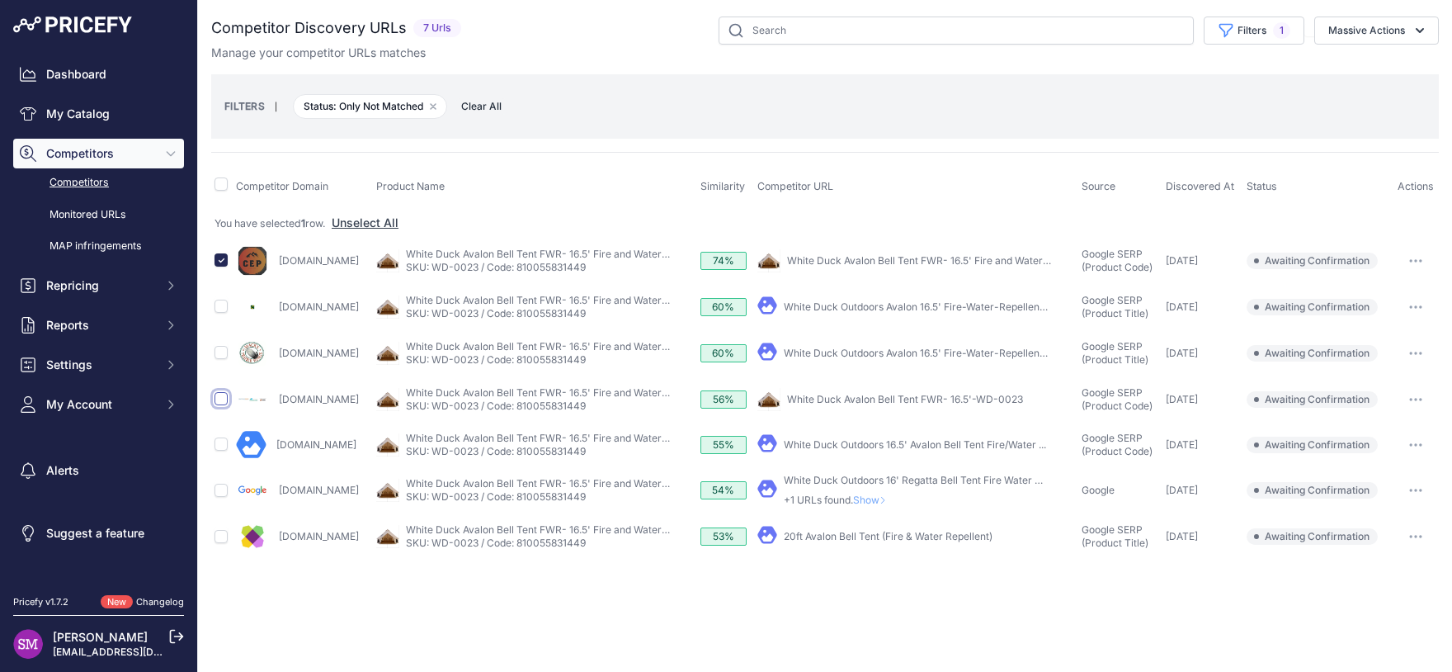
click at [218, 398] on input "checkbox" at bounding box center [221, 398] width 13 height 13
checkbox input "true"
click at [903, 304] on link "White Duck Outdoors Avalon 16.5' Fire-Water-Repellent ..." at bounding box center [918, 306] width 269 height 12
click at [896, 352] on link "White Duck Outdoors Avalon 16.5' Fire-Water-Repellent ..." at bounding box center [918, 353] width 269 height 12
click at [926, 531] on link "20ft Avalon Bell Tent (Fire & Water Repellent)" at bounding box center [888, 536] width 209 height 12
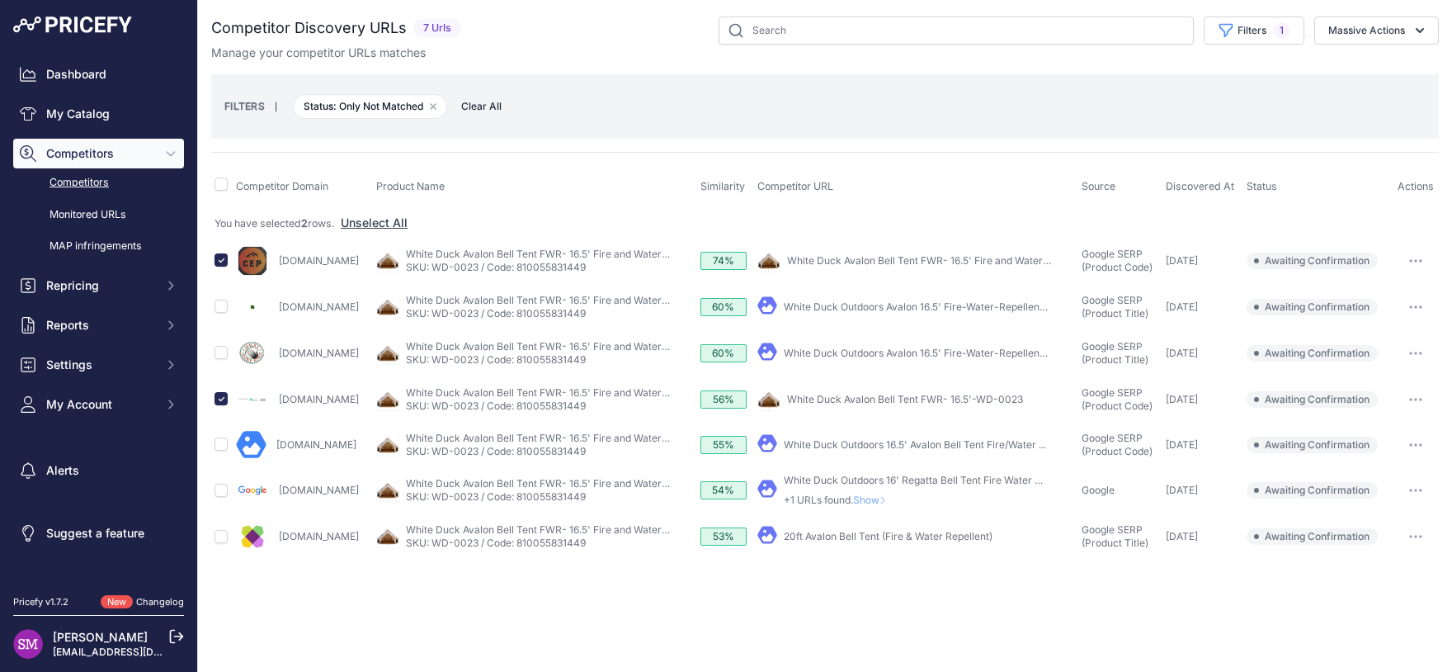
click at [843, 444] on link "White Duck Outdoors 16.5' Avalon Bell Tent Fire/Water ..." at bounding box center [915, 444] width 262 height 12
click at [218, 441] on input "checkbox" at bounding box center [221, 443] width 13 height 13
checkbox input "true"
click at [1382, 33] on button "Massive Actions" at bounding box center [1376, 31] width 125 height 28
click at [1365, 69] on span "Confirm Match" at bounding box center [1360, 69] width 80 height 14
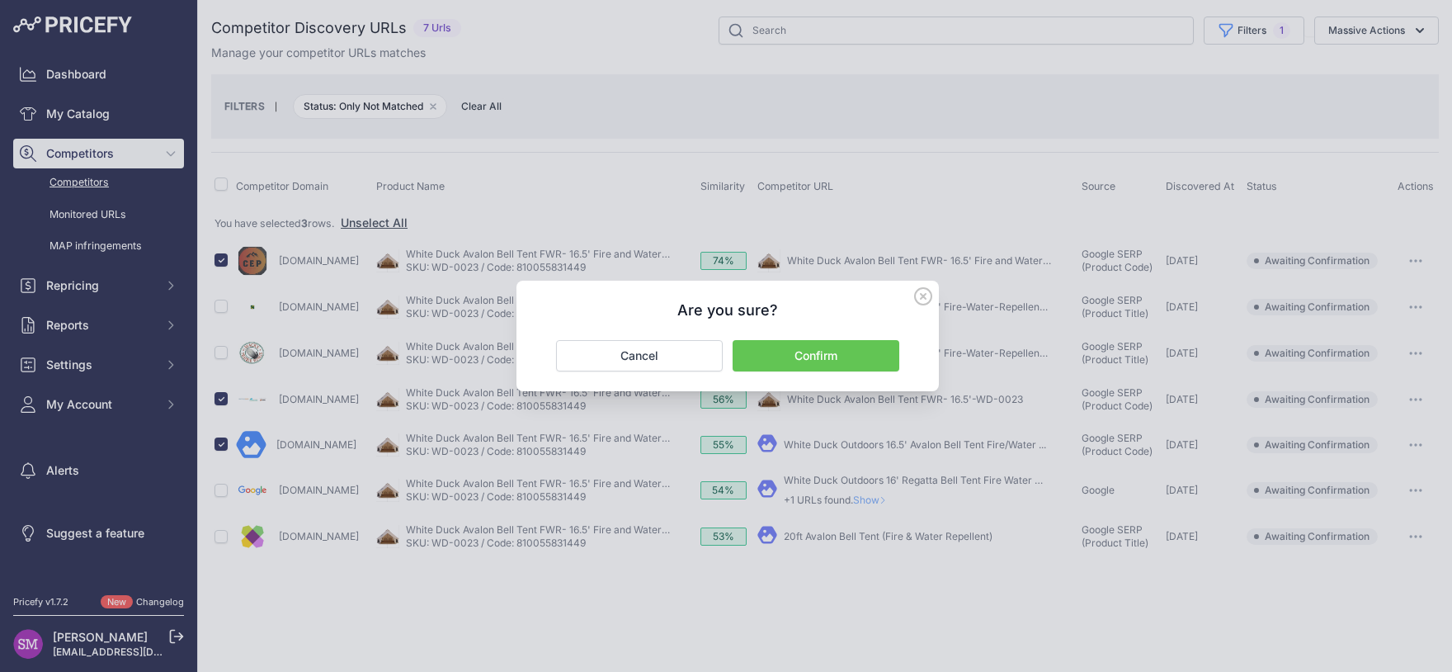
click at [836, 360] on button "Confirm" at bounding box center [816, 355] width 167 height 31
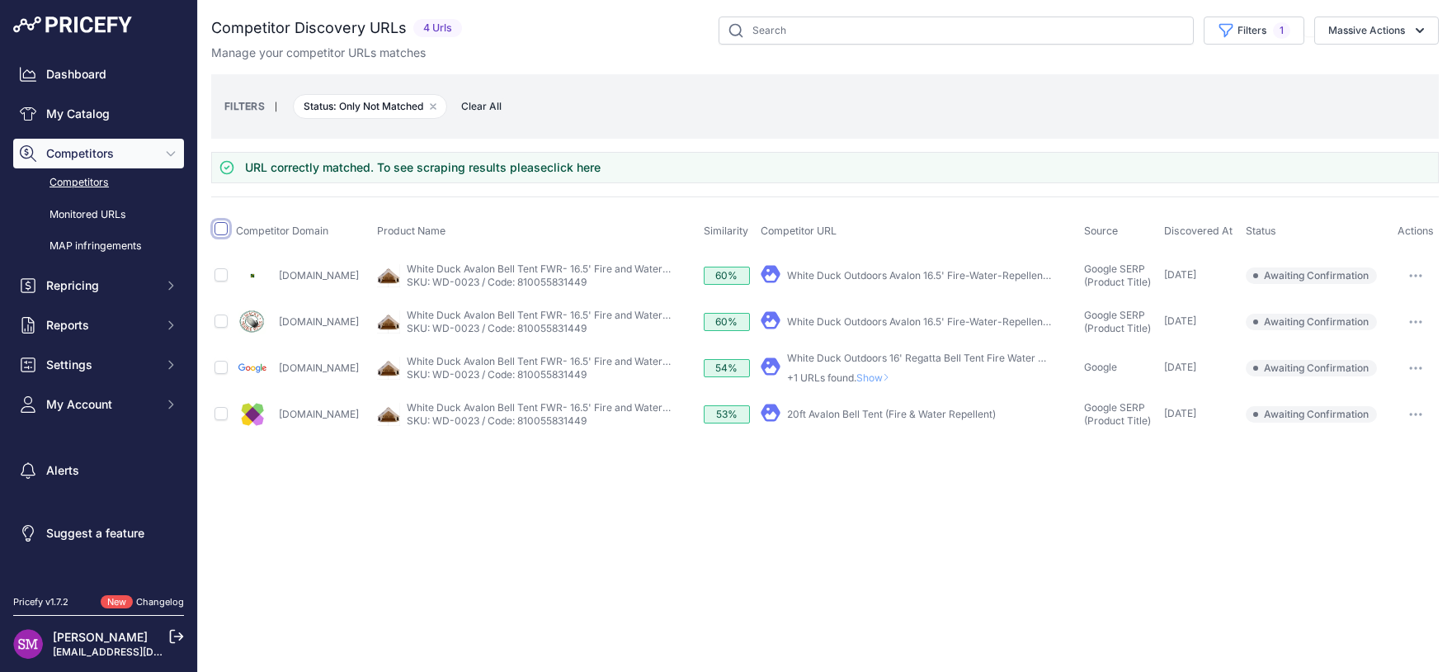
click at [216, 226] on input "checkbox" at bounding box center [221, 228] width 13 height 13
checkbox input "true"
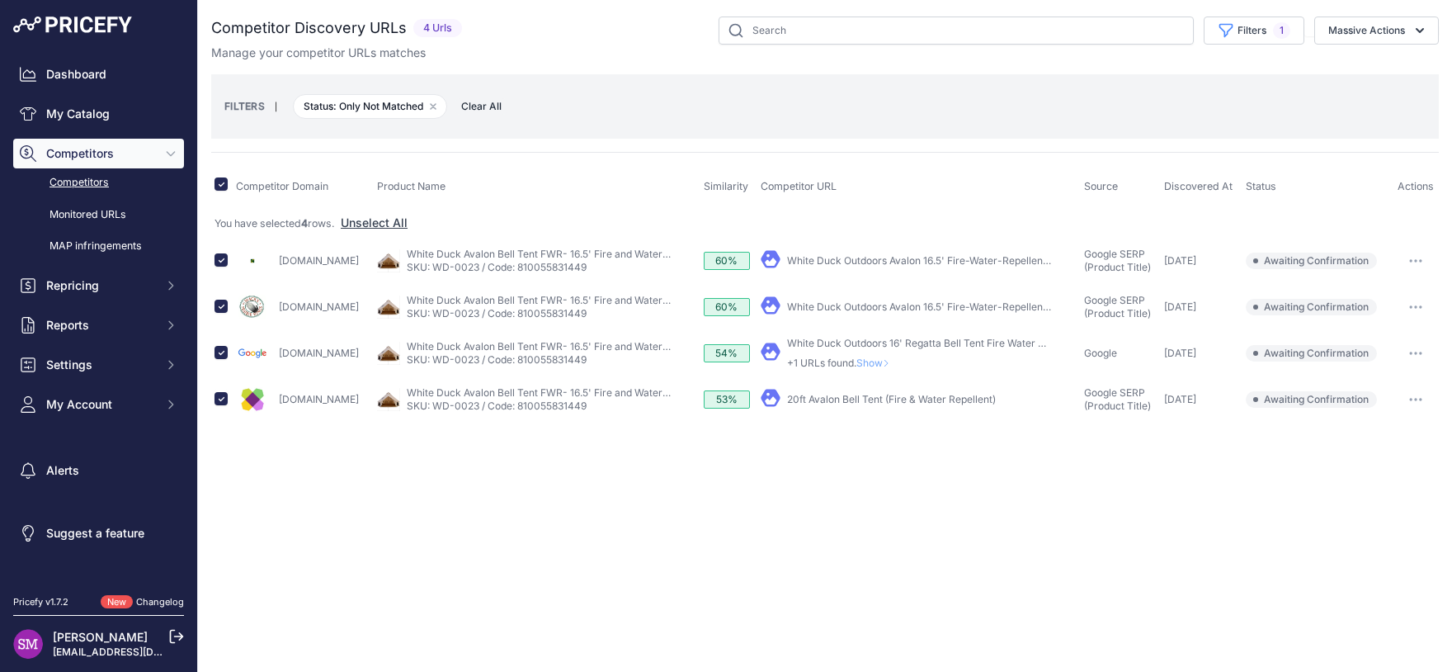
click at [864, 368] on span "Show" at bounding box center [876, 362] width 40 height 12
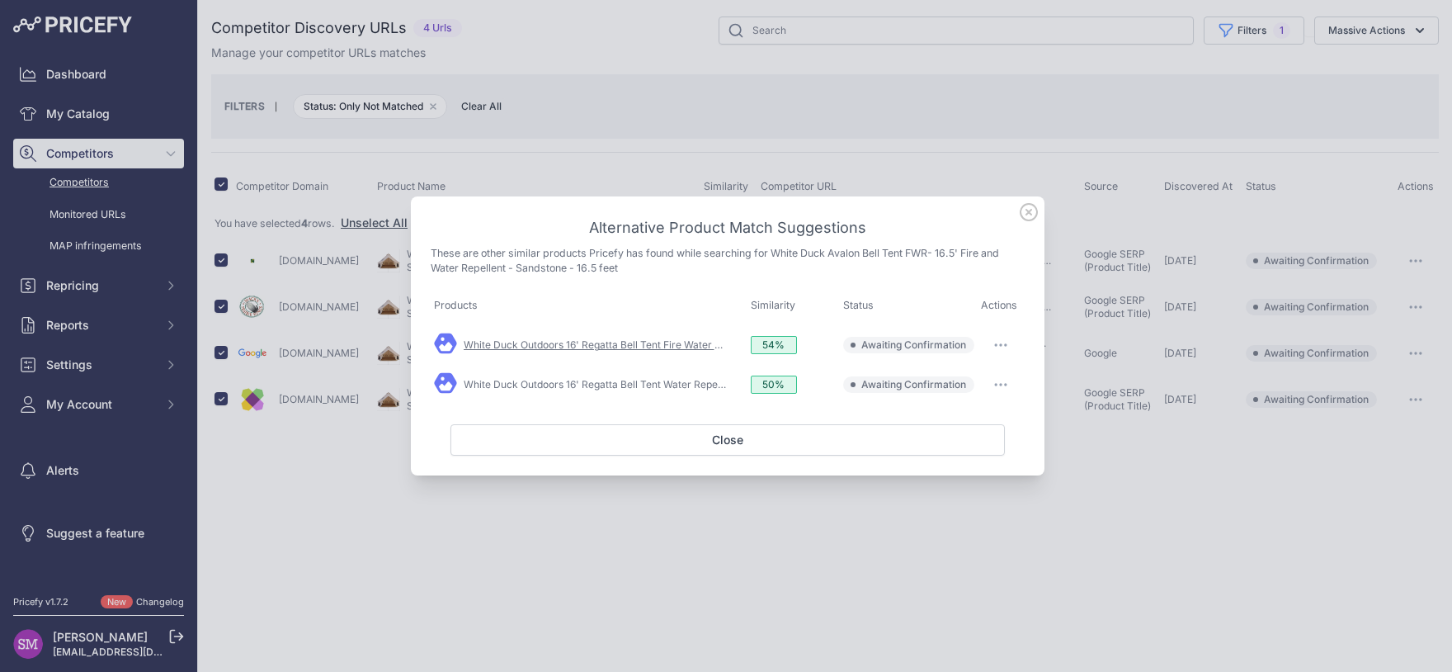
click at [640, 343] on link "White Duck Outdoors 16' Regatta Bell Tent Fire Water Repellent" at bounding box center [611, 344] width 295 height 12
click at [686, 386] on link "White Duck Outdoors 16' Regatta Bell Tent Water Repellent" at bounding box center [601, 384] width 274 height 12
click at [1030, 214] on icon at bounding box center [1029, 212] width 17 height 17
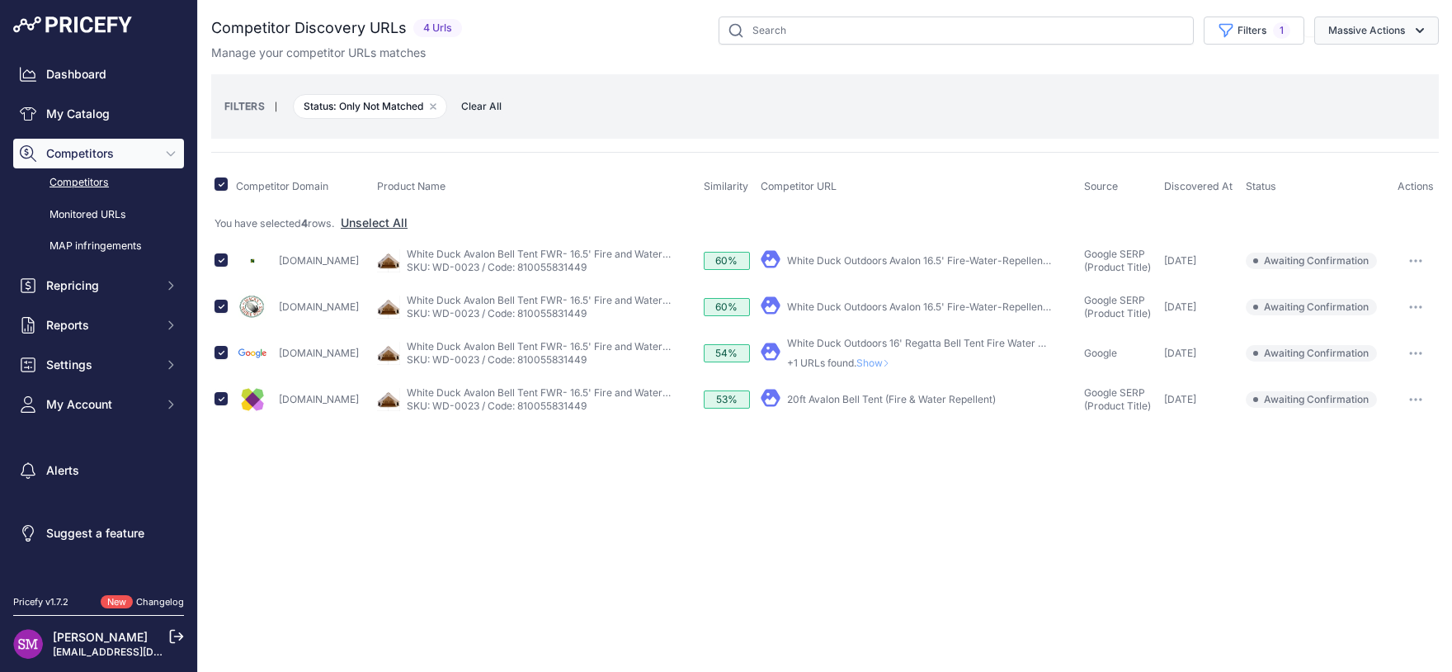
click at [1387, 37] on button "Massive Actions" at bounding box center [1376, 31] width 125 height 28
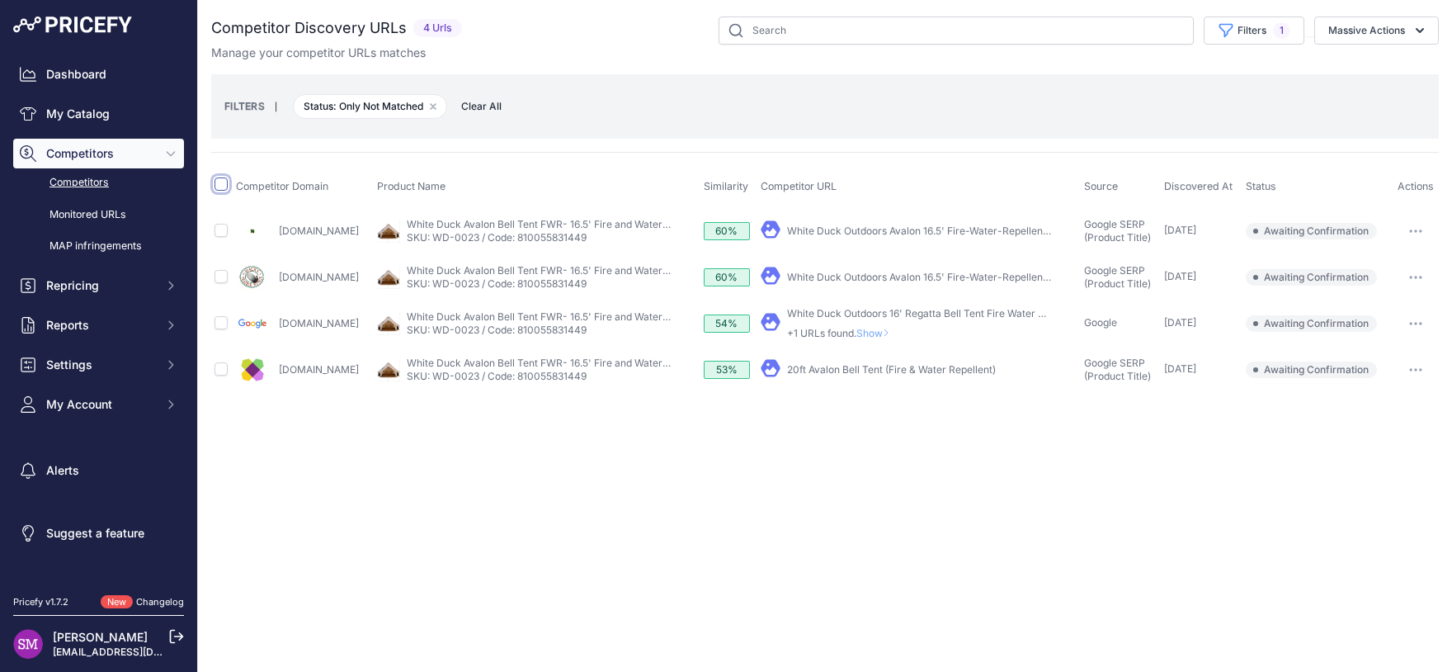
click at [225, 181] on input "checkbox" at bounding box center [221, 183] width 13 height 13
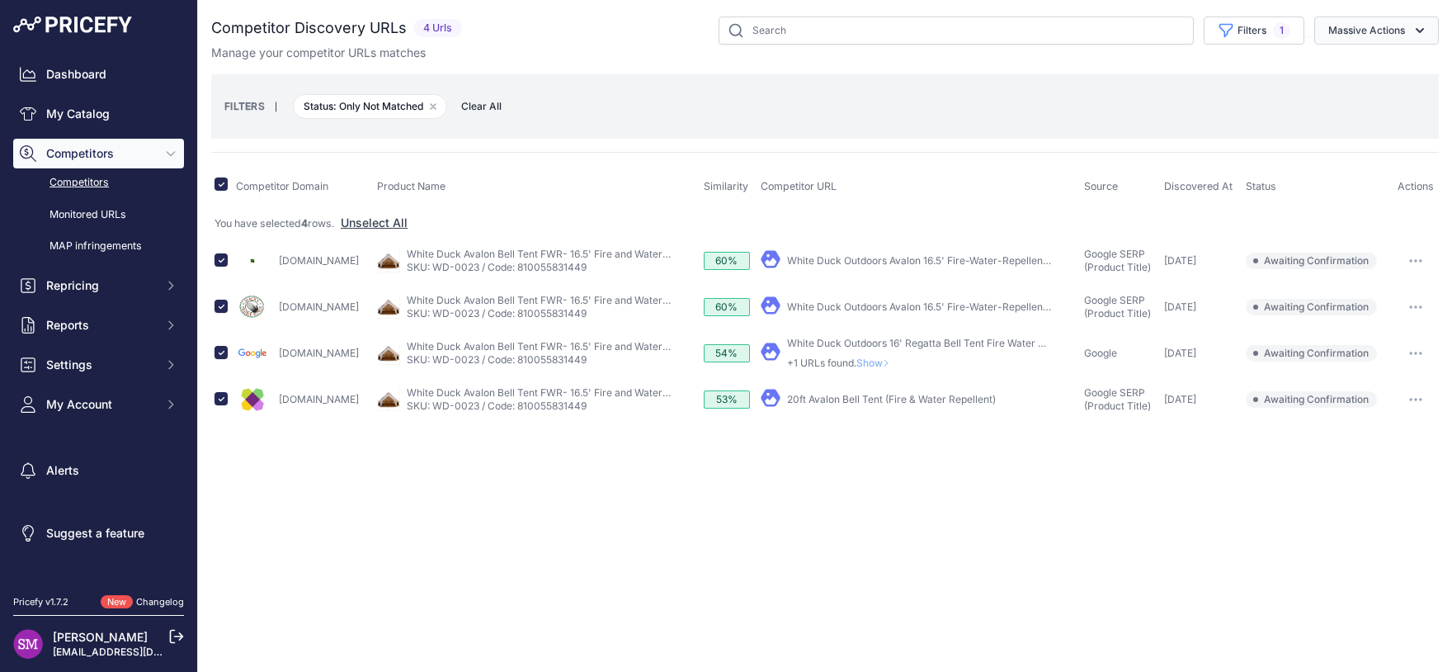
click at [1416, 32] on icon "button" at bounding box center [1420, 30] width 17 height 17
click at [1358, 131] on span "Exclude Match" at bounding box center [1360, 128] width 81 height 14
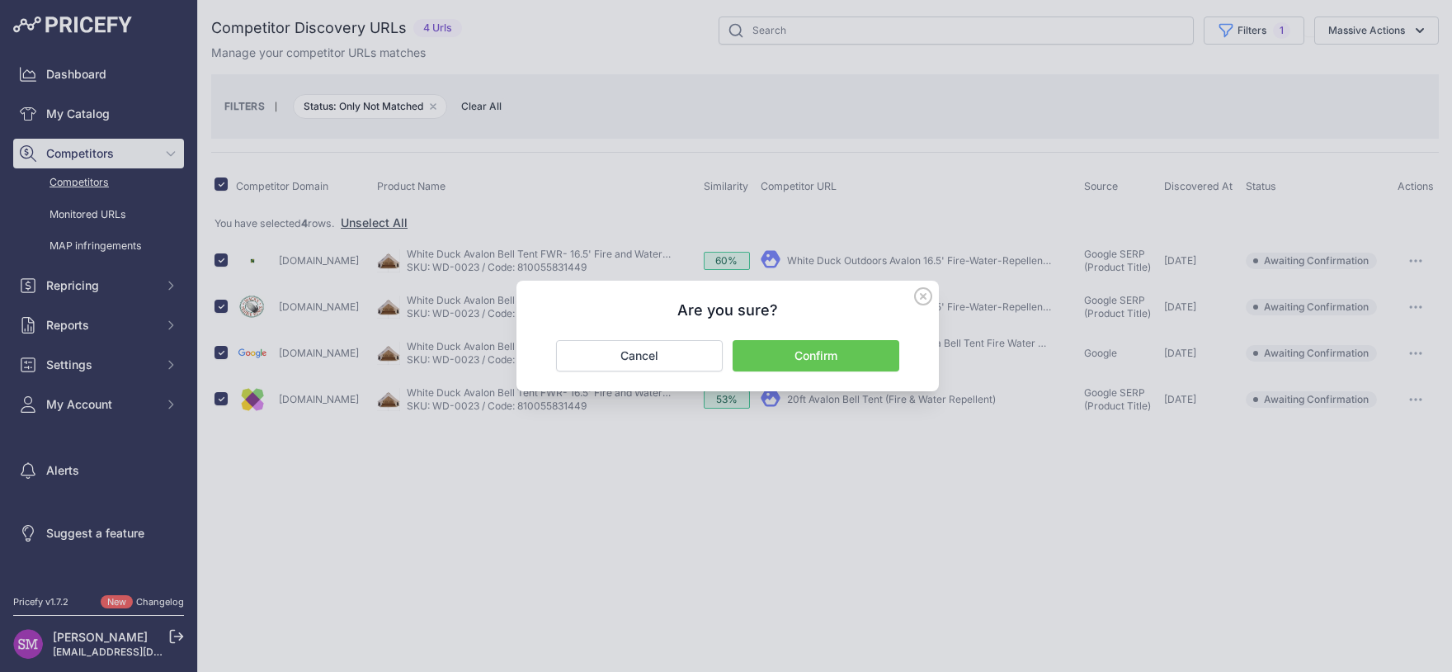
click at [796, 348] on button "Confirm" at bounding box center [816, 355] width 167 height 31
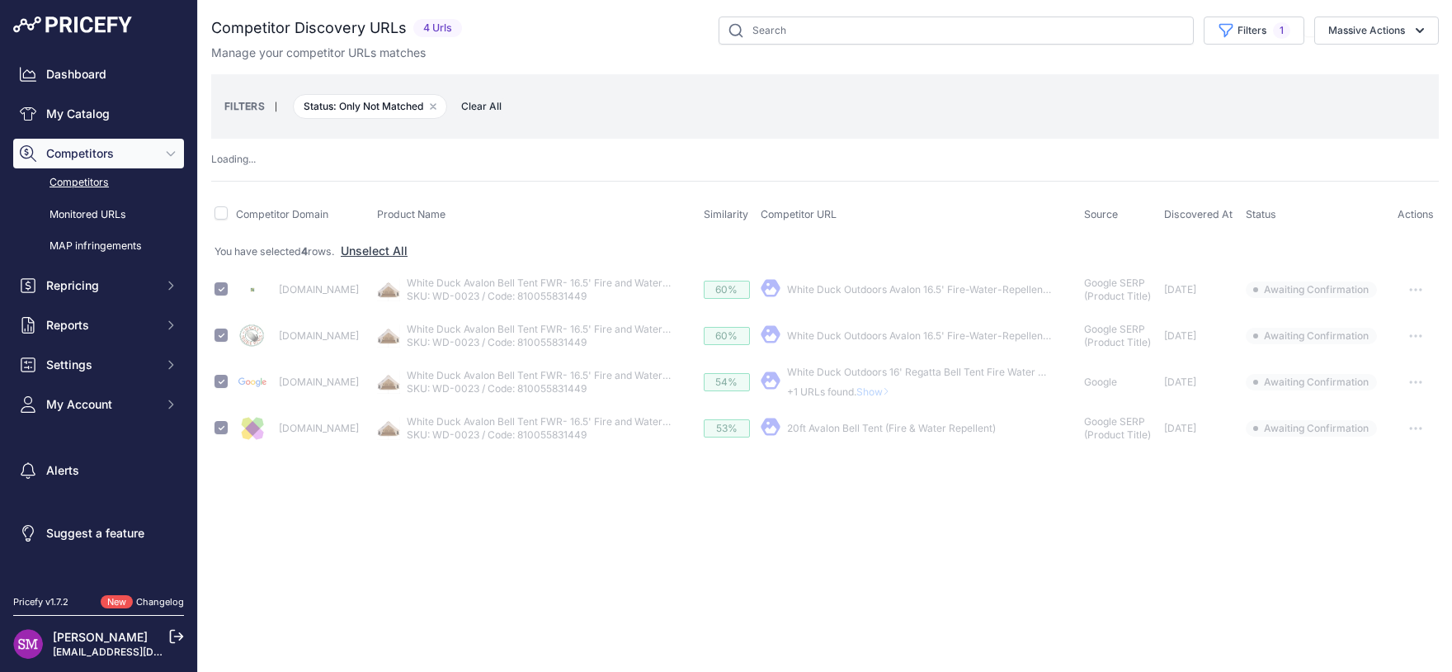
checkbox input "false"
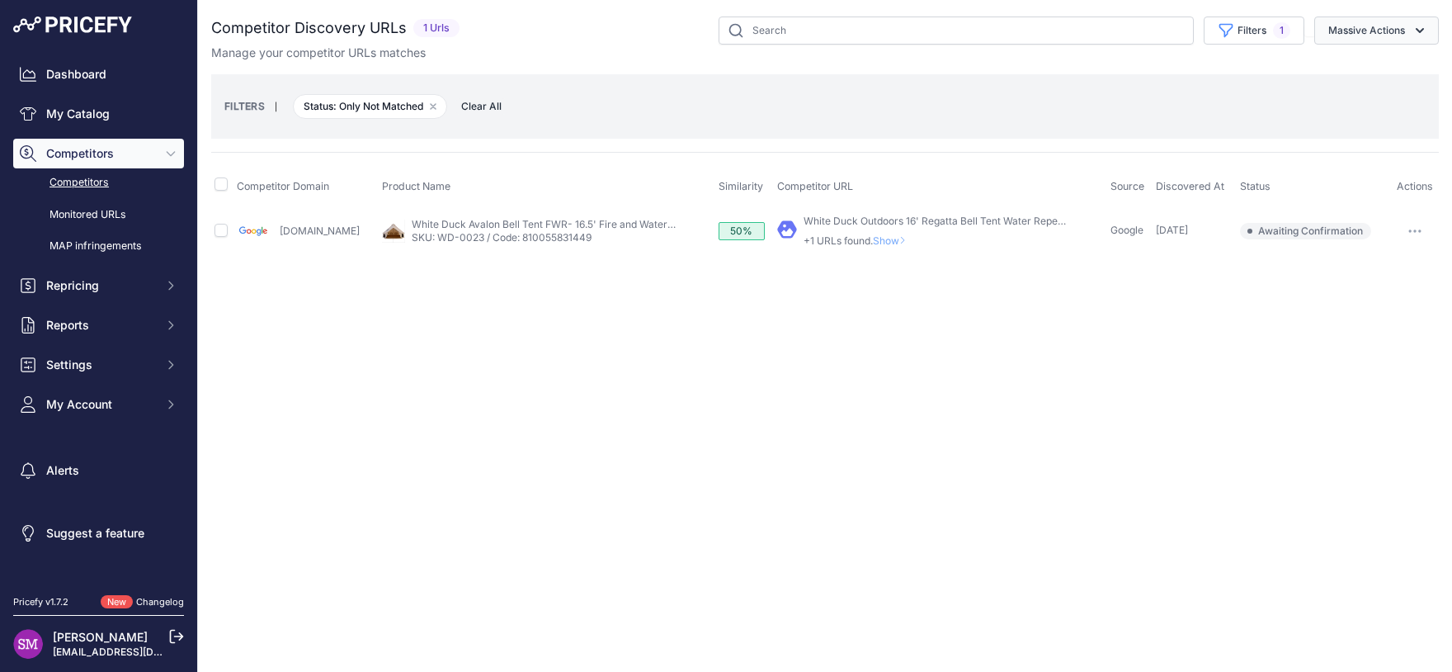
click at [1398, 31] on button "Massive Actions" at bounding box center [1376, 31] width 125 height 28
click at [1367, 128] on span "Exclude Match" at bounding box center [1360, 128] width 81 height 14
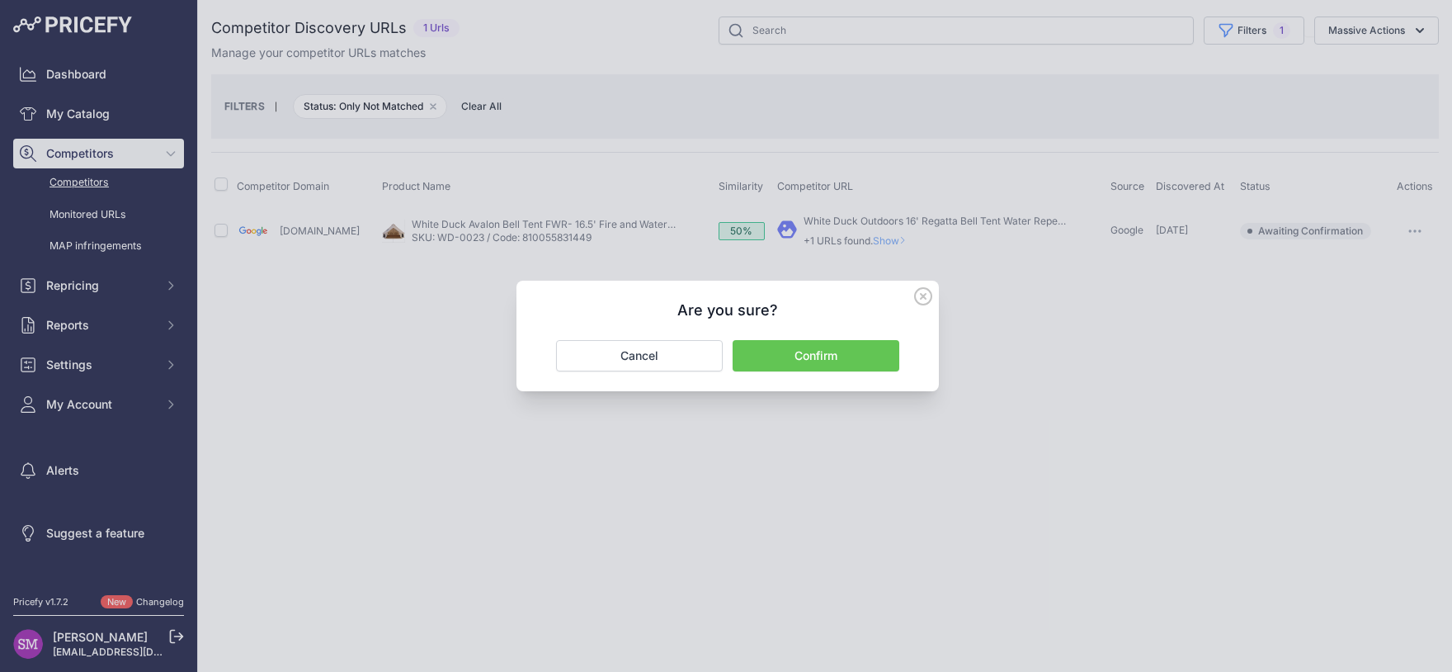
click at [833, 346] on button "Confirm" at bounding box center [816, 355] width 167 height 31
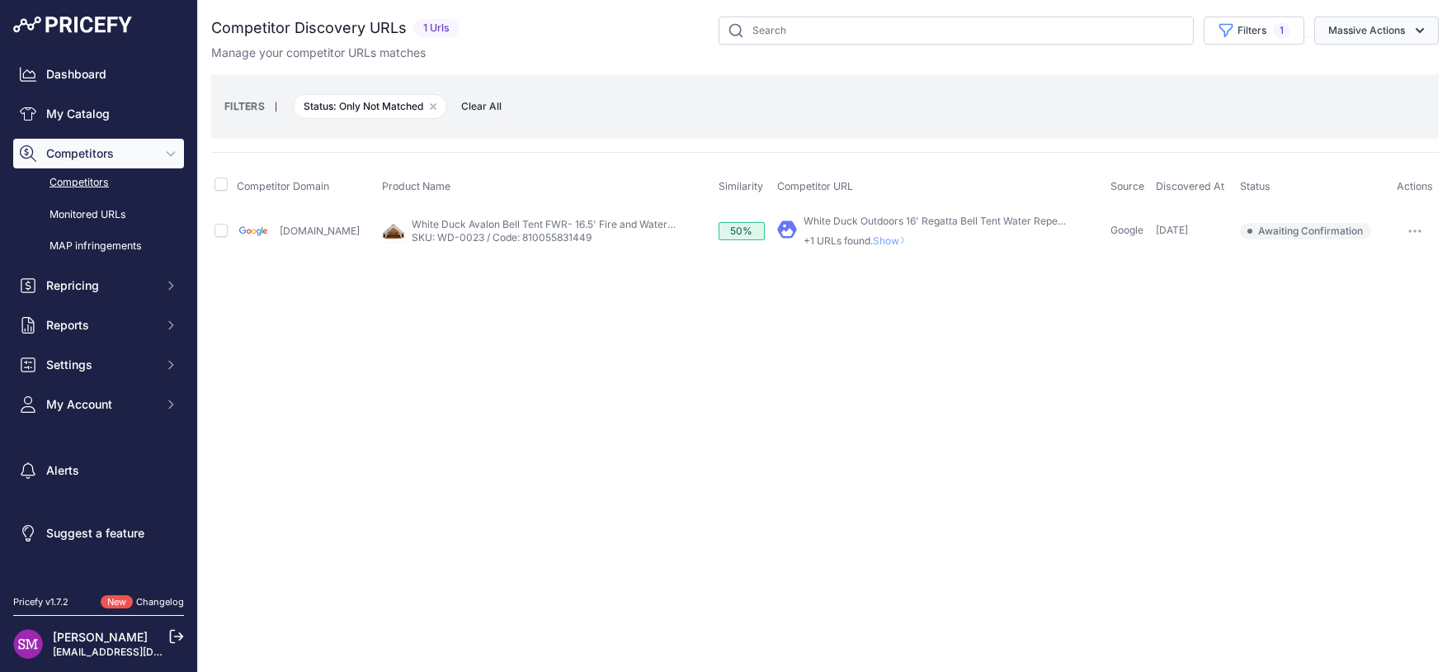
click at [1394, 35] on button "Massive Actions" at bounding box center [1376, 31] width 125 height 28
click at [1360, 126] on span "Exclude Match" at bounding box center [1360, 128] width 81 height 14
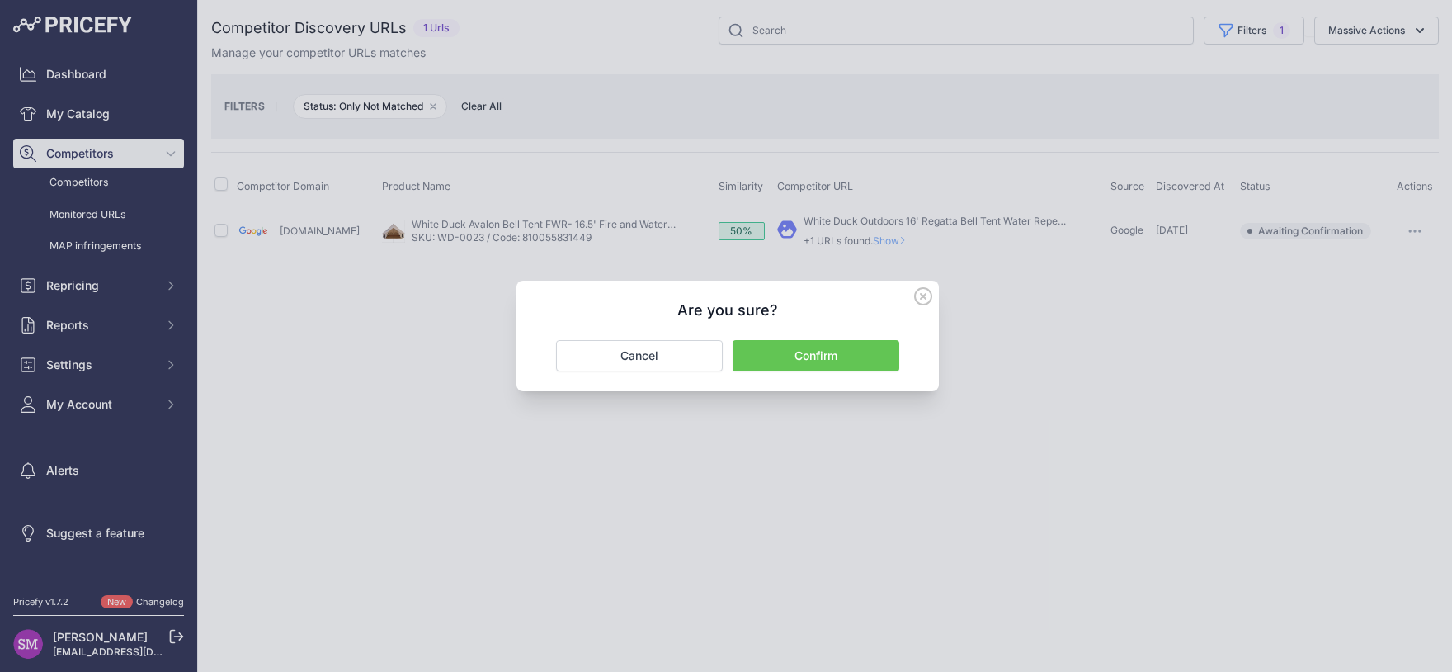
click at [854, 341] on button "Confirm" at bounding box center [816, 355] width 167 height 31
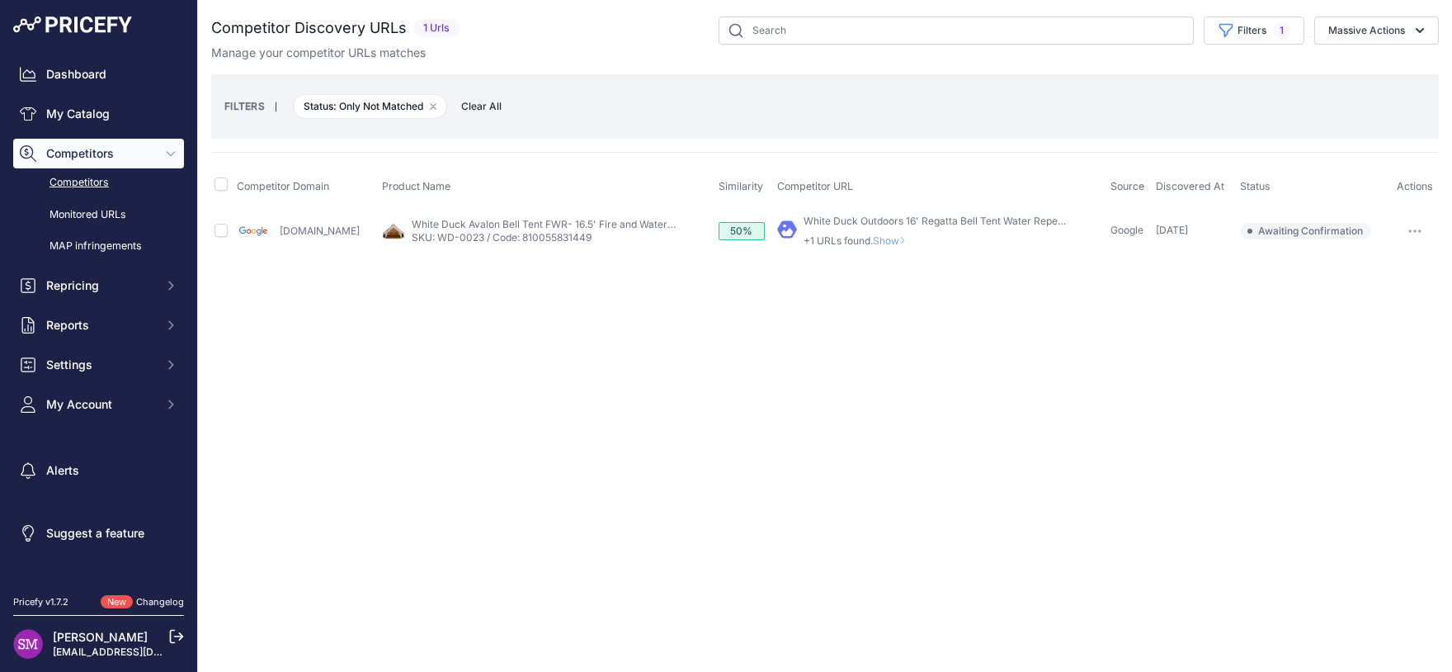
click at [877, 235] on span "Show" at bounding box center [893, 240] width 40 height 12
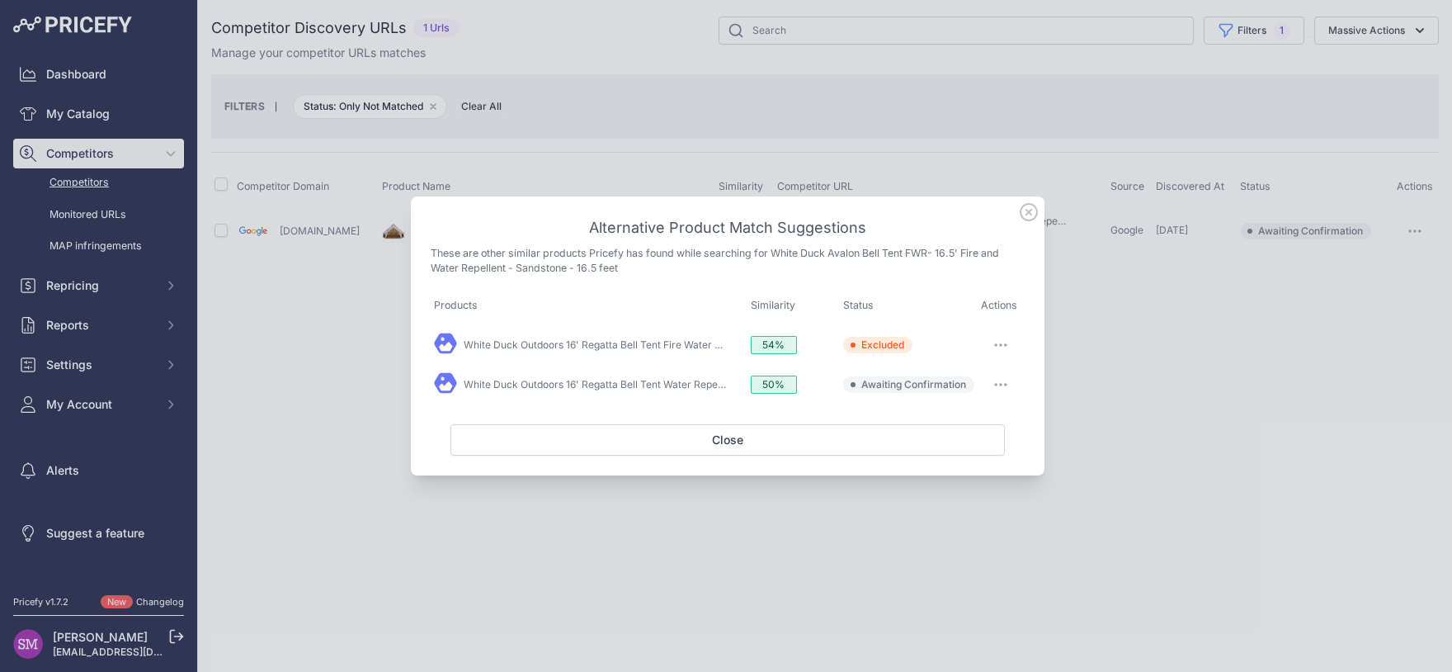
click at [1005, 386] on button "button" at bounding box center [1000, 384] width 33 height 23
click at [967, 452] on span "Exclude match" at bounding box center [963, 452] width 69 height 12
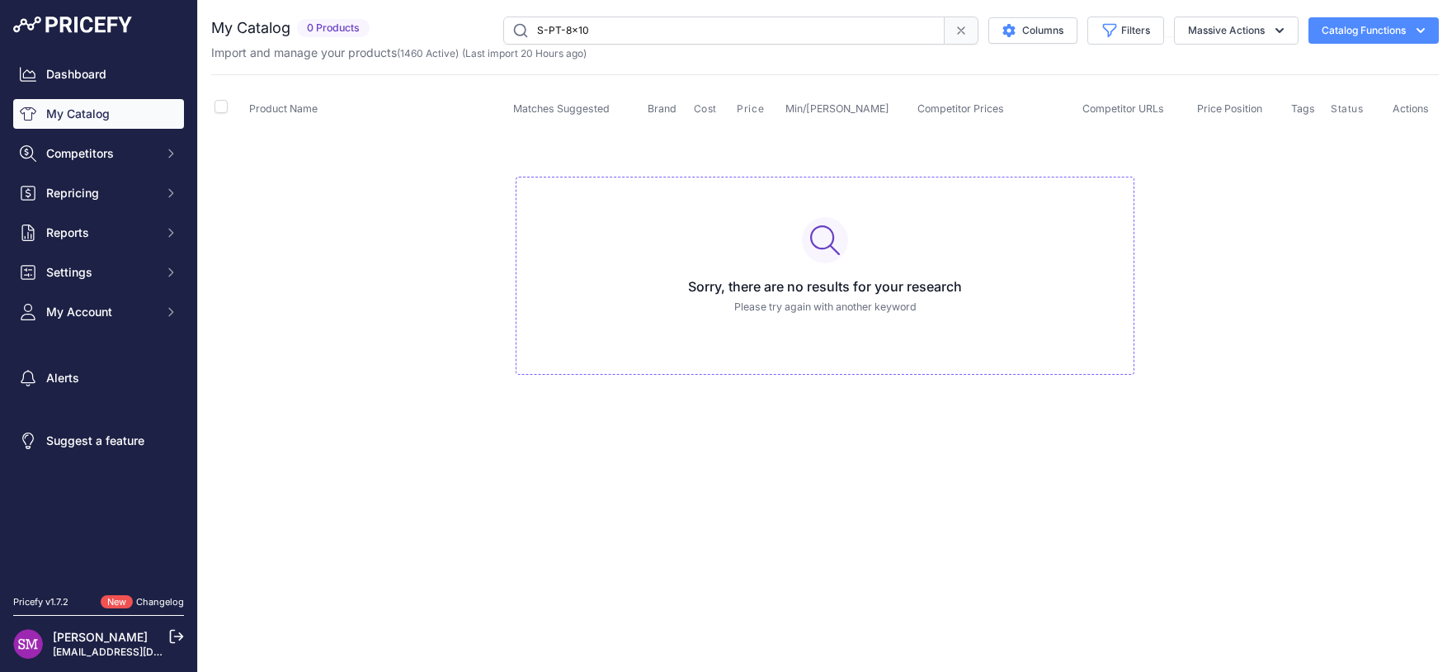
click at [620, 17] on input "S-PT-8x10" at bounding box center [723, 31] width 441 height 28
click at [125, 71] on link "Dashboard" at bounding box center [98, 74] width 171 height 30
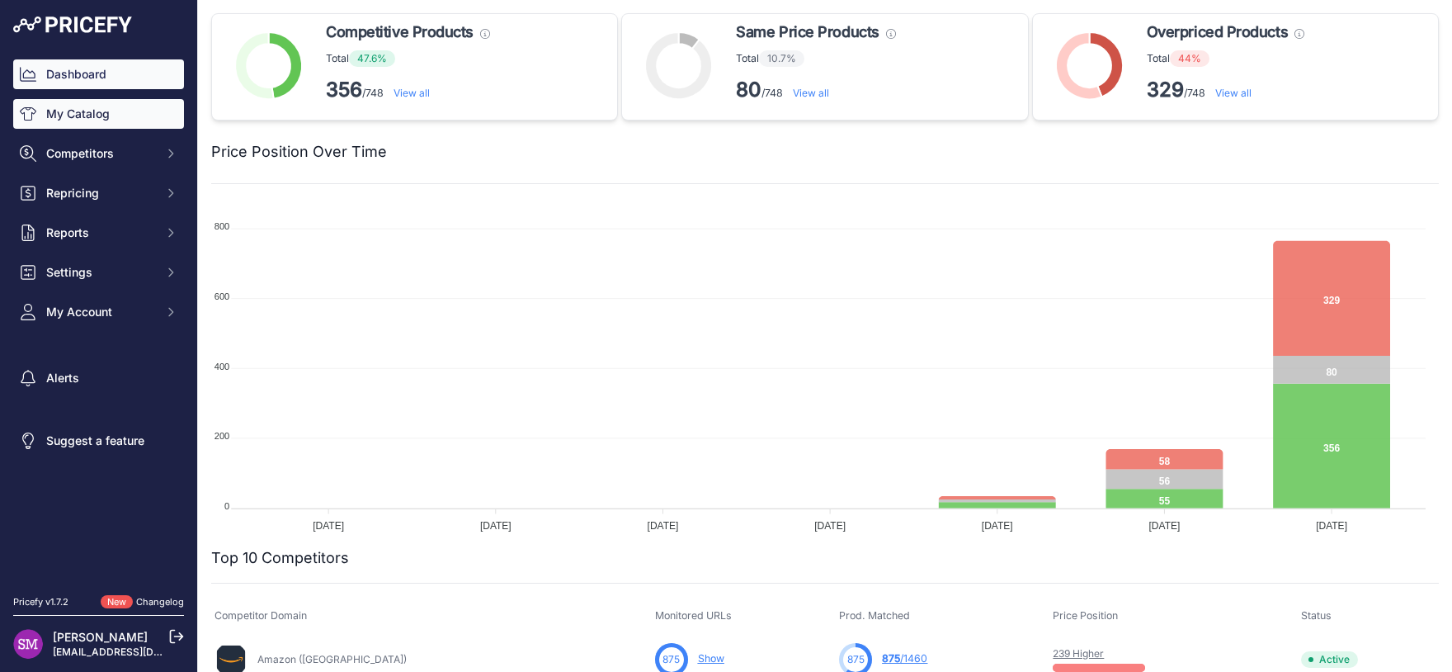
click at [114, 121] on link "My Catalog" at bounding box center [98, 114] width 171 height 30
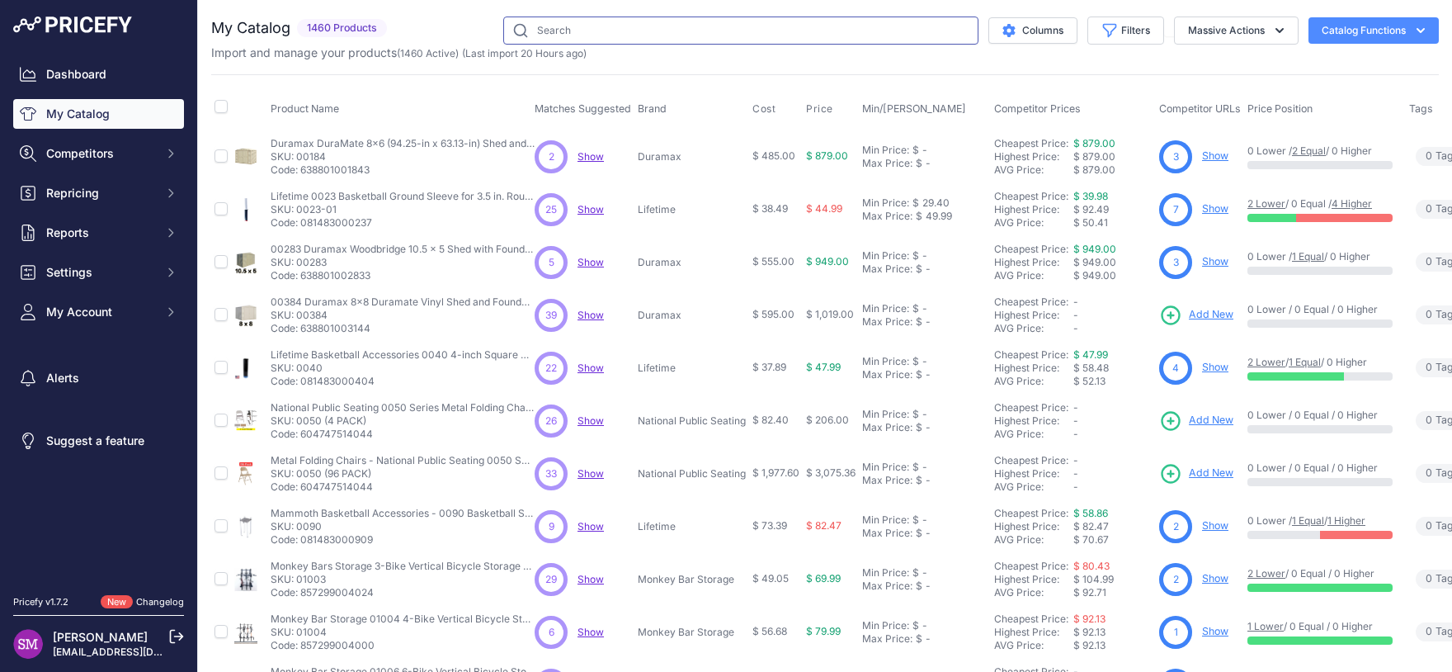
click at [547, 35] on input "text" at bounding box center [740, 31] width 475 height 28
paste input "S-PT-8x10"
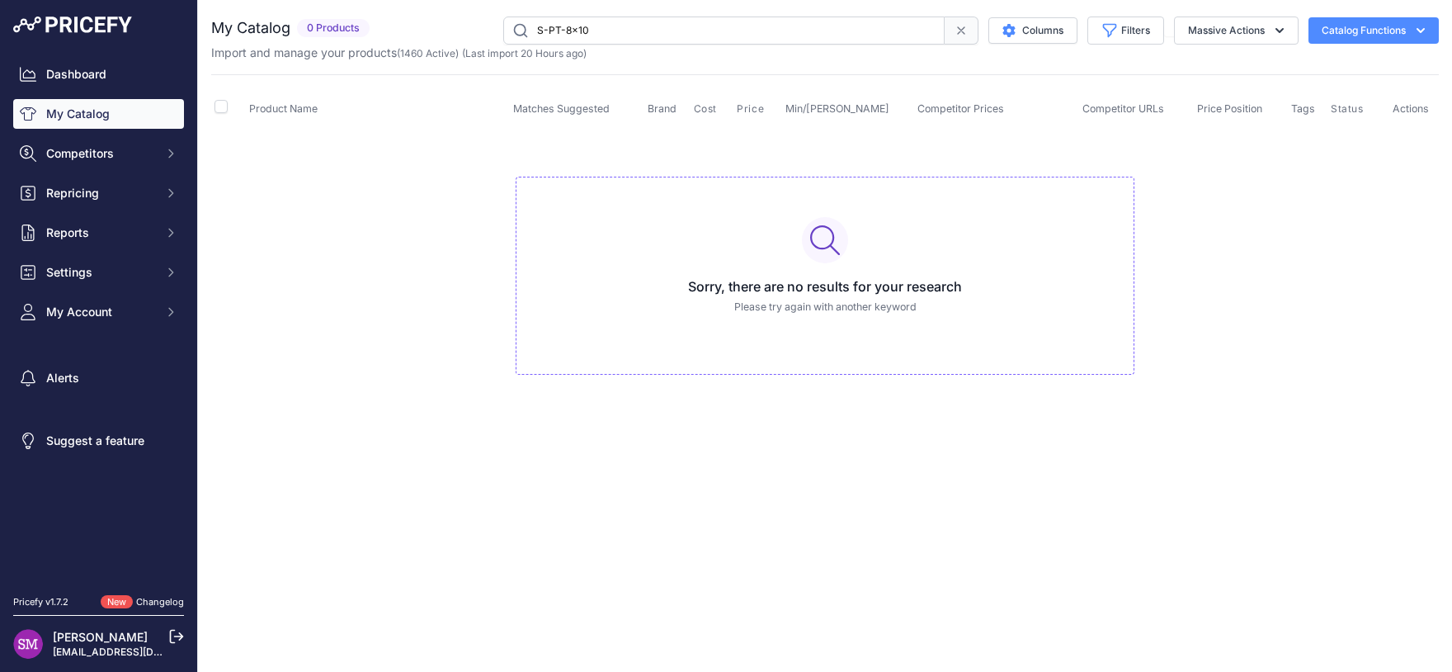
click at [631, 32] on input "S-PT-8x10" at bounding box center [723, 31] width 441 height 28
drag, startPoint x: 629, startPoint y: 31, endPoint x: 362, endPoint y: -7, distance: 269.1
click at [503, 17] on input "S-PT-8x10" at bounding box center [723, 31] width 441 height 28
click at [596, 35] on input "white duck tarp" at bounding box center [723, 31] width 441 height 28
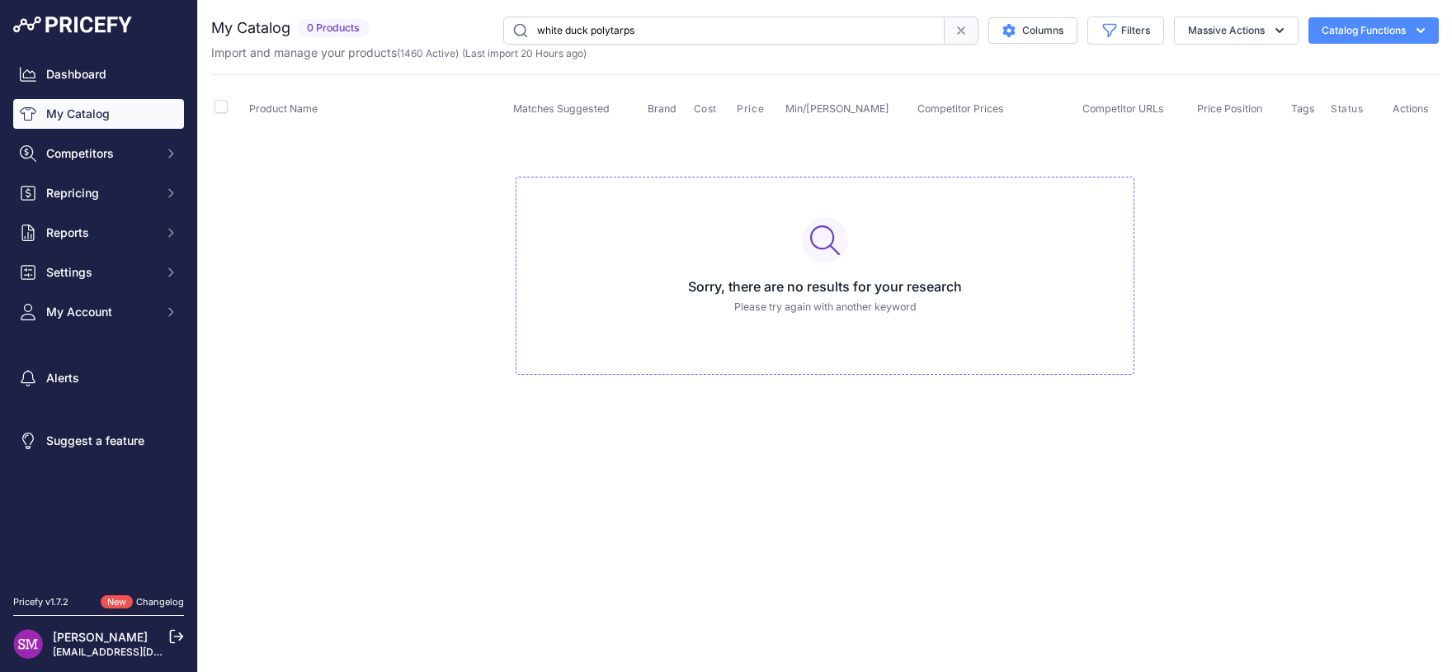
type input "white duck polytarps"
drag, startPoint x: 656, startPoint y: 28, endPoint x: 401, endPoint y: 9, distance: 255.6
click at [503, 17] on input "white duck polytarps" at bounding box center [723, 31] width 441 height 28
type input "white duck"
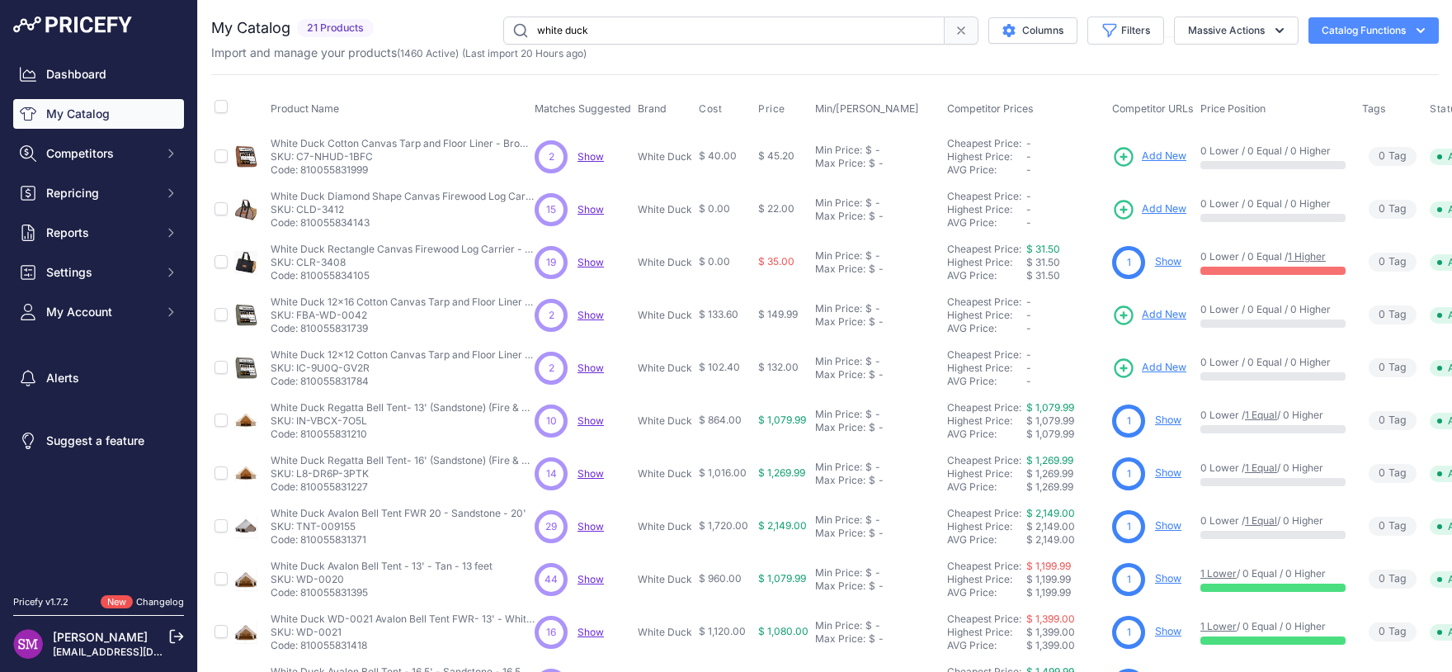
click at [415, 87] on div "Product Name Matches Suggested Brand Cost" at bounding box center [825, 498] width 1228 height 848
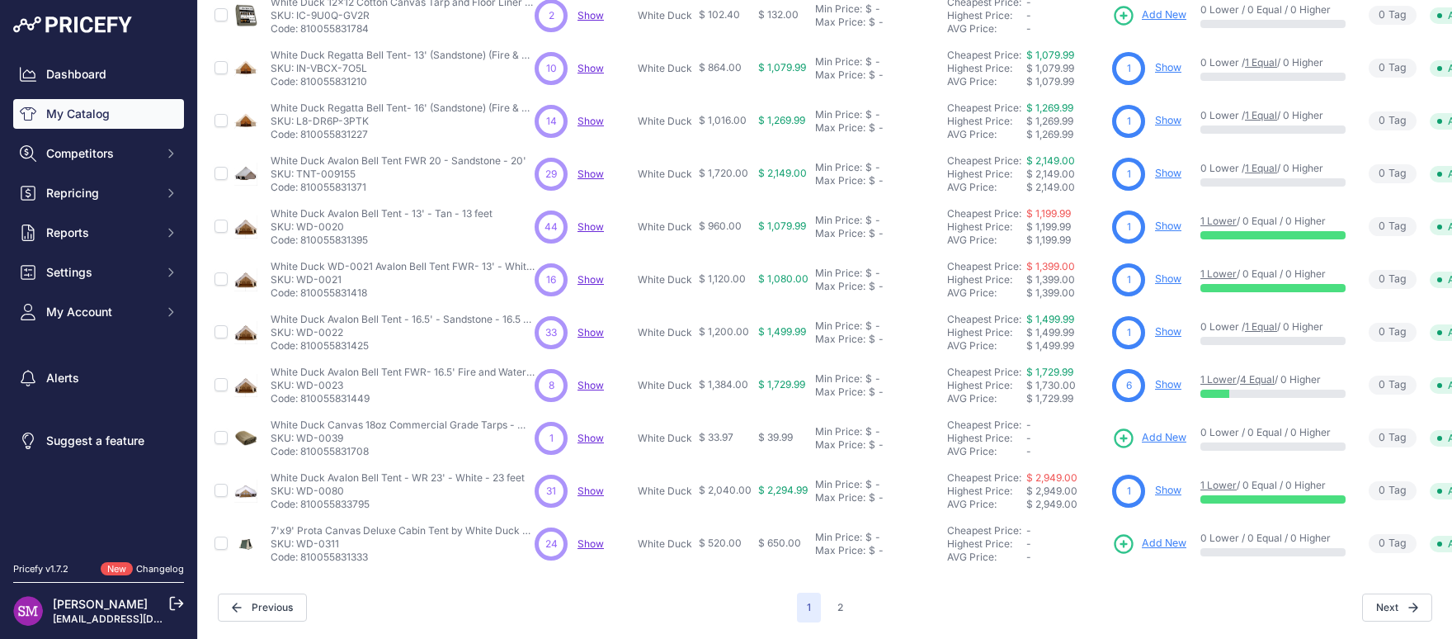
scroll to position [363, 0]
click at [836, 592] on button "2" at bounding box center [840, 607] width 26 height 30
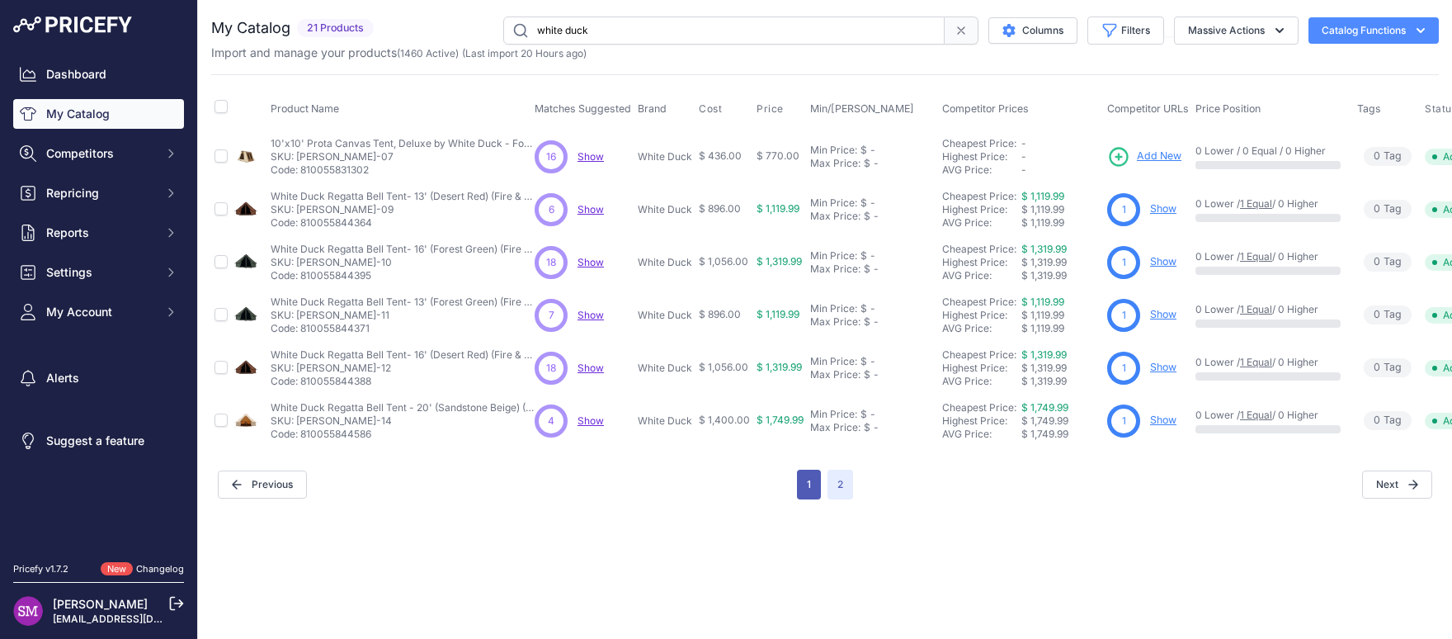
click at [812, 486] on button "1" at bounding box center [809, 484] width 24 height 30
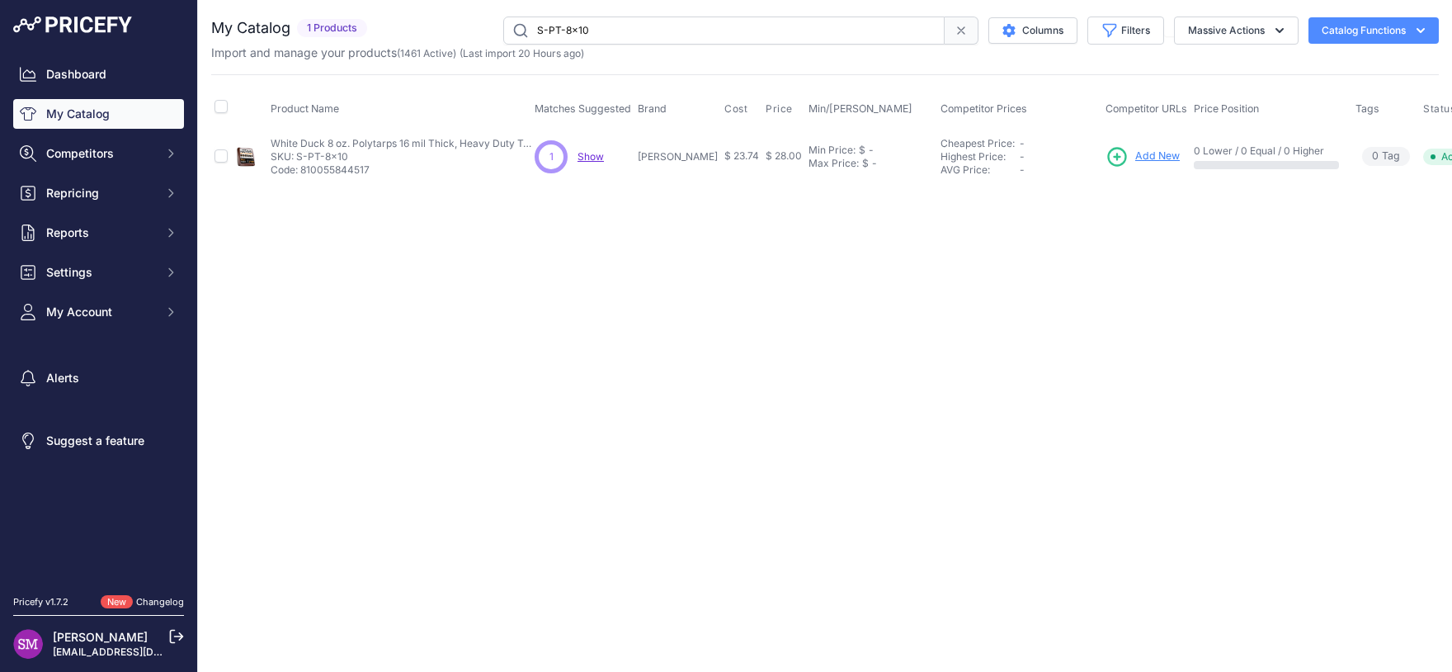
click at [586, 155] on span "Show" at bounding box center [591, 156] width 26 height 12
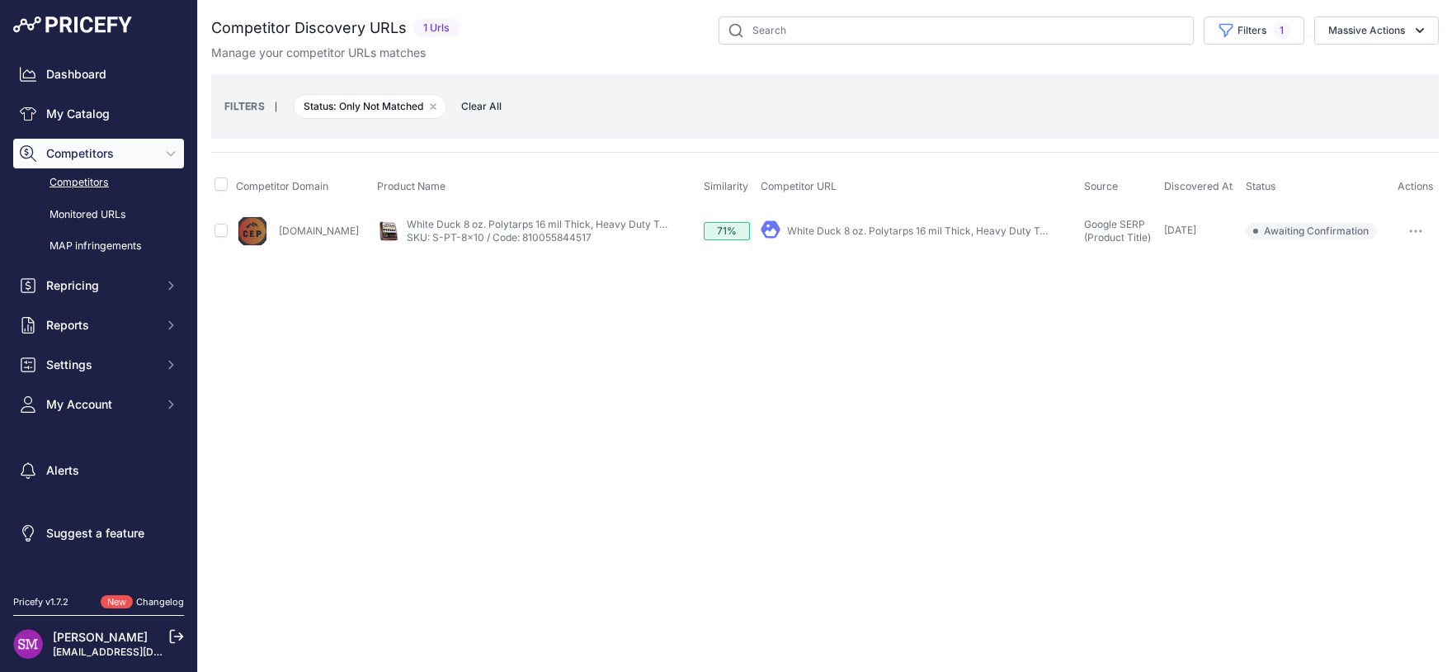
click at [1412, 226] on button "button" at bounding box center [1415, 230] width 33 height 23
click at [1355, 259] on button "Confirm match" at bounding box center [1367, 265] width 135 height 26
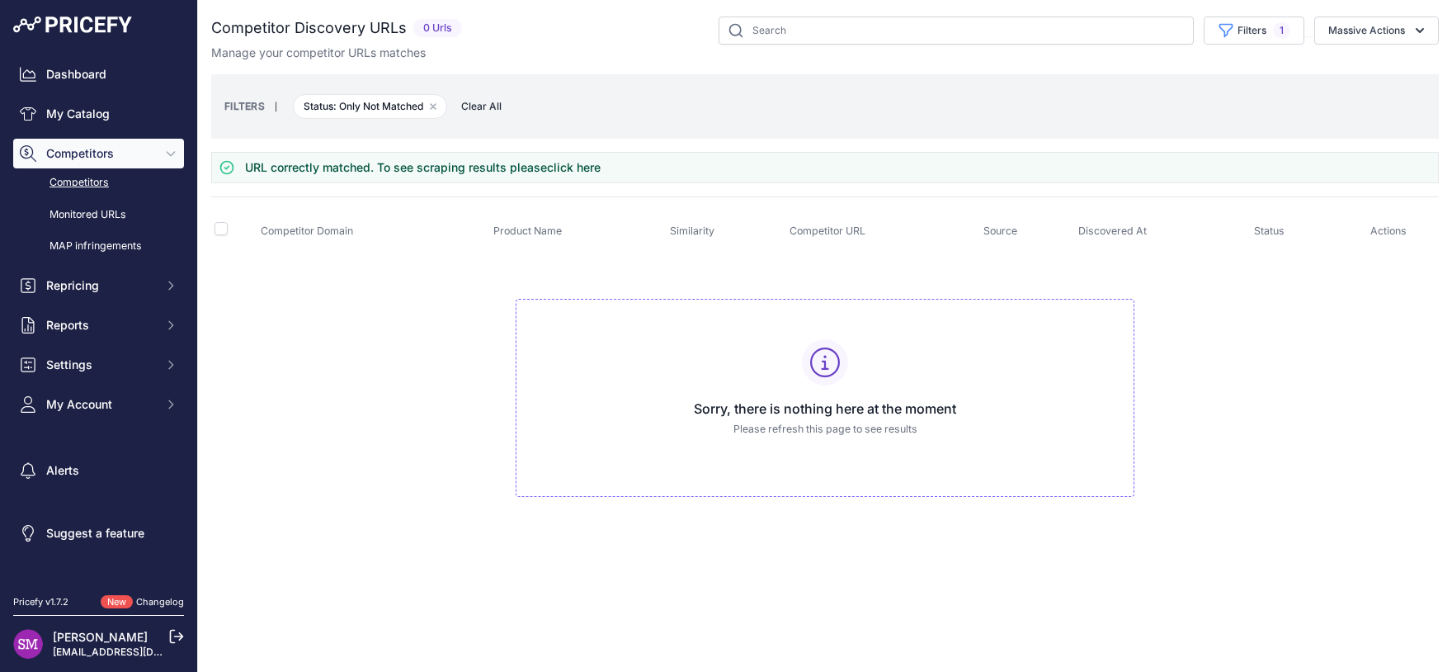
click at [568, 161] on link "click here" at bounding box center [574, 167] width 54 height 14
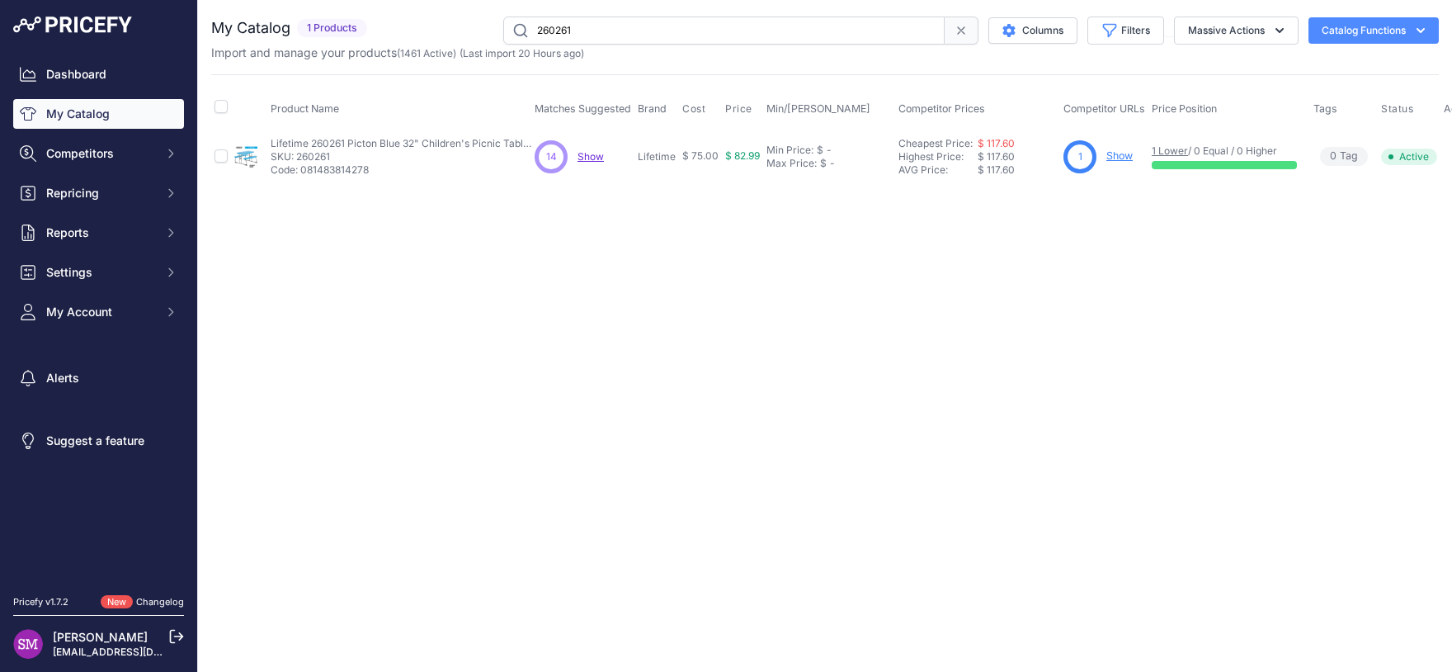
click at [583, 156] on span "Show" at bounding box center [591, 156] width 26 height 12
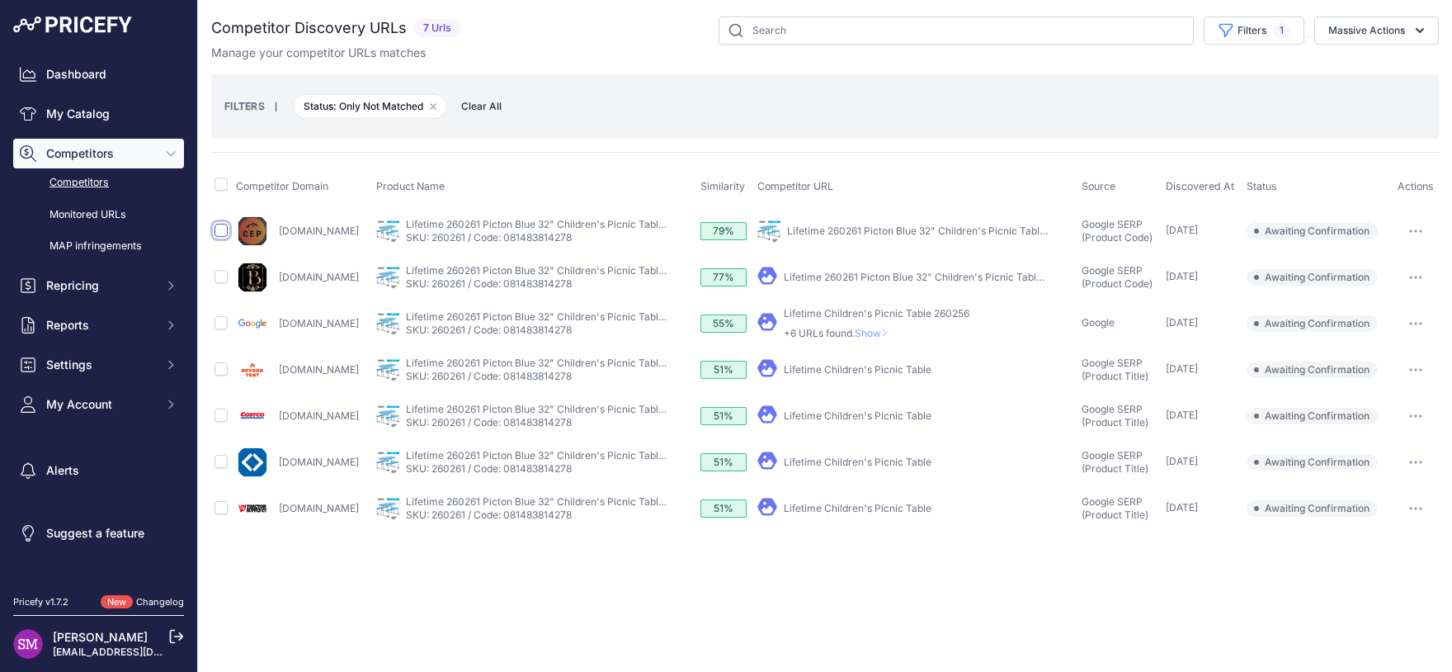
click at [223, 226] on input "checkbox" at bounding box center [221, 230] width 13 height 13
checkbox input "true"
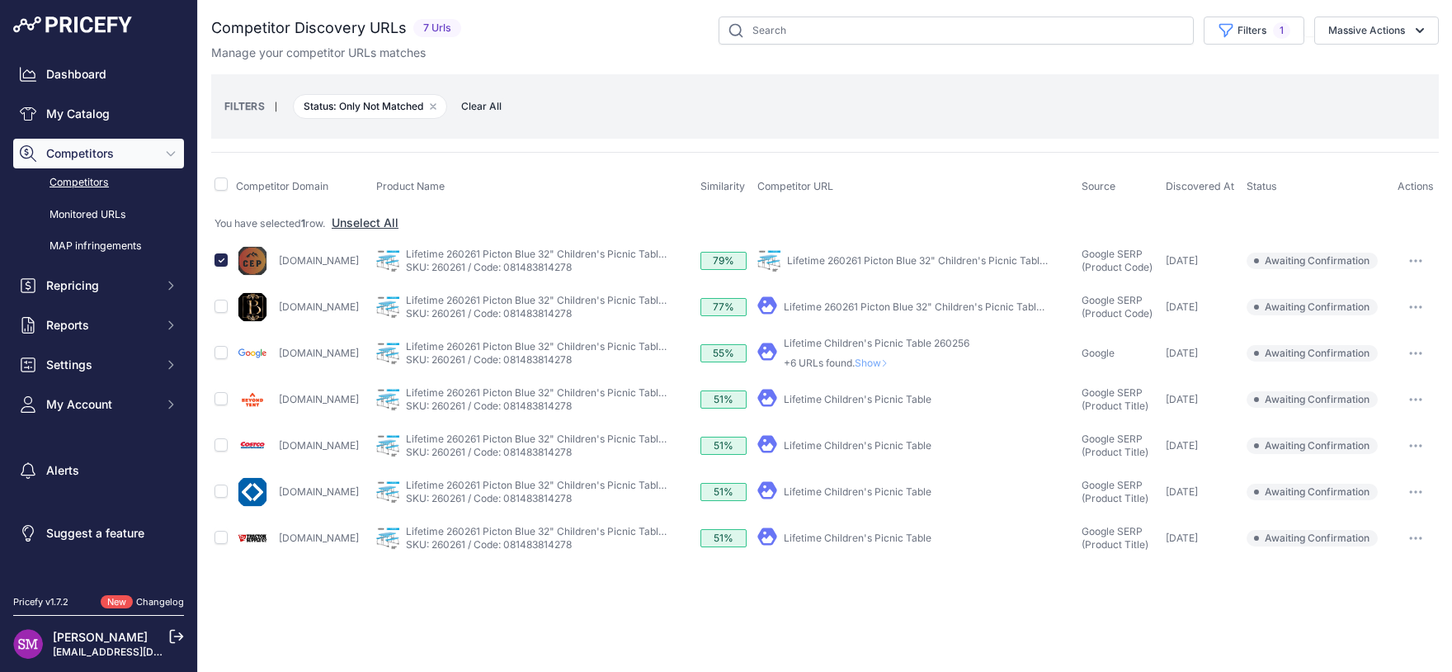
click at [842, 442] on link "Lifetime Children's Picnic Table" at bounding box center [858, 445] width 148 height 12
click at [877, 491] on link "Lifetime Children's Picnic Table" at bounding box center [858, 491] width 148 height 12
click at [865, 535] on link "Lifetime Children's Picnic Table" at bounding box center [858, 537] width 148 height 12
click at [1415, 256] on button "button" at bounding box center [1415, 260] width 33 height 23
click at [1378, 295] on button "Confirm match" at bounding box center [1367, 295] width 135 height 26
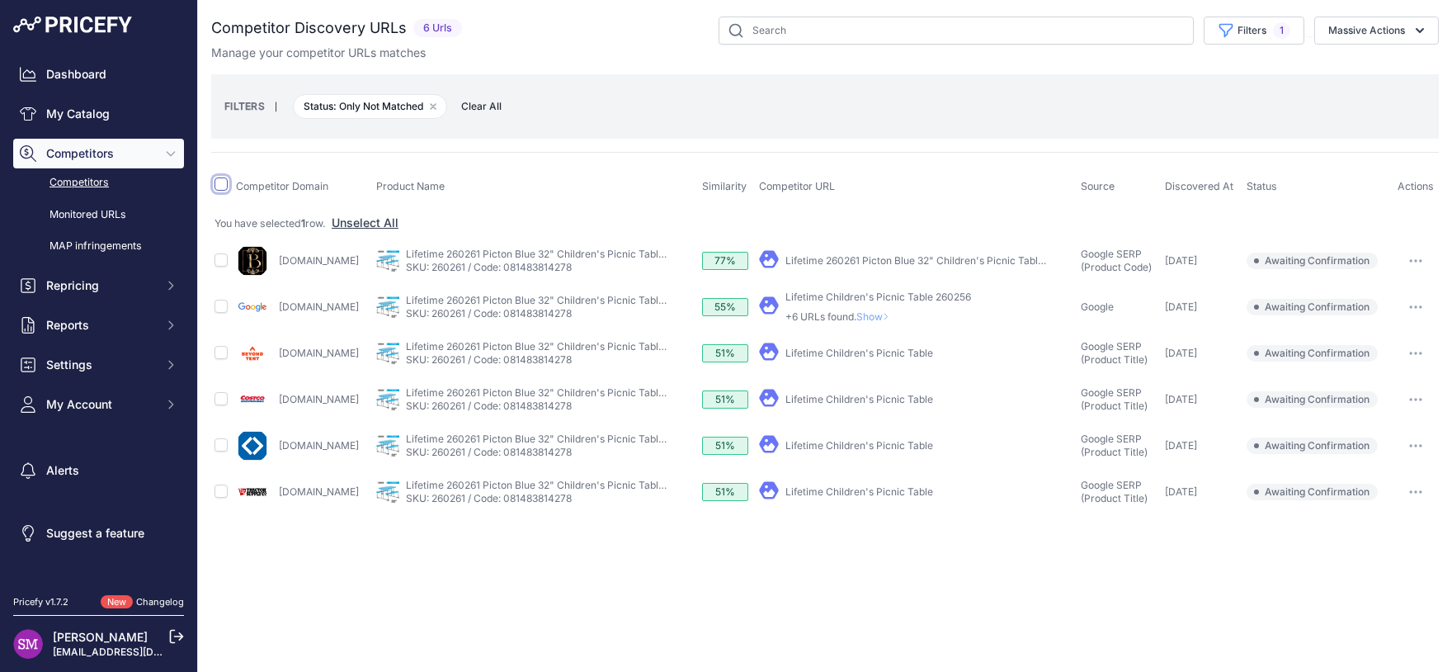
click at [218, 184] on input "checkbox" at bounding box center [221, 183] width 13 height 13
click at [1368, 18] on button "Massive Actions" at bounding box center [1376, 31] width 125 height 28
click at [1348, 125] on span "Exclude Match" at bounding box center [1360, 128] width 81 height 14
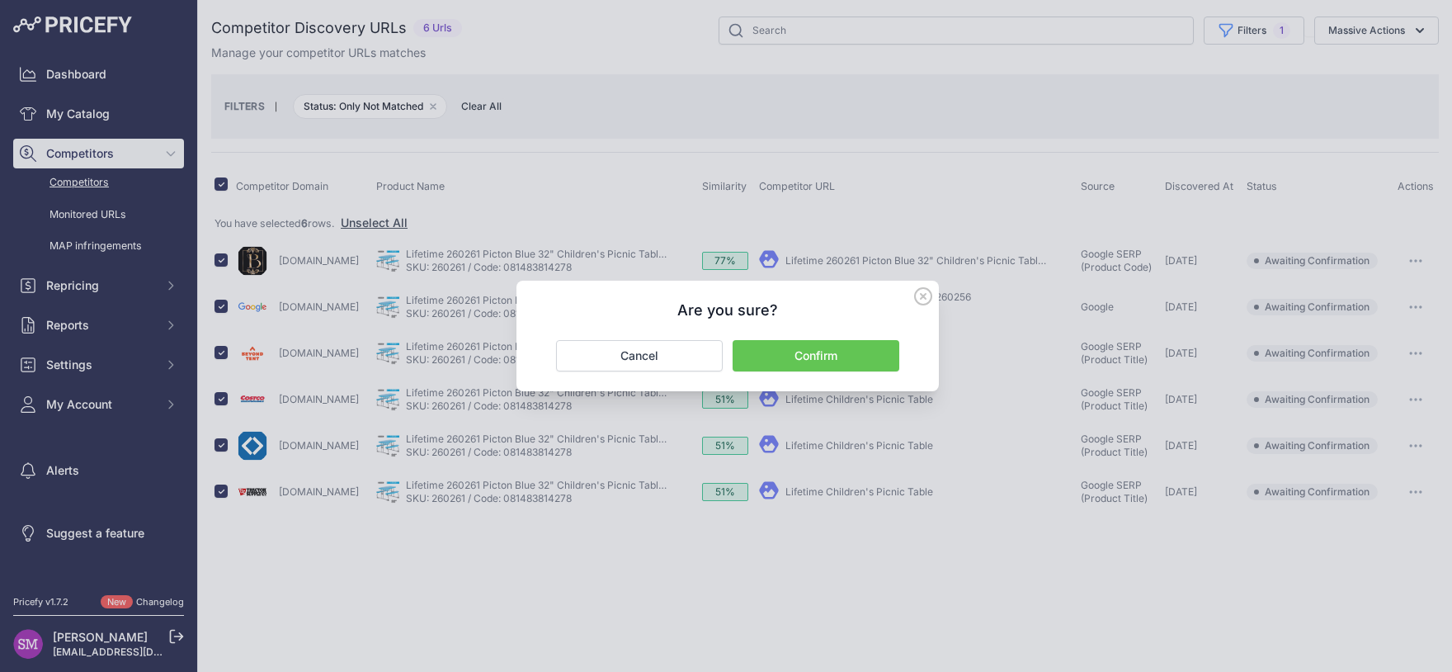
click at [870, 350] on button "Confirm" at bounding box center [816, 355] width 167 height 31
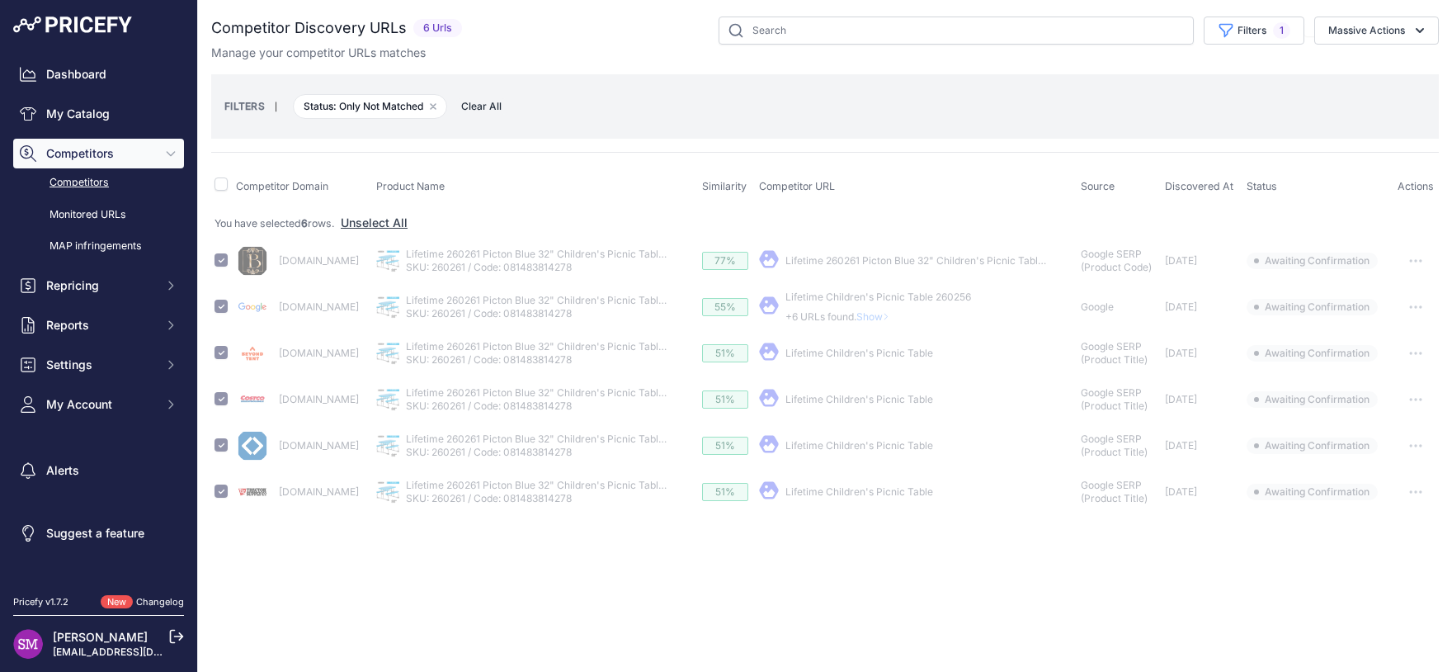
checkbox input "false"
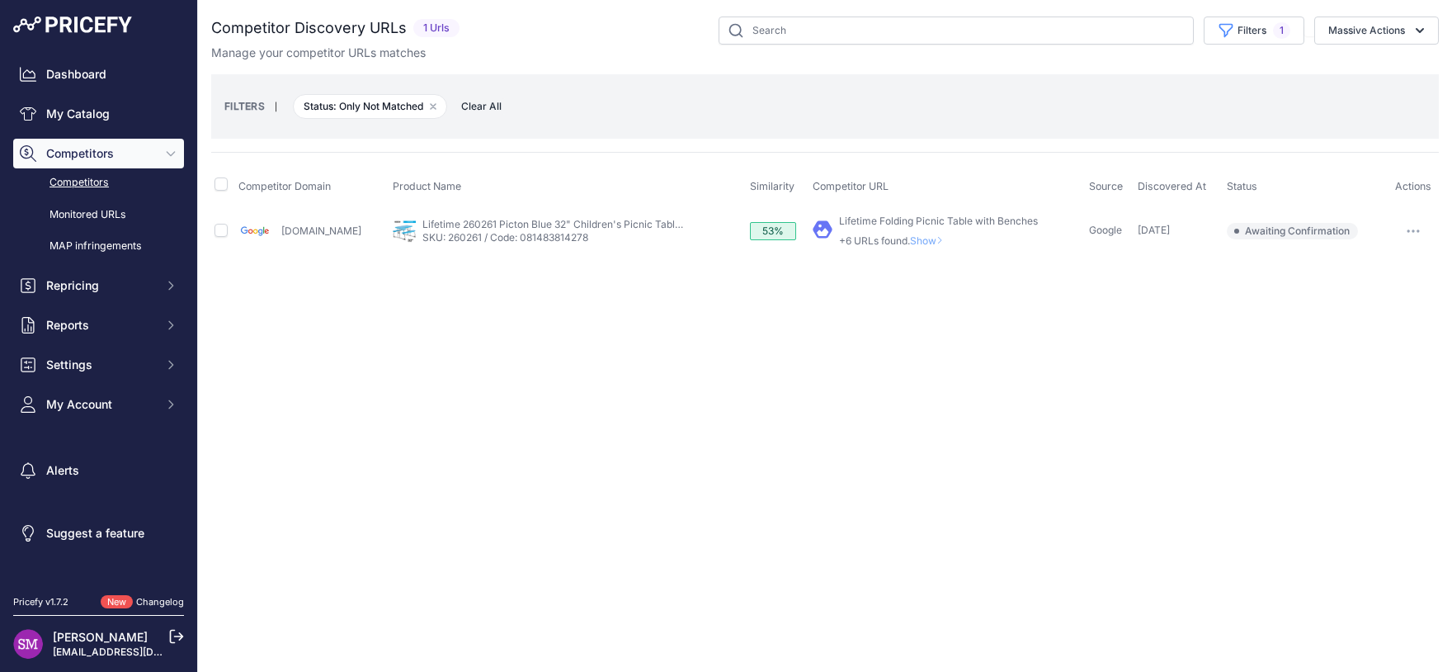
click at [900, 240] on p "+6 URLs found. Show" at bounding box center [938, 240] width 199 height 13
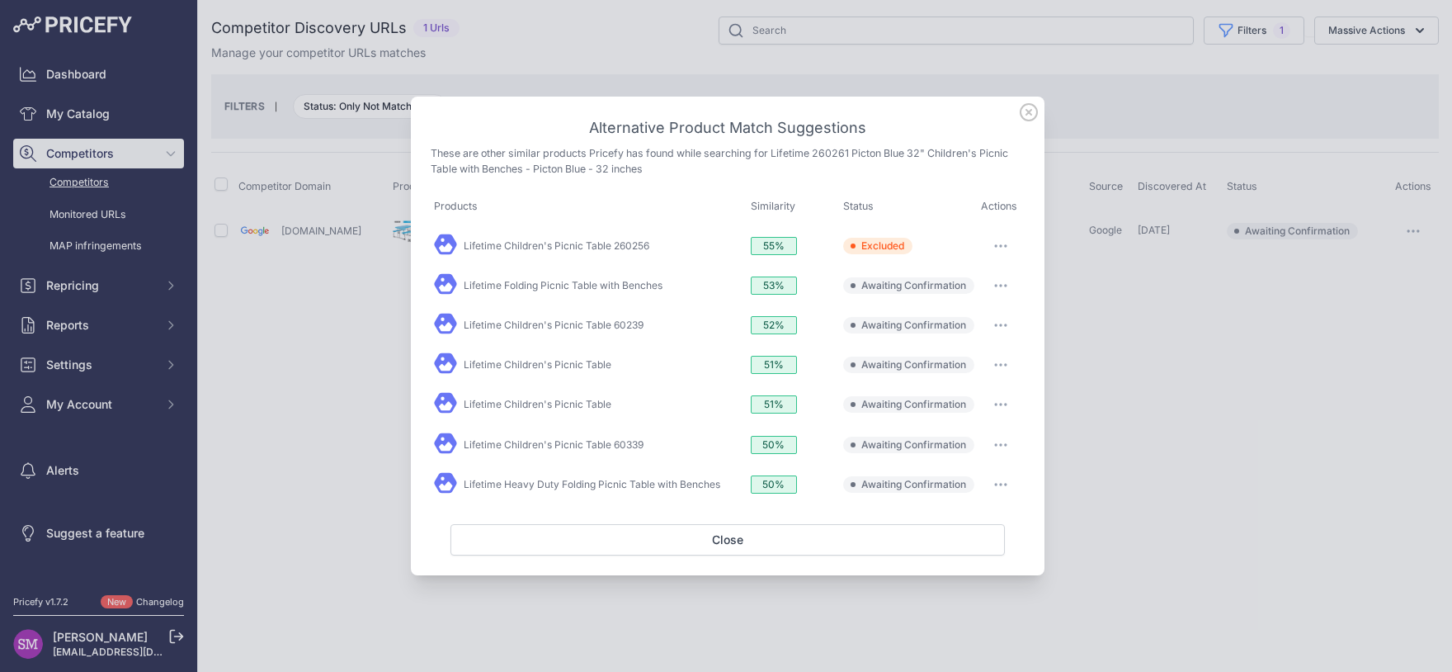
click at [1002, 283] on button "button" at bounding box center [1000, 285] width 33 height 23
click at [985, 356] on span "Exclude match" at bounding box center [963, 353] width 69 height 12
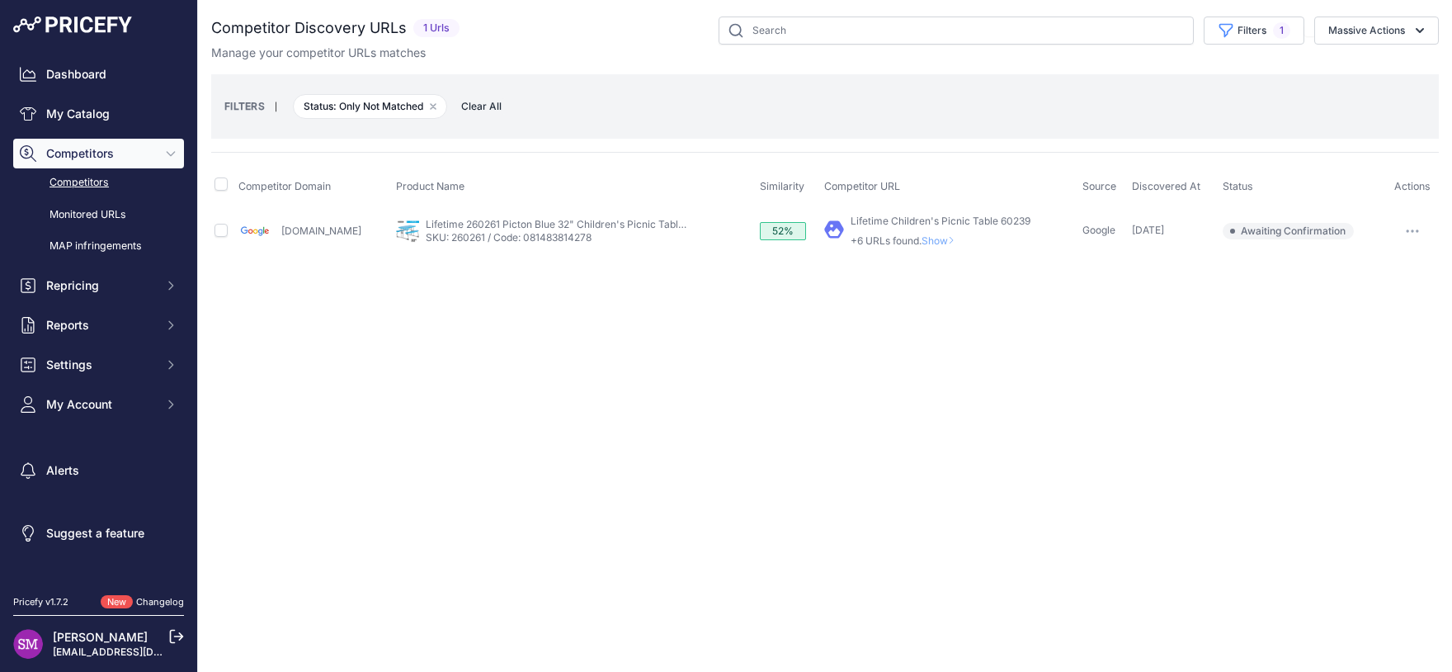
click at [948, 238] on span "Show" at bounding box center [942, 240] width 40 height 12
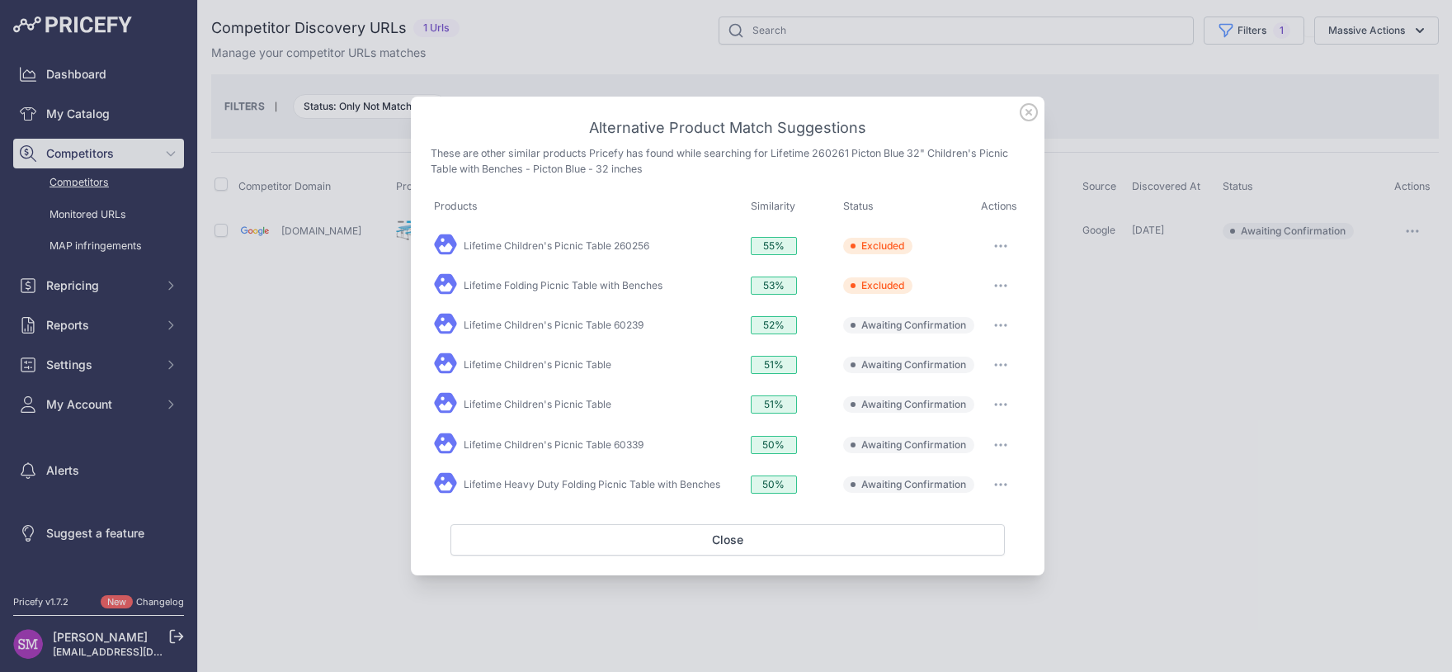
click at [1003, 362] on button "button" at bounding box center [1000, 364] width 33 height 23
click at [976, 431] on span "Exclude match" at bounding box center [963, 432] width 69 height 12
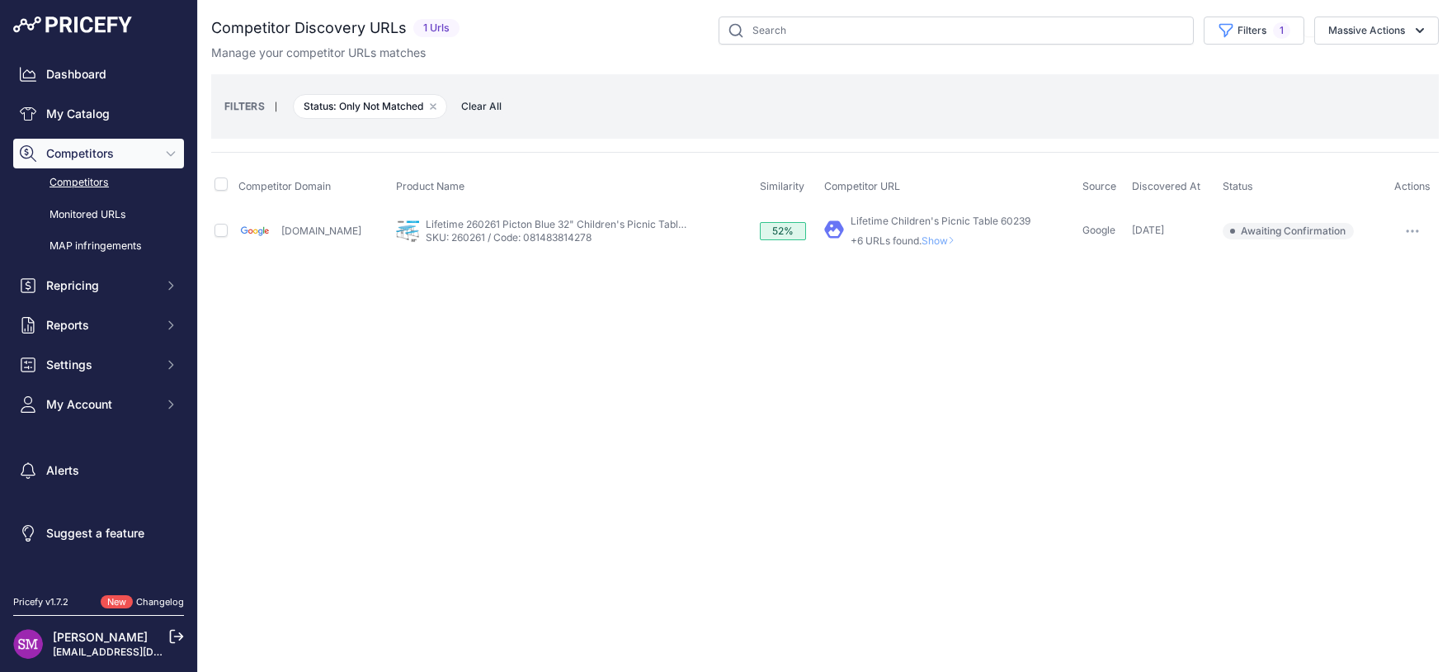
click at [926, 234] on p "+6 URLs found. Show" at bounding box center [941, 240] width 180 height 13
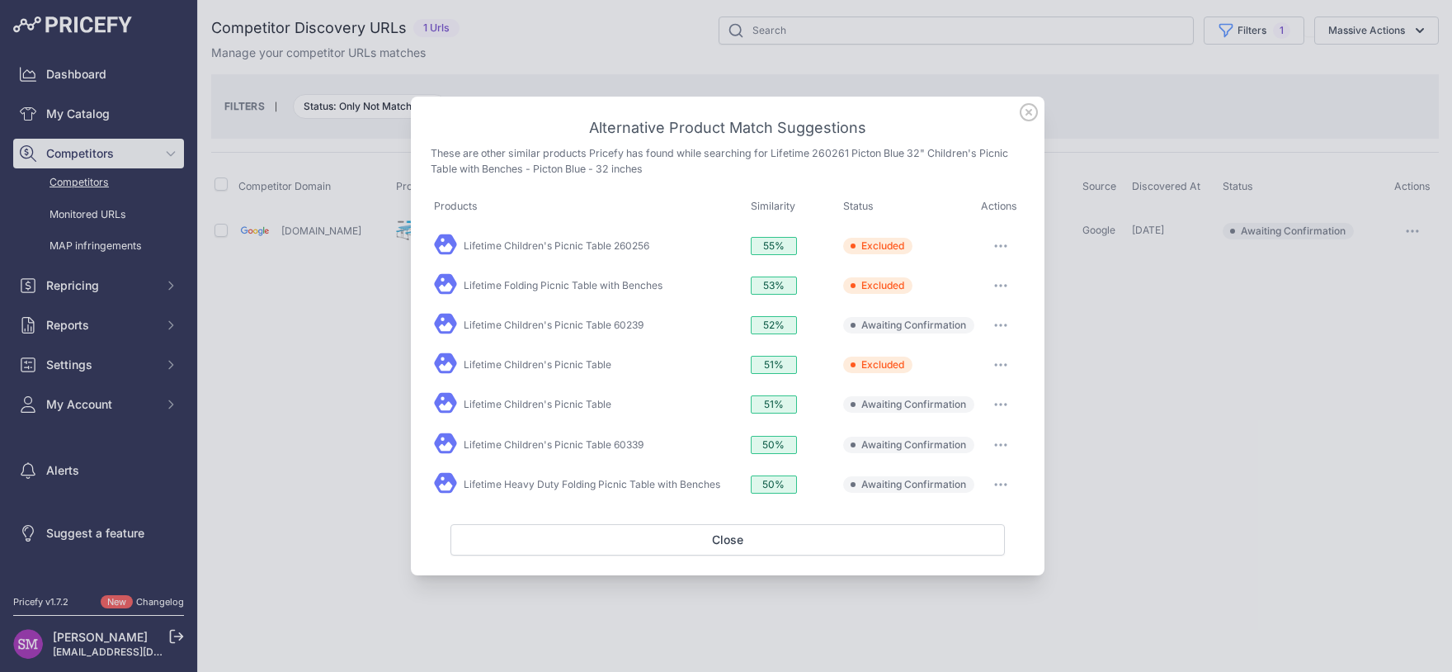
click at [998, 324] on button "button" at bounding box center [1000, 325] width 33 height 23
click at [964, 394] on span "Exclude match" at bounding box center [963, 392] width 69 height 12
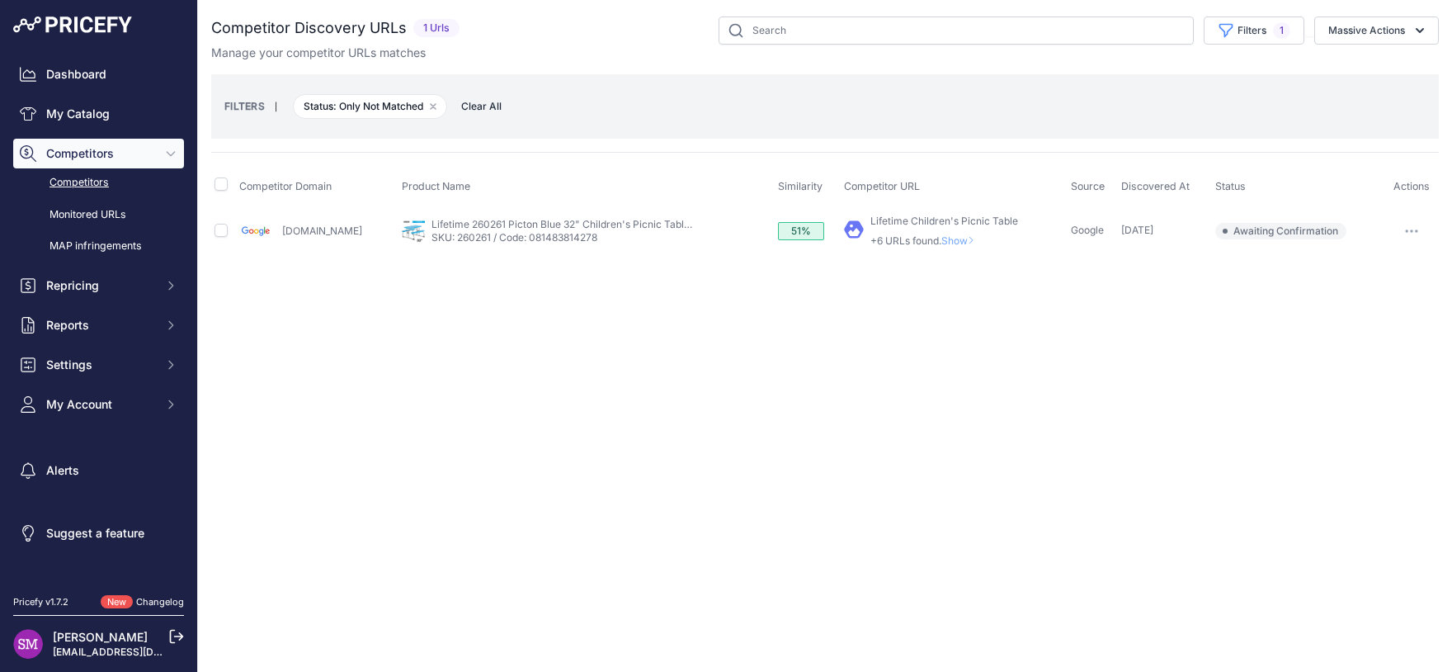
click at [954, 236] on span "Show" at bounding box center [961, 240] width 40 height 12
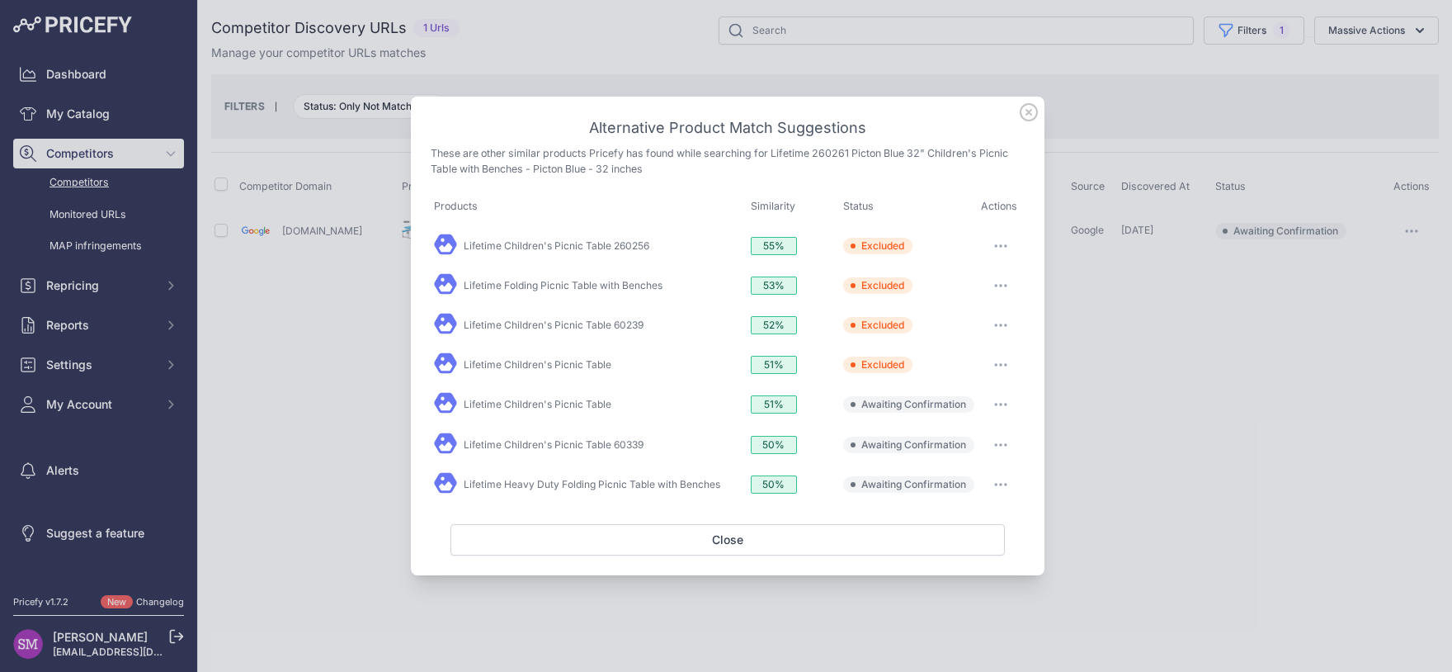
click at [997, 405] on icon "button" at bounding box center [1000, 404] width 13 height 3
click at [979, 472] on span "Exclude match" at bounding box center [963, 471] width 69 height 12
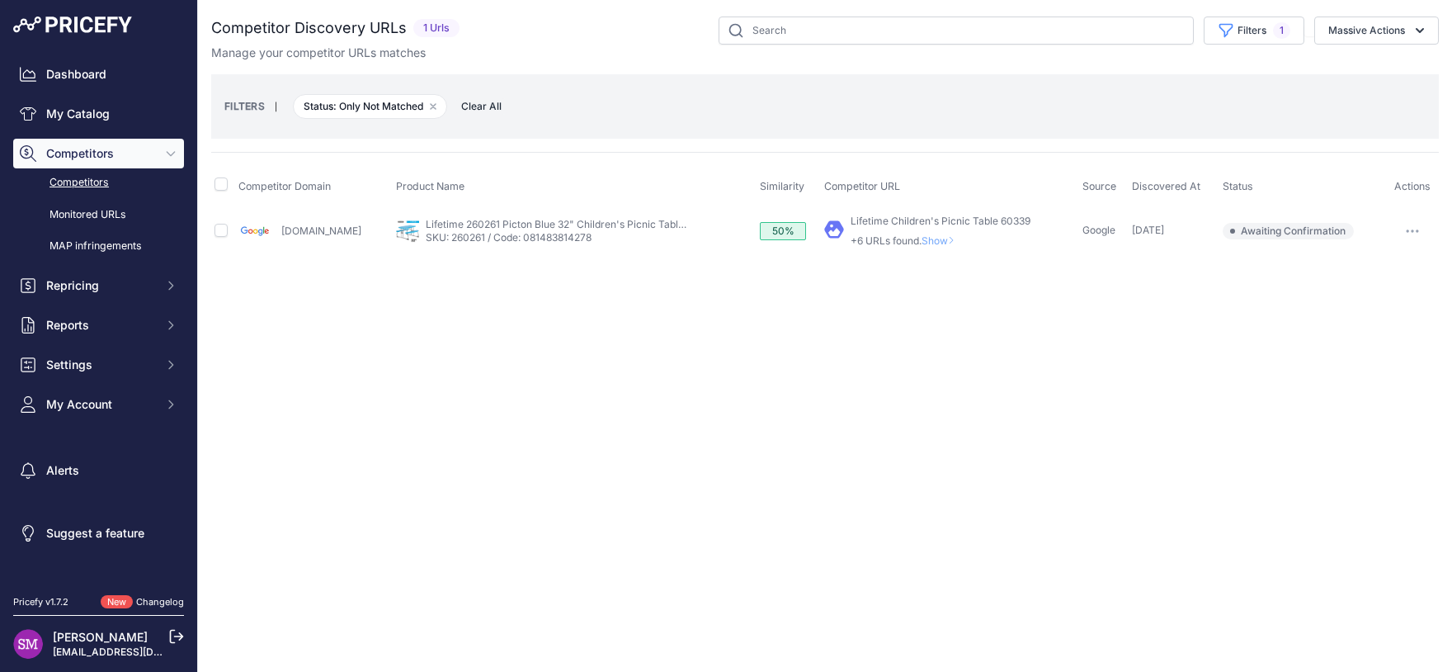
click at [935, 240] on span "Show" at bounding box center [942, 240] width 40 height 12
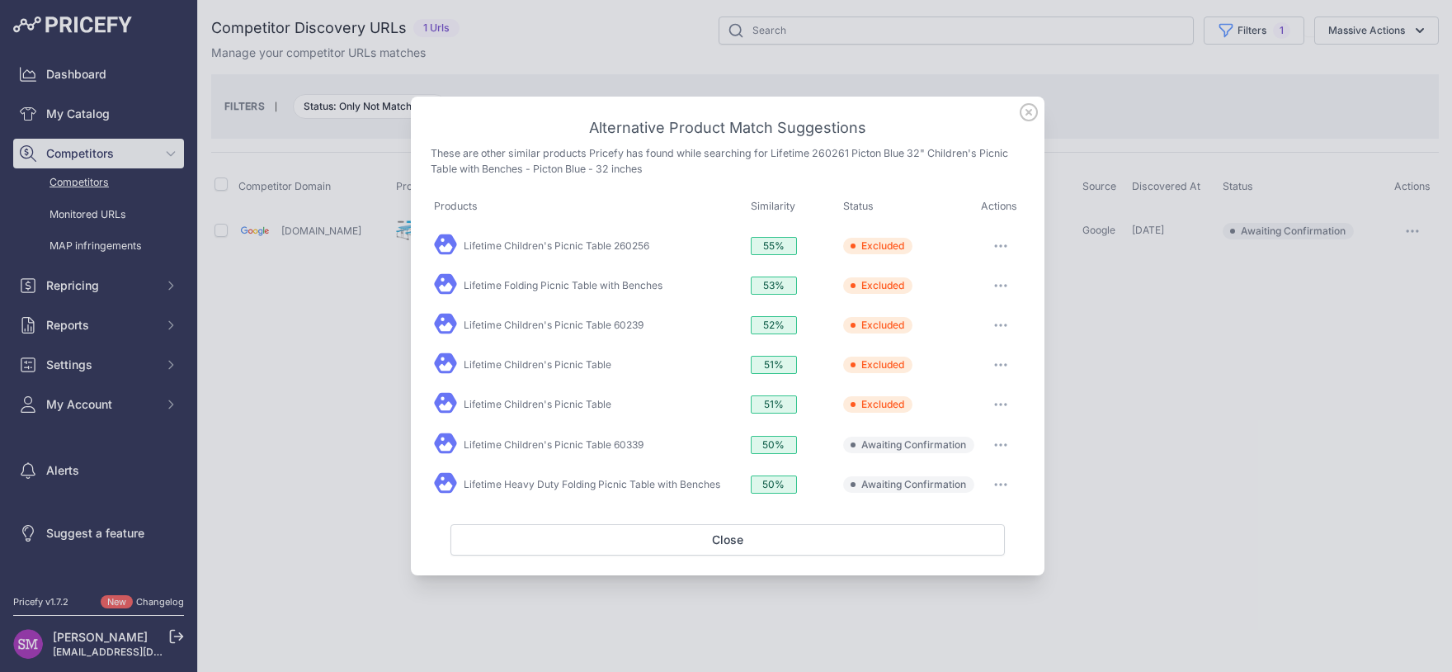
click at [1005, 444] on icon "button" at bounding box center [1006, 445] width 2 height 2
click at [978, 510] on span "Exclude match" at bounding box center [963, 512] width 69 height 12
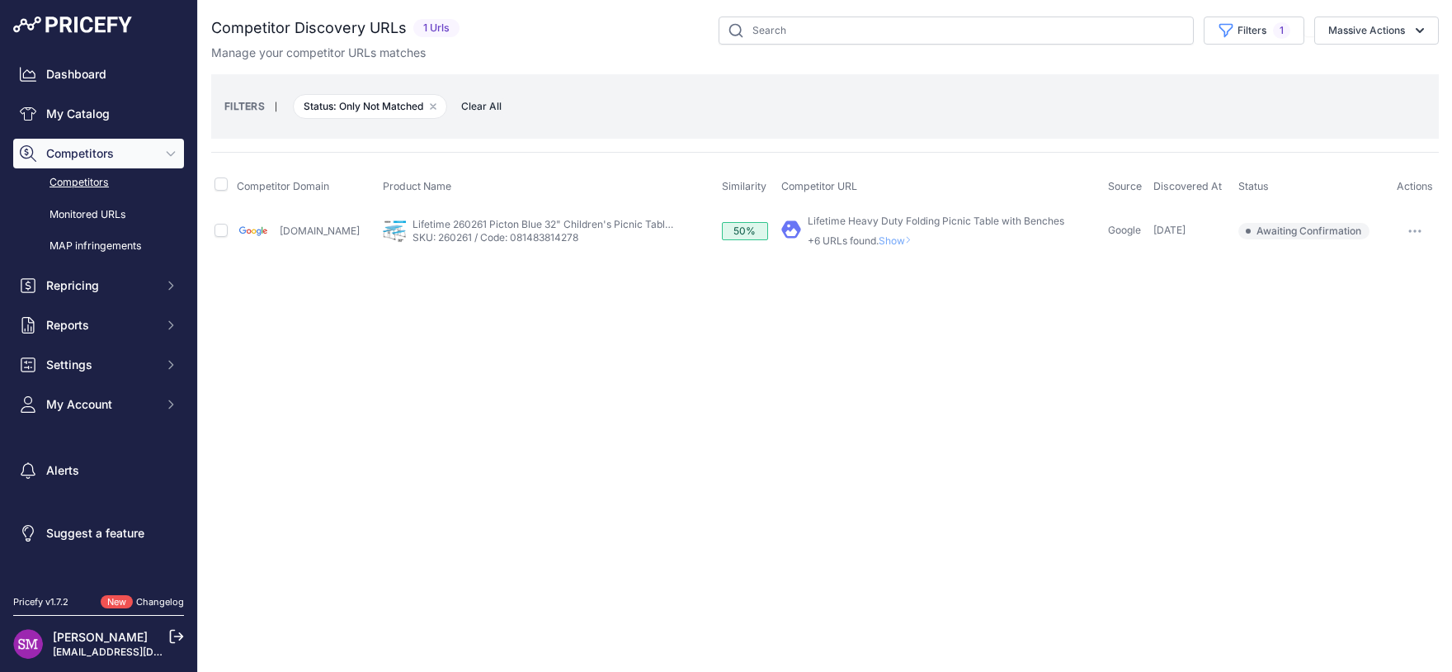
click at [906, 238] on span "Show" at bounding box center [899, 240] width 40 height 12
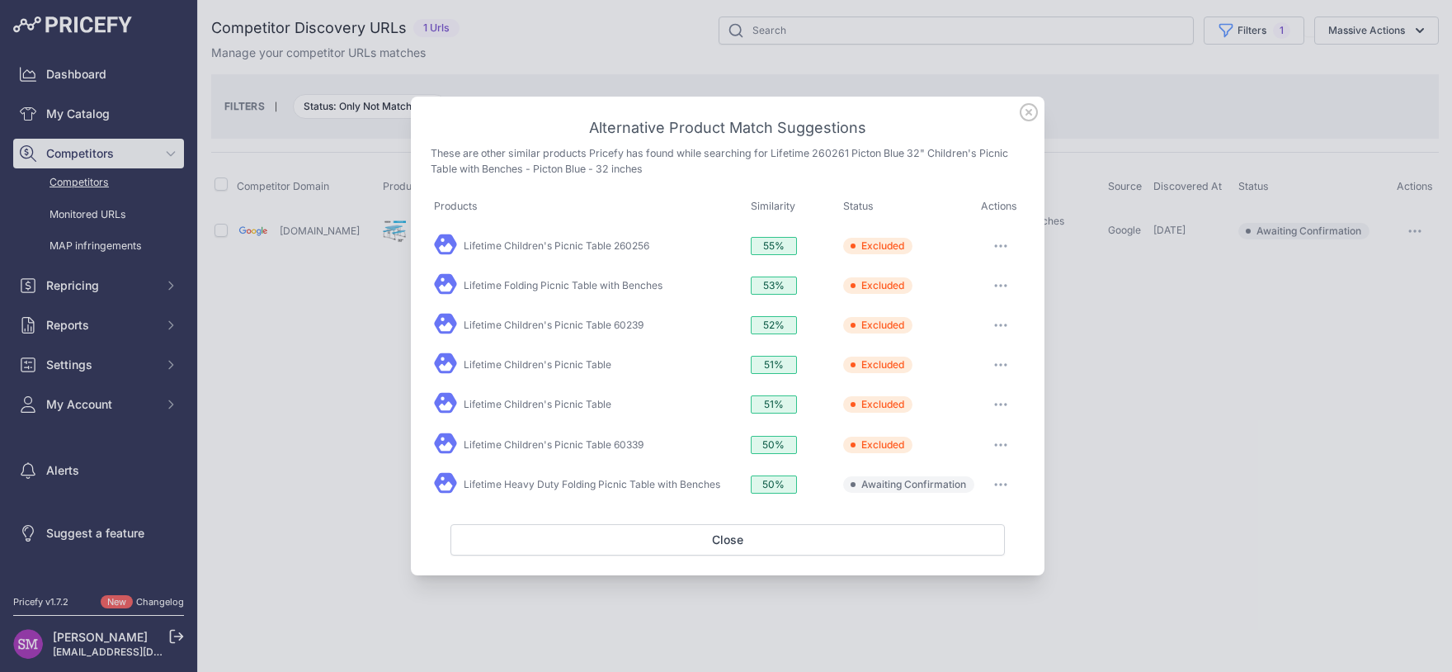
click at [1012, 483] on button "button" at bounding box center [1000, 484] width 33 height 23
click at [955, 554] on span "Exclude match" at bounding box center [963, 551] width 69 height 12
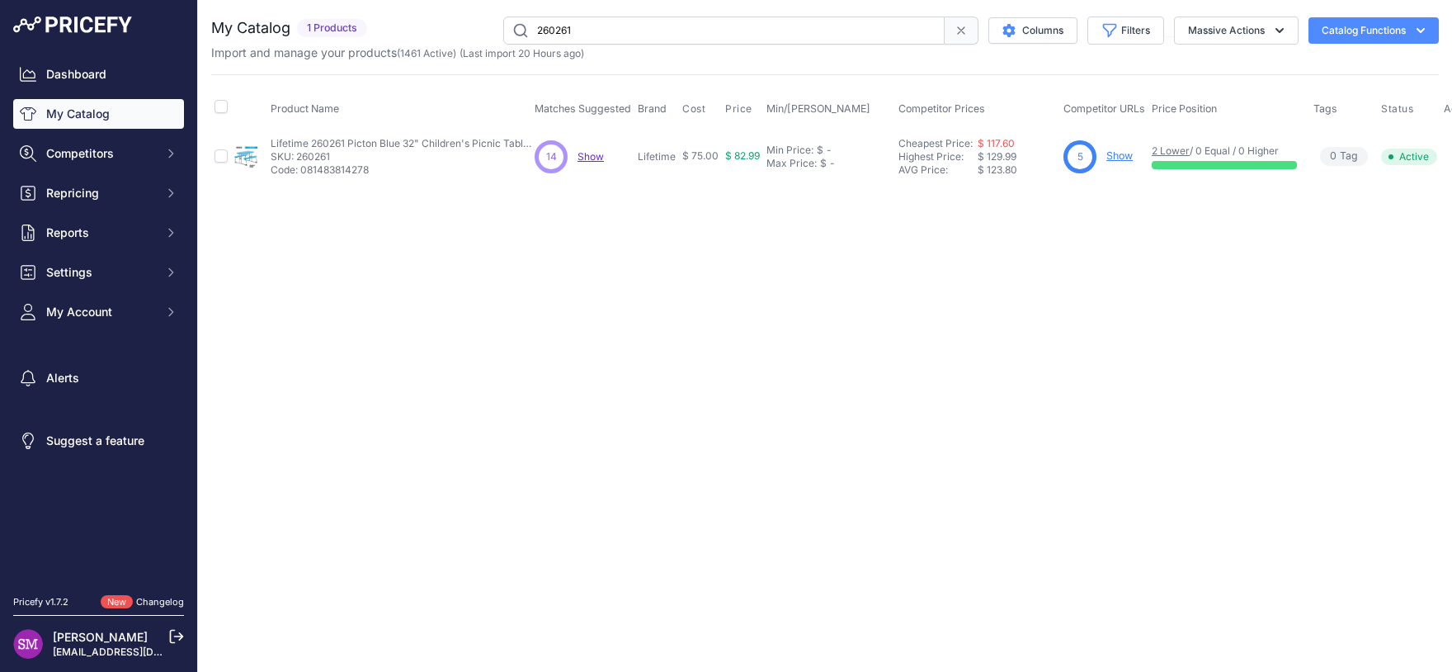
click at [587, 154] on span "Show" at bounding box center [591, 156] width 26 height 12
click at [559, 156] on span "Show" at bounding box center [555, 156] width 26 height 12
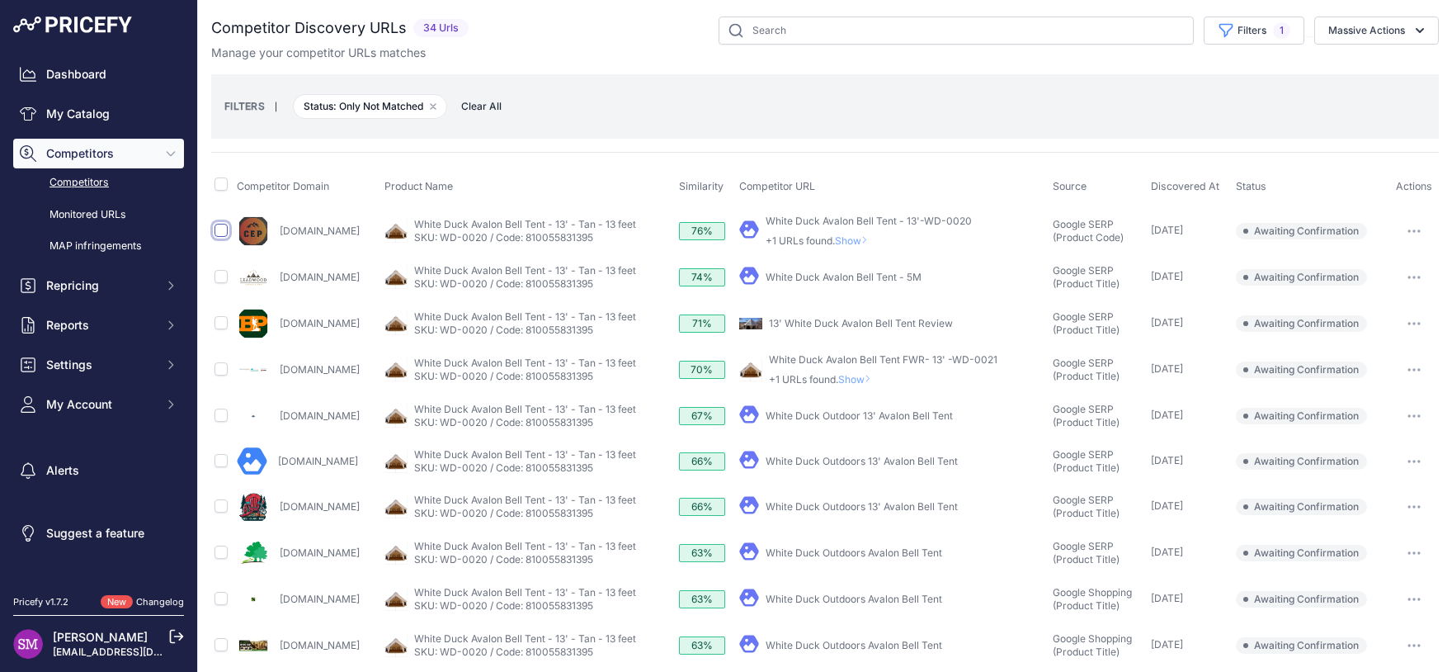
click at [224, 233] on input "checkbox" at bounding box center [221, 230] width 13 height 13
checkbox input "true"
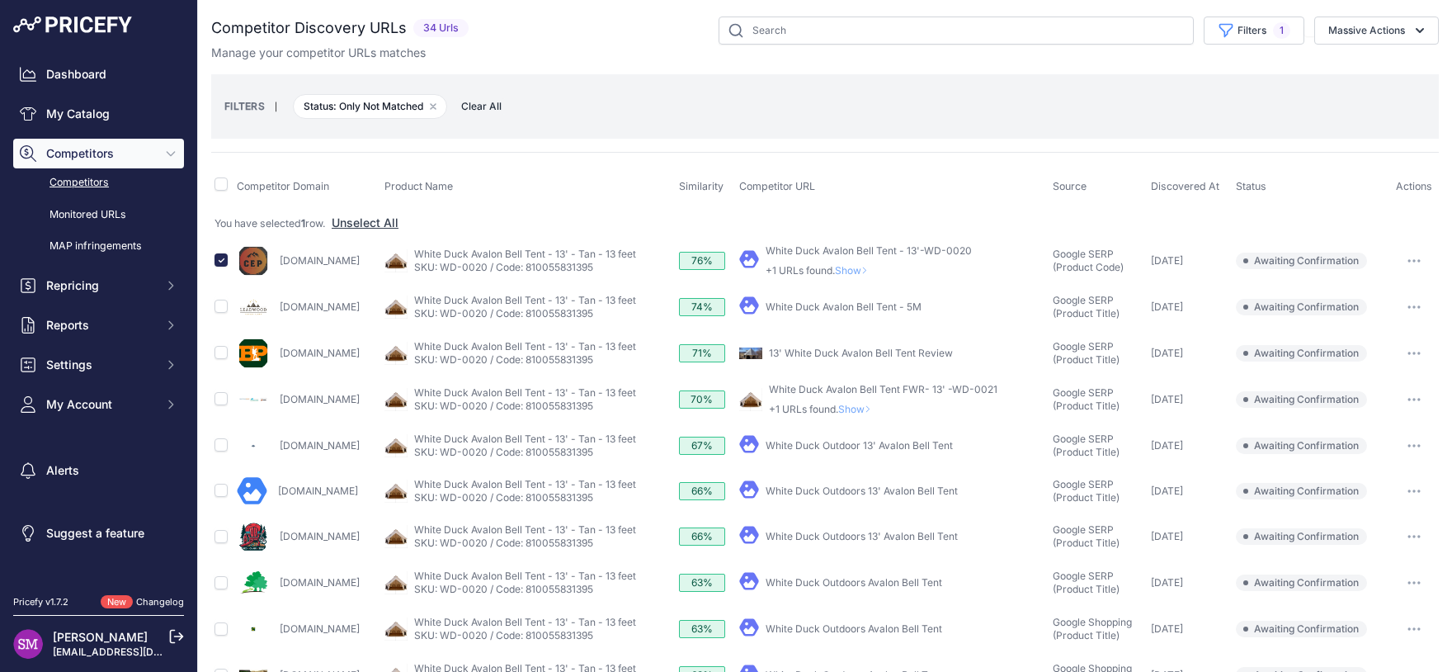
click at [878, 409] on span "Show" at bounding box center [858, 409] width 40 height 12
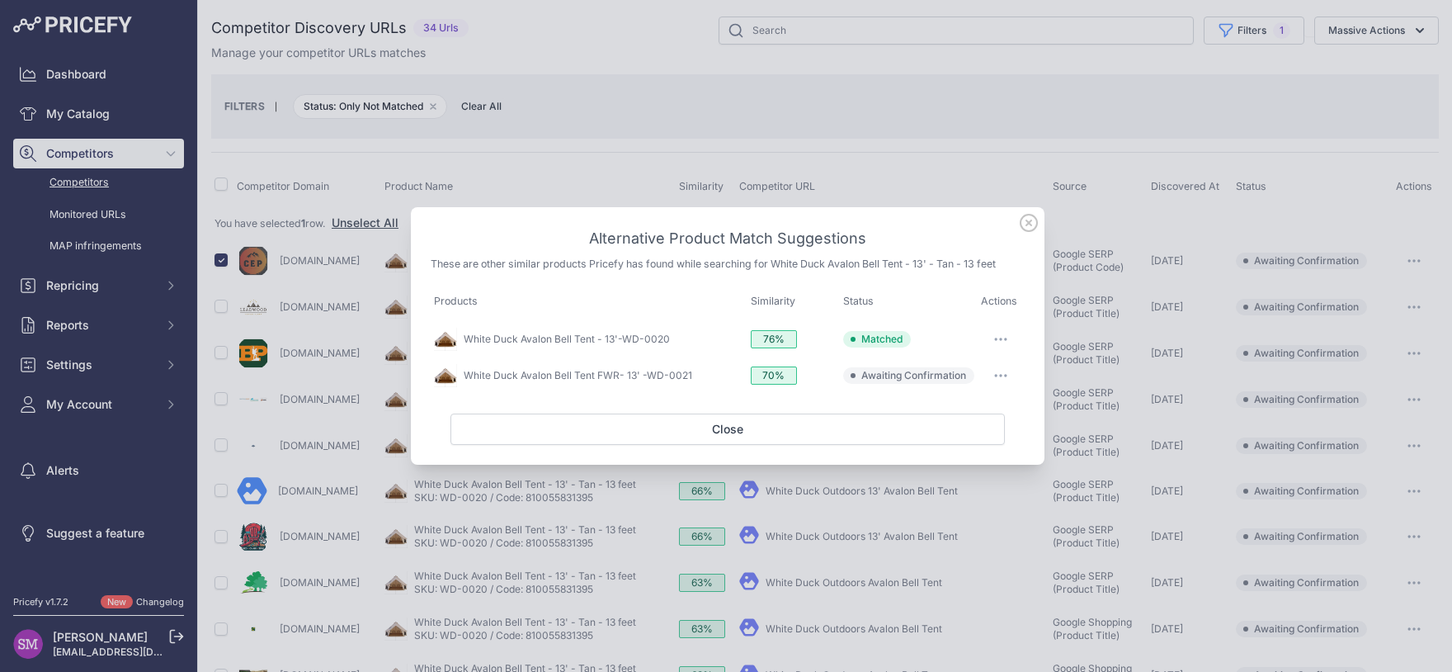
click at [1000, 378] on button "button" at bounding box center [1000, 375] width 33 height 23
click at [983, 441] on span "Exclude match" at bounding box center [963, 442] width 69 height 12
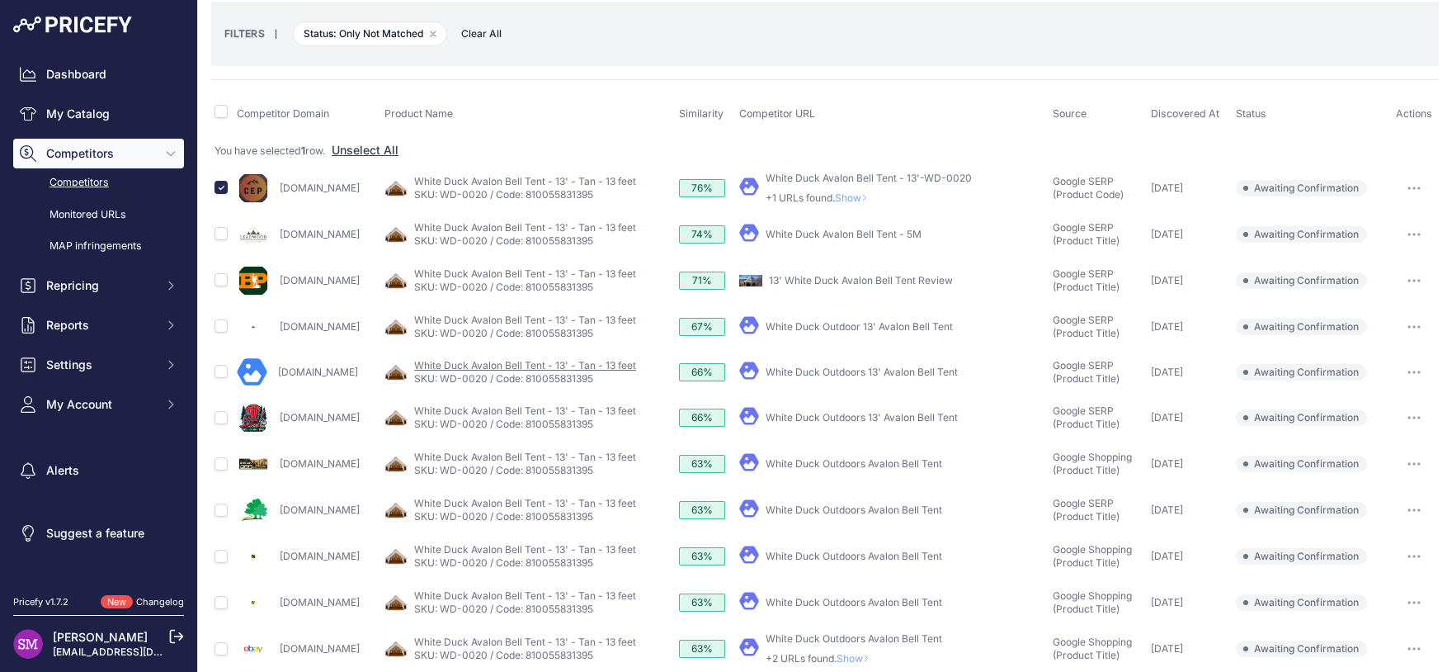
scroll to position [145, 0]
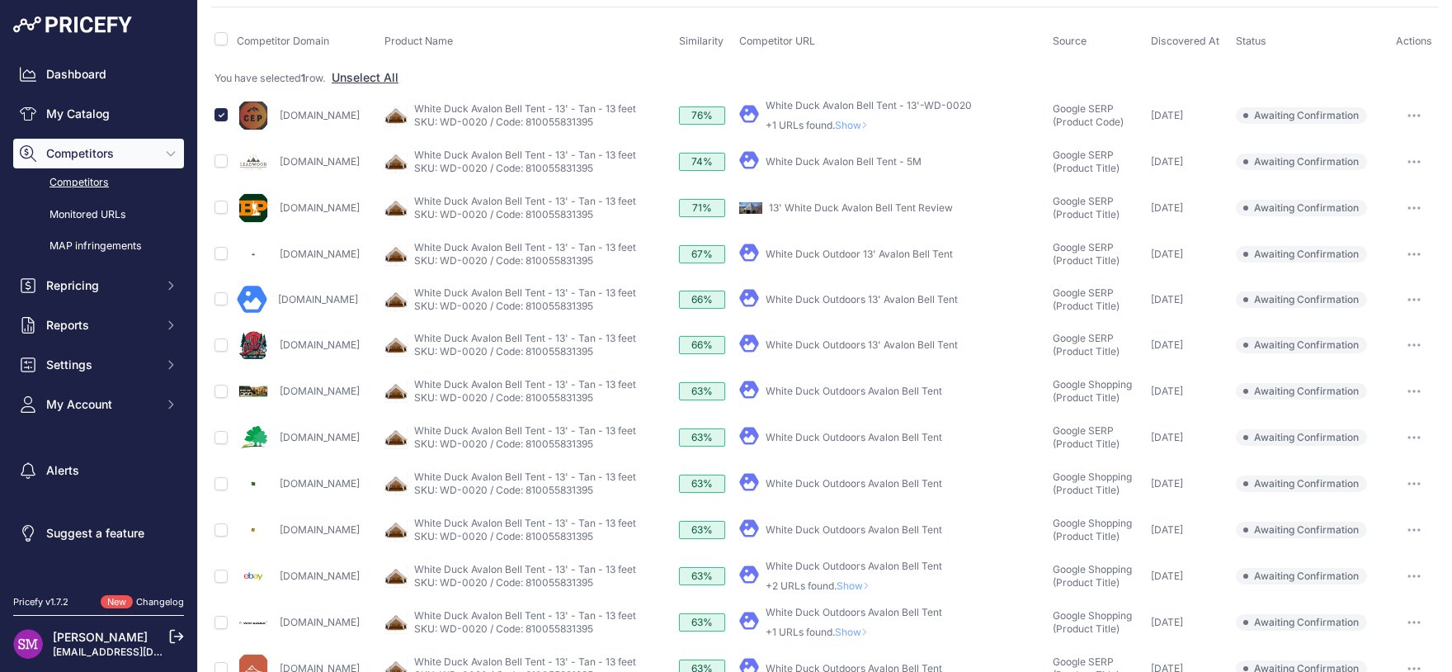
click at [827, 477] on link "White Duck Outdoors Avalon Bell Tent" at bounding box center [854, 483] width 177 height 12
click at [860, 435] on link "White Duck Outdoors Avalon Bell Tent" at bounding box center [854, 437] width 177 height 12
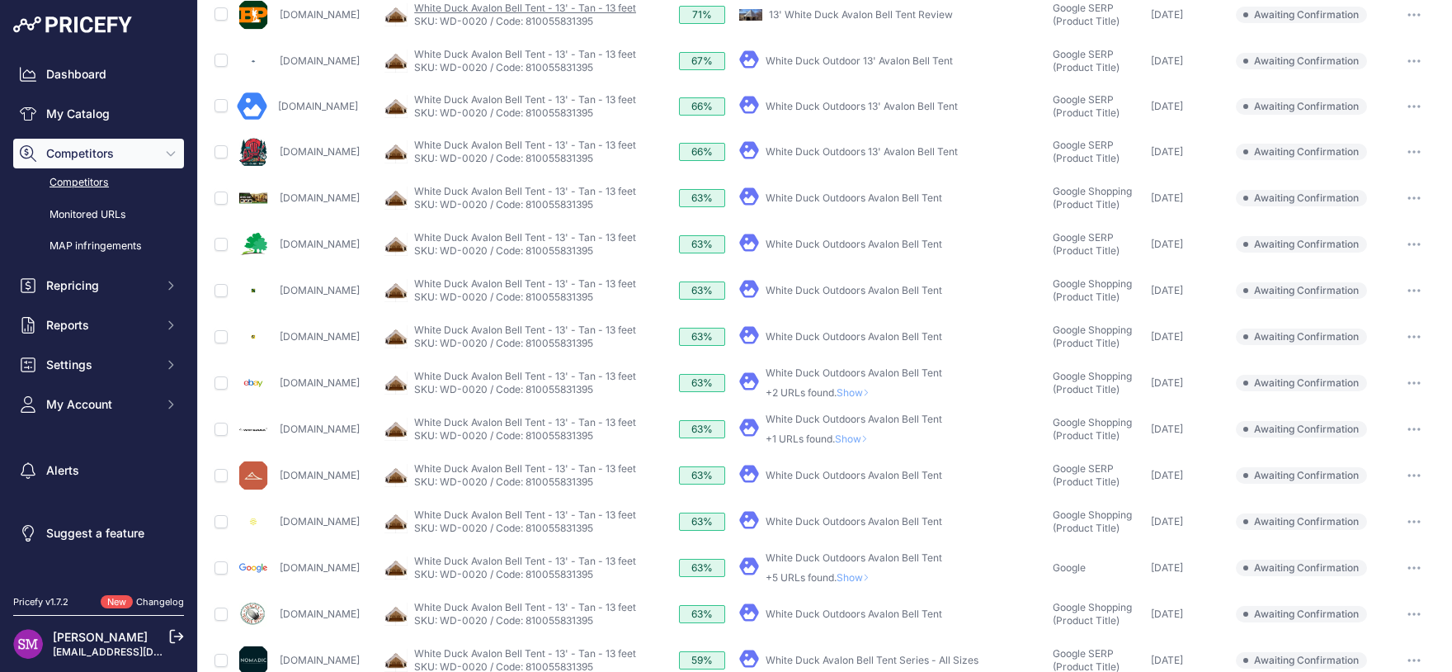
scroll to position [363, 0]
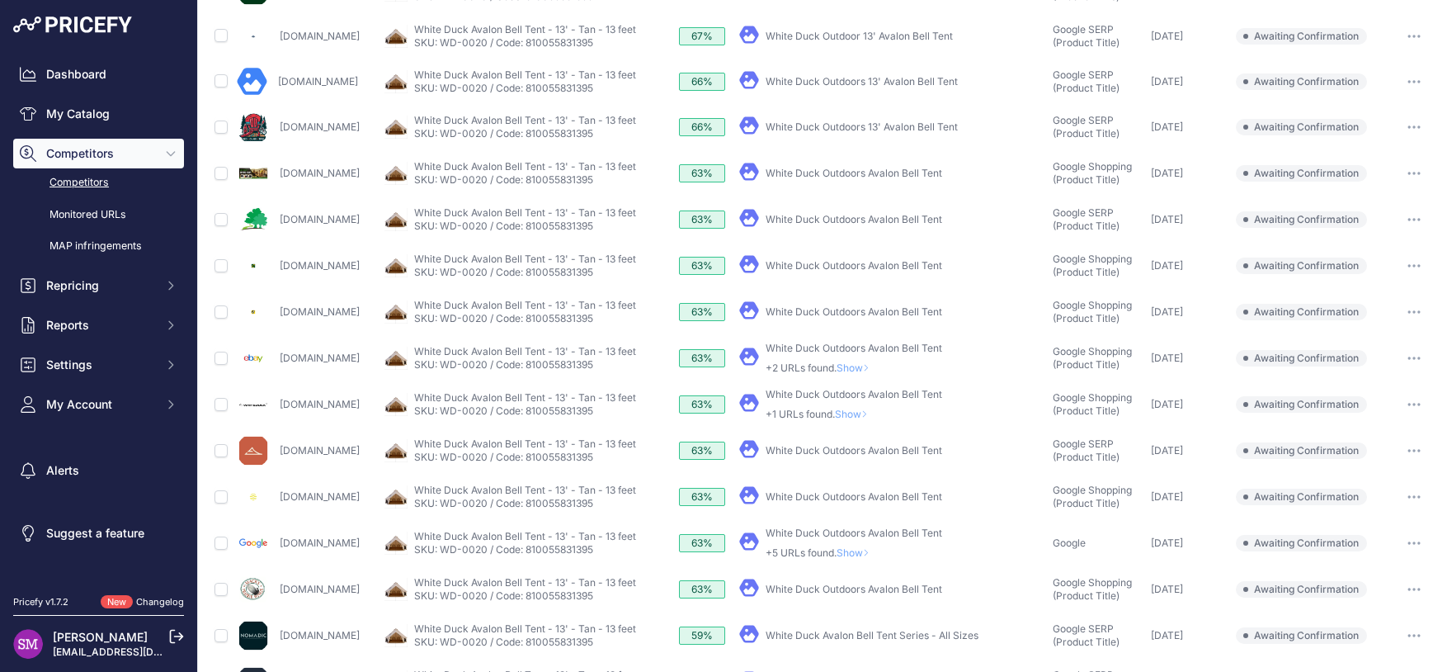
click at [875, 413] on span "Show" at bounding box center [855, 414] width 40 height 12
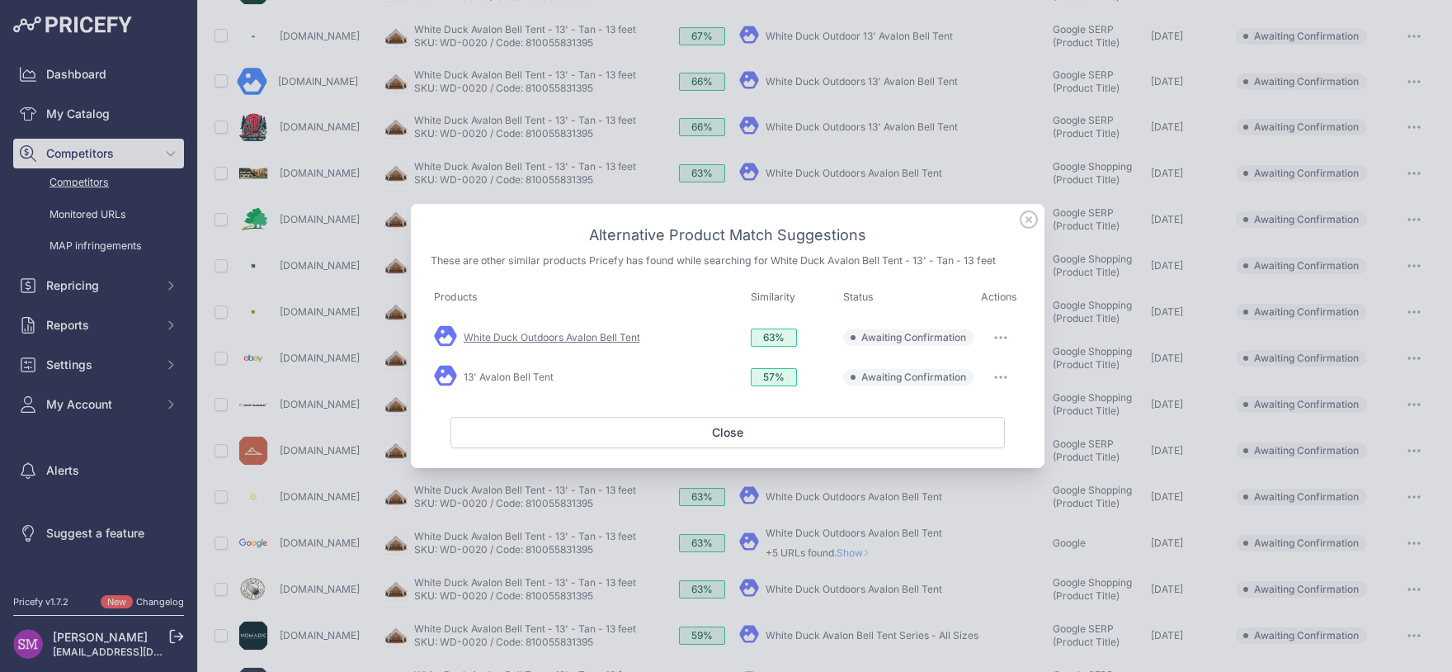
click at [630, 342] on link "White Duck Outdoors Avalon Bell Tent" at bounding box center [552, 337] width 177 height 12
click at [495, 379] on link "13' Avalon Bell Tent" at bounding box center [509, 376] width 90 height 12
click at [1028, 219] on icon at bounding box center [1029, 219] width 17 height 17
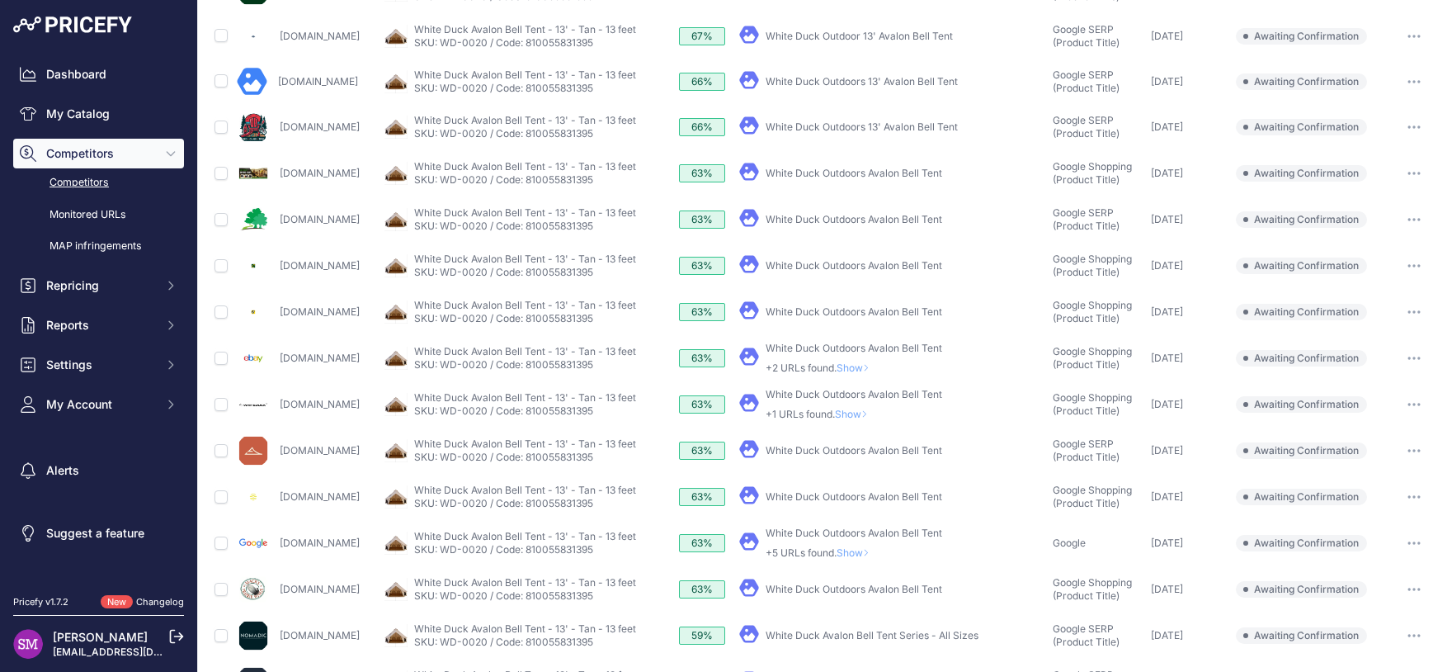
click at [875, 218] on link "White Duck Outdoors Avalon Bell Tent" at bounding box center [854, 219] width 177 height 12
click at [1398, 216] on button "button" at bounding box center [1414, 219] width 33 height 23
click at [0, 0] on button "Confirm match" at bounding box center [0, 0] width 0 height 0
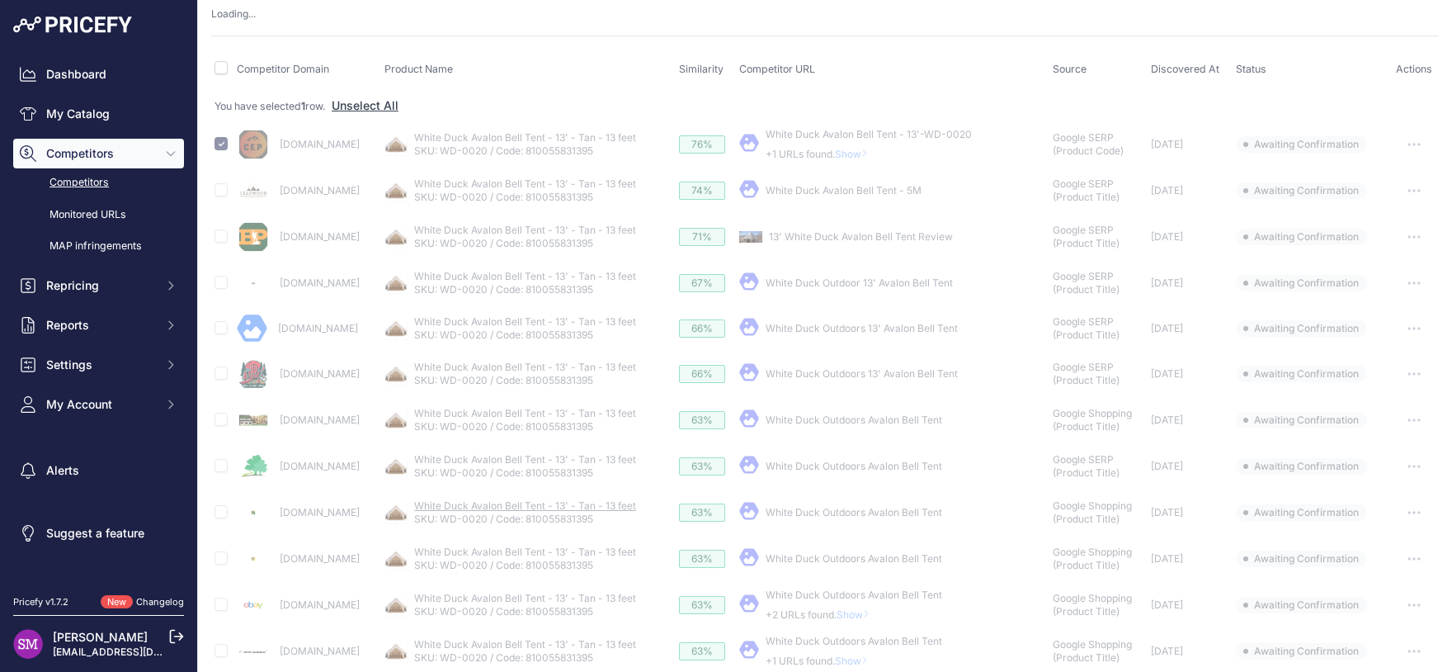
scroll to position [101, 0]
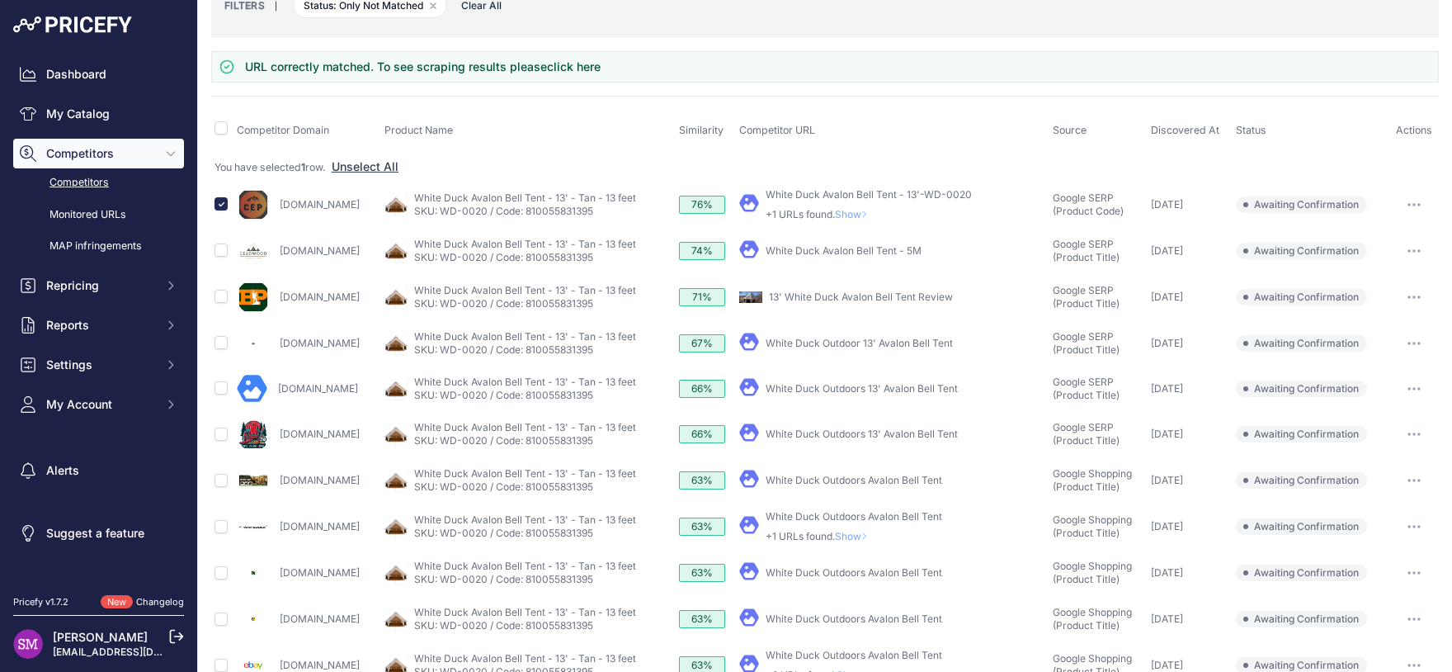
click at [1398, 203] on button "button" at bounding box center [1414, 204] width 33 height 23
click at [1378, 238] on button "Confirm match" at bounding box center [1367, 239] width 135 height 26
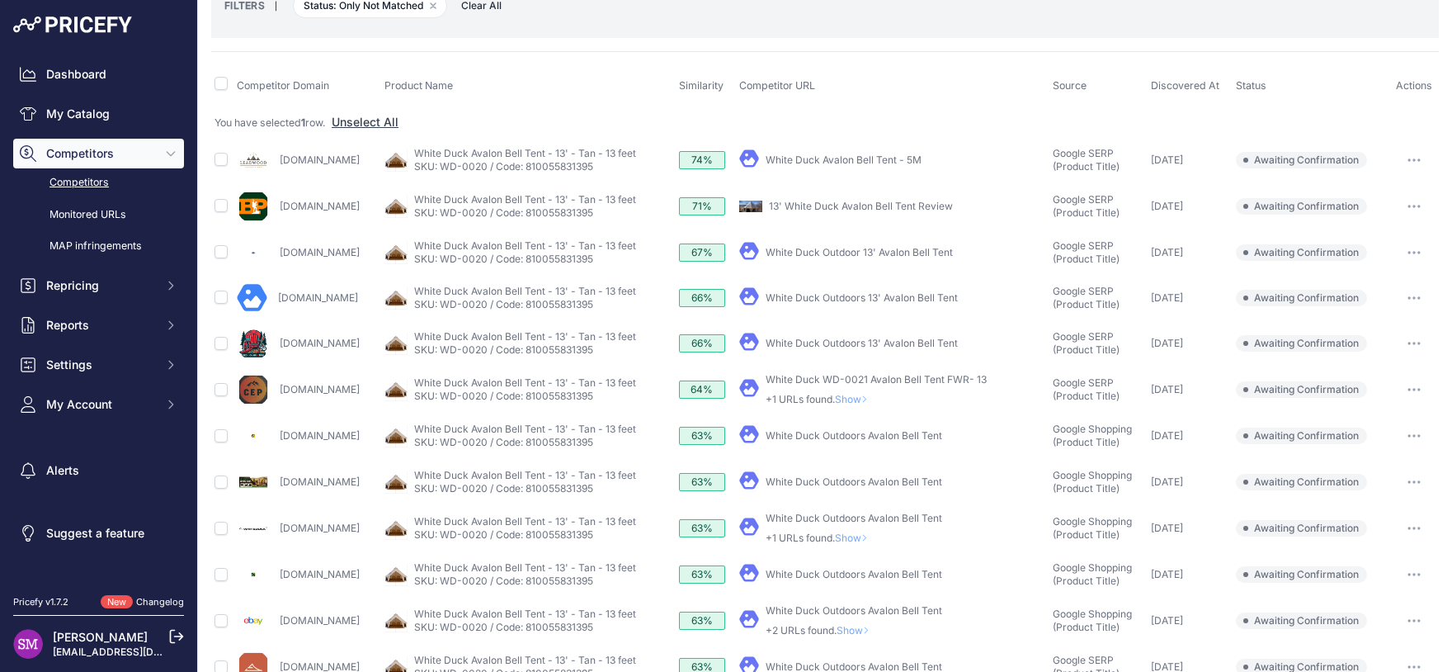
click at [1398, 526] on button "button" at bounding box center [1414, 527] width 33 height 23
click at [875, 531] on span "Show" at bounding box center [855, 537] width 40 height 12
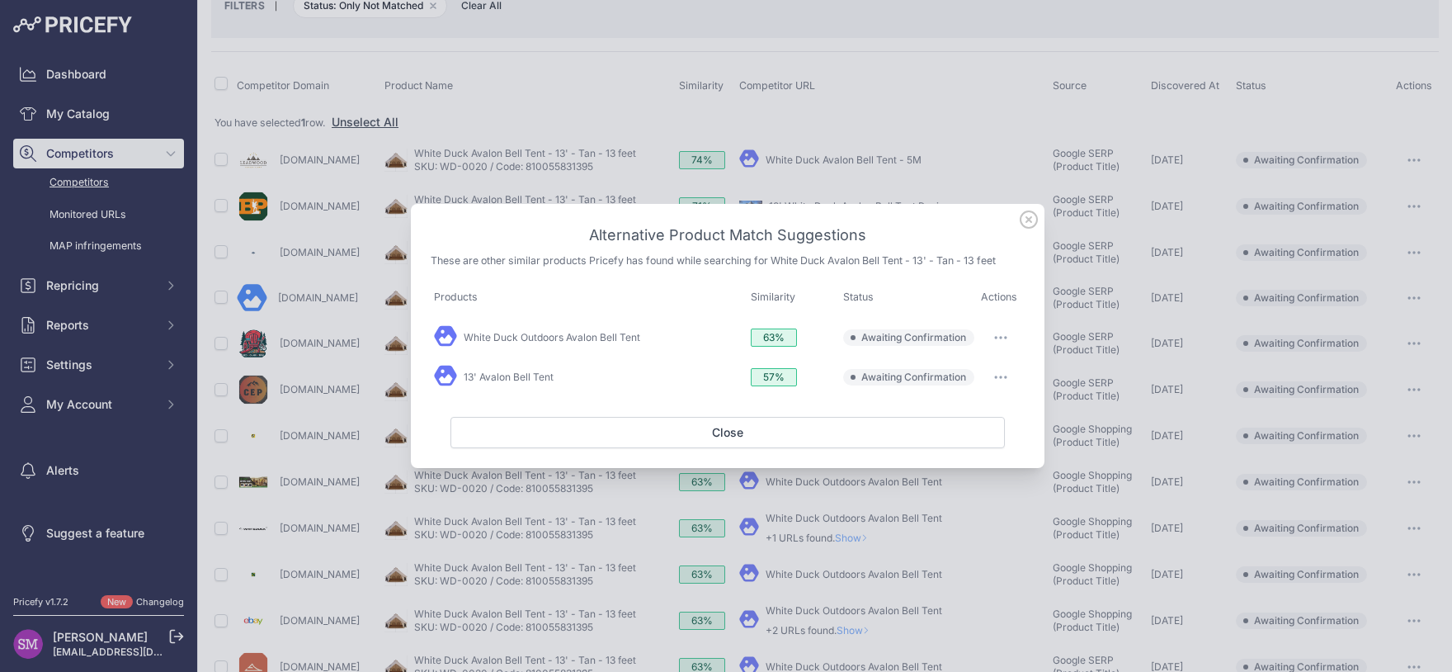
click at [1003, 337] on icon "button" at bounding box center [1000, 337] width 13 height 3
click at [983, 401] on span "Exclude match" at bounding box center [963, 404] width 69 height 12
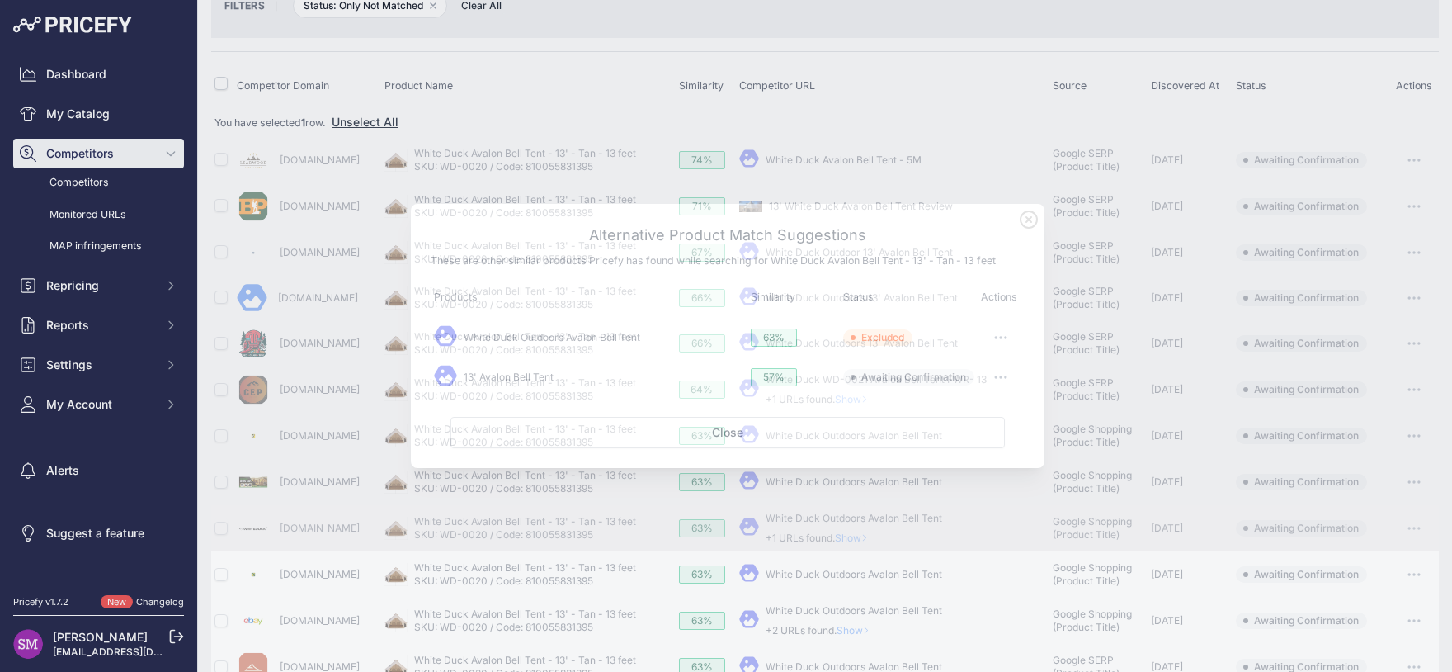
click at [892, 241] on h3 "Alternative Product Match Suggestions" at bounding box center [728, 235] width 594 height 23
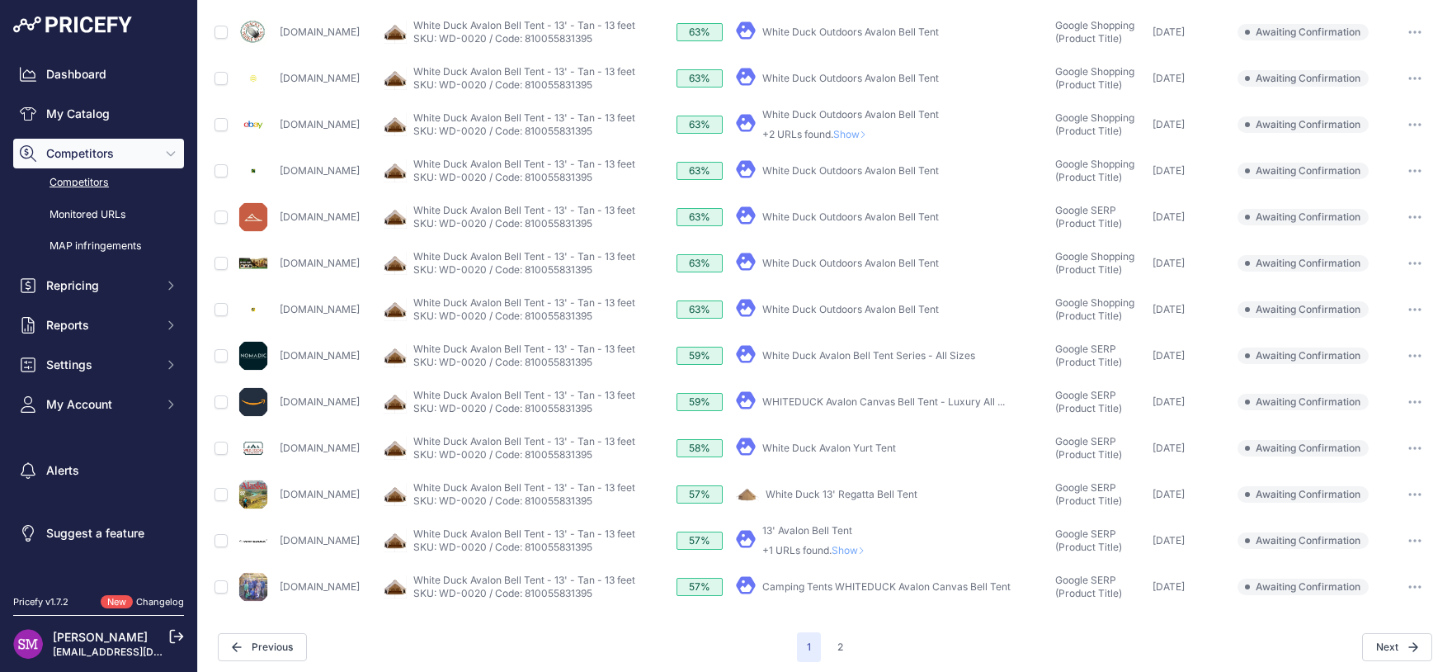
scroll to position [554, 0]
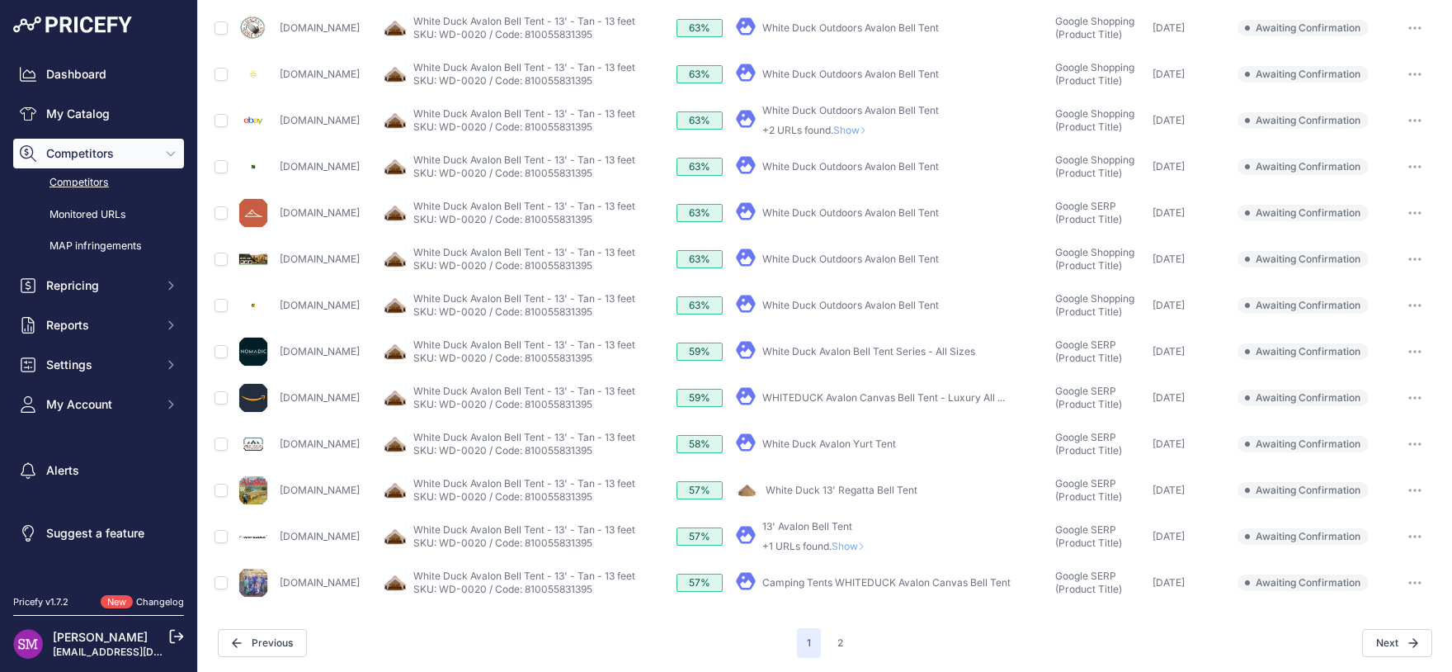
click at [865, 543] on icon at bounding box center [861, 546] width 7 height 10
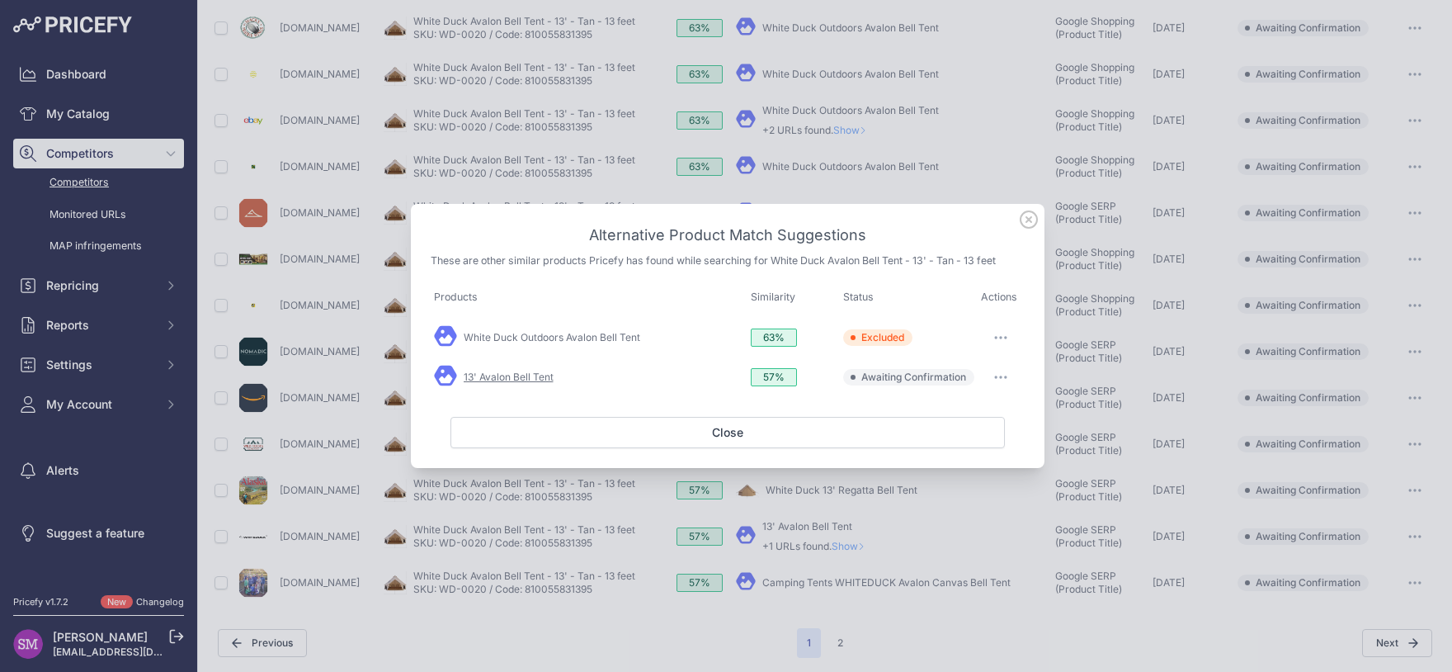
click at [512, 375] on link "13' Avalon Bell Tent" at bounding box center [509, 376] width 90 height 12
click at [1004, 372] on button "button" at bounding box center [1000, 376] width 33 height 23
click at [969, 414] on span "Match This" at bounding box center [955, 411] width 52 height 12
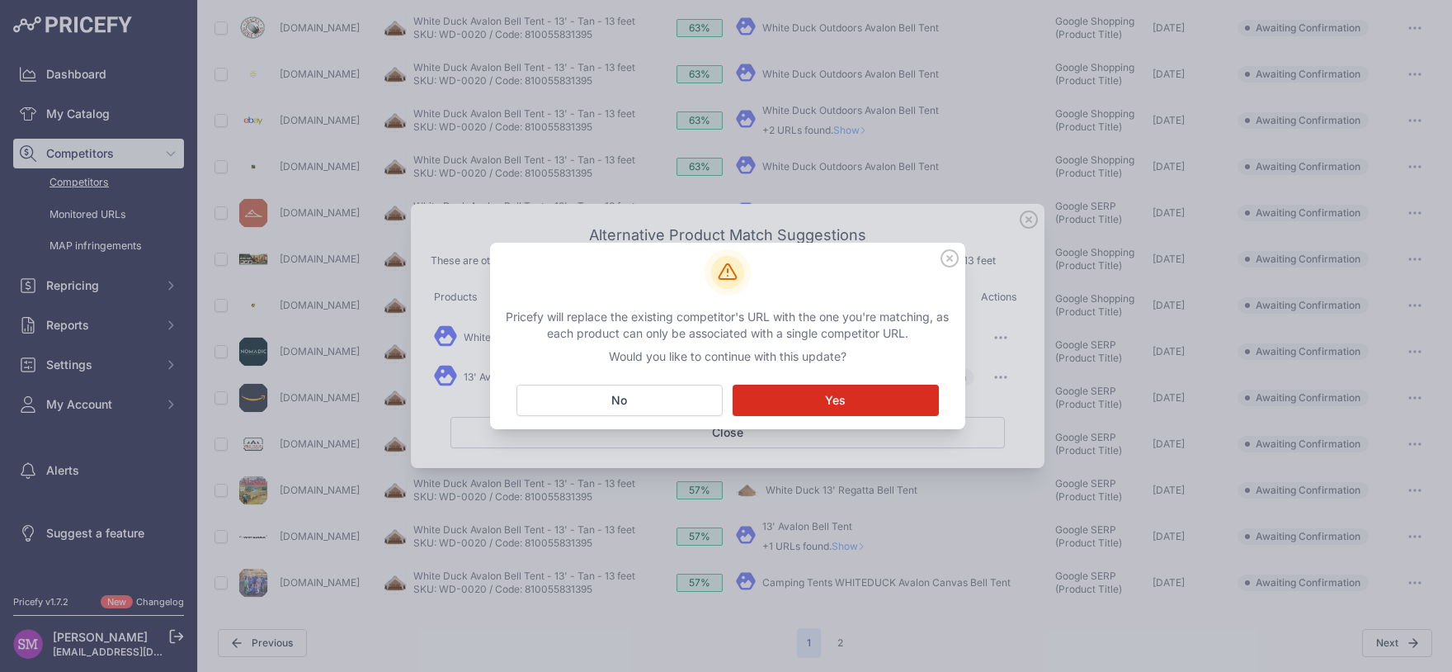
click at [794, 408] on button "Matching... Yes" at bounding box center [836, 399] width 206 height 31
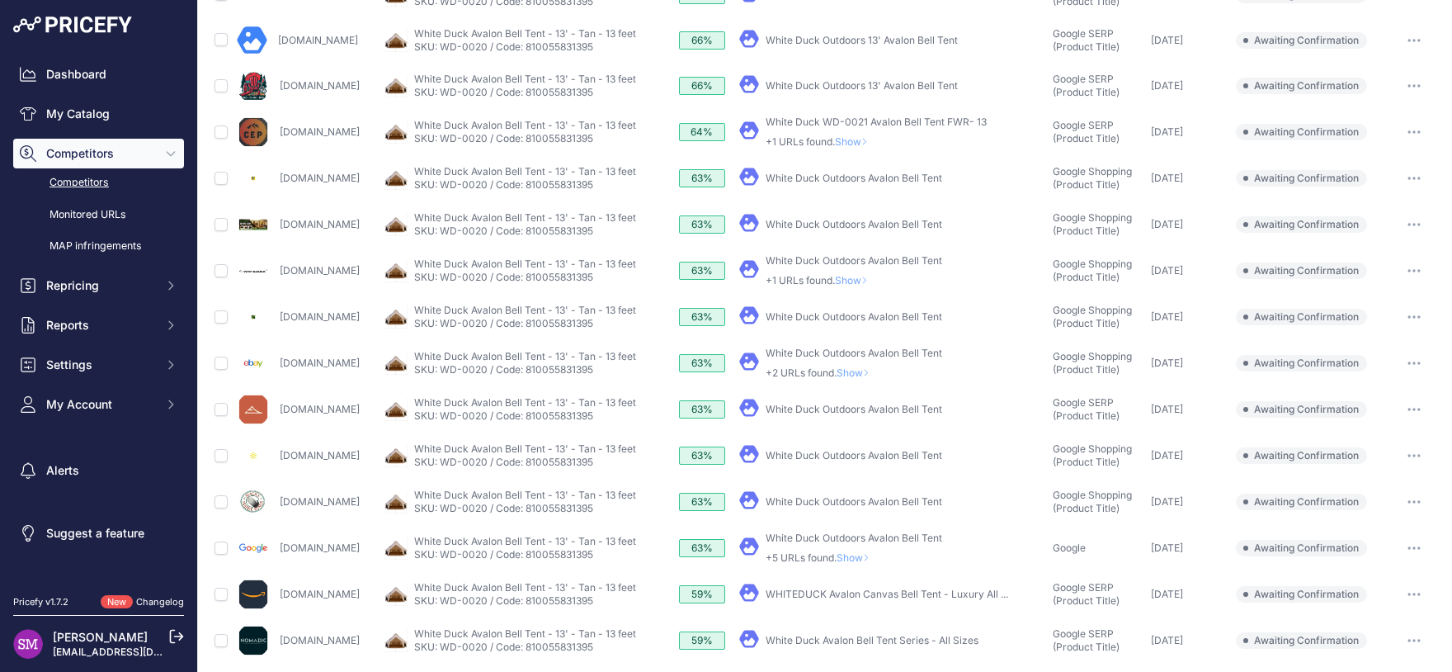
scroll to position [381, 0]
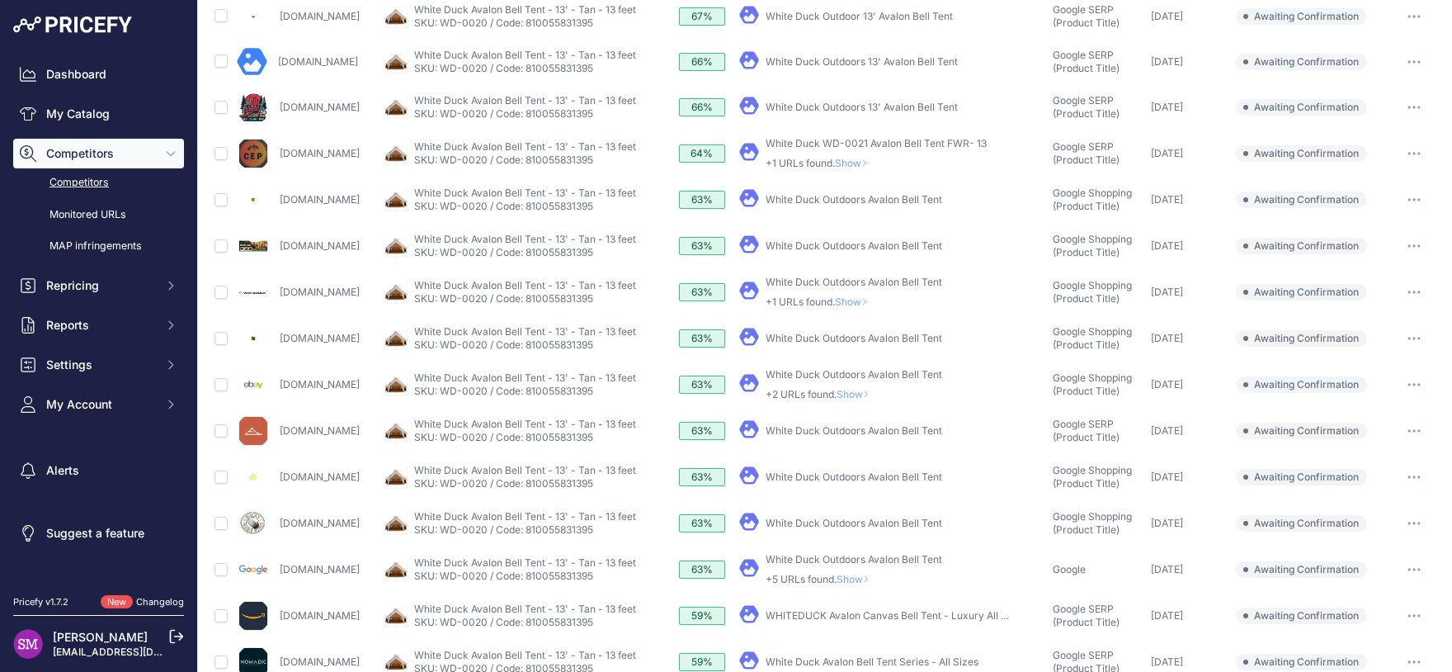
click at [875, 304] on span "Show" at bounding box center [855, 301] width 40 height 12
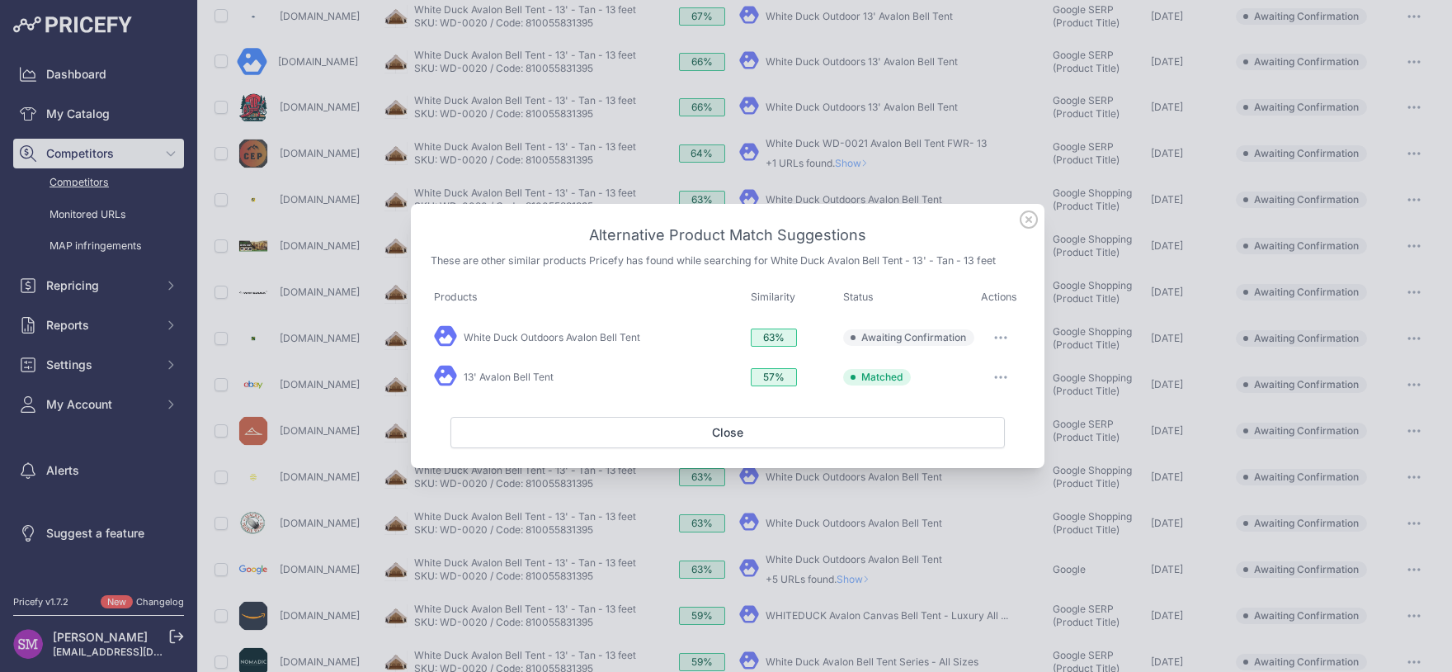
click at [1012, 332] on button "button" at bounding box center [1000, 337] width 33 height 23
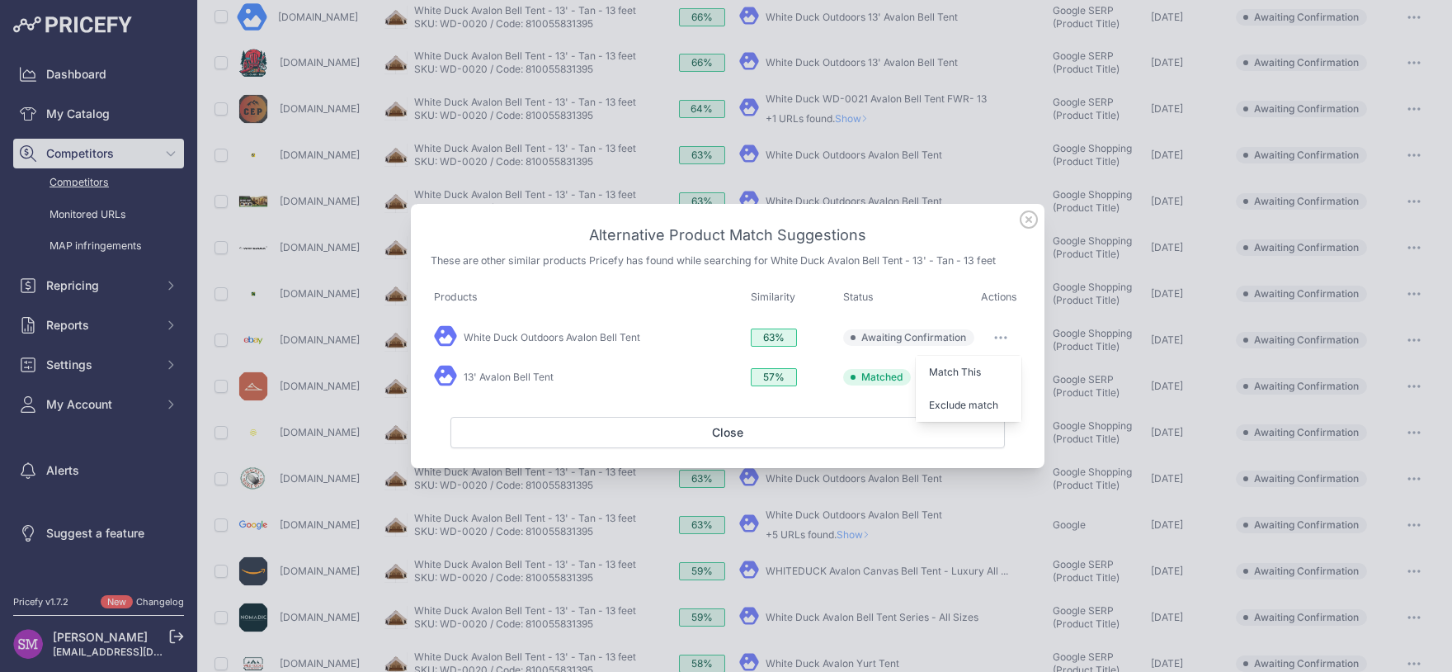
scroll to position [337, 0]
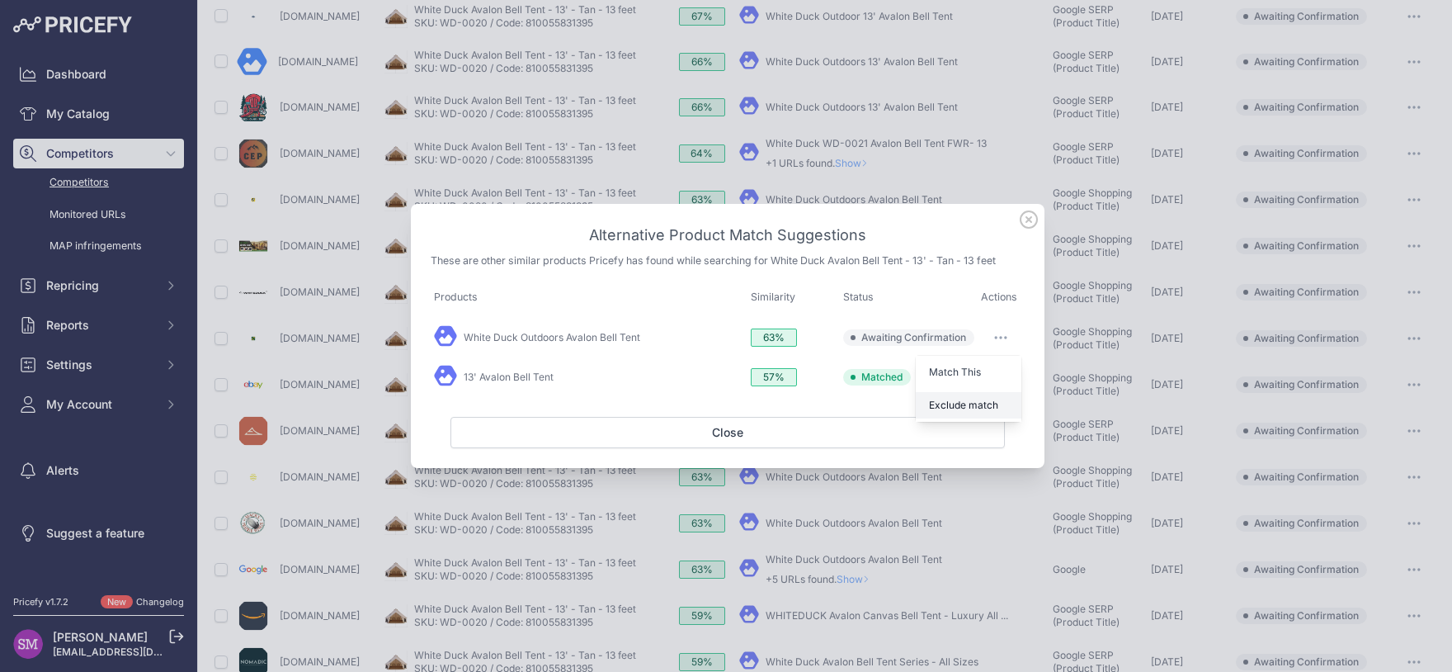
click at [975, 400] on span "Exclude match" at bounding box center [963, 404] width 69 height 12
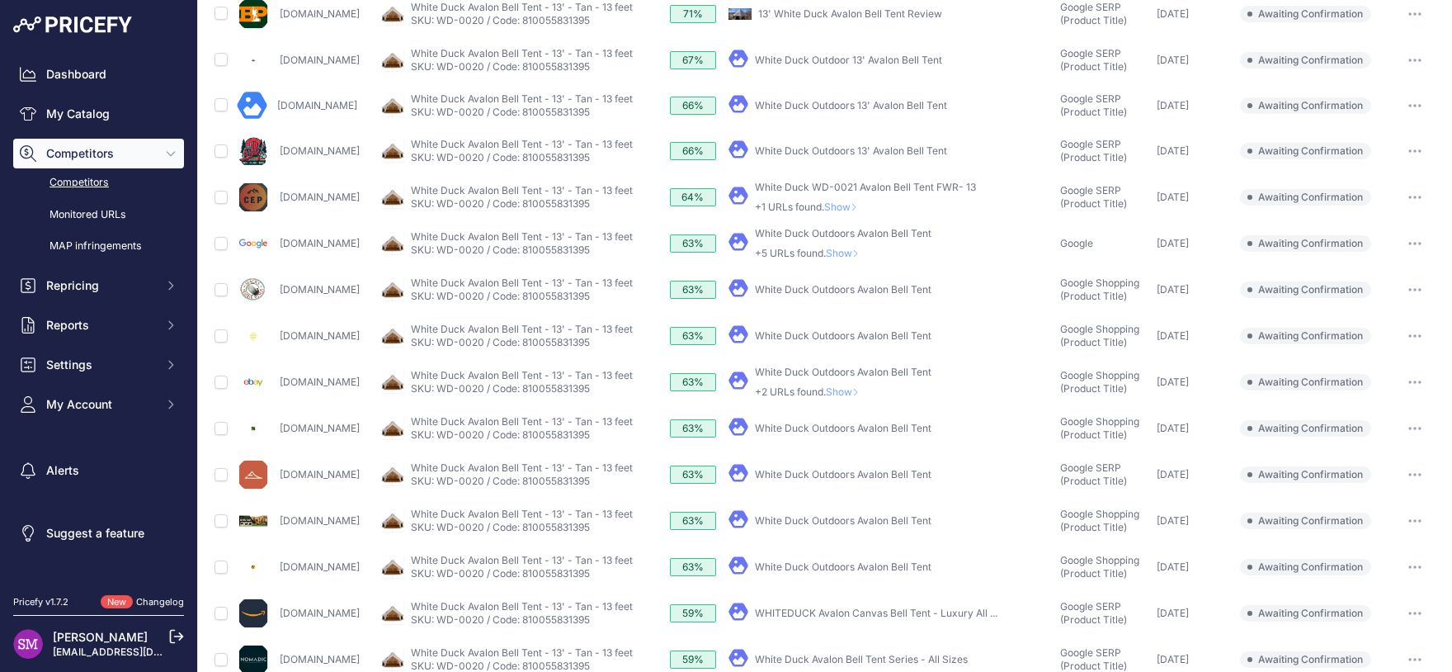
scroll to position [264, 0]
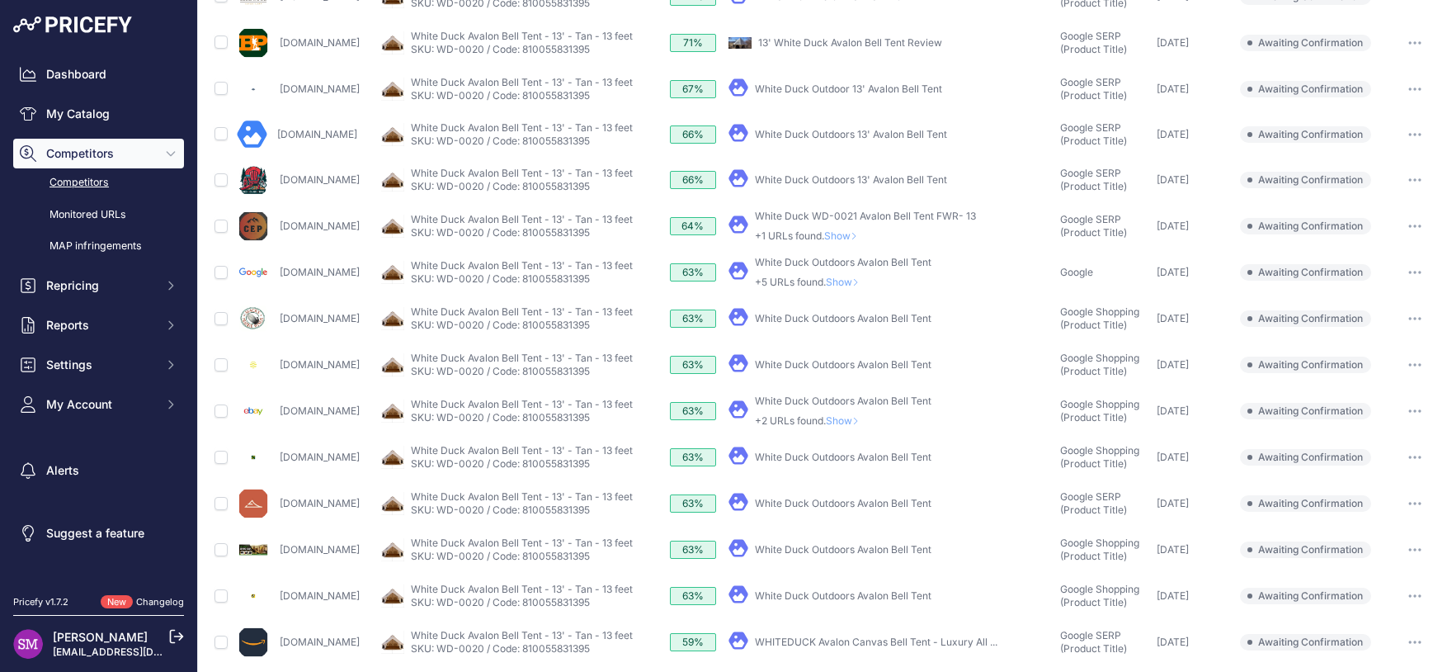
click at [865, 419] on span "Show" at bounding box center [846, 420] width 40 height 12
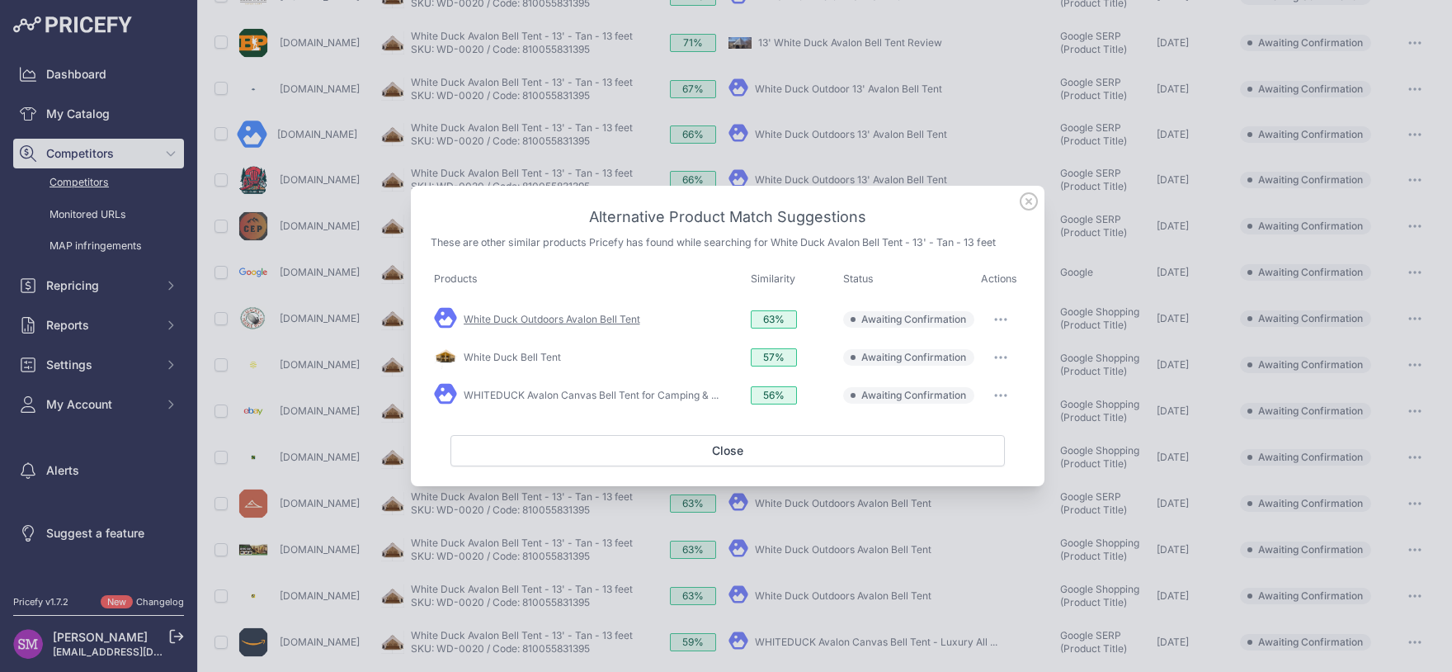
click at [607, 320] on link "White Duck Outdoors Avalon Bell Tent" at bounding box center [552, 319] width 177 height 12
click at [1023, 201] on icon at bounding box center [1029, 201] width 18 height 18
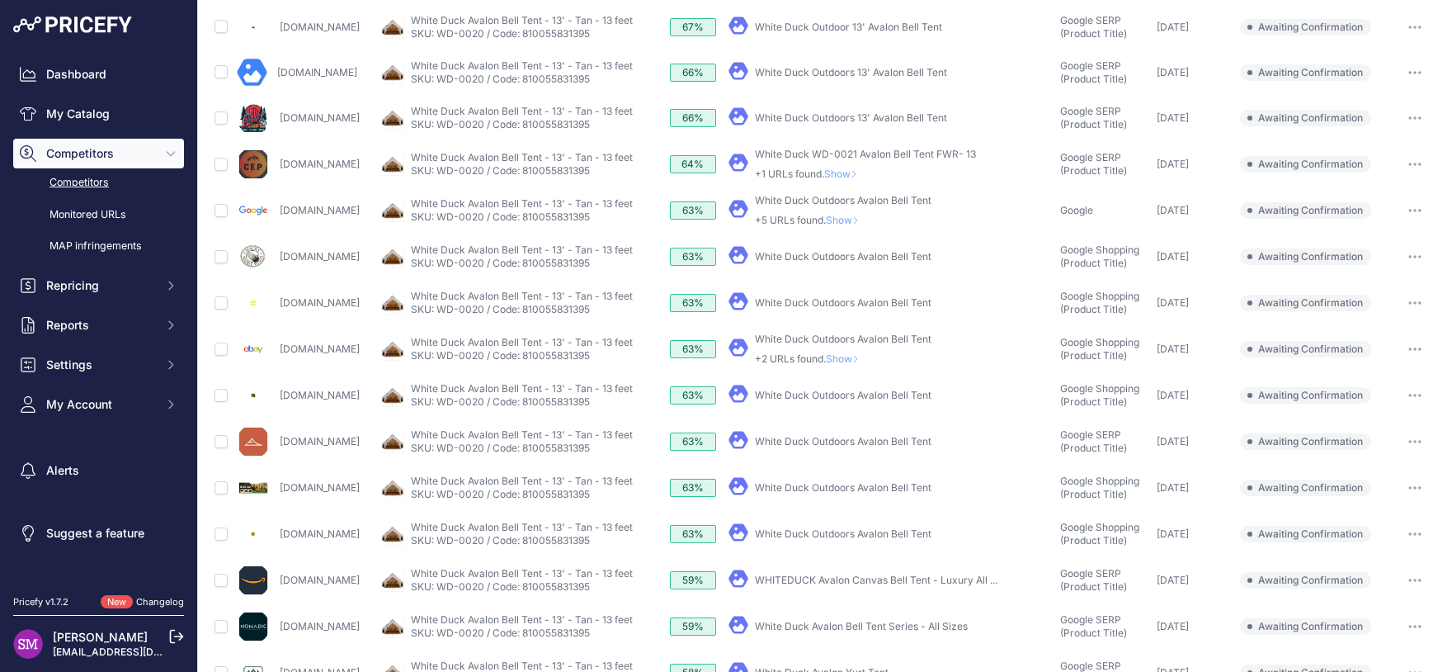
scroll to position [337, 0]
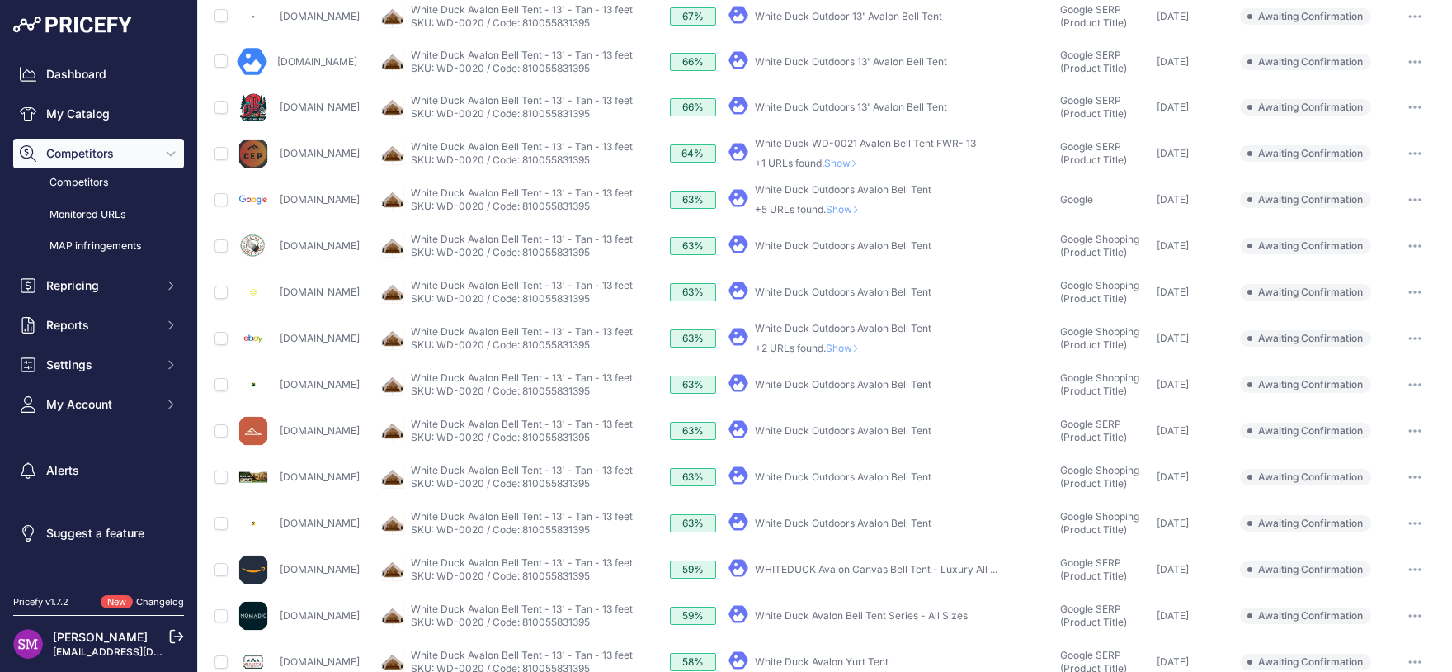
click at [822, 571] on link "WHITEDUCK Avalon Canvas Bell Tent - Luxury All ..." at bounding box center [876, 569] width 243 height 12
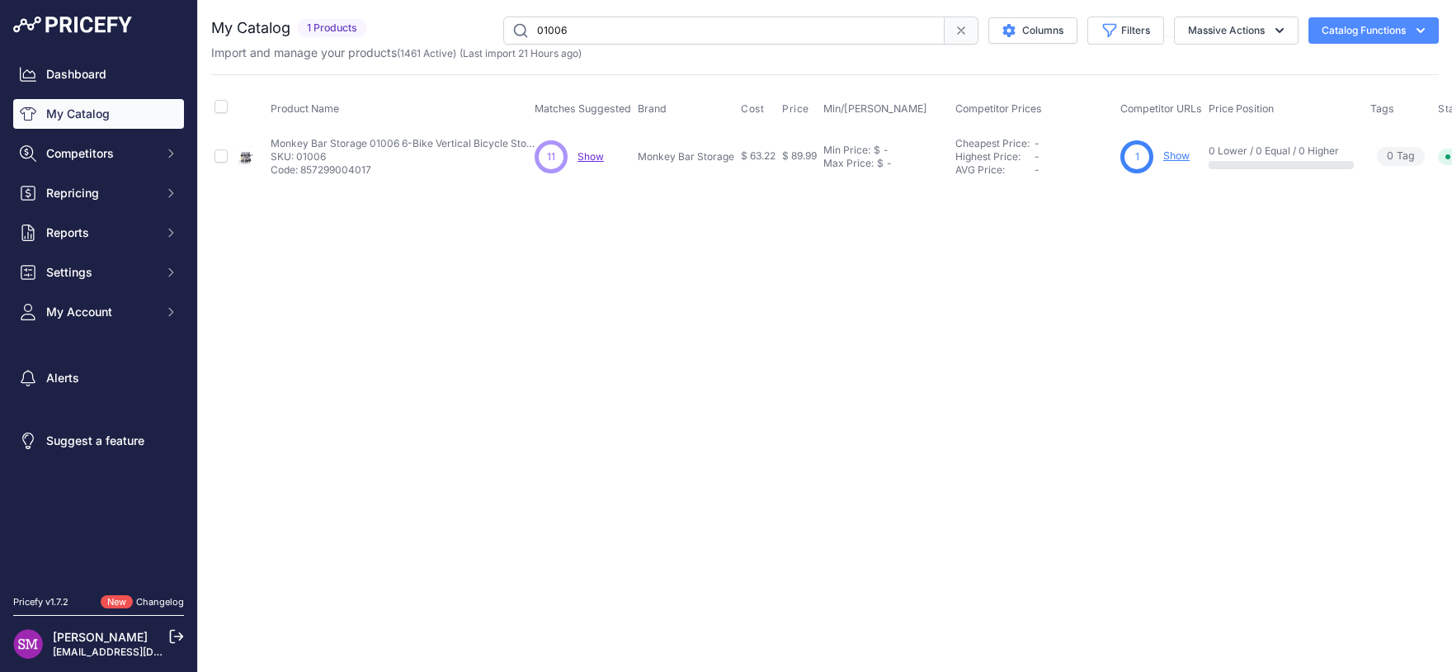
click at [592, 156] on span "Show" at bounding box center [591, 156] width 26 height 12
click at [1206, 260] on div "Close You are not connected to the internet." at bounding box center [825, 336] width 1254 height 672
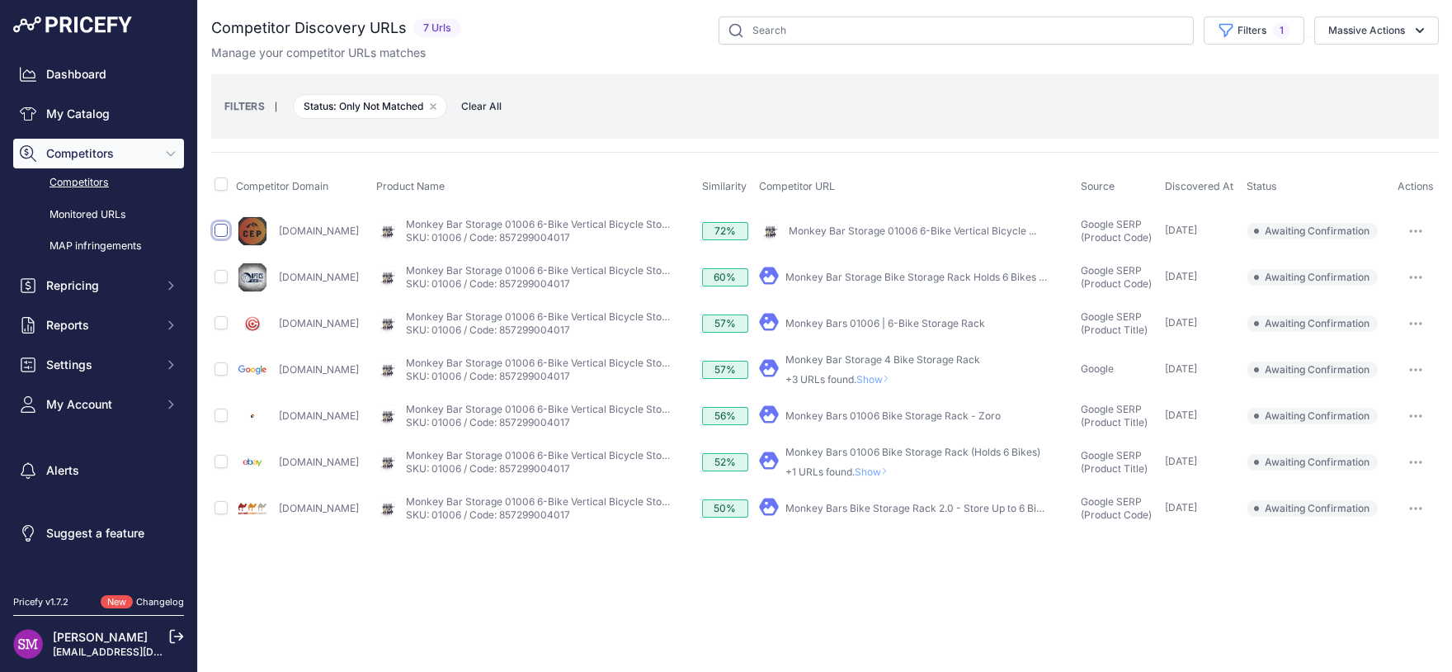
click at [219, 231] on input "checkbox" at bounding box center [221, 230] width 13 height 13
checkbox input "true"
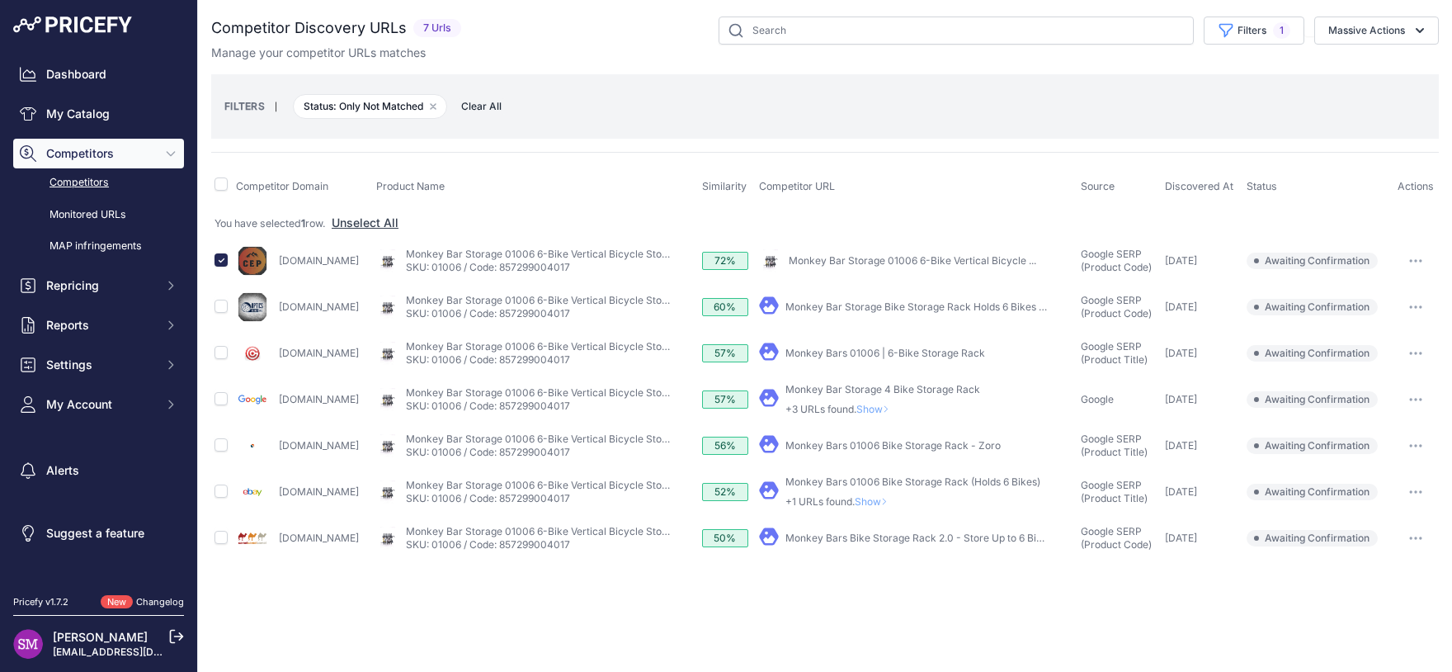
click at [894, 499] on span "Show" at bounding box center [875, 501] width 40 height 12
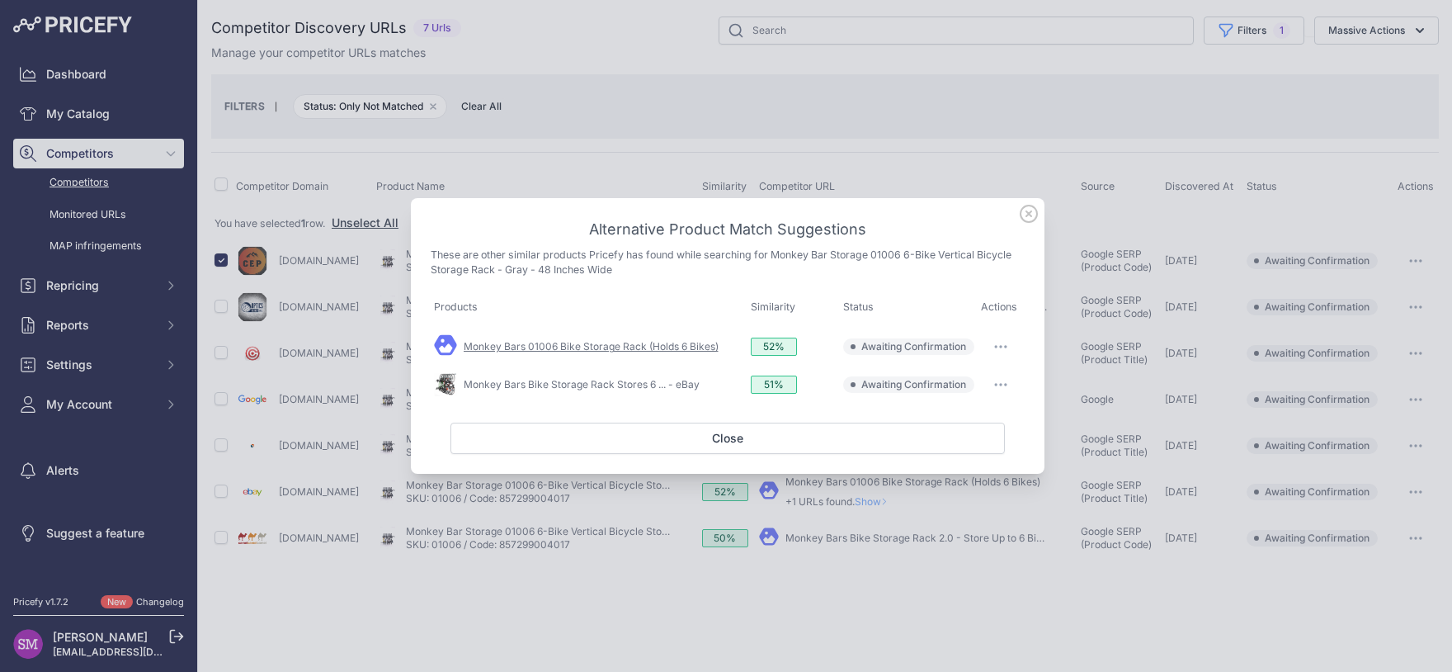
click at [609, 351] on link "Monkey Bars 01006 Bike Storage Rack (Holds 6 Bikes)" at bounding box center [591, 346] width 255 height 12
click at [646, 383] on link "Monkey Bars Bike Storage Rack Stores 6 ... - eBay" at bounding box center [582, 384] width 236 height 12
click at [598, 343] on link "Monkey Bars 01006 Bike Storage Rack (Holds 6 Bikes)" at bounding box center [591, 346] width 255 height 12
click at [1006, 386] on icon "button" at bounding box center [1000, 384] width 13 height 3
click at [989, 417] on button "Match This" at bounding box center [969, 419] width 106 height 26
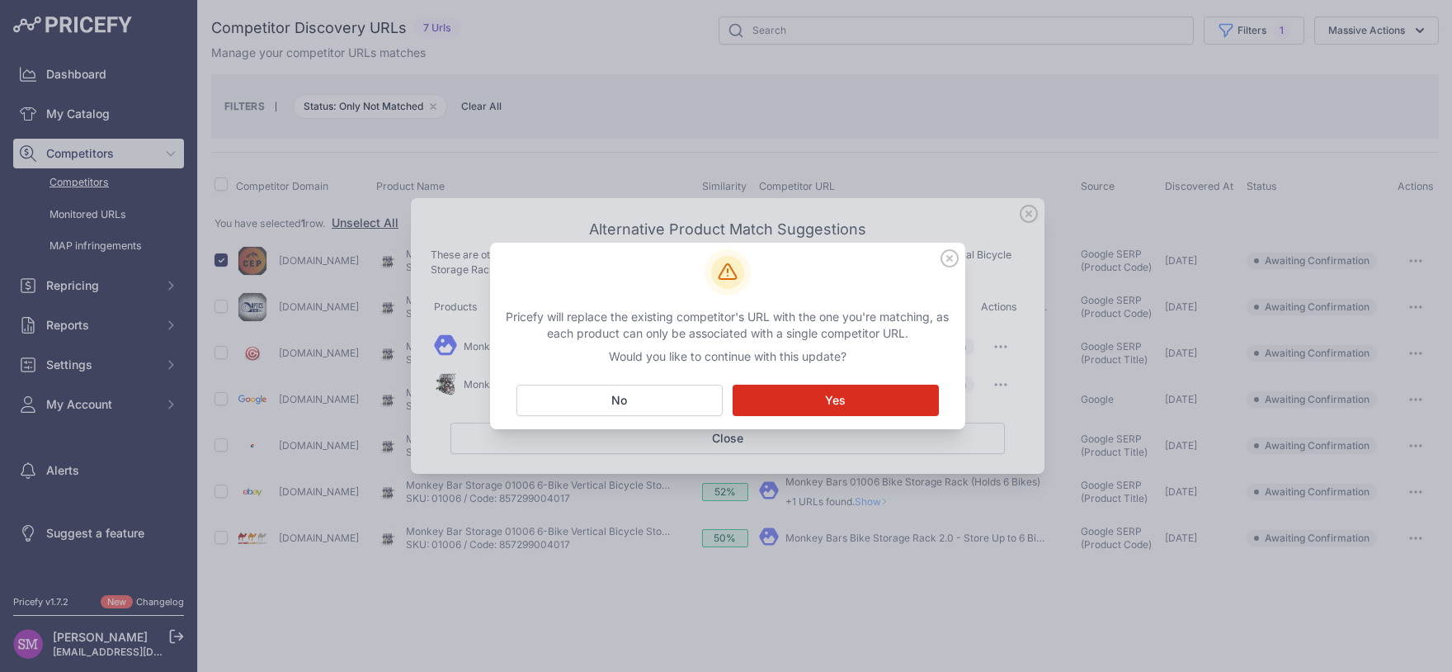
click at [867, 400] on button "Matching... Yes" at bounding box center [836, 399] width 206 height 31
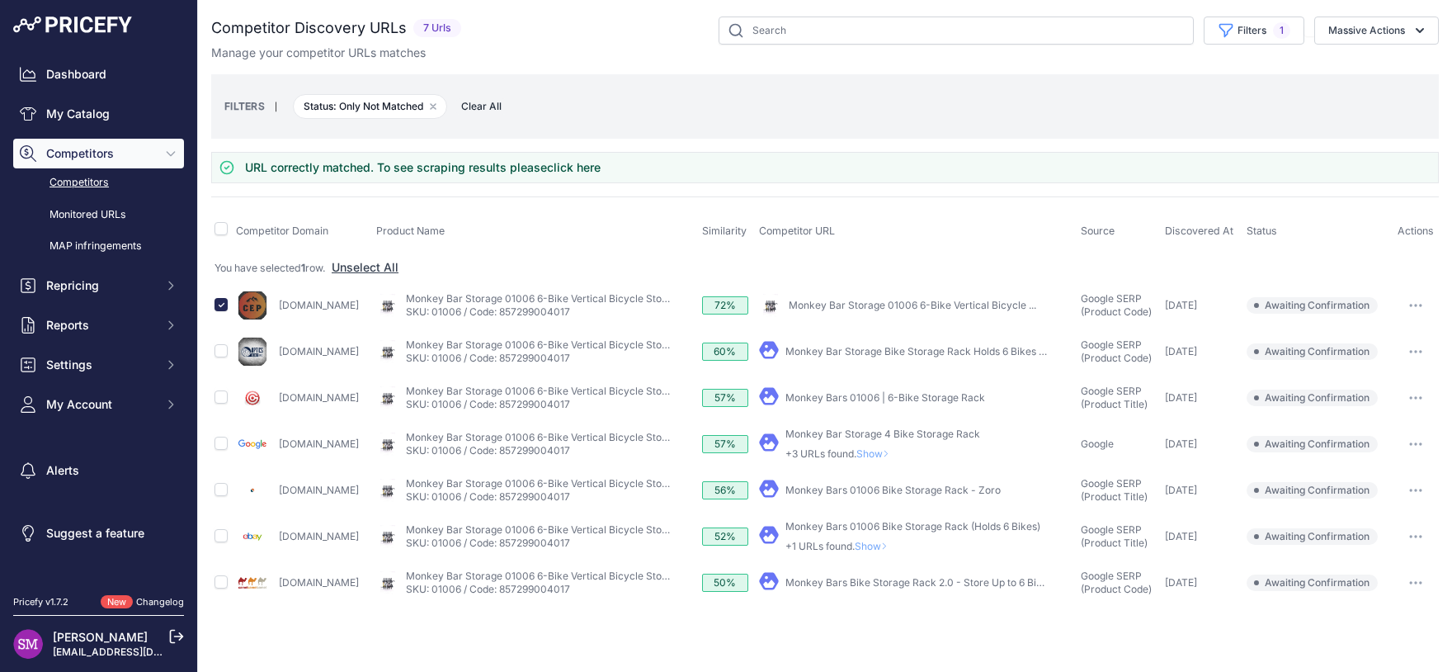
click at [894, 540] on span "Show" at bounding box center [875, 546] width 40 height 12
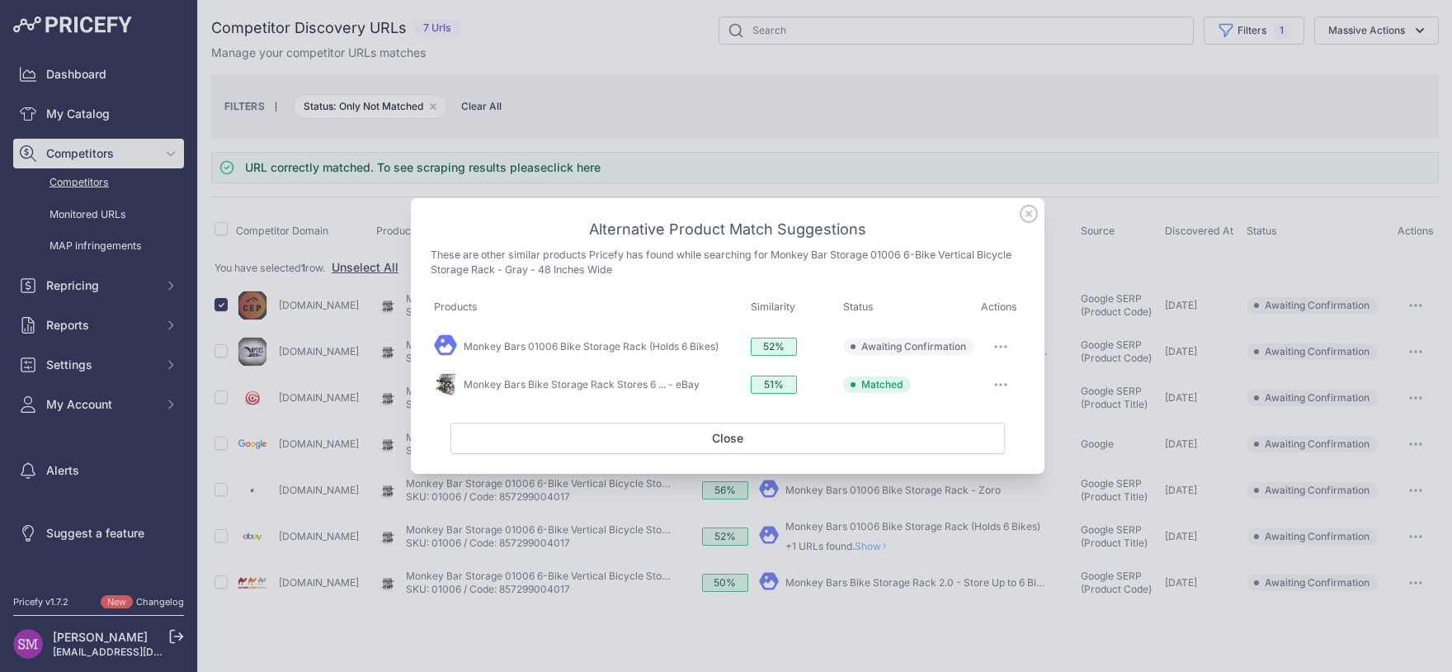
click at [997, 346] on icon "button" at bounding box center [1000, 346] width 13 height 3
click at [970, 410] on span "Exclude match" at bounding box center [963, 414] width 69 height 12
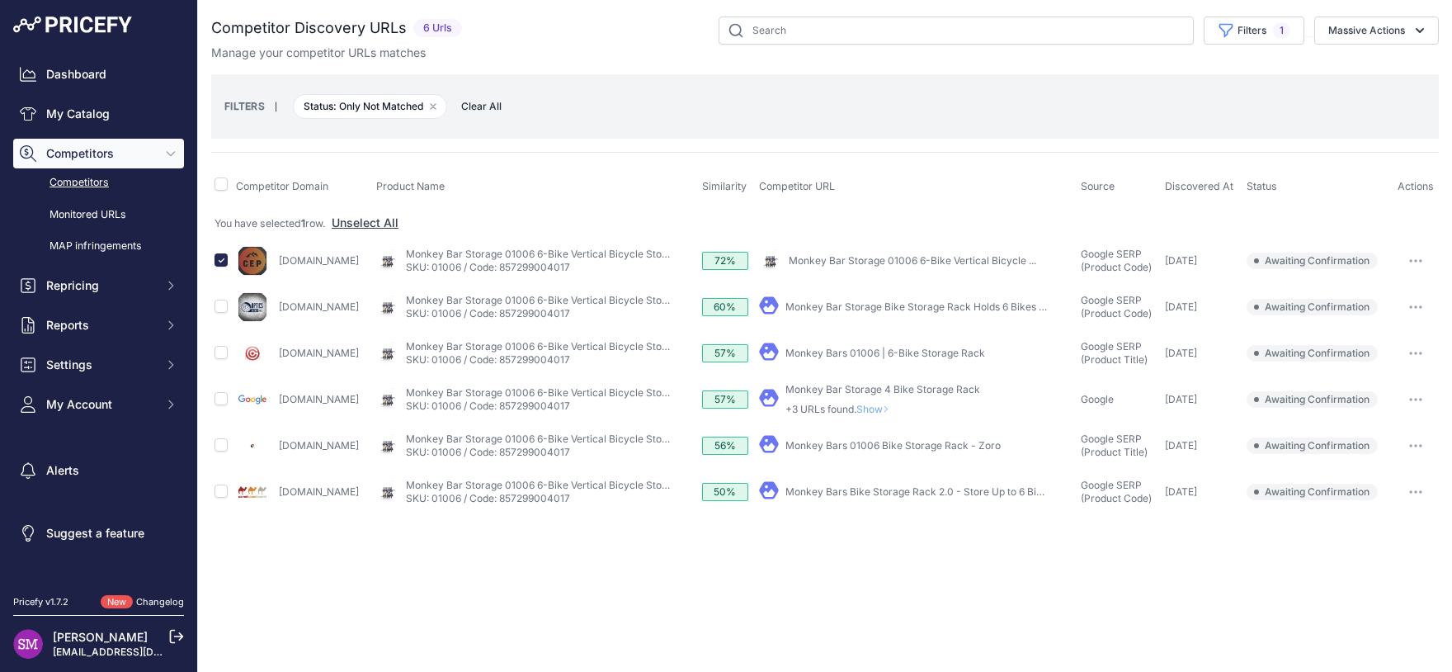
click at [931, 355] on link "Monkey Bars 01006 | 6-Bike Storage Rack" at bounding box center [885, 353] width 200 height 12
click at [1407, 350] on button "button" at bounding box center [1415, 353] width 33 height 23
click at [0, 0] on button "Confirm match" at bounding box center [0, 0] width 0 height 0
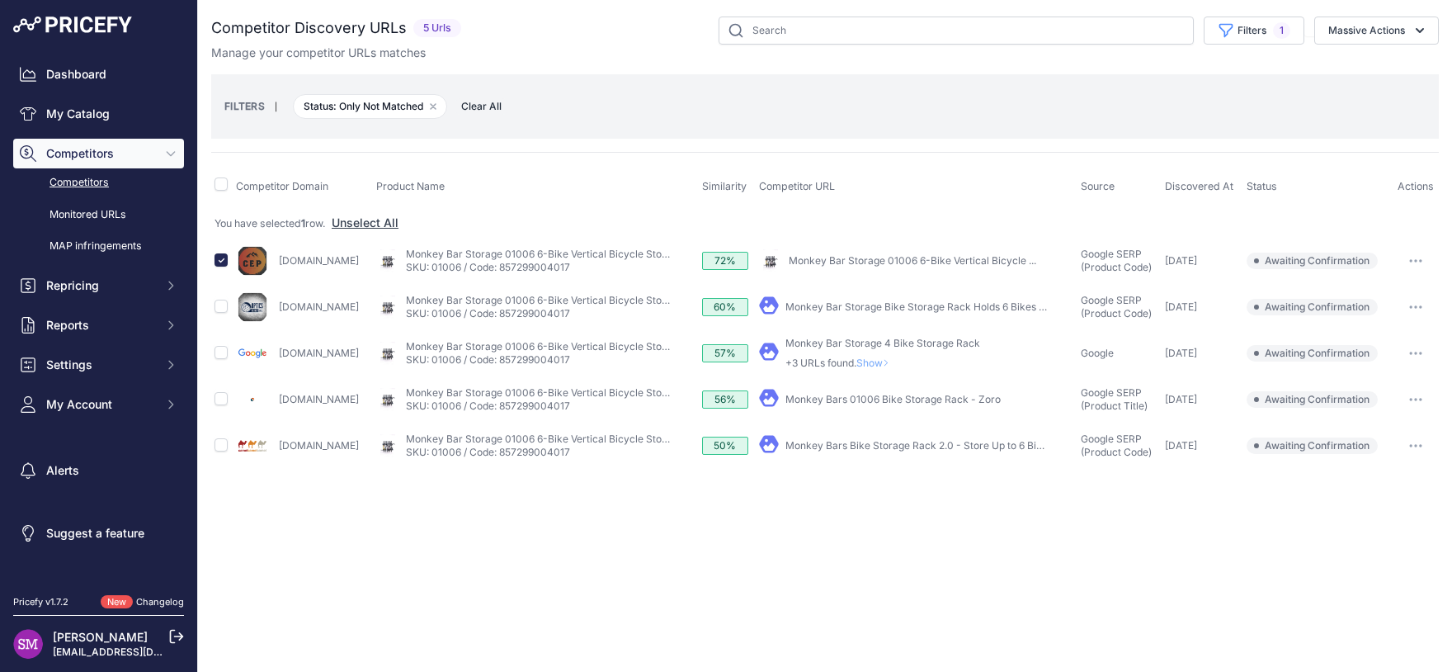
click at [303, 400] on link "Zoro.com" at bounding box center [319, 399] width 80 height 12
click at [1418, 264] on button "button" at bounding box center [1415, 260] width 33 height 23
click at [1384, 287] on button "Confirm match" at bounding box center [1367, 295] width 135 height 26
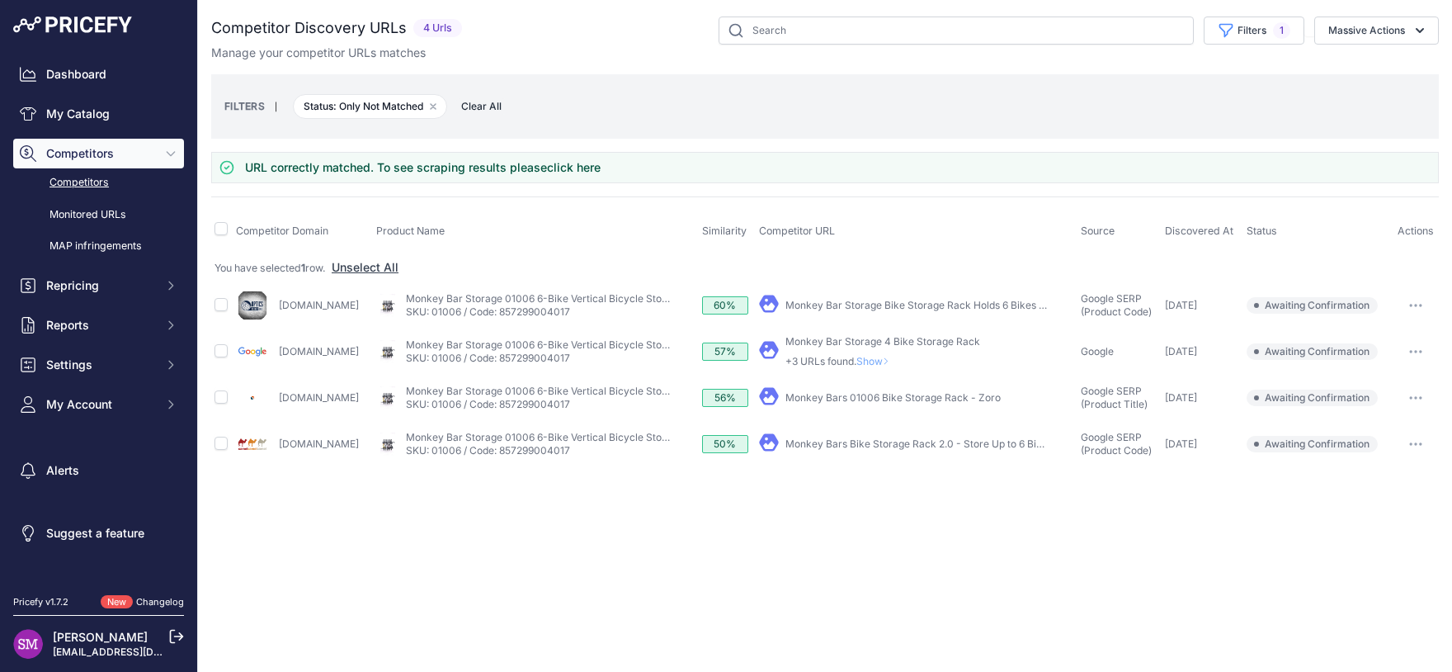
click at [930, 304] on link "Monkey Bar Storage Bike Storage Rack Holds 6 Bikes 01006" at bounding box center [926, 305] width 283 height 12
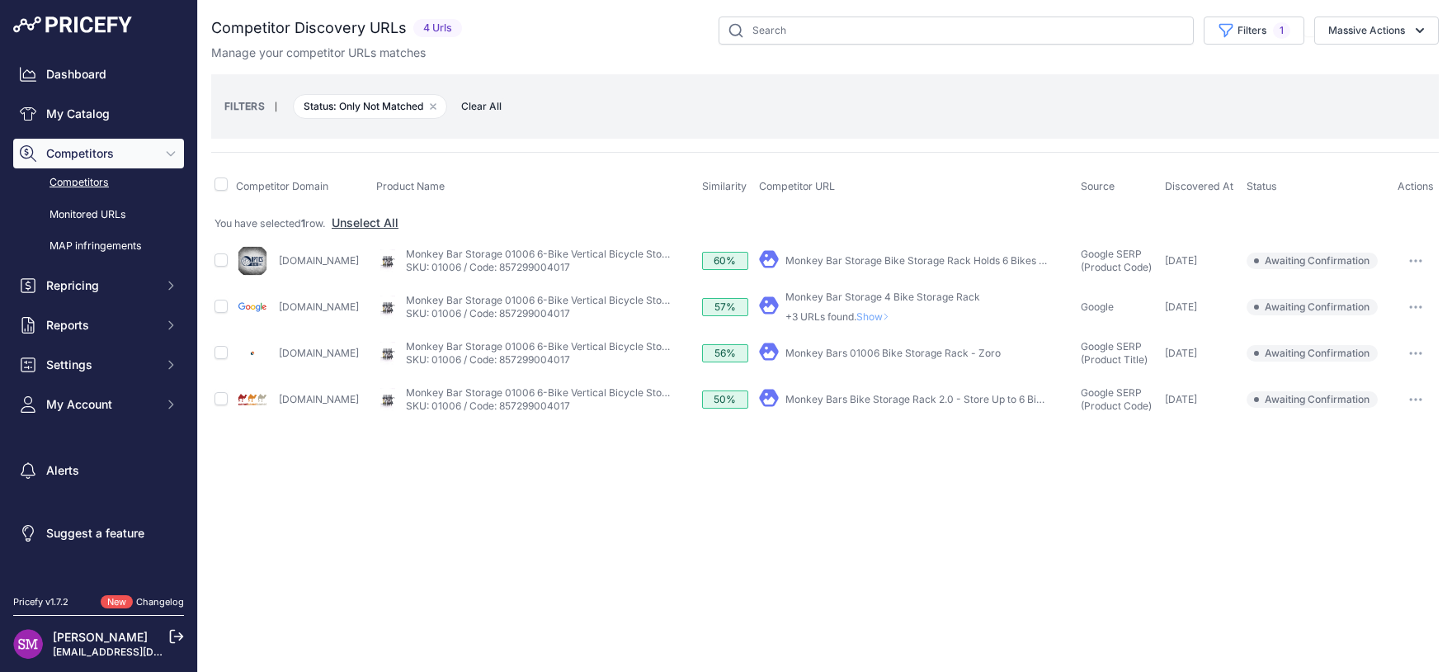
click at [226, 231] on td "You have selected 1 row. Unselect All" at bounding box center [825, 222] width 1228 height 31
click at [224, 188] on input "checkbox" at bounding box center [221, 183] width 13 height 13
click at [1380, 35] on button "Massive Actions" at bounding box center [1376, 31] width 125 height 28
click at [1355, 124] on span "Exclude Match" at bounding box center [1360, 128] width 81 height 14
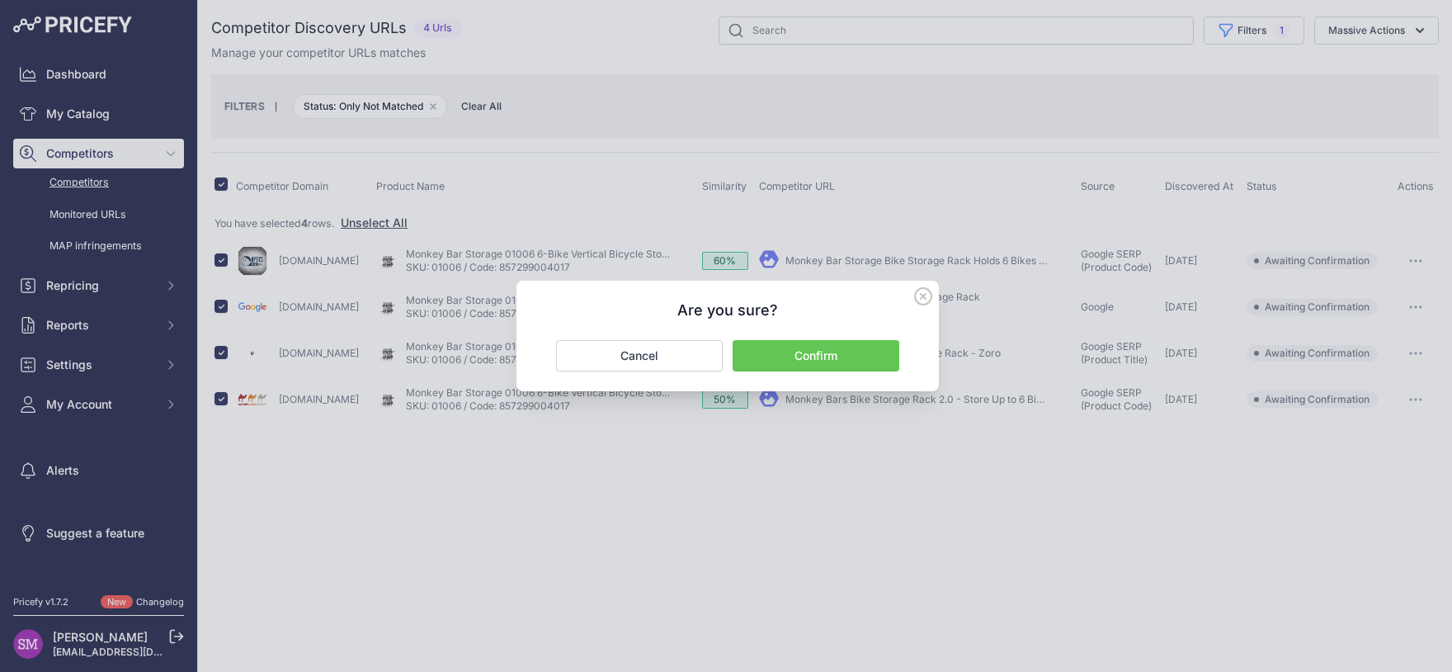
click at [858, 363] on button "Confirm" at bounding box center [816, 355] width 167 height 31
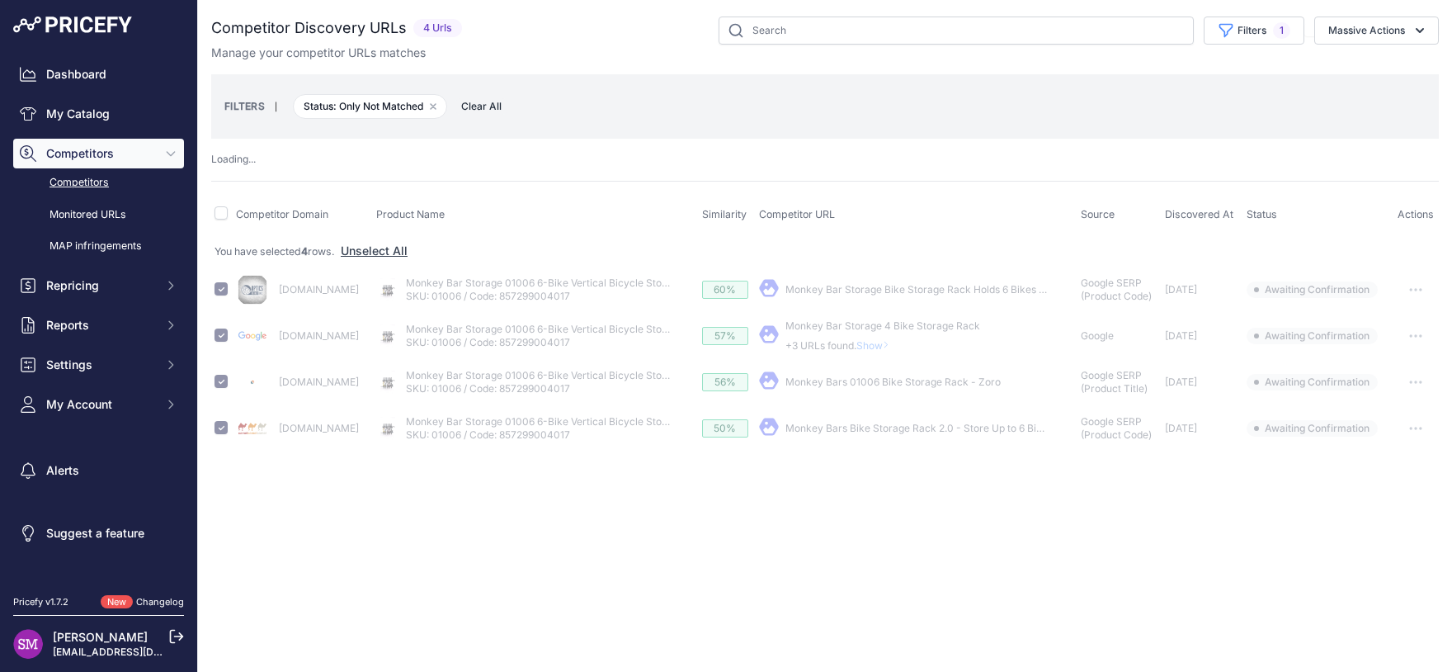
checkbox input "false"
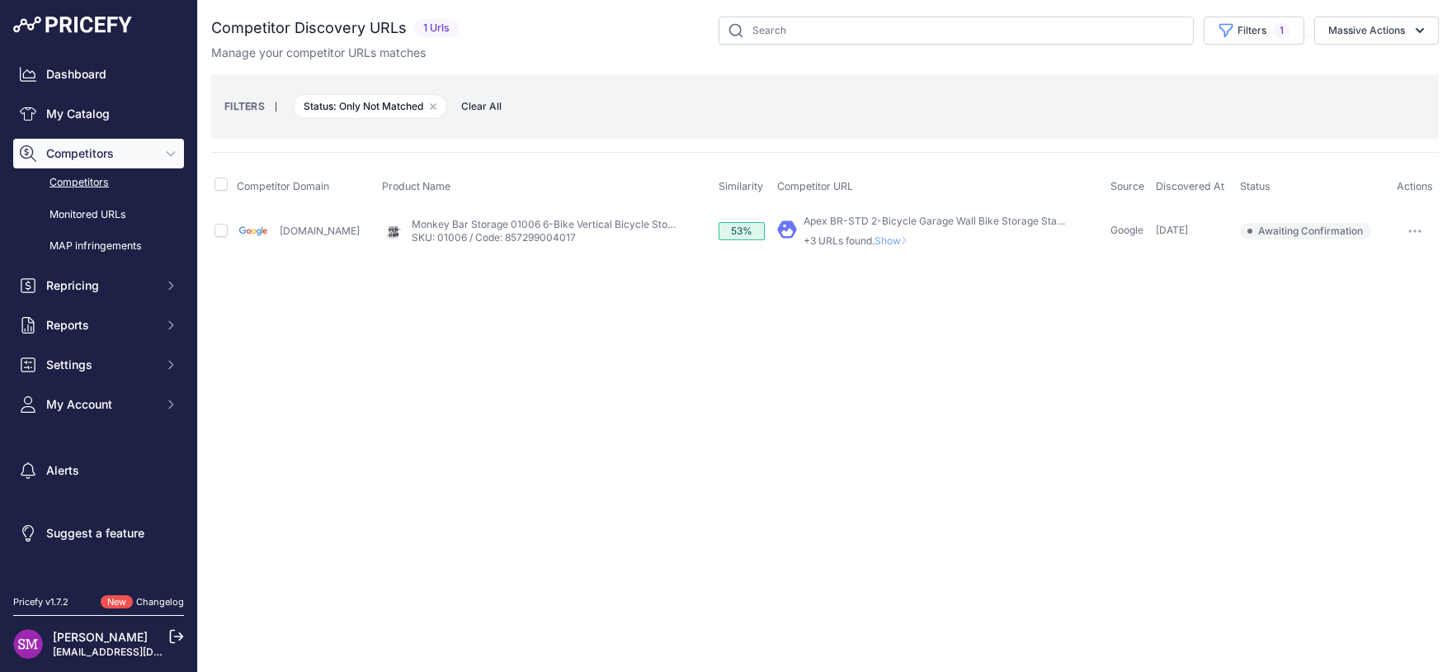
click at [885, 240] on span "Show" at bounding box center [895, 240] width 40 height 12
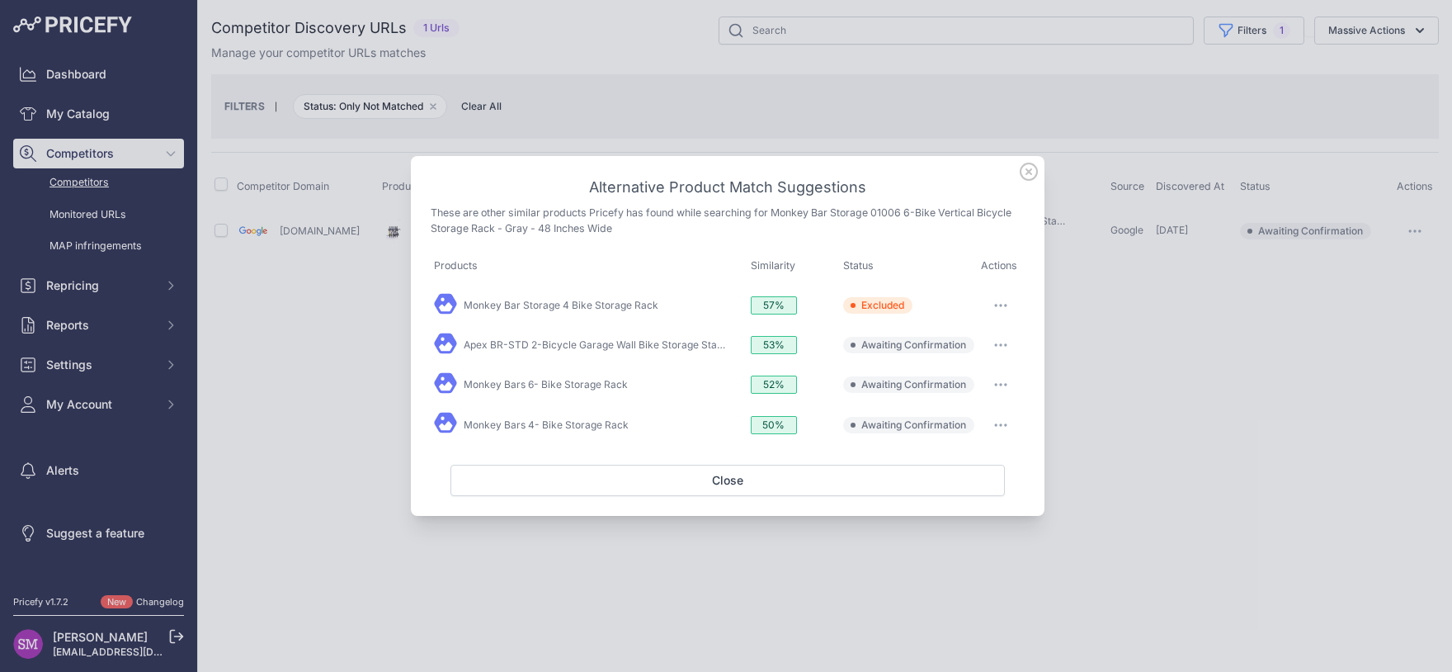
click at [1003, 345] on icon "button" at bounding box center [1000, 344] width 13 height 3
click at [985, 413] on span "Exclude match" at bounding box center [963, 412] width 69 height 12
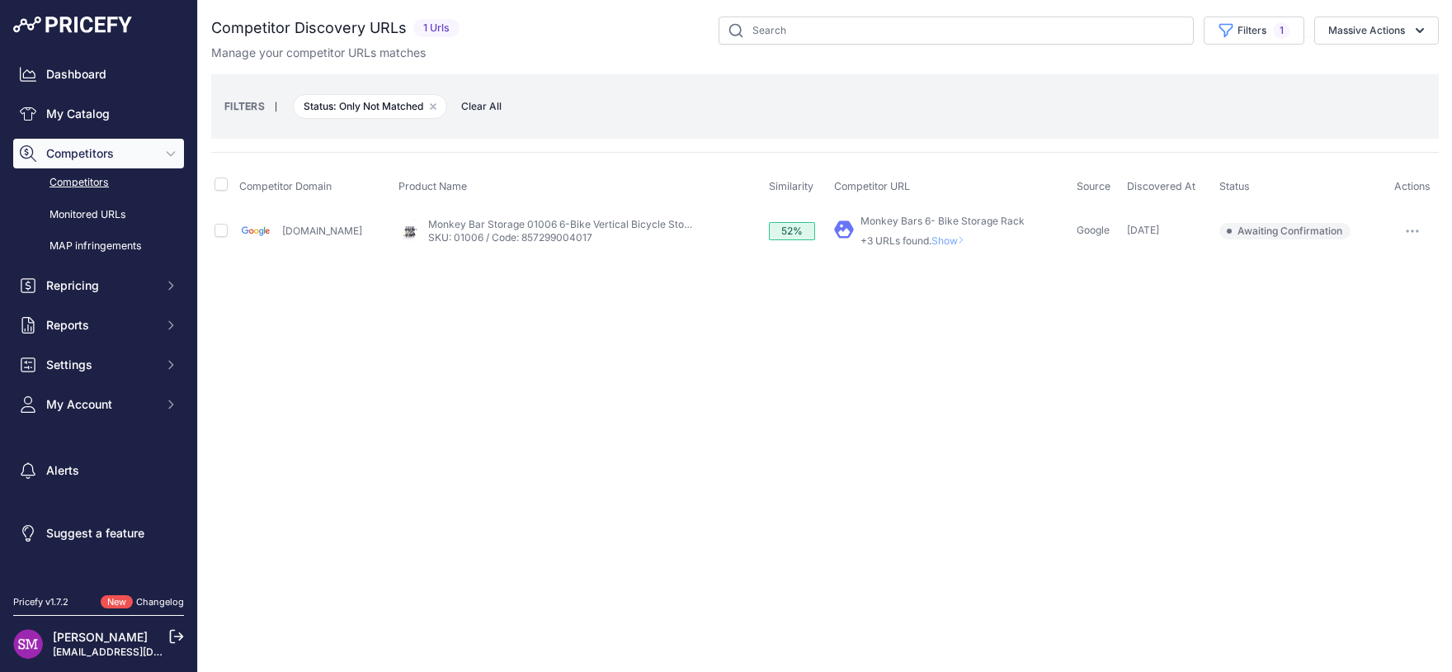
click at [945, 237] on span "Show" at bounding box center [951, 240] width 40 height 12
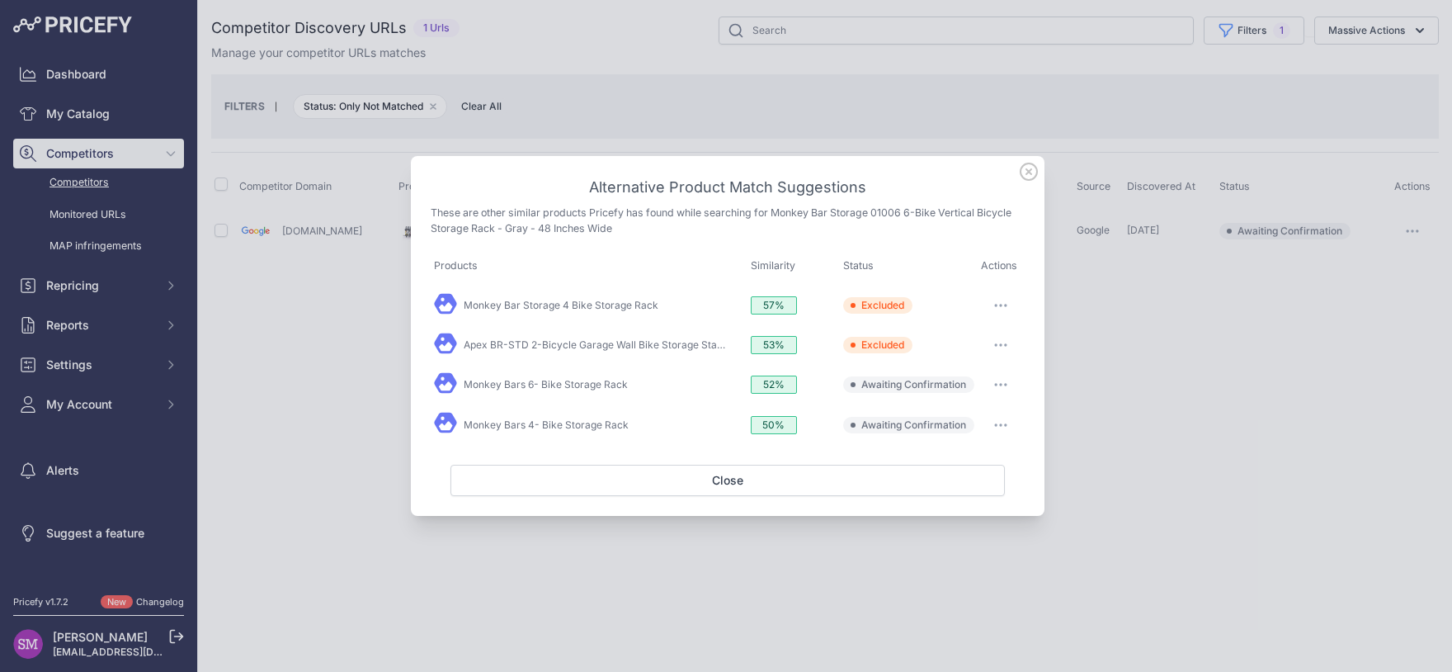
click at [1004, 381] on button "button" at bounding box center [1000, 384] width 33 height 23
click at [979, 453] on span "Exclude match" at bounding box center [963, 452] width 69 height 12
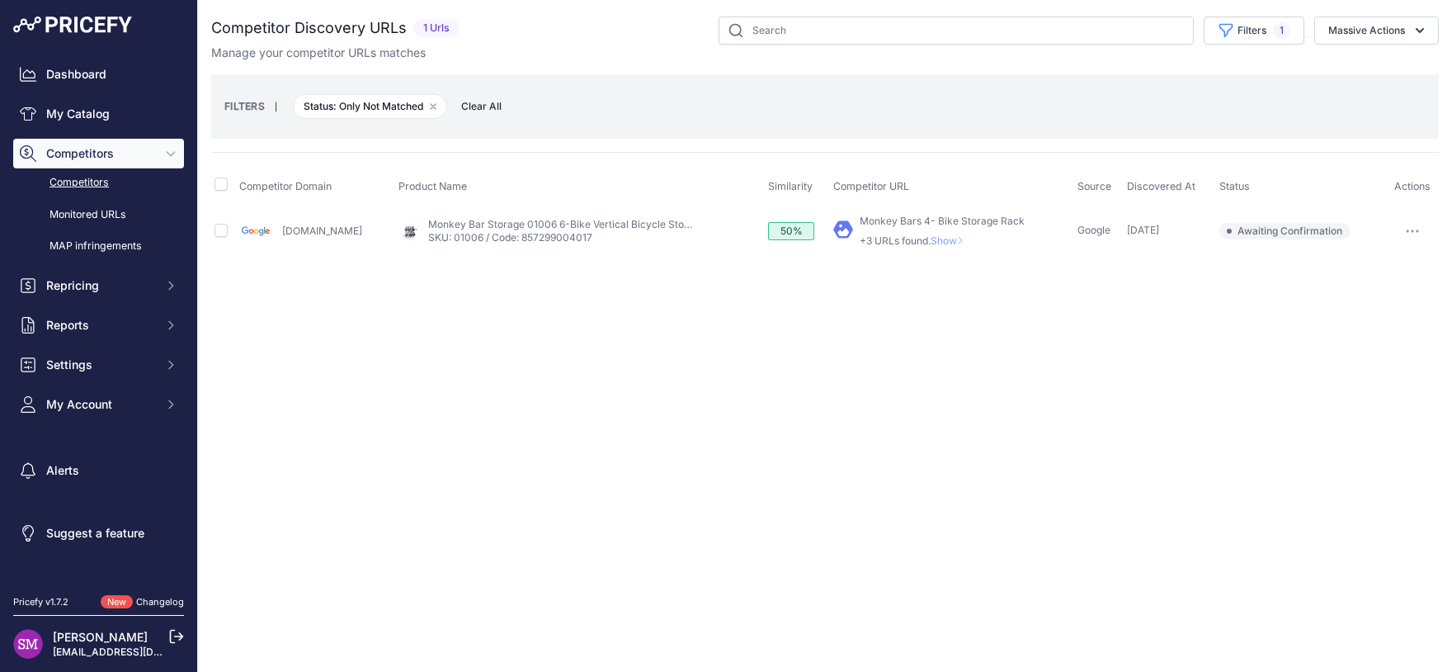
click at [943, 242] on span "Show" at bounding box center [951, 240] width 40 height 12
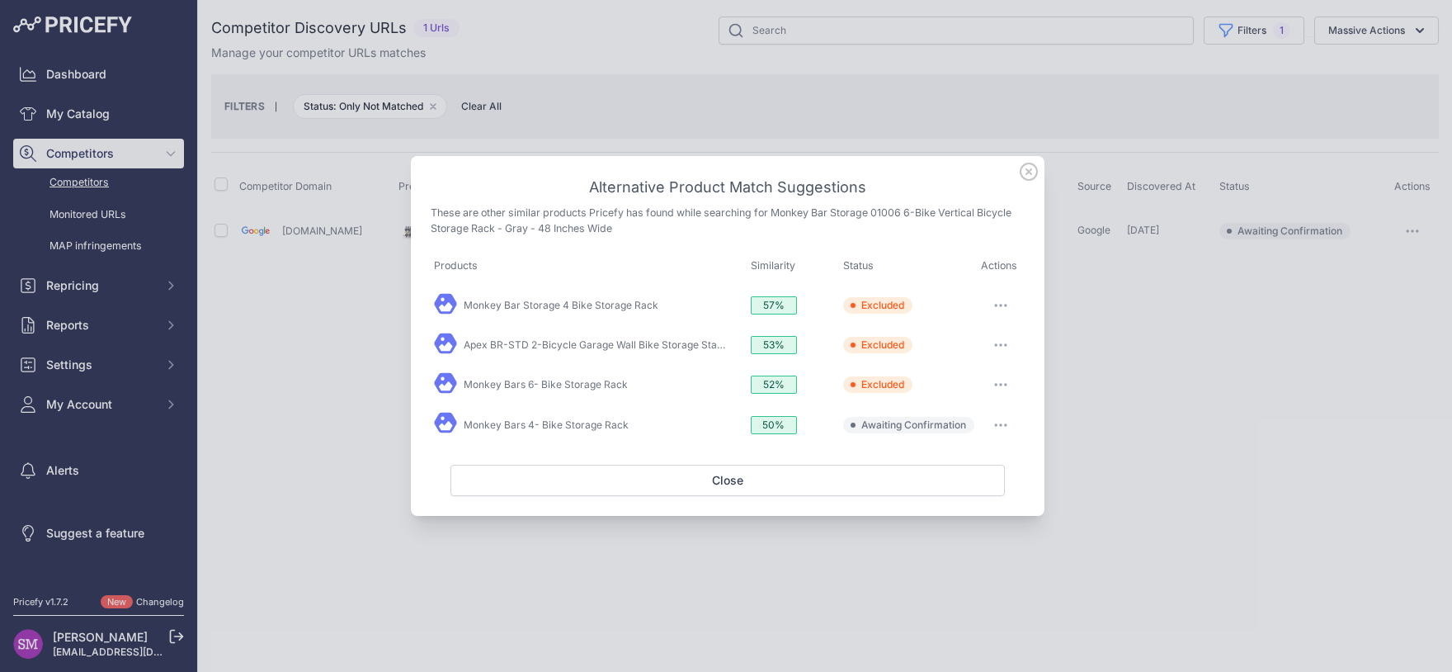
click at [1003, 430] on button "button" at bounding box center [1000, 424] width 33 height 23
click at [969, 486] on span "Exclude match" at bounding box center [963, 492] width 69 height 12
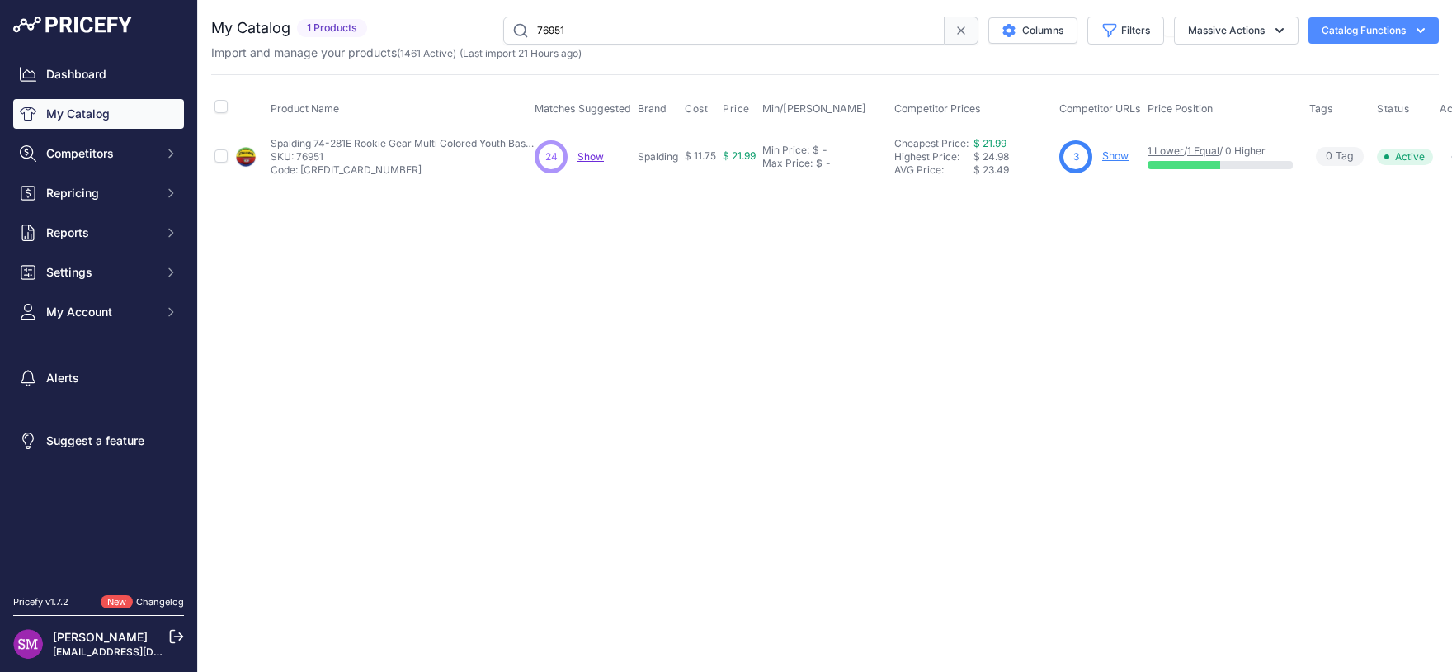
click at [588, 155] on span "Show" at bounding box center [591, 156] width 26 height 12
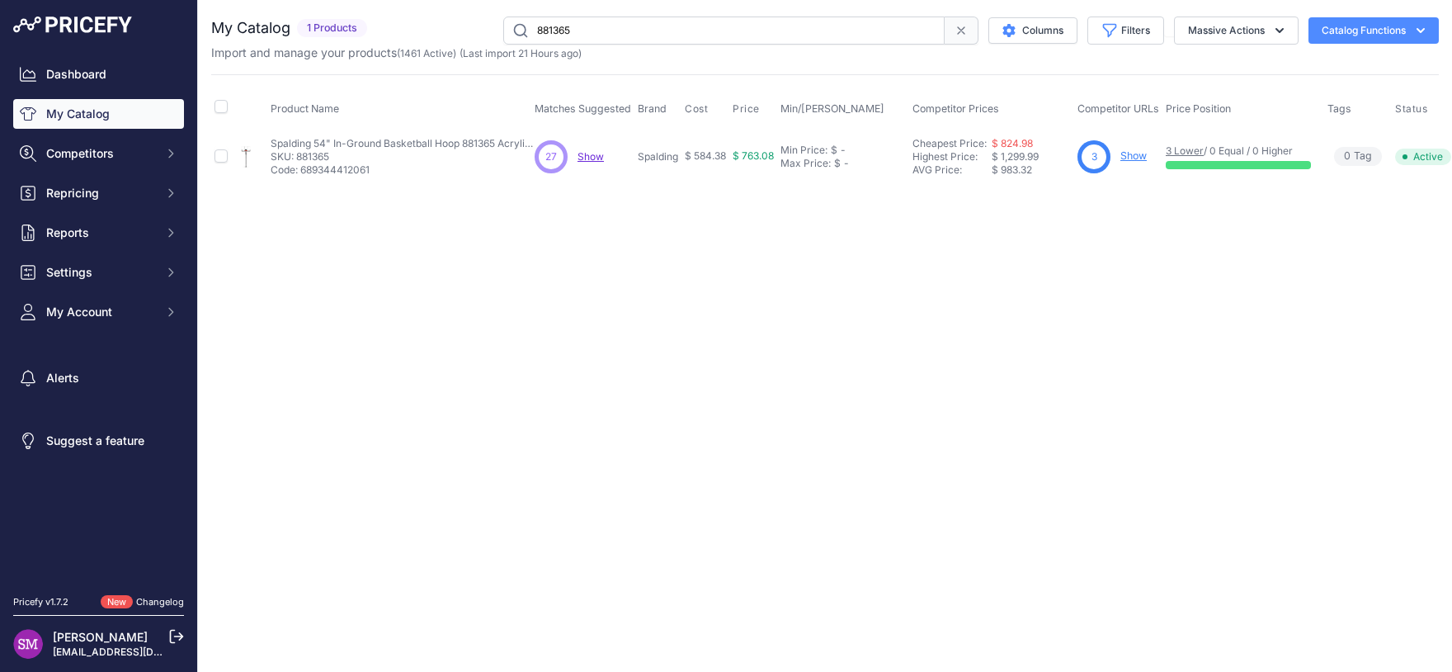
click at [587, 153] on span "Show" at bounding box center [591, 156] width 26 height 12
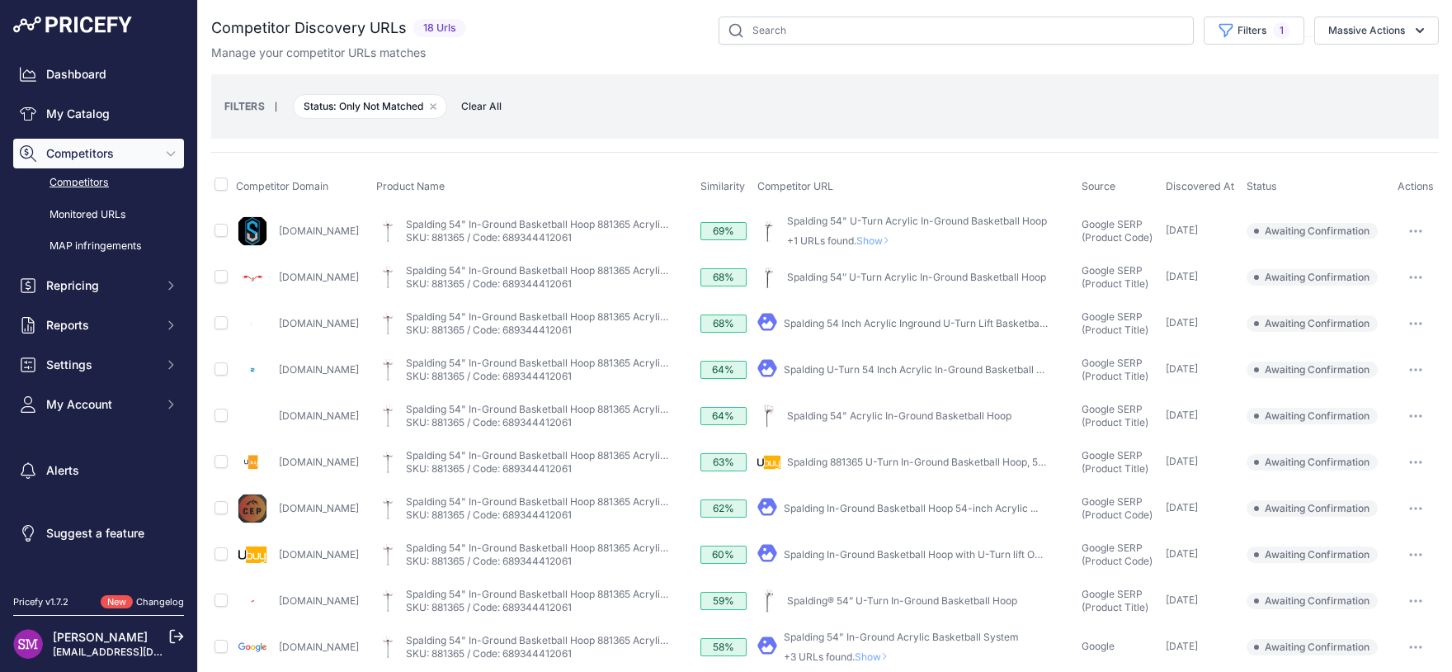
click at [1415, 507] on icon "button" at bounding box center [1416, 508] width 2 height 2
click at [0, 0] on button "Confirm match" at bounding box center [0, 0] width 0 height 0
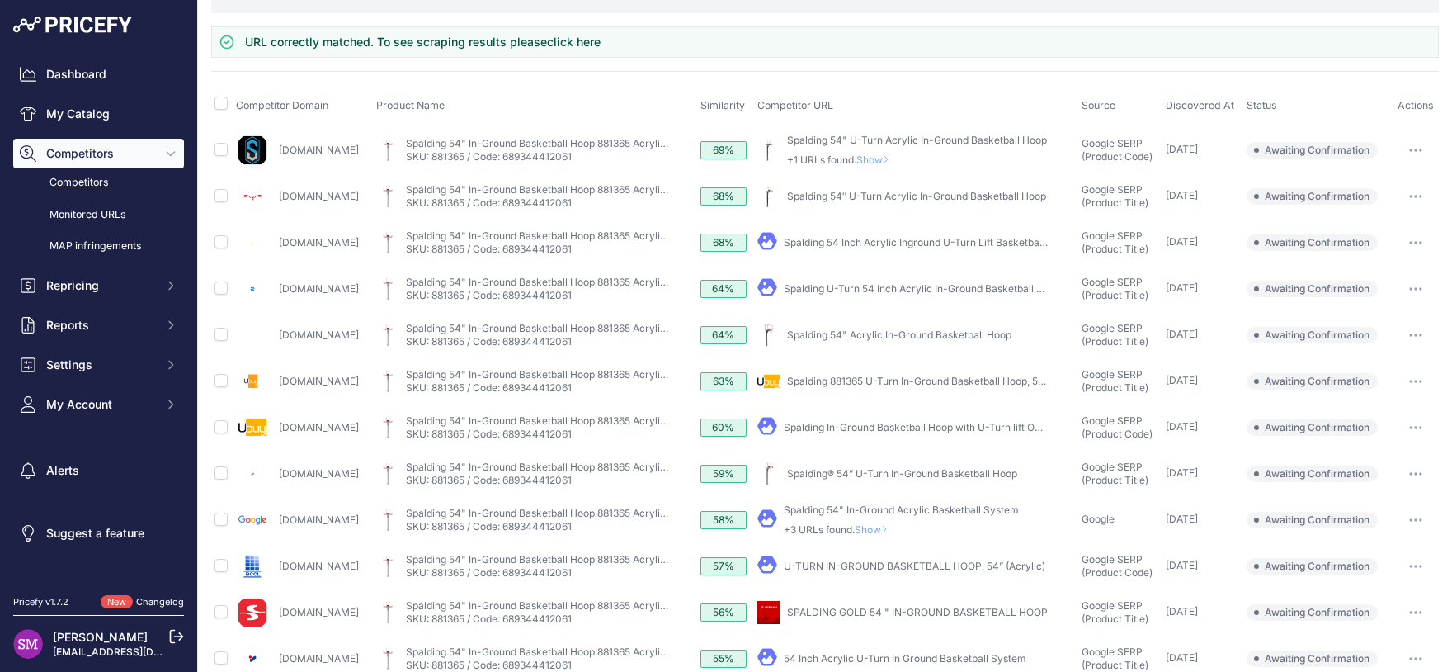
scroll to position [91, 0]
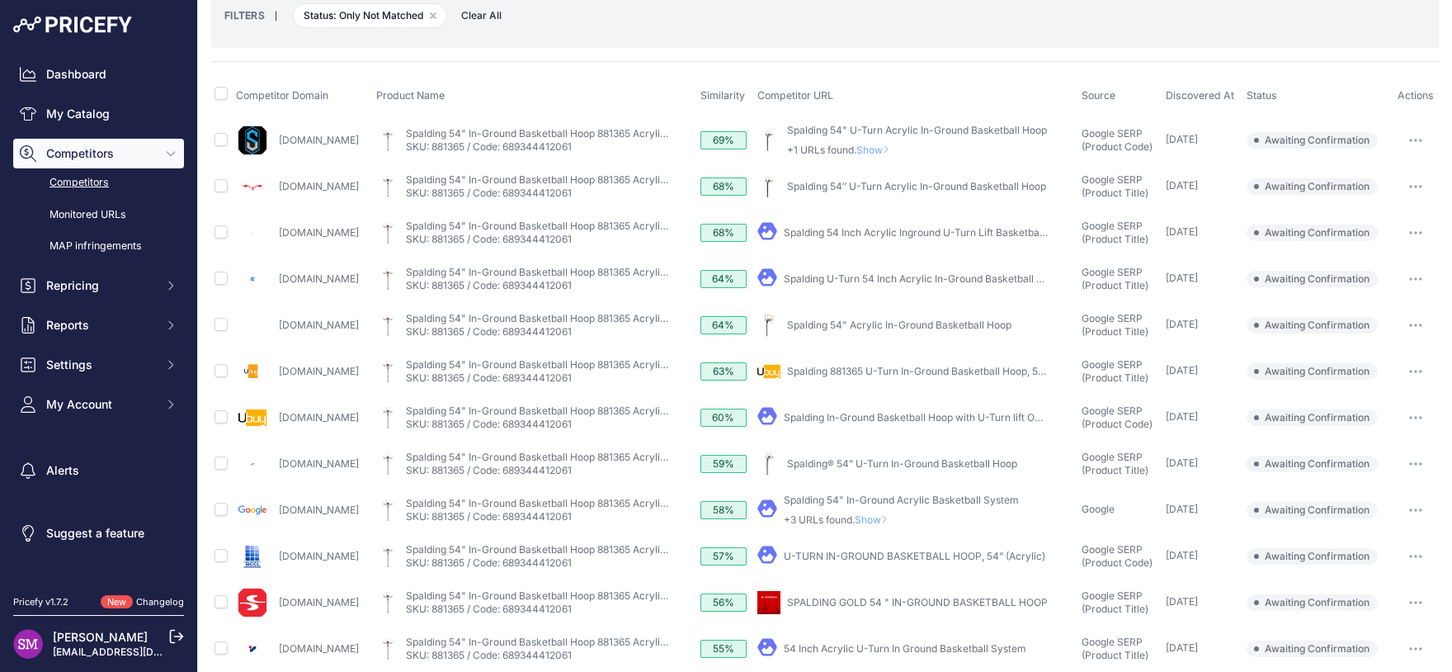
click at [893, 150] on span "Show" at bounding box center [876, 150] width 40 height 12
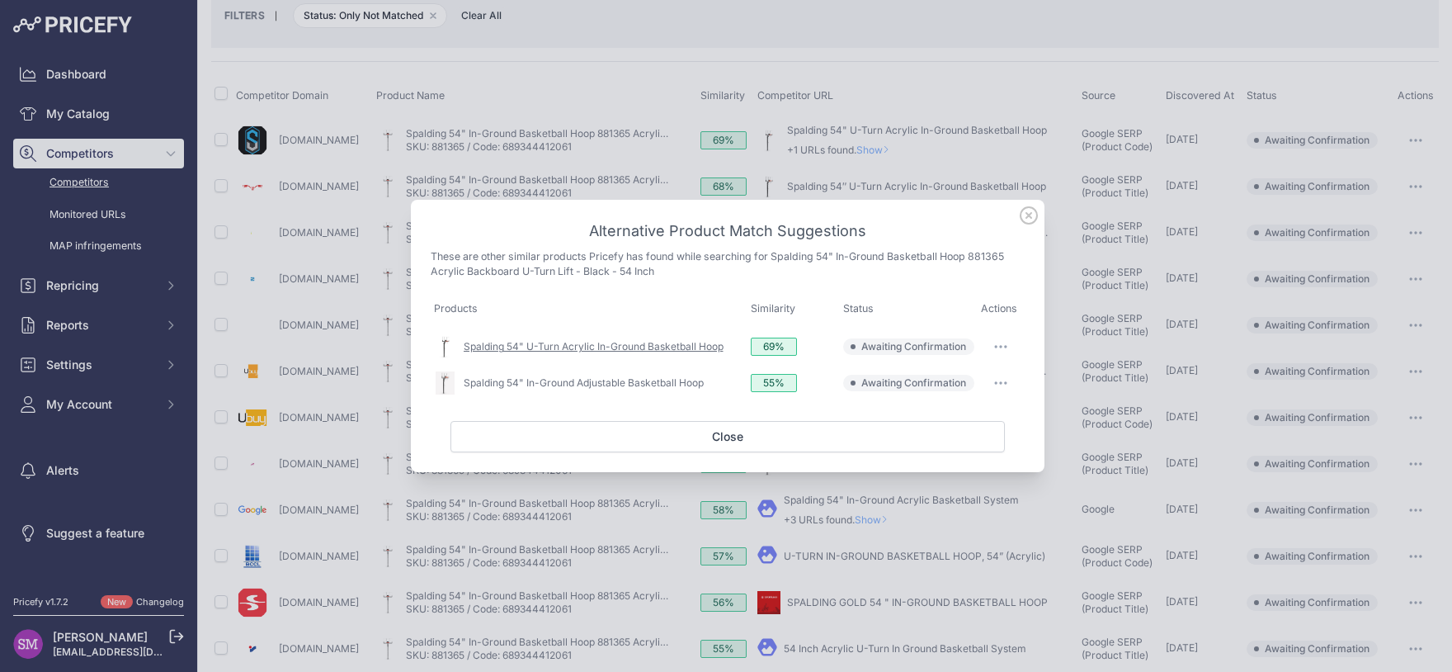
click at [691, 349] on link "Spalding 54" U-Turn Acrylic In-Ground Basketball Hoop" at bounding box center [594, 346] width 260 height 12
click at [1011, 346] on button "button" at bounding box center [1000, 346] width 33 height 23
click at [964, 380] on span "Match This" at bounding box center [955, 381] width 52 height 12
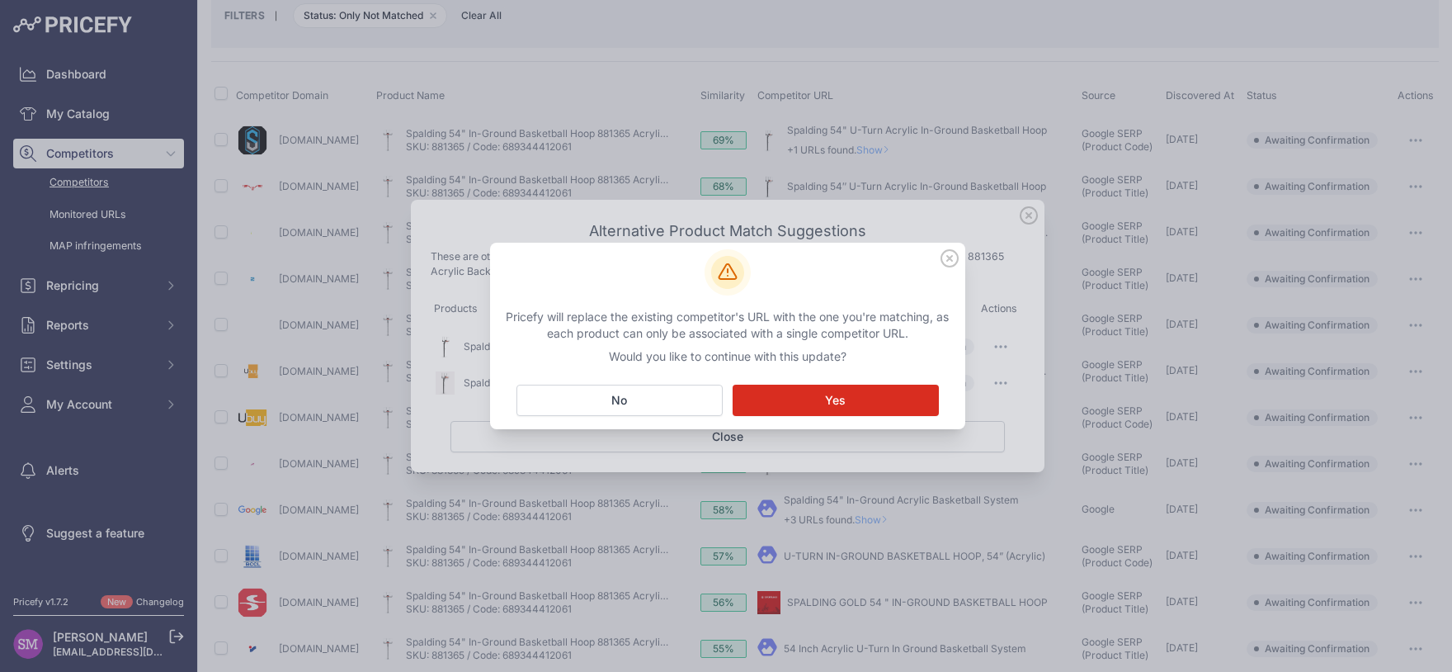
click at [855, 398] on button "Matching... Yes" at bounding box center [836, 399] width 206 height 31
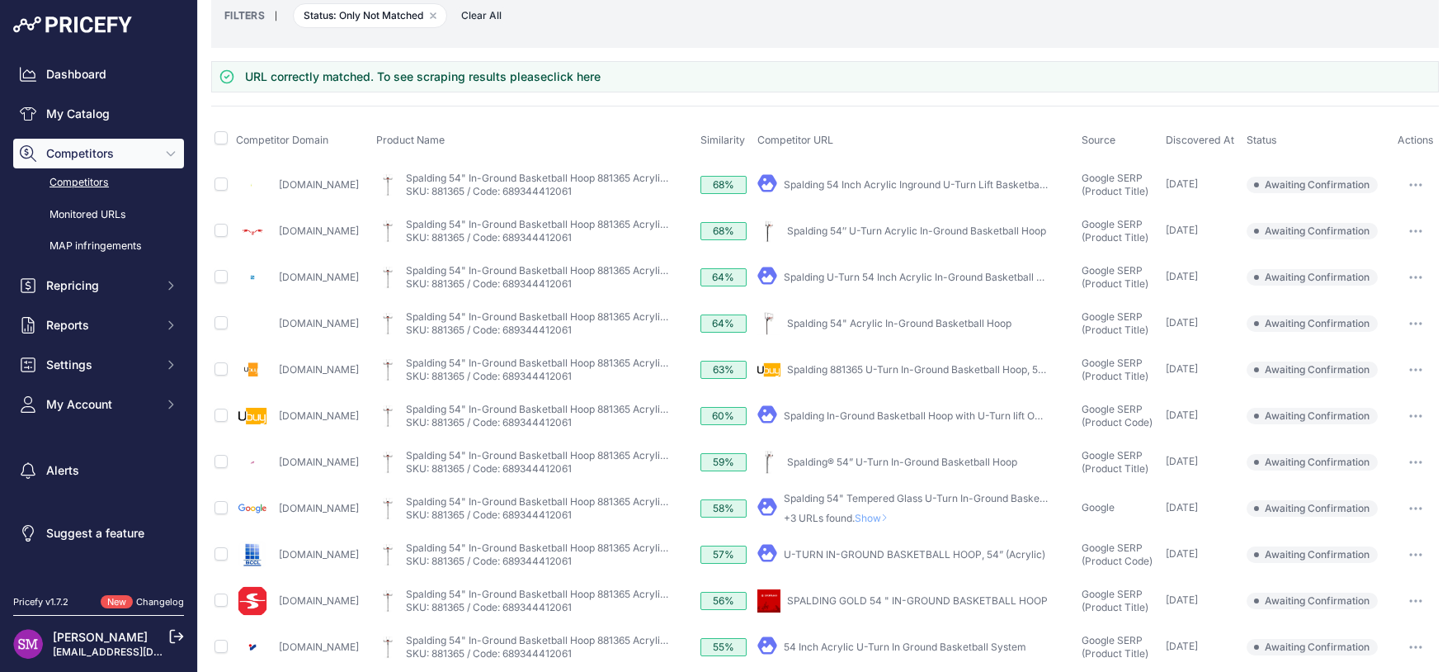
scroll to position [381, 0]
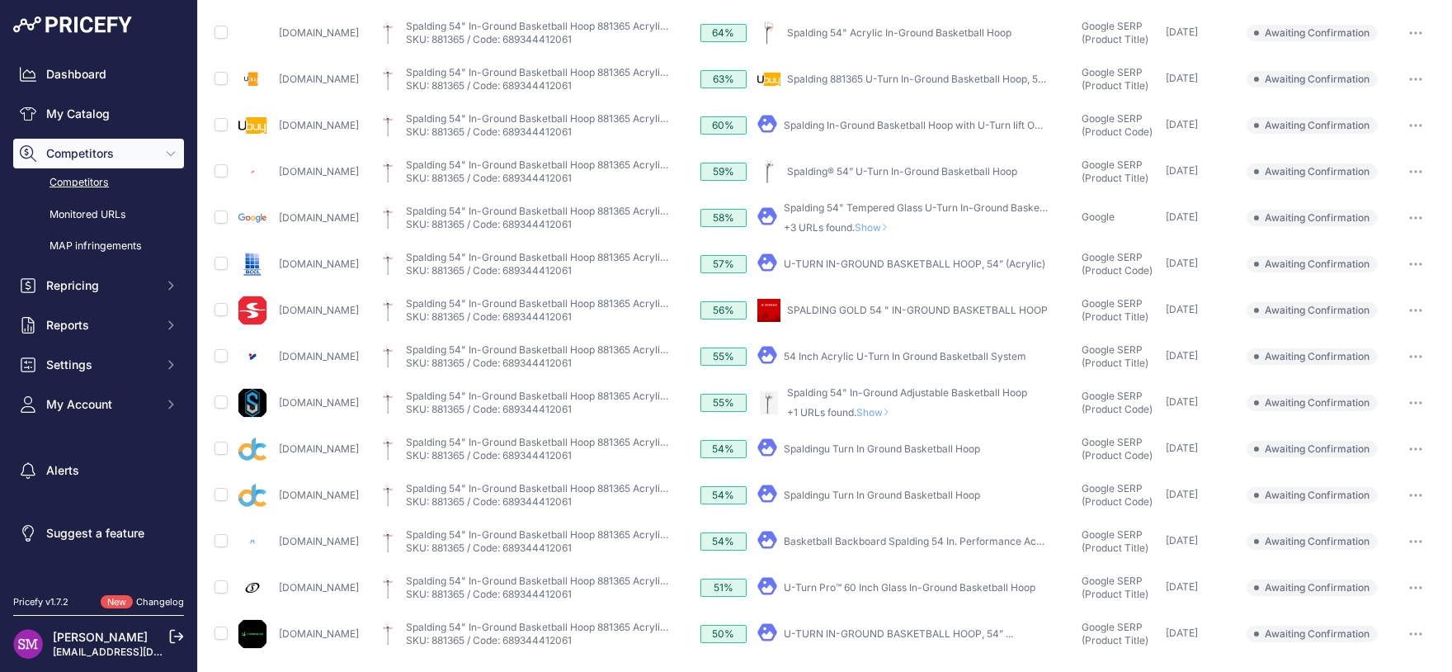
click at [896, 412] on span "Show" at bounding box center [876, 412] width 40 height 12
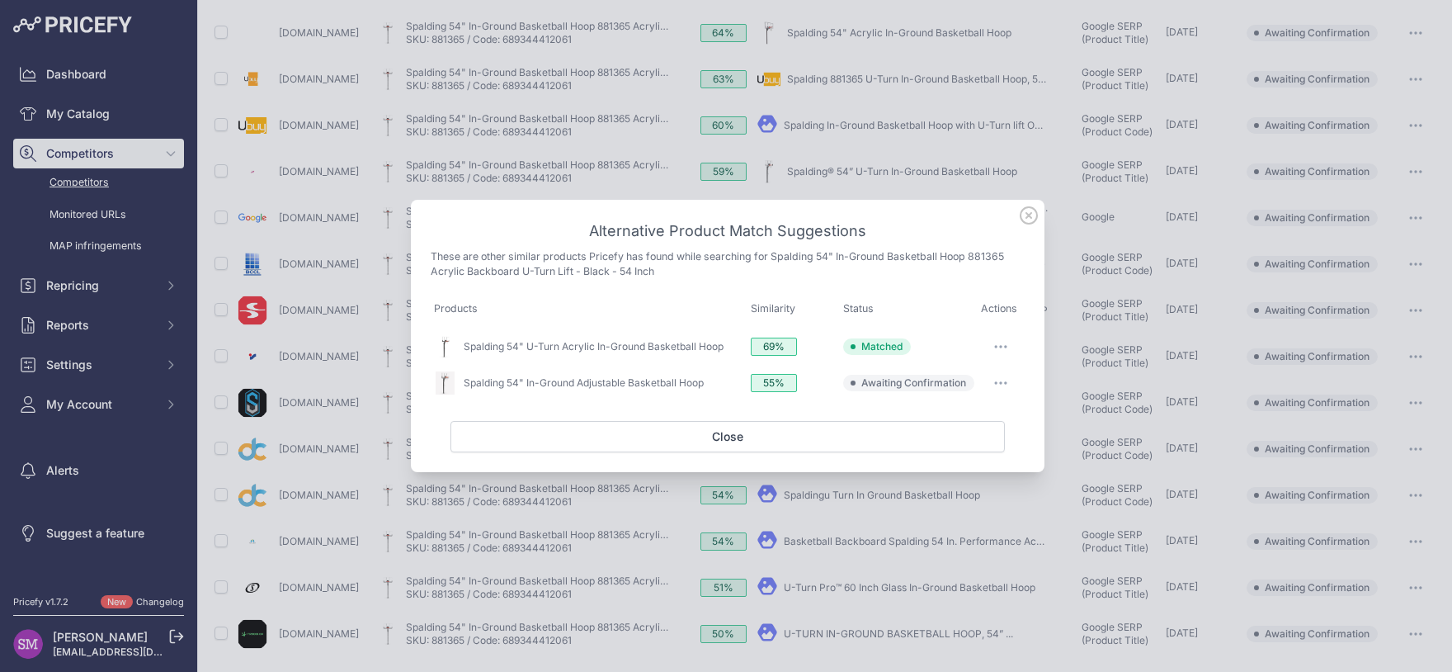
click at [997, 380] on button "button" at bounding box center [1000, 382] width 33 height 23
click at [967, 450] on span "Exclude match" at bounding box center [963, 450] width 69 height 12
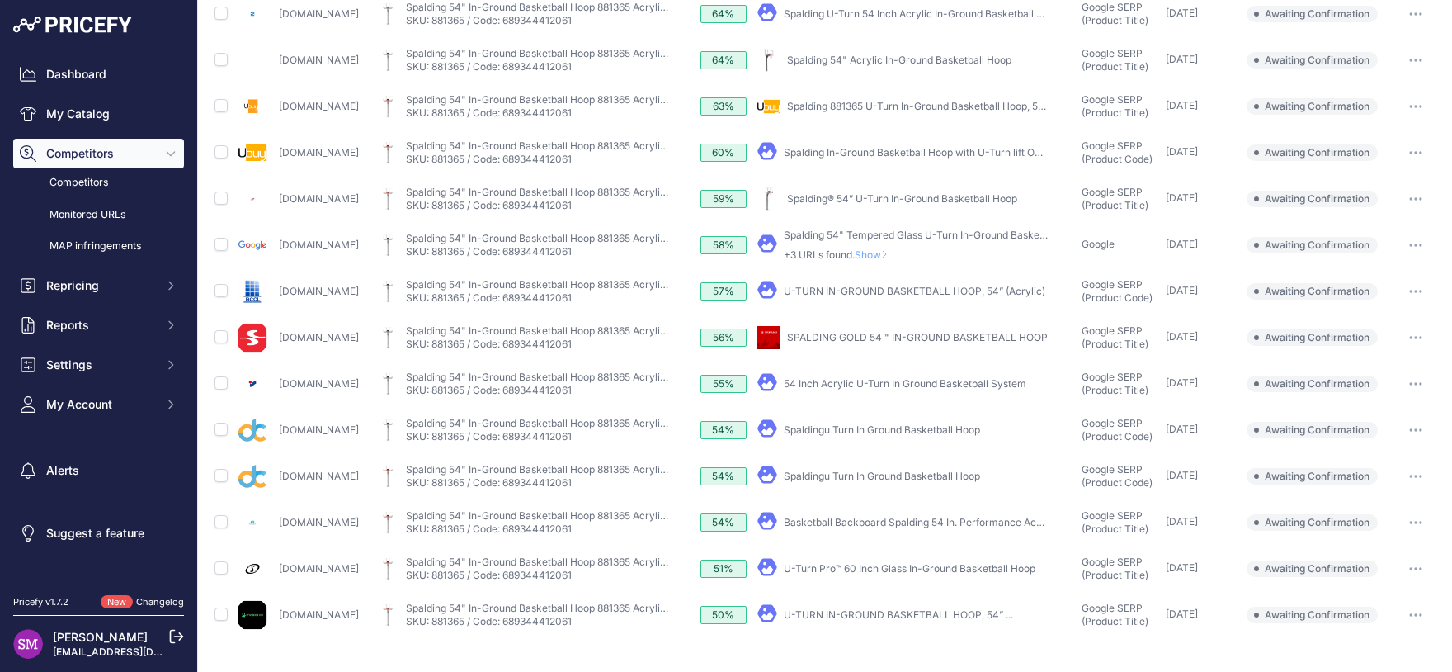
scroll to position [290, 0]
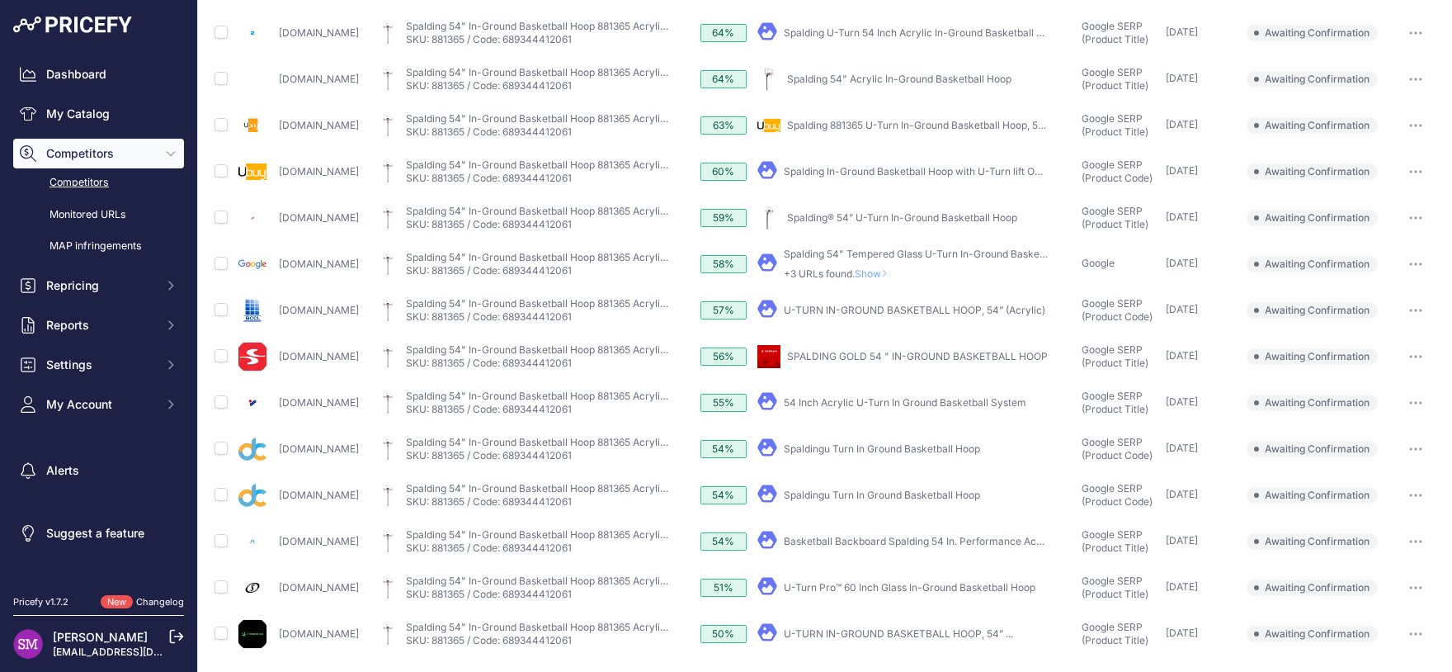
click at [899, 359] on link "SPALDING GOLD 54 " IN-GROUND BASKETBALL HOOP" at bounding box center [917, 356] width 261 height 12
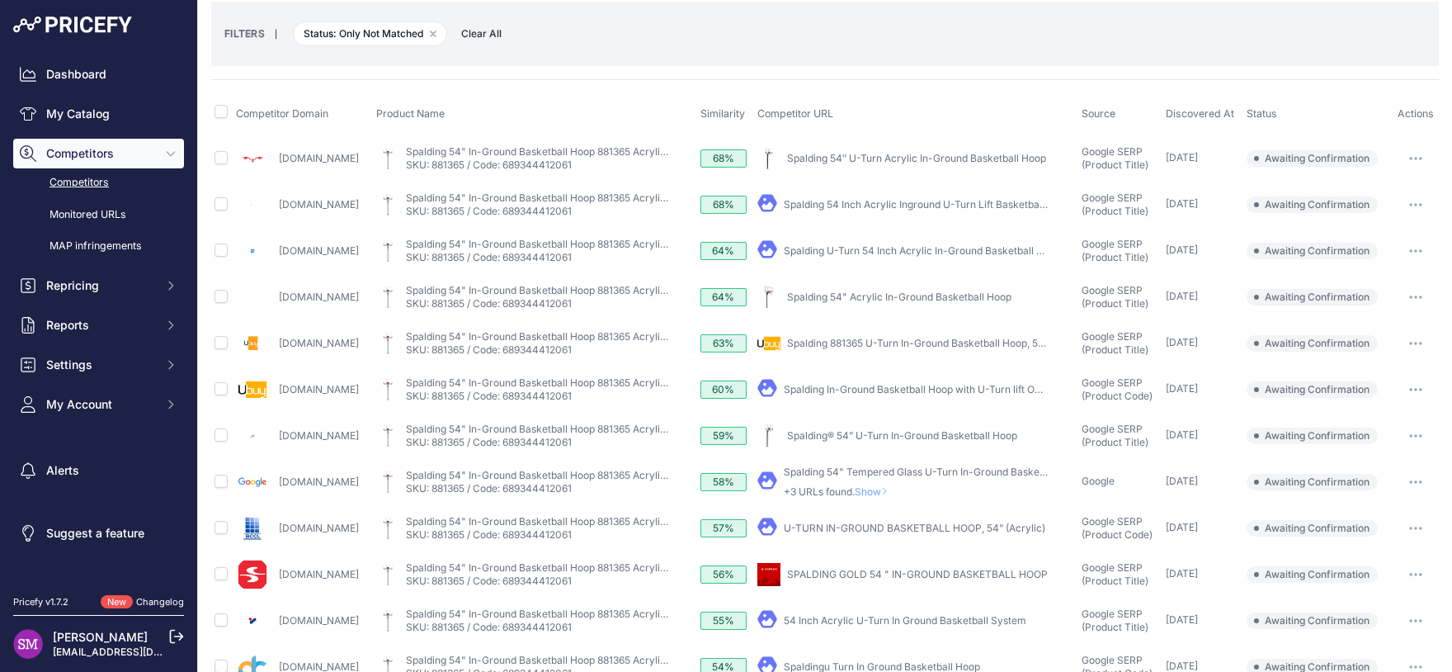
scroll to position [0, 0]
